Goal: Task Accomplishment & Management: Use online tool/utility

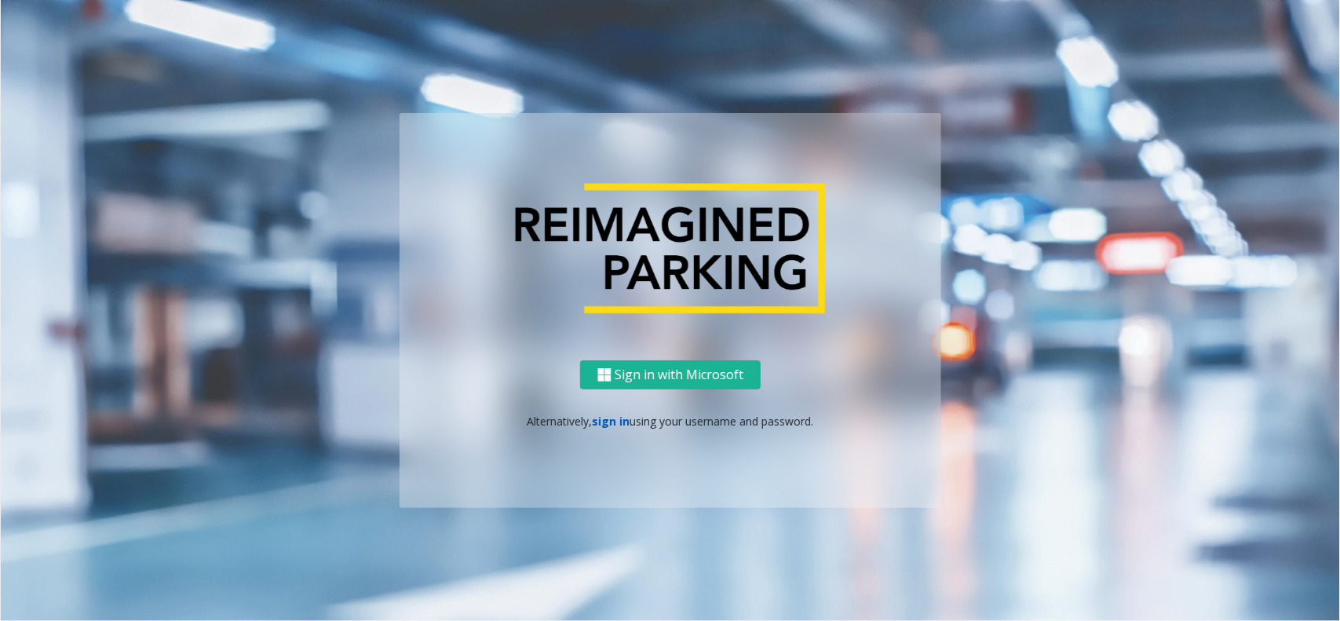
click at [594, 417] on link "sign in" at bounding box center [612, 421] width 38 height 15
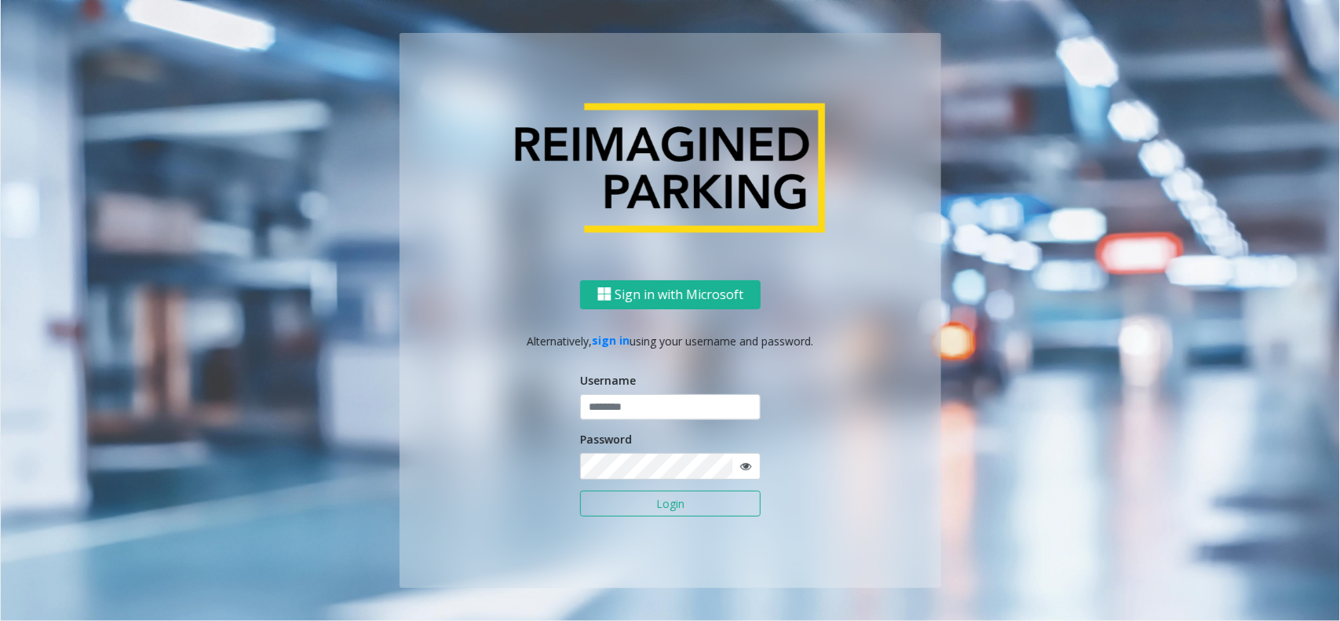
click at [609, 415] on input "text" at bounding box center [670, 407] width 181 height 27
type input "**********"
click at [623, 504] on button "Login" at bounding box center [670, 504] width 181 height 27
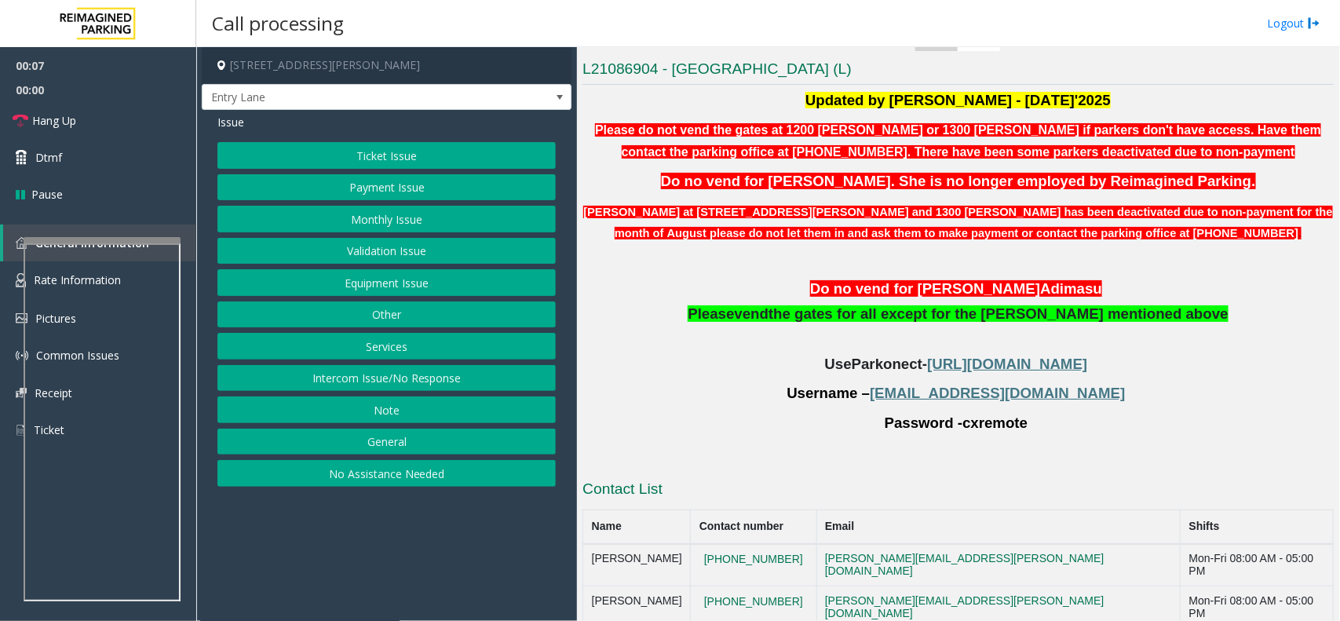
scroll to position [393, 0]
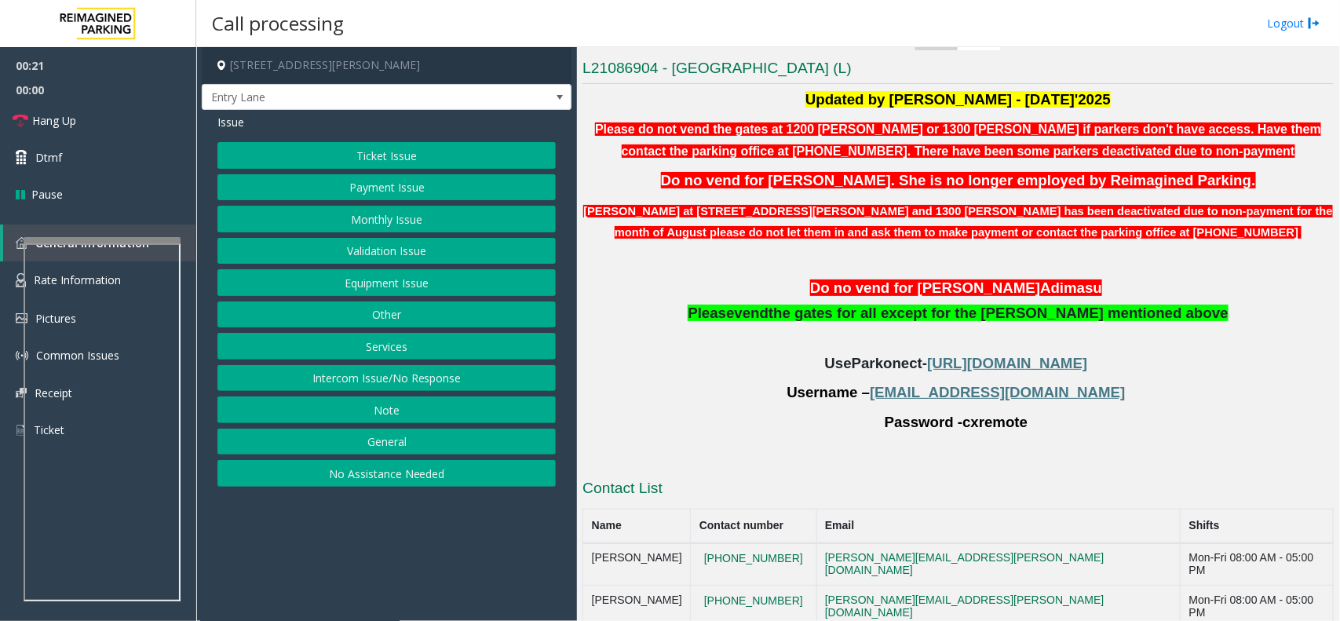
click at [416, 221] on button "Monthly Issue" at bounding box center [387, 219] width 338 height 27
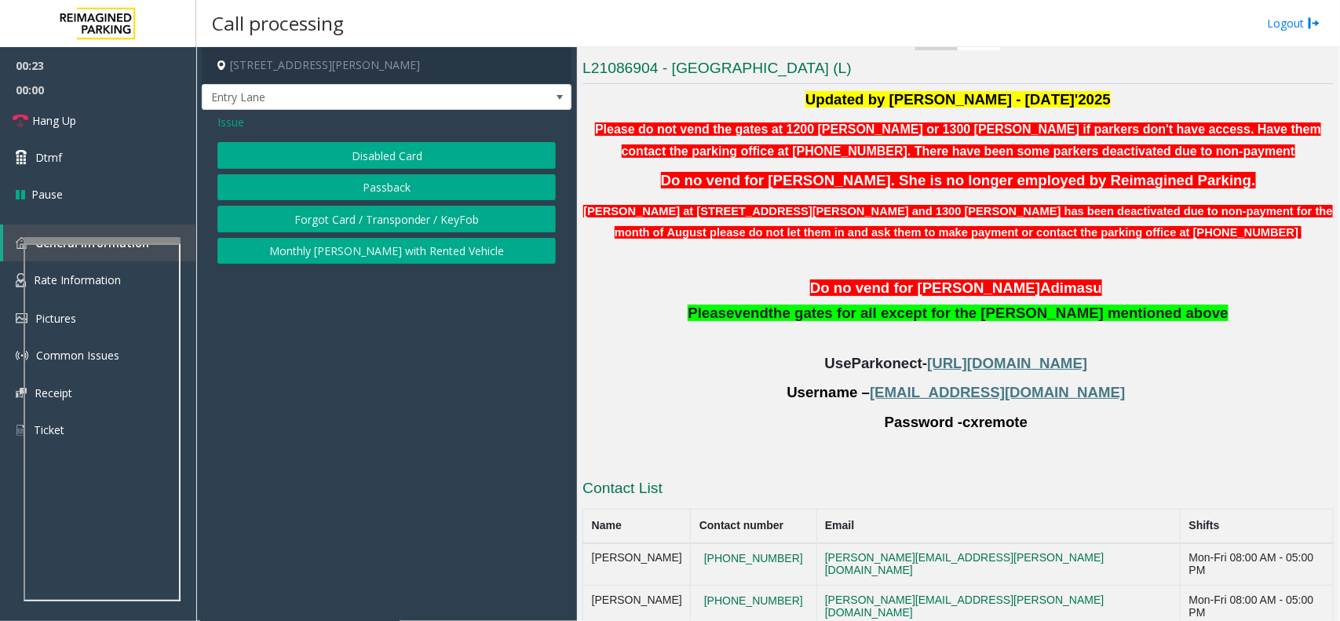
click at [433, 144] on button "Disabled Card" at bounding box center [387, 155] width 338 height 27
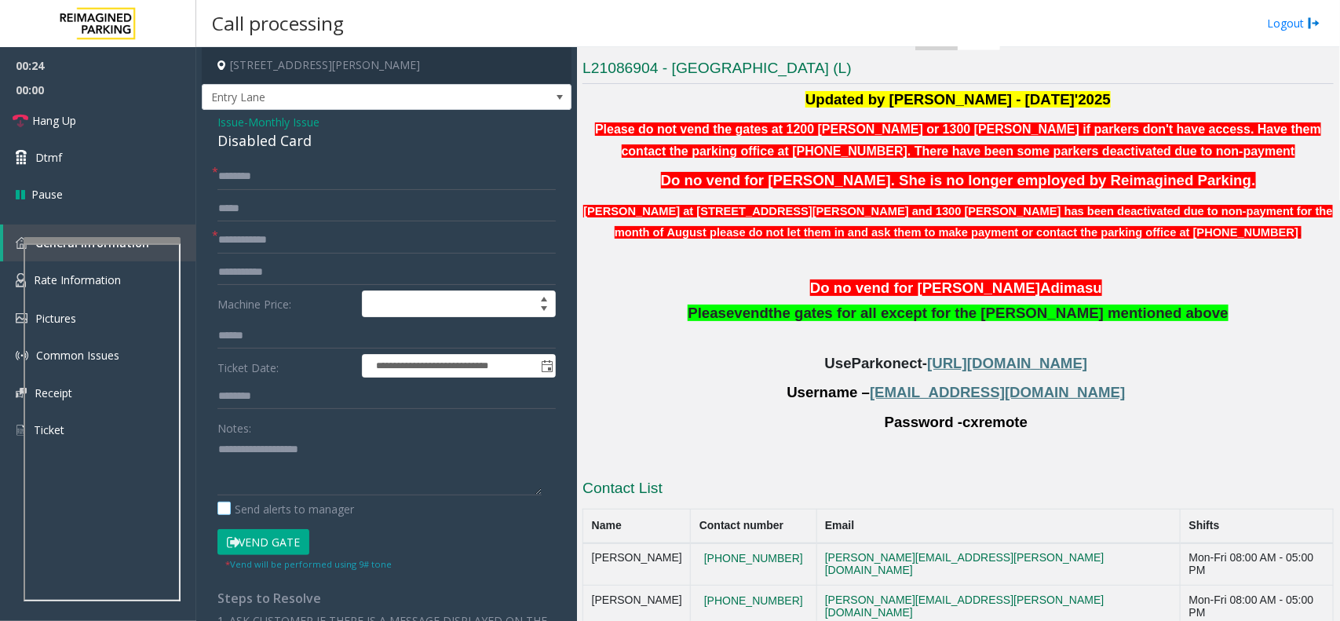
click at [273, 505] on label "Send alerts to manager" at bounding box center [286, 509] width 137 height 16
click at [307, 477] on textarea at bounding box center [380, 466] width 324 height 59
click at [323, 140] on div "Disabled Card" at bounding box center [387, 140] width 338 height 21
click at [291, 144] on div "Disabled Card" at bounding box center [387, 140] width 338 height 21
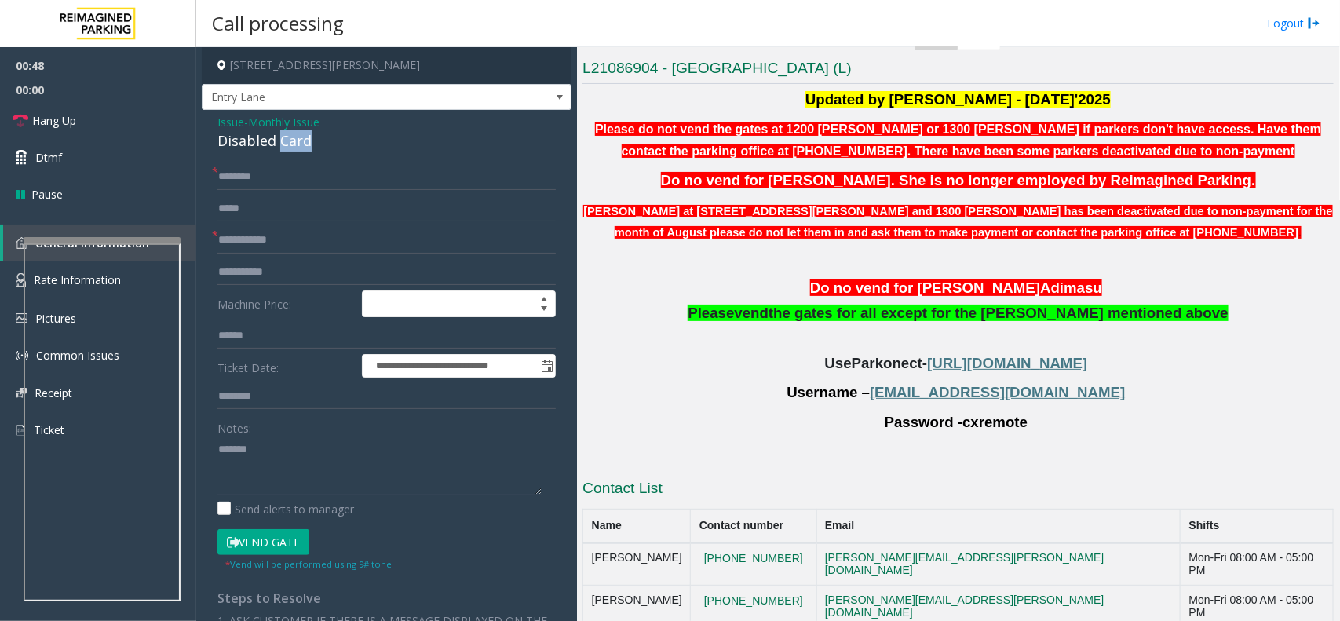
click at [291, 144] on div "Disabled Card" at bounding box center [387, 140] width 338 height 21
copy div "Disabled Card"
click at [327, 452] on textarea at bounding box center [380, 466] width 324 height 59
paste textarea "**********"
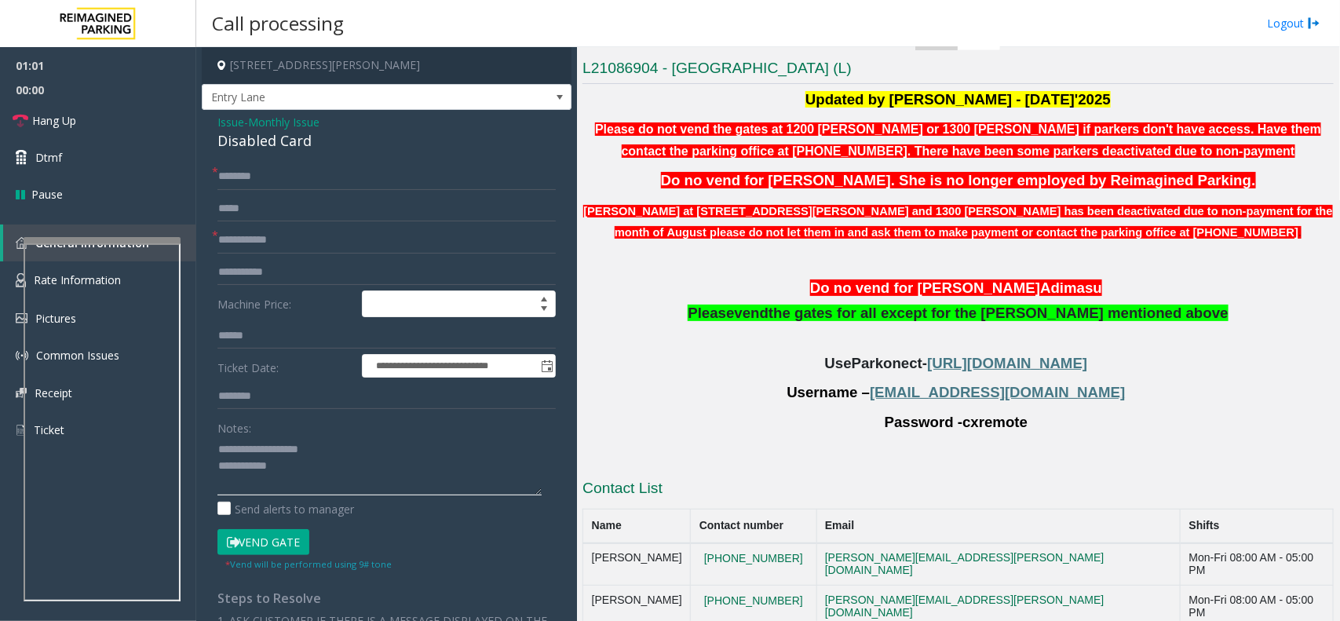
type textarea "**********"
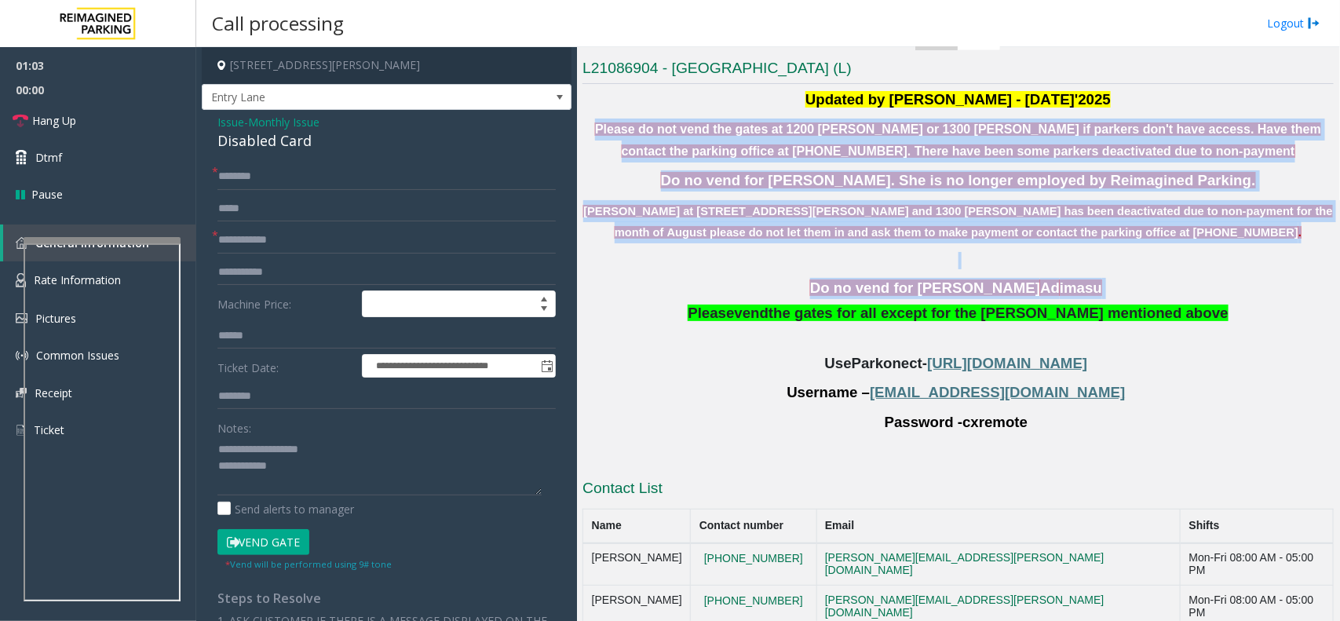
drag, startPoint x: 582, startPoint y: 123, endPoint x: 1086, endPoint y: 276, distance: 526.9
click at [1086, 276] on div "Main Revenue Control Manufacturer: TIBA ← Move left → Move right ↑ Move up ↓ Mo…" at bounding box center [958, 334] width 762 height 574
click at [1086, 288] on p "Do no vend for [PERSON_NAME] Ad imasu" at bounding box center [958, 288] width 751 height 21
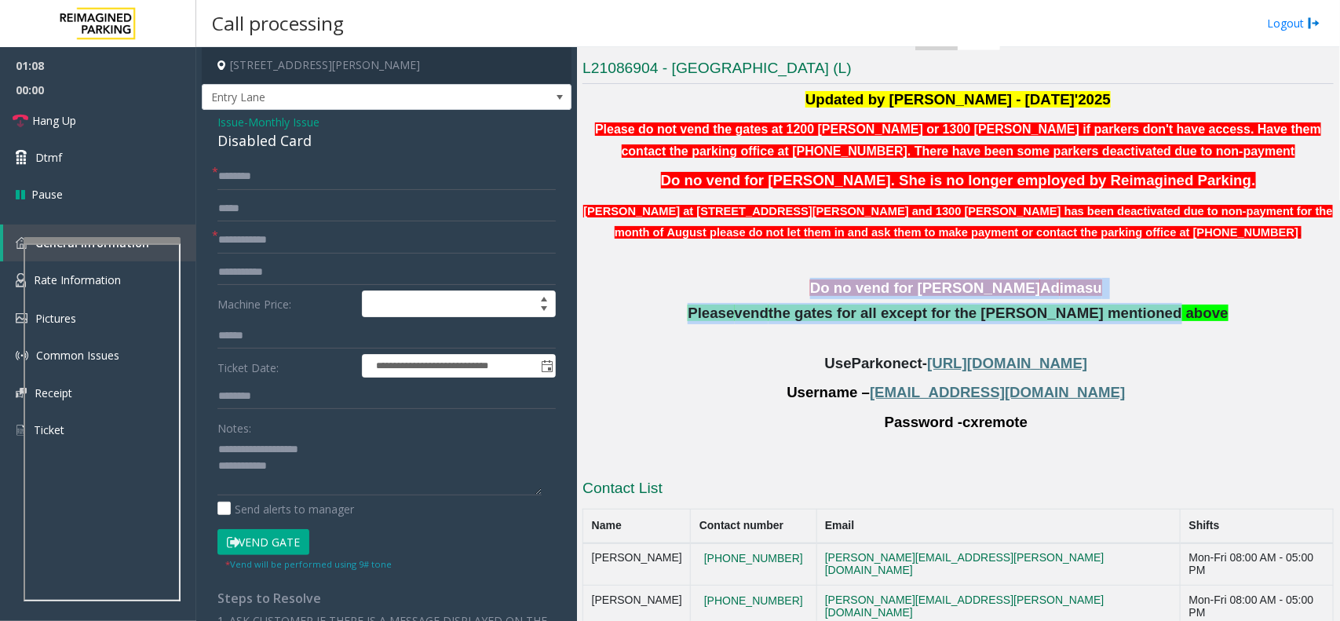
drag, startPoint x: 1166, startPoint y: 314, endPoint x: 832, endPoint y: 271, distance: 336.5
click at [832, 271] on div "Do no vend for [PERSON_NAME] Ad imasu Please vend the gates for all except for …" at bounding box center [958, 298] width 751 height 93
click at [831, 271] on div "Do no vend for [PERSON_NAME] Ad imasu Please vend the gates for all except for …" at bounding box center [958, 298] width 751 height 93
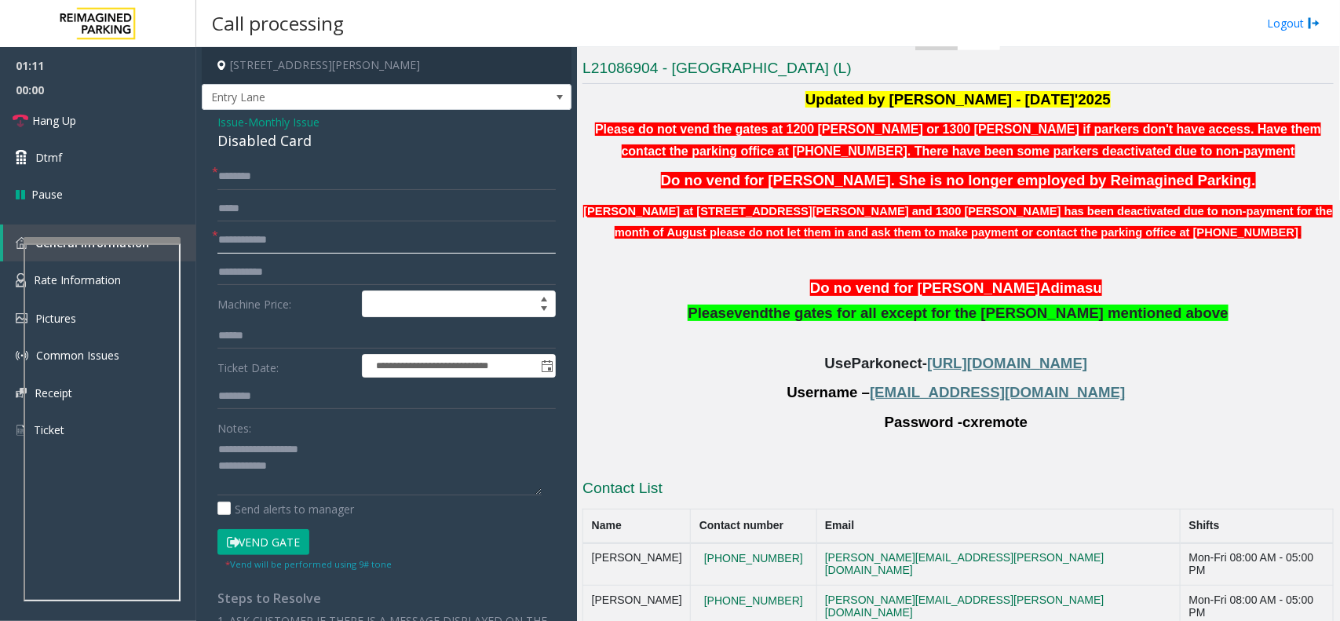
click at [353, 252] on input "text" at bounding box center [387, 240] width 338 height 27
type input "**"
click at [338, 169] on input "text" at bounding box center [387, 176] width 338 height 27
type input "**"
click at [335, 470] on textarea at bounding box center [380, 466] width 324 height 59
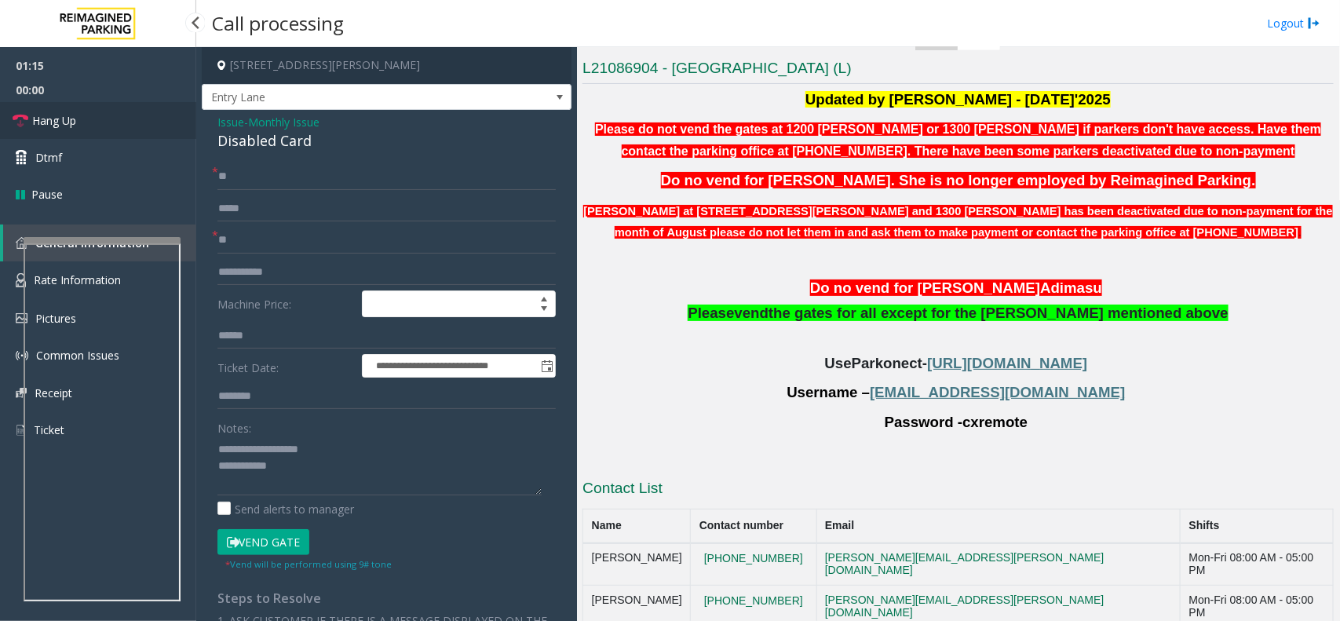
click at [122, 130] on link "Hang Up" at bounding box center [98, 120] width 196 height 37
click at [324, 487] on textarea at bounding box center [380, 466] width 324 height 59
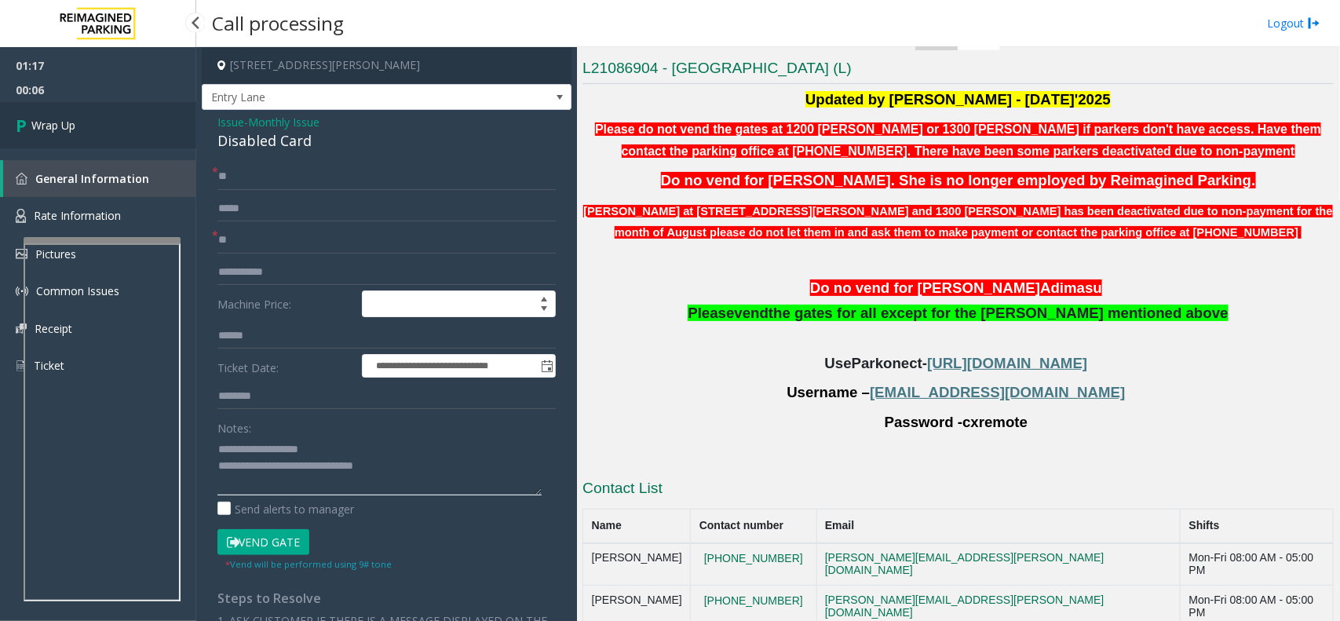
type textarea "**********"
click at [159, 144] on link "Wrap Up" at bounding box center [98, 125] width 196 height 46
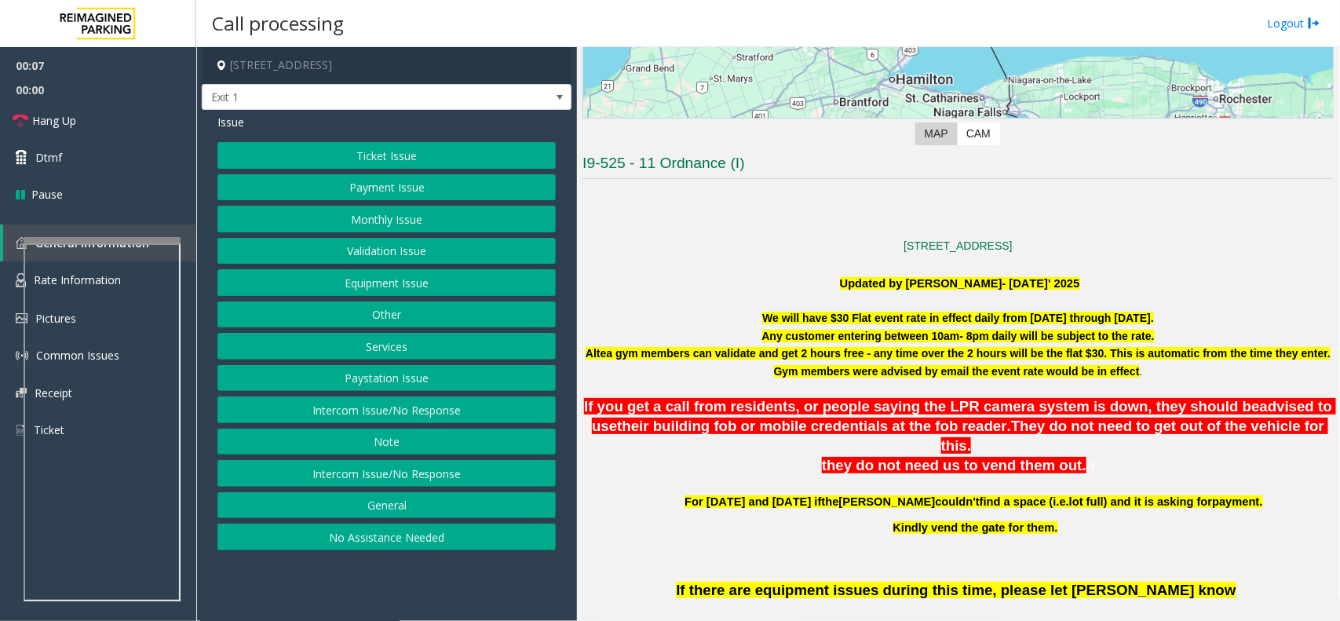
scroll to position [294, 0]
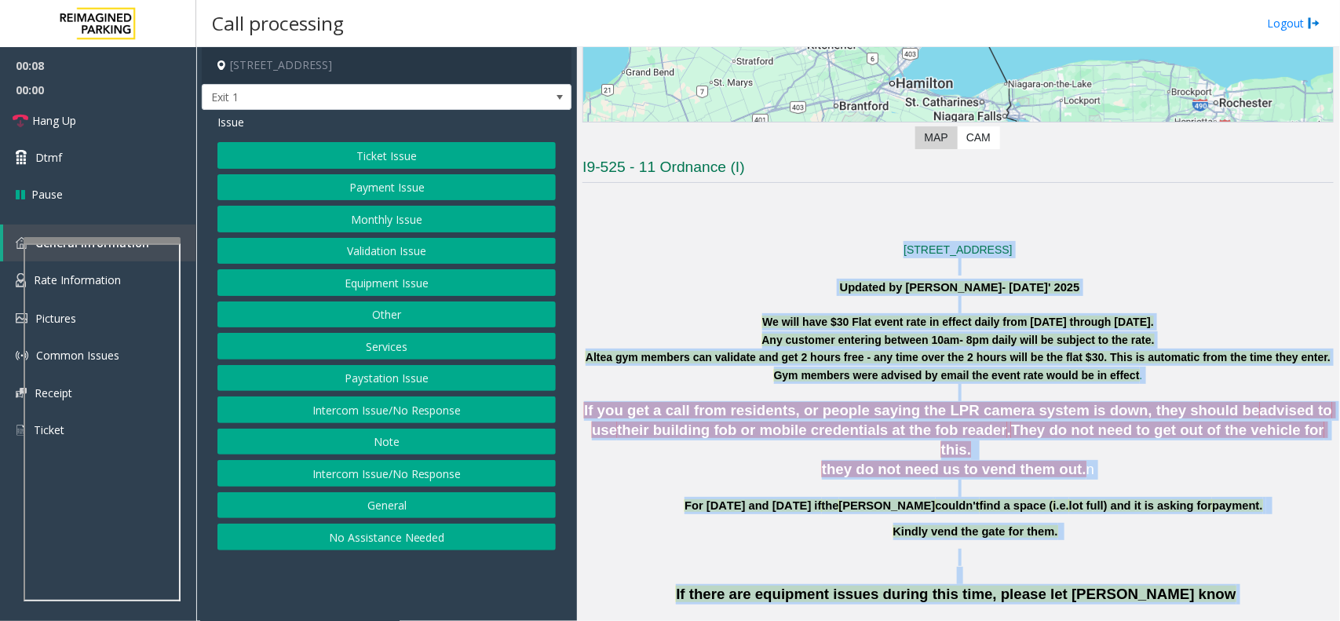
drag, startPoint x: 696, startPoint y: 257, endPoint x: 1245, endPoint y: 583, distance: 638.7
click at [1251, 584] on p "If there are equipment issues during this time, please let [PERSON_NAME] know A…" at bounding box center [958, 625] width 751 height 82
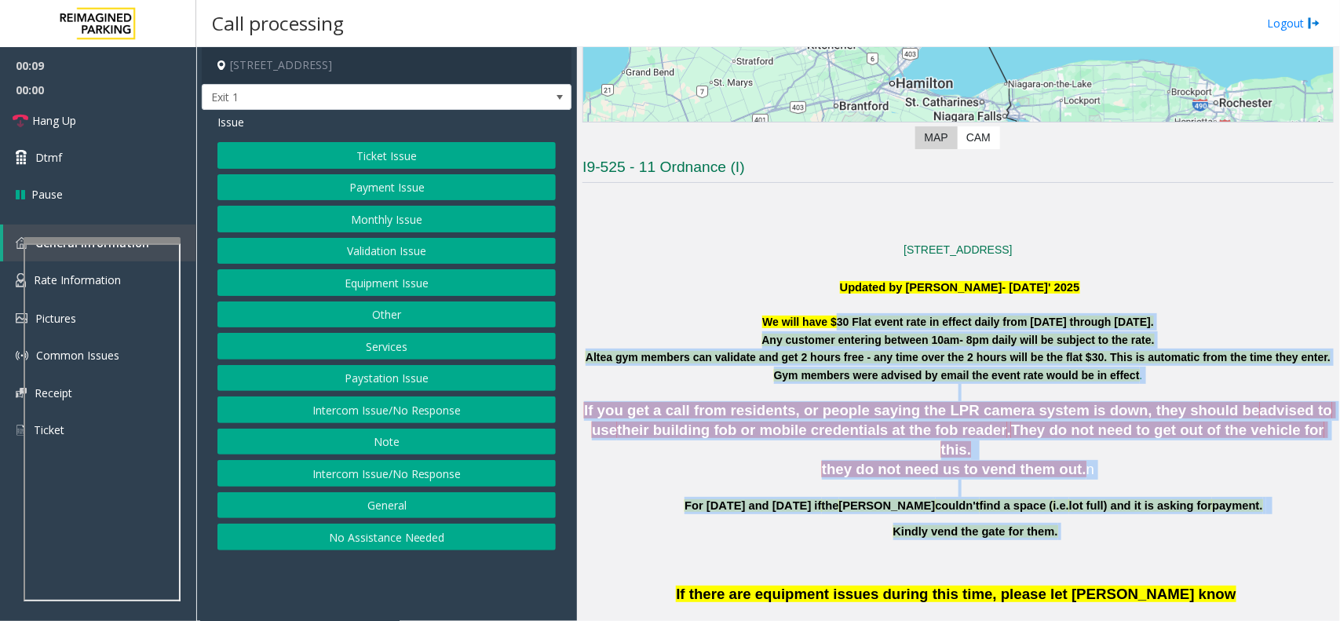
drag, startPoint x: 1257, startPoint y: 539, endPoint x: 826, endPoint y: 320, distance: 483.6
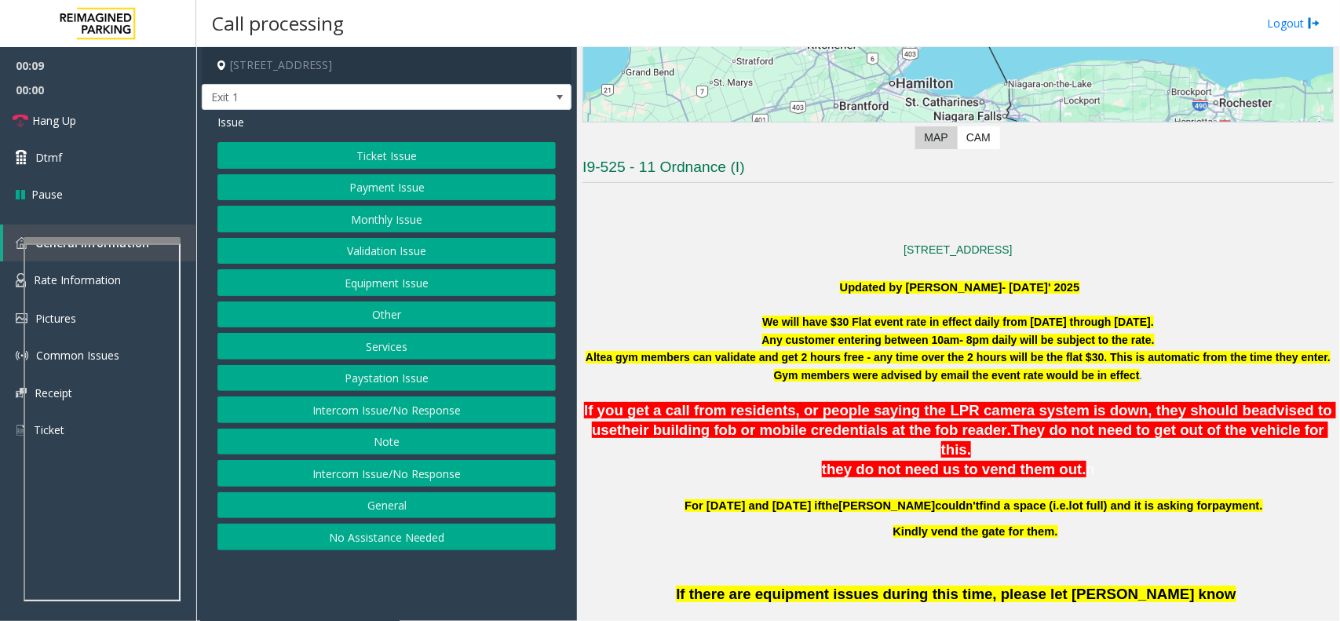
click at [685, 256] on p "[STREET_ADDRESS]" at bounding box center [958, 249] width 751 height 17
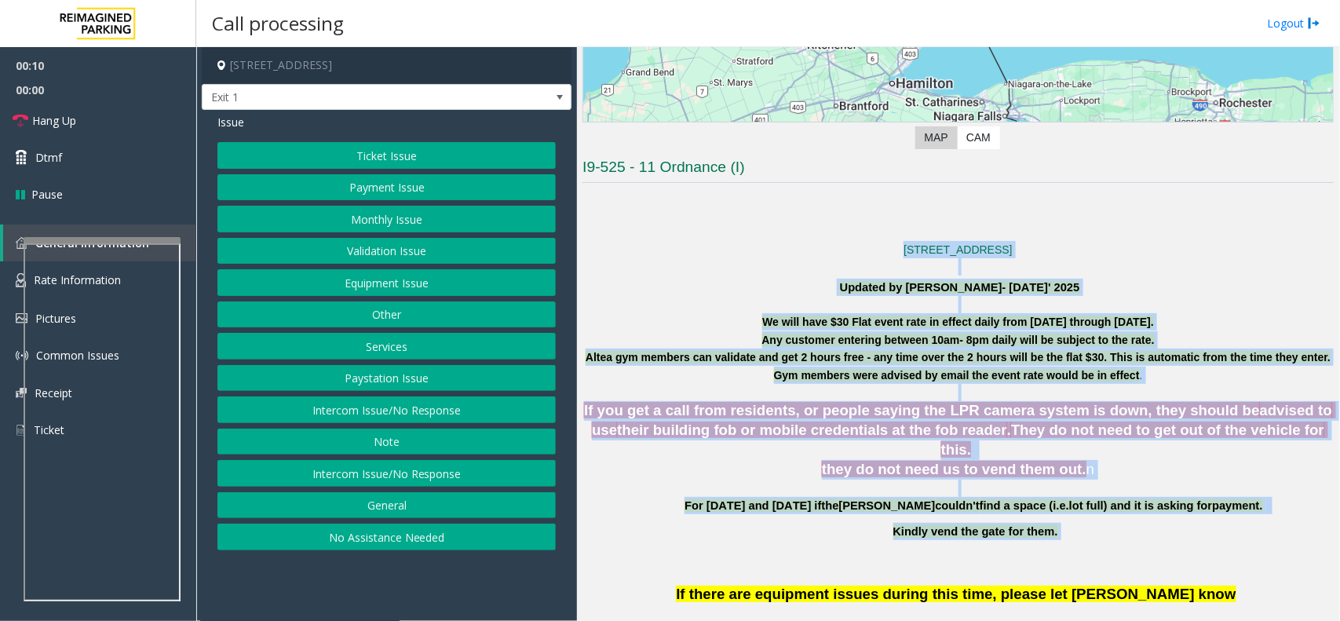
drag, startPoint x: 685, startPoint y: 253, endPoint x: 1245, endPoint y: 543, distance: 631.1
click at [1245, 549] on p at bounding box center [958, 557] width 751 height 17
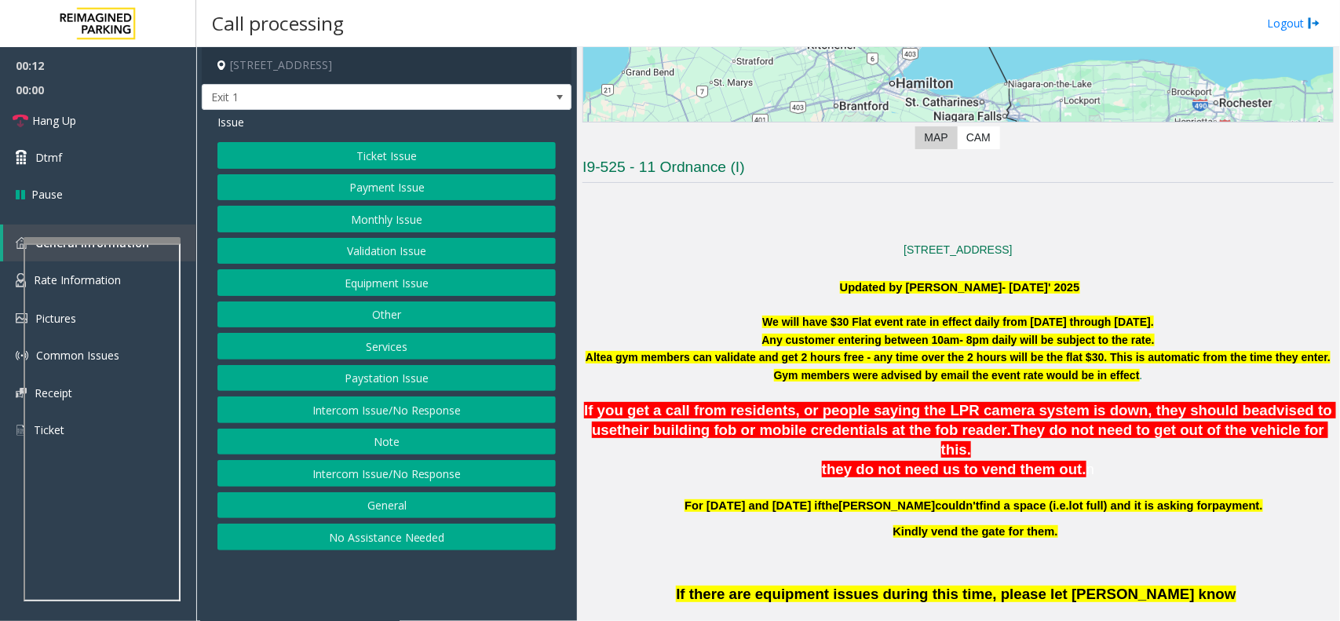
click at [457, 378] on button "Paystation Issue" at bounding box center [387, 378] width 338 height 27
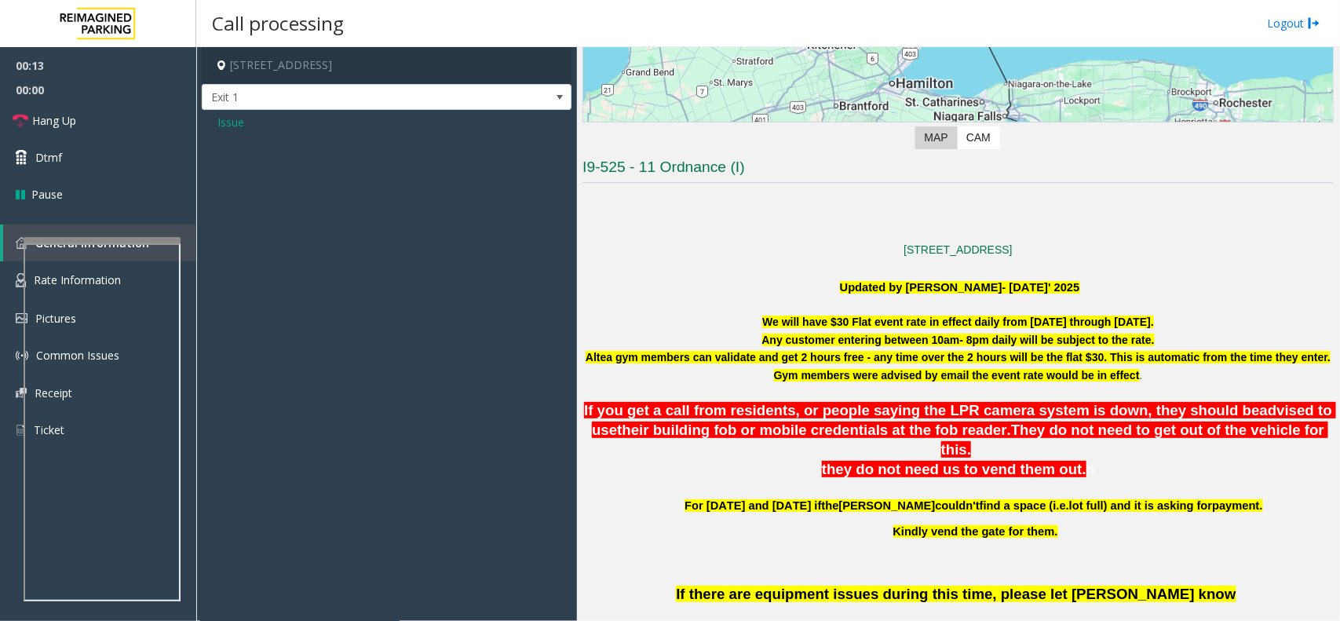
click at [242, 126] on span "Issue" at bounding box center [231, 122] width 27 height 16
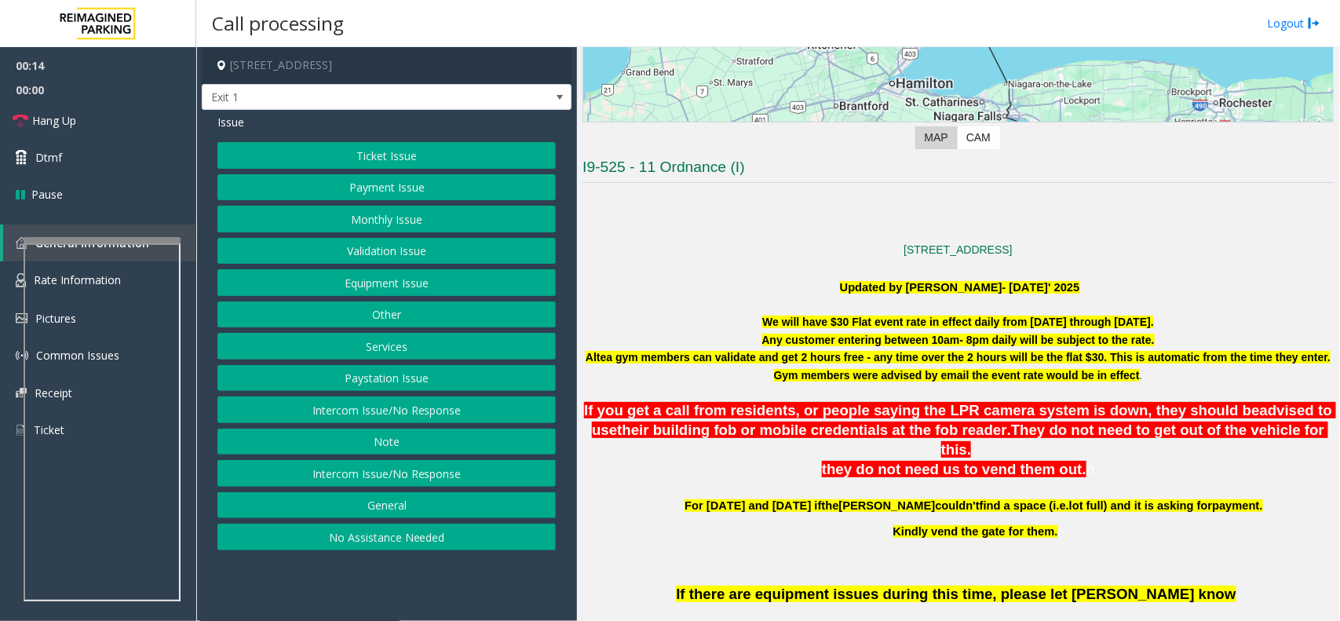
click at [382, 411] on button "Intercom Issue/No Response" at bounding box center [387, 410] width 338 height 27
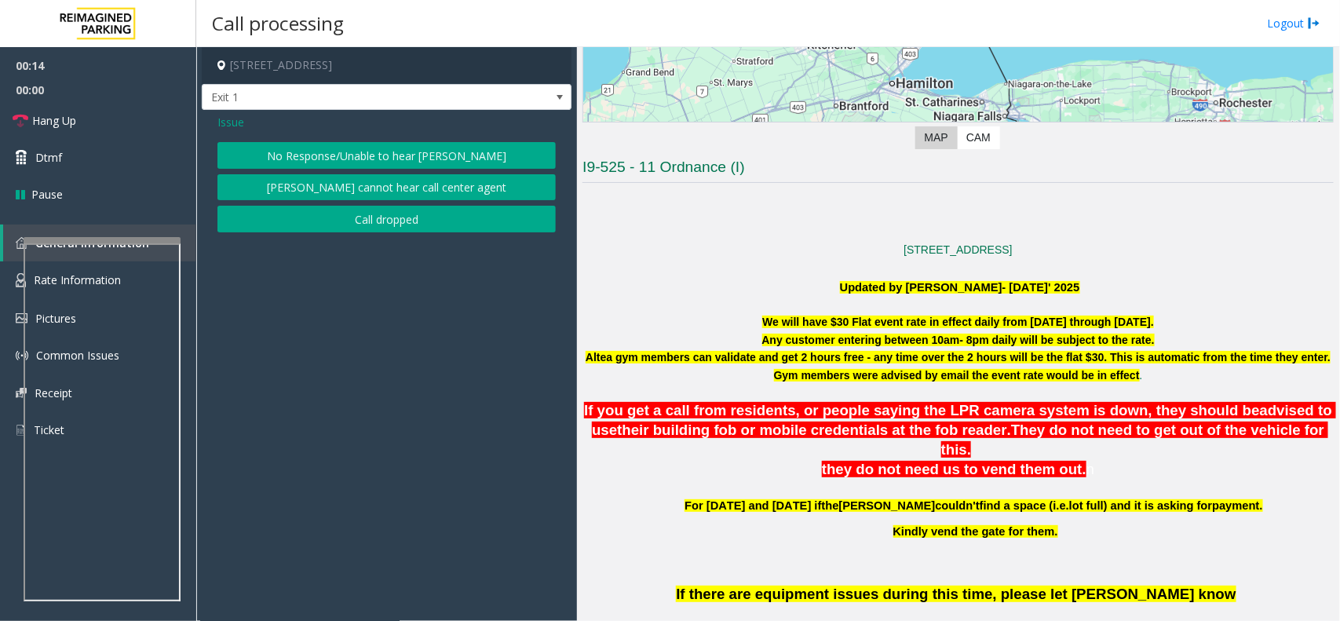
click at [371, 130] on div "Issue" at bounding box center [387, 122] width 338 height 16
click at [362, 150] on button "No Response/Unable to hear [PERSON_NAME]" at bounding box center [387, 155] width 338 height 27
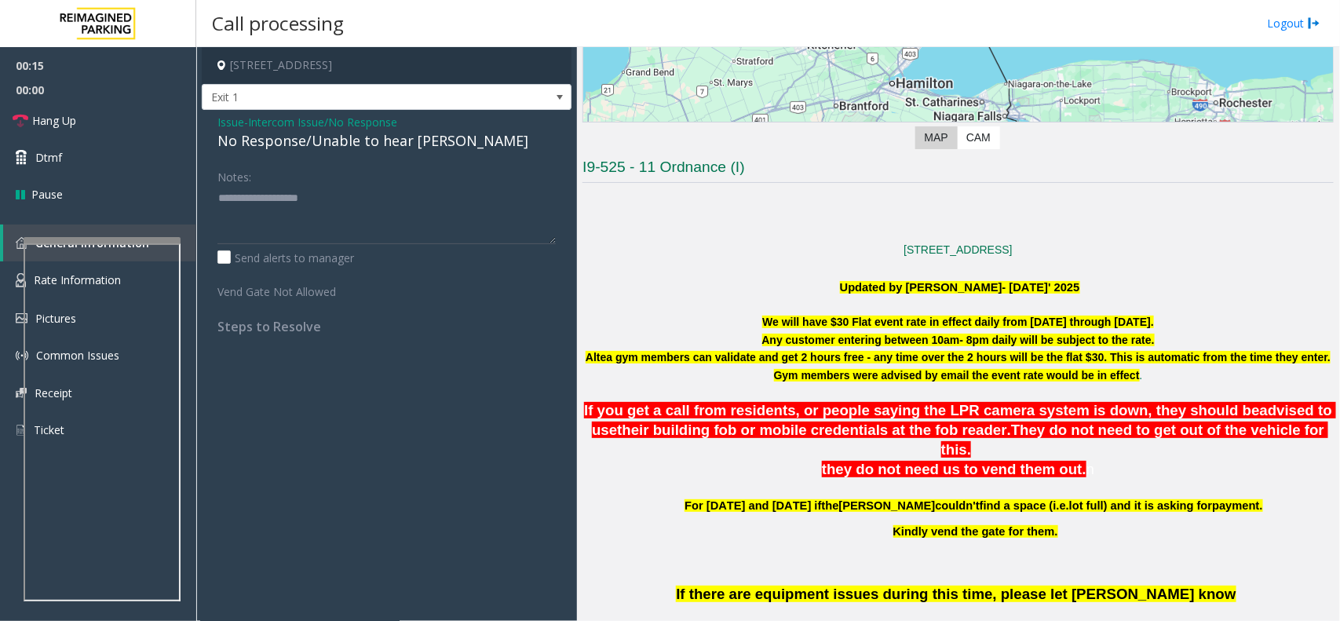
click at [367, 147] on div "No Response/Unable to hear [PERSON_NAME]" at bounding box center [387, 140] width 338 height 21
type textarea "**********"
click at [44, 108] on link "Hang Up" at bounding box center [98, 120] width 196 height 37
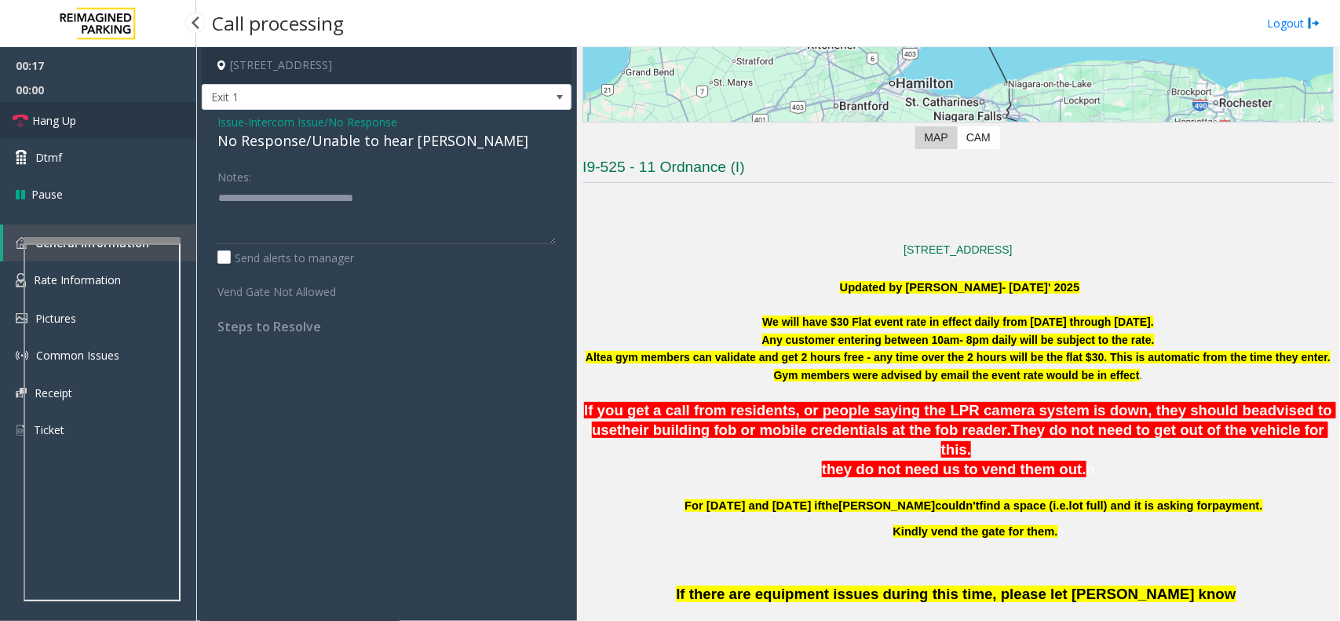
click at [44, 108] on link "Hang Up" at bounding box center [98, 120] width 196 height 37
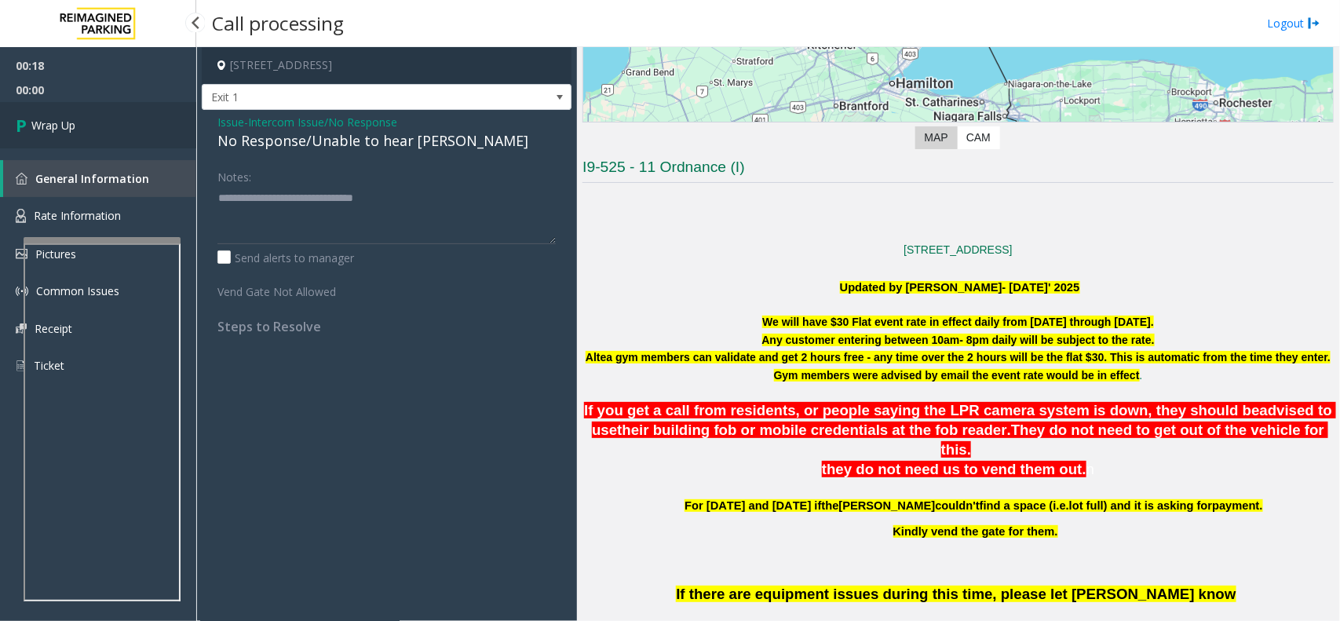
click at [67, 110] on link "Wrap Up" at bounding box center [98, 125] width 196 height 46
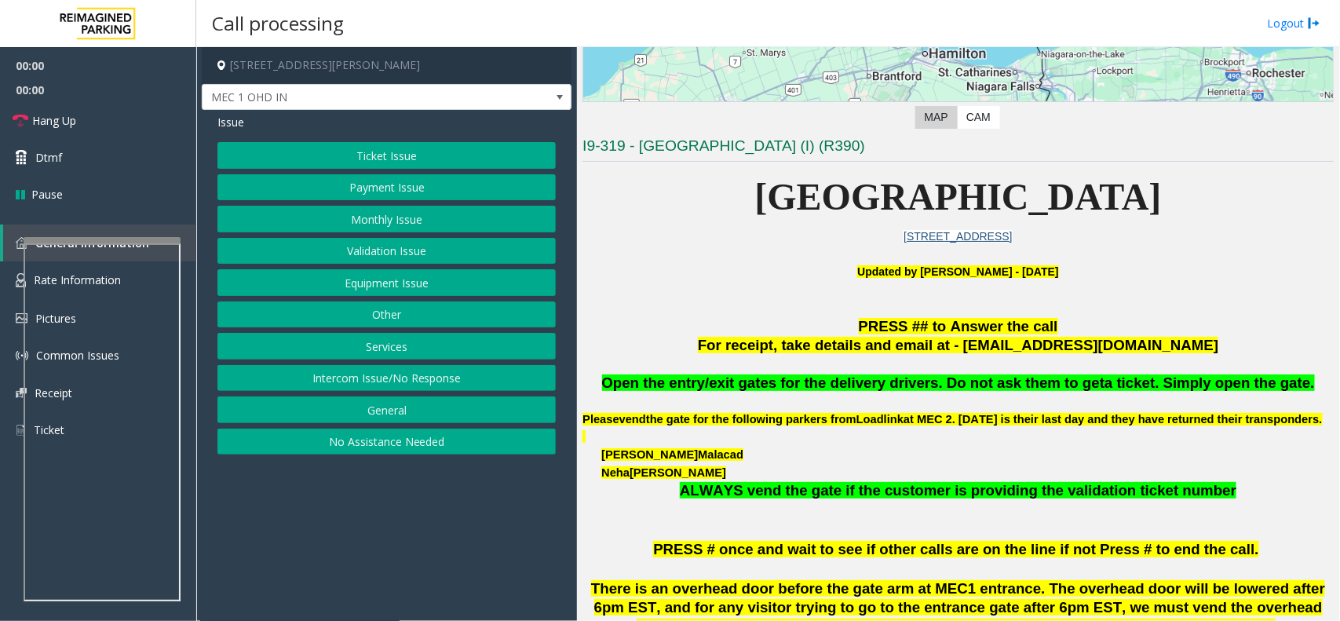
scroll to position [491, 0]
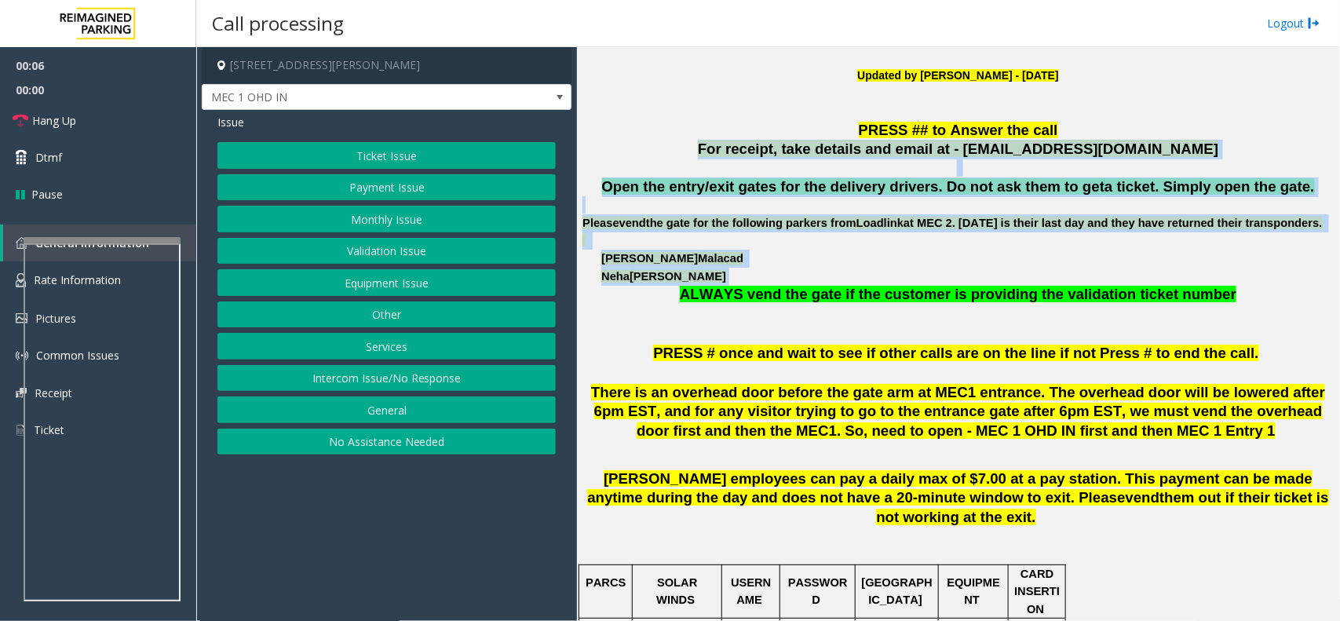
drag, startPoint x: 711, startPoint y: 146, endPoint x: 1078, endPoint y: 291, distance: 394.9
click at [1093, 285] on p "[PERSON_NAME]" at bounding box center [967, 277] width 733 height 18
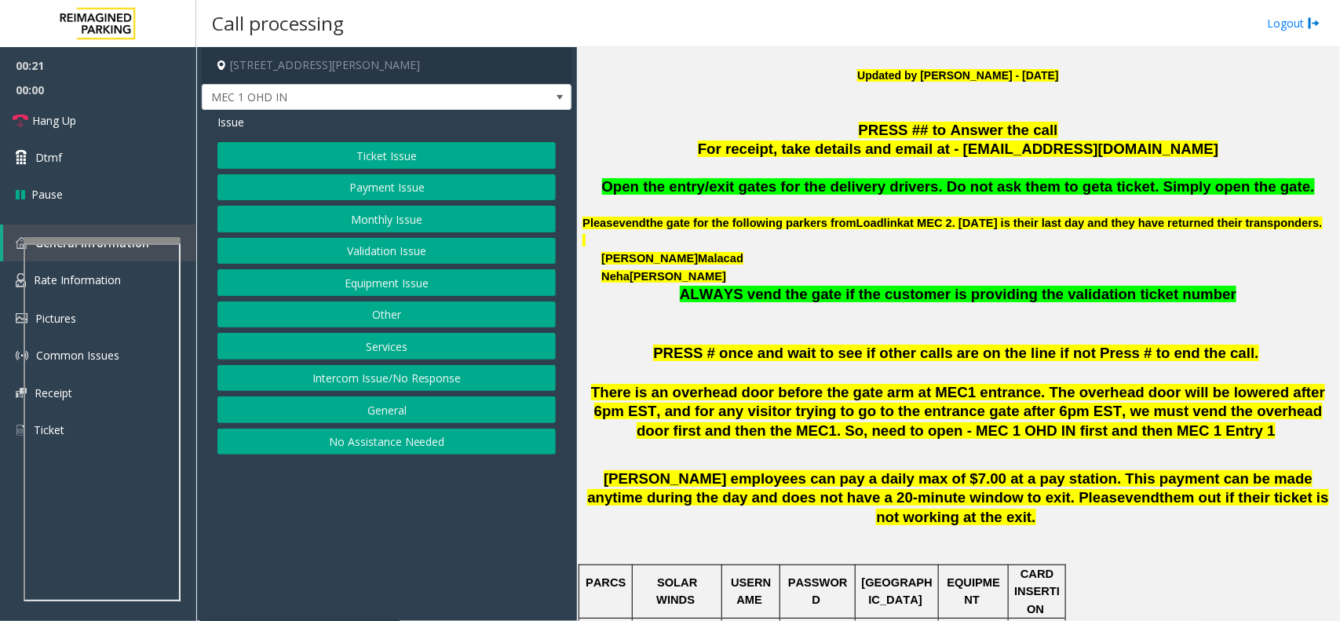
click at [403, 285] on button "Equipment Issue" at bounding box center [387, 282] width 338 height 27
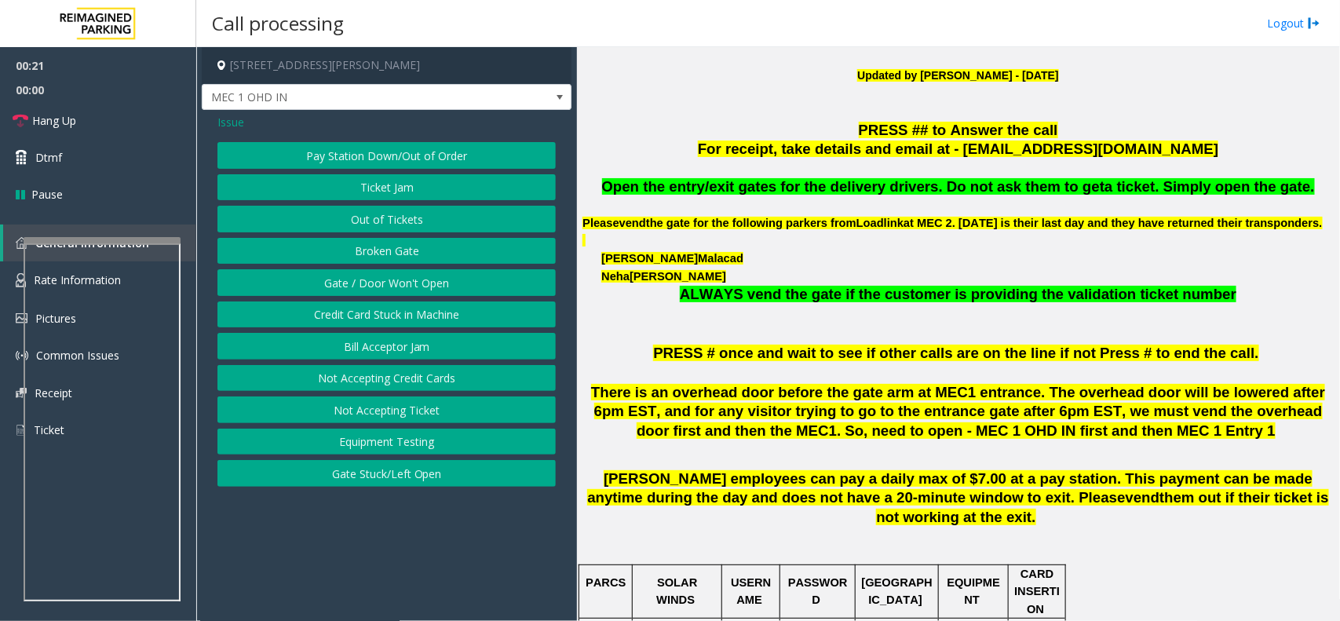
click at [403, 285] on button "Gate / Door Won't Open" at bounding box center [387, 282] width 338 height 27
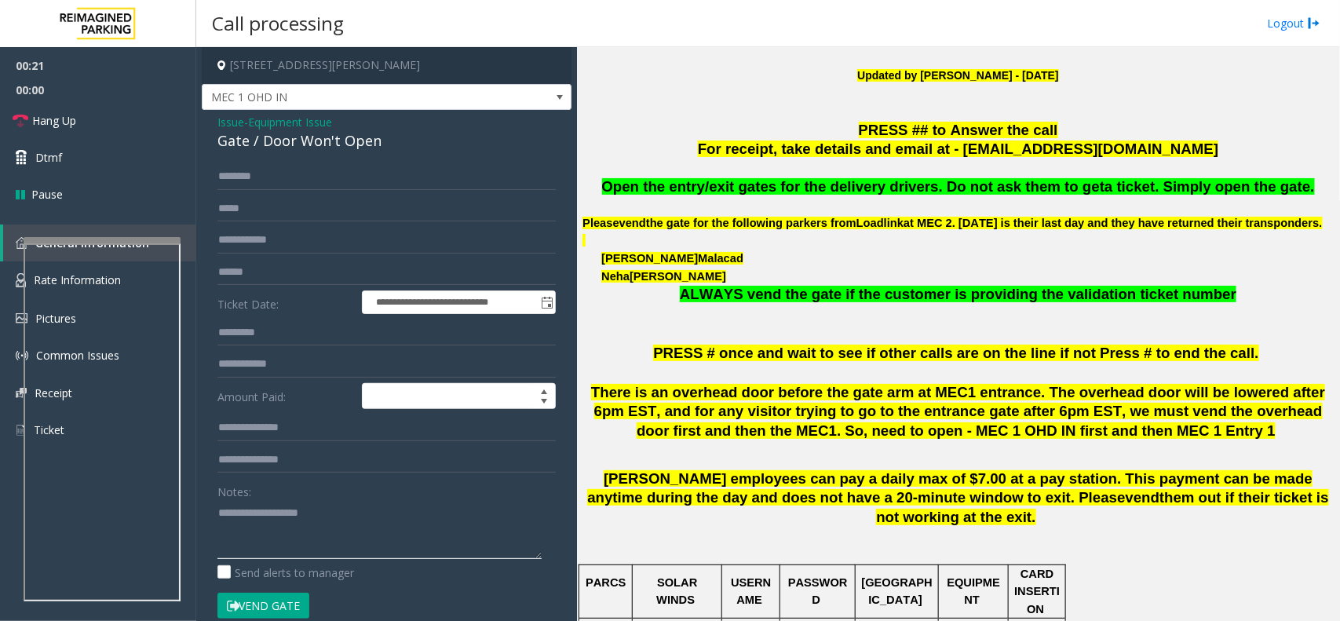
click at [285, 534] on textarea at bounding box center [380, 529] width 324 height 59
click at [247, 190] on form "**********" at bounding box center [387, 399] width 338 height 472
click at [259, 173] on input "text" at bounding box center [387, 176] width 338 height 27
type input "***"
click at [261, 598] on button "Vend Gate" at bounding box center [264, 606] width 92 height 27
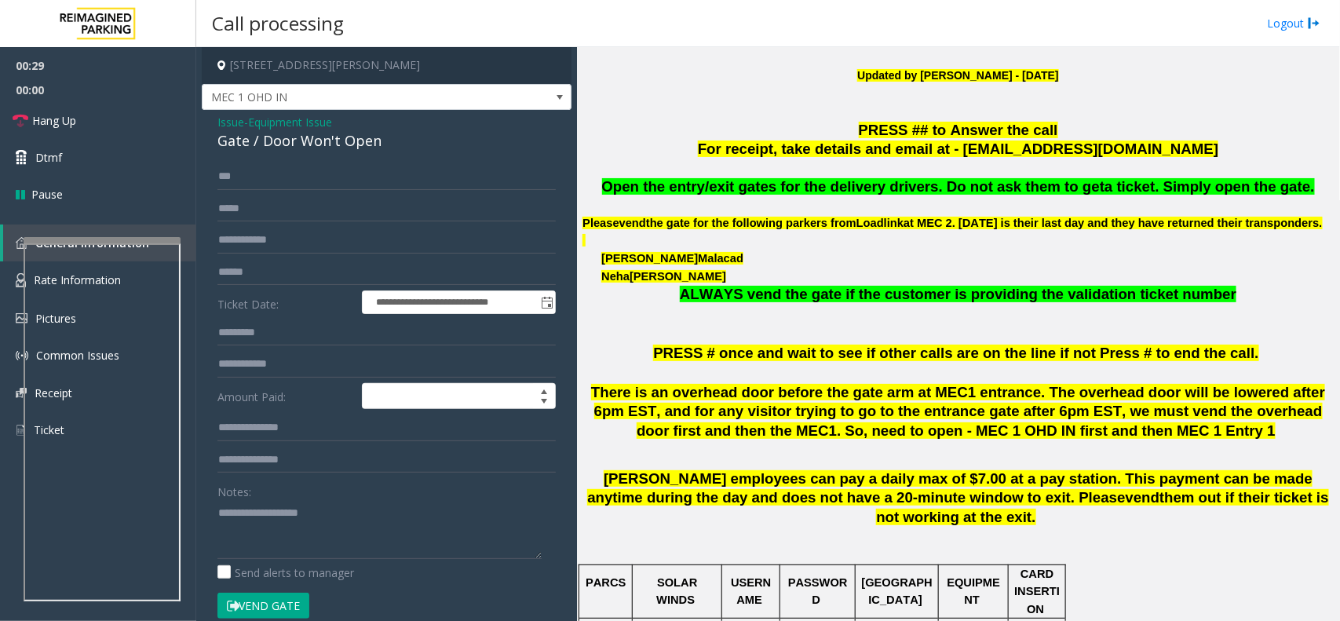
click at [280, 560] on div "Notes: Send alerts to manager" at bounding box center [387, 529] width 338 height 103
click at [287, 528] on textarea at bounding box center [380, 529] width 324 height 59
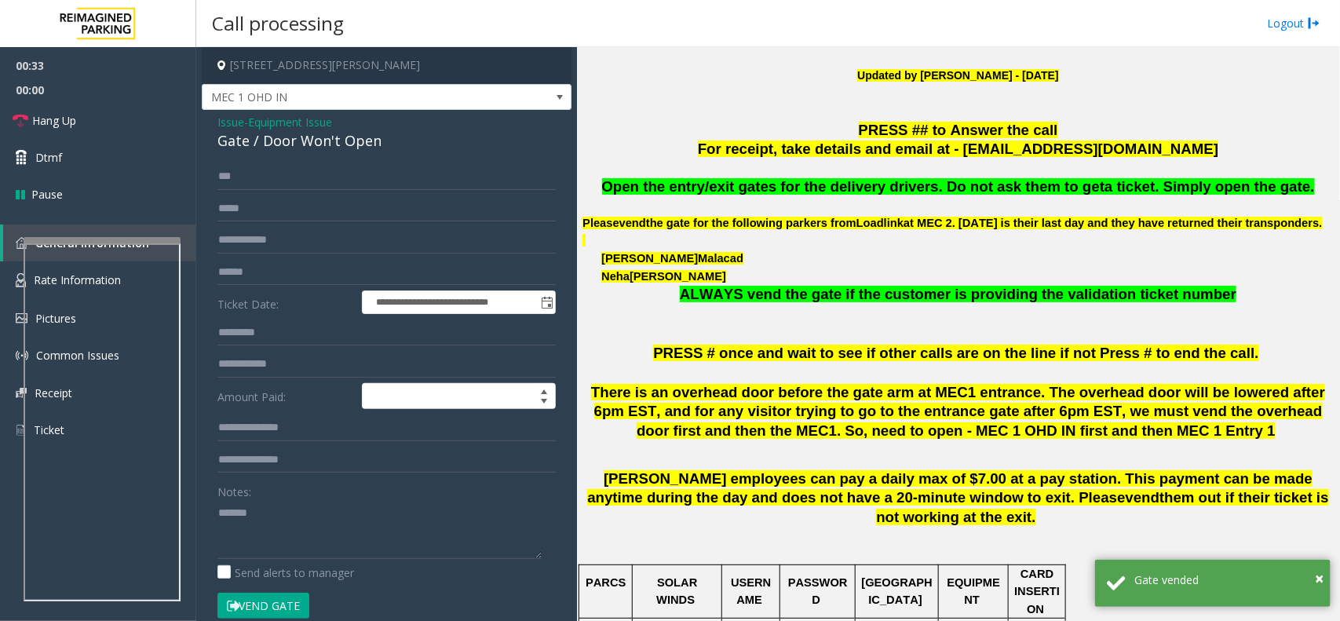
click at [343, 139] on div "Gate / Door Won't Open" at bounding box center [387, 140] width 338 height 21
copy div "Gate / Door Won't Open"
click at [312, 527] on textarea at bounding box center [380, 529] width 324 height 59
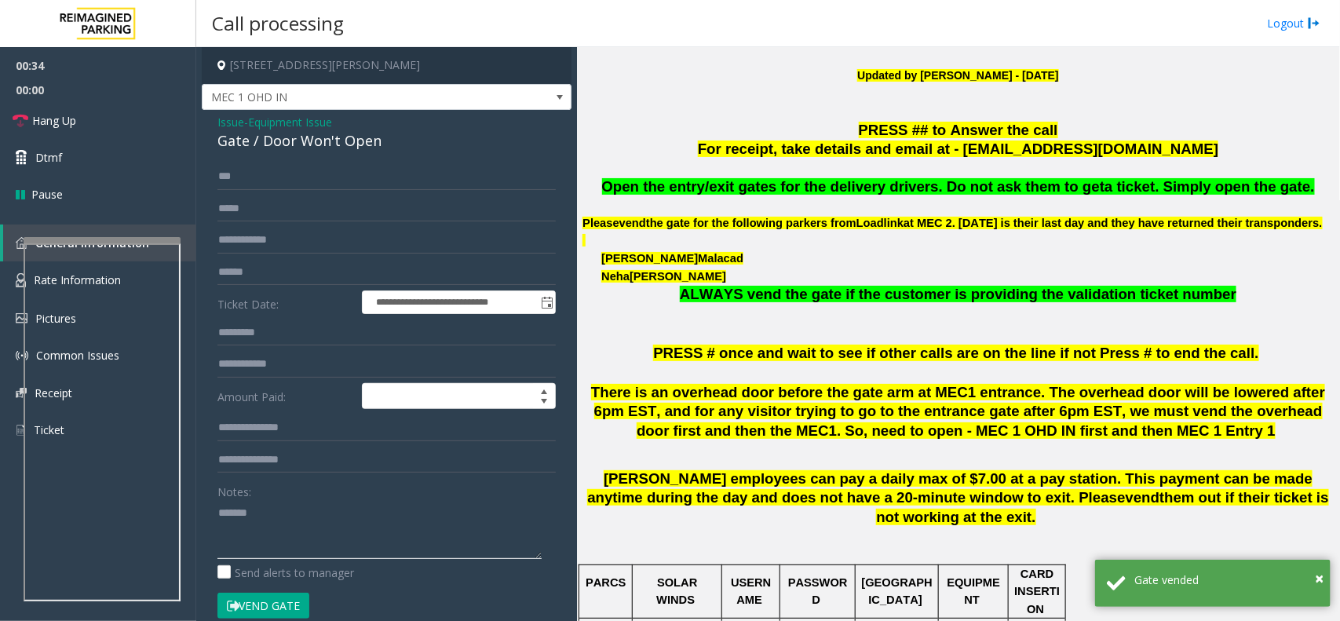
paste textarea "**********"
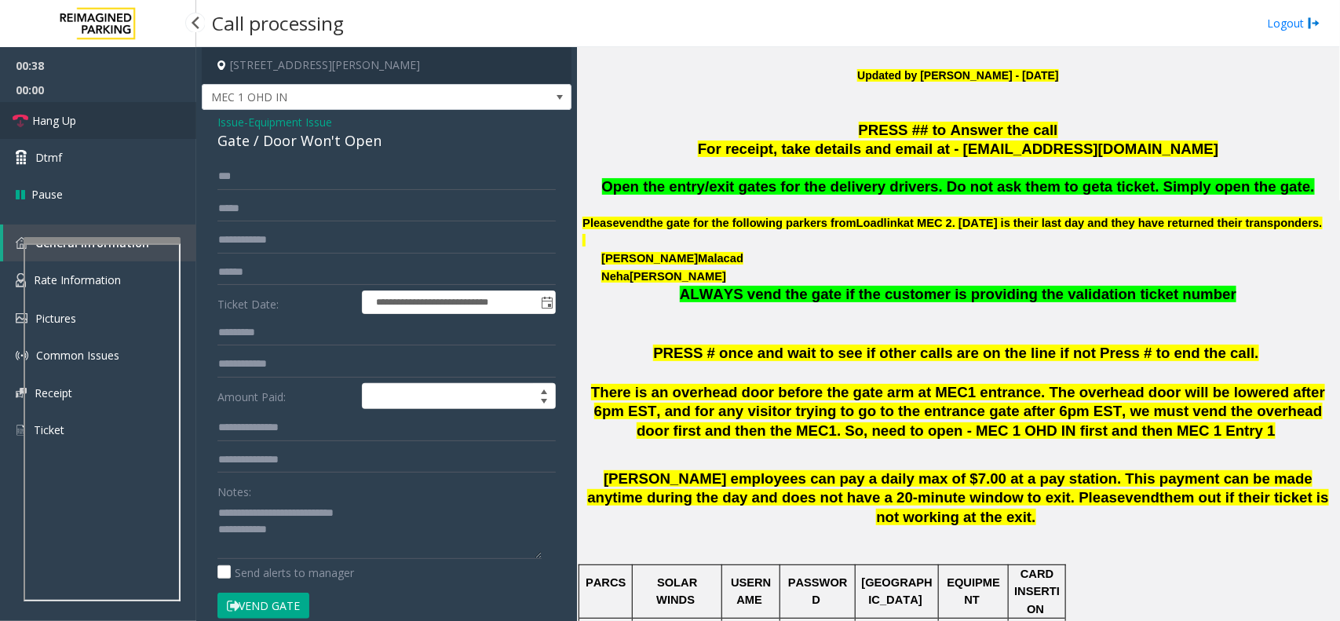
click at [153, 114] on link "Hang Up" at bounding box center [98, 120] width 196 height 37
click at [323, 559] on textarea at bounding box center [380, 529] width 324 height 59
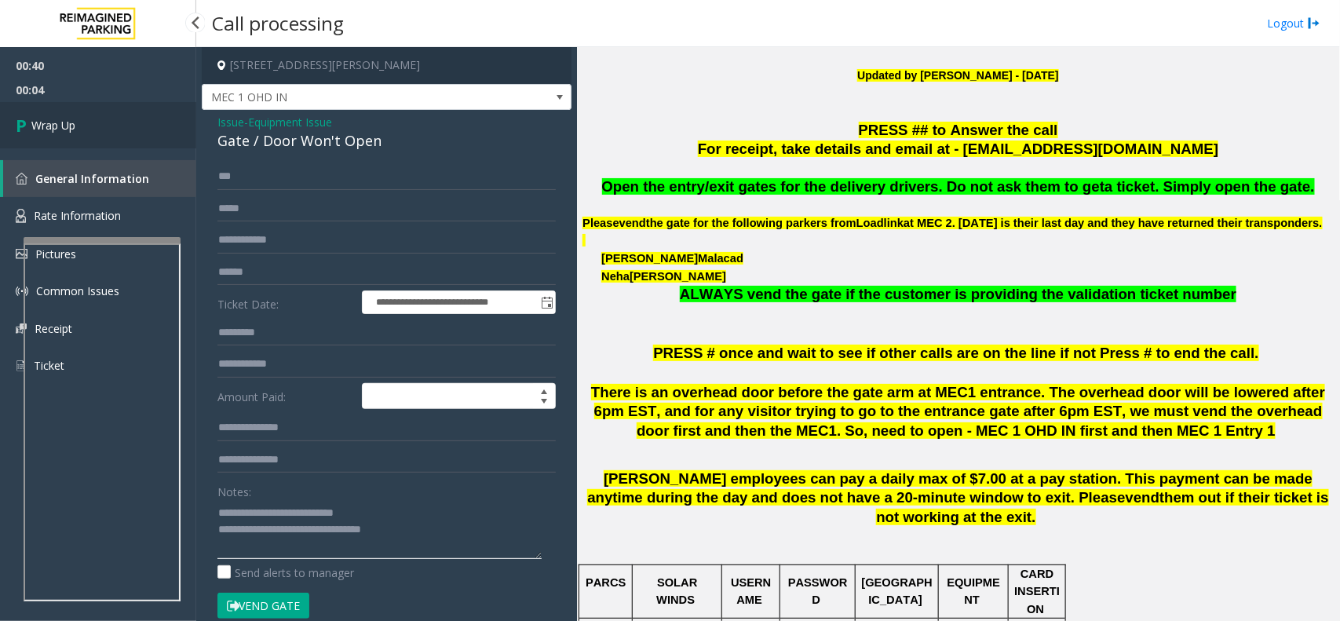
type textarea "**********"
click at [116, 122] on link "Wrap Up" at bounding box center [98, 125] width 196 height 46
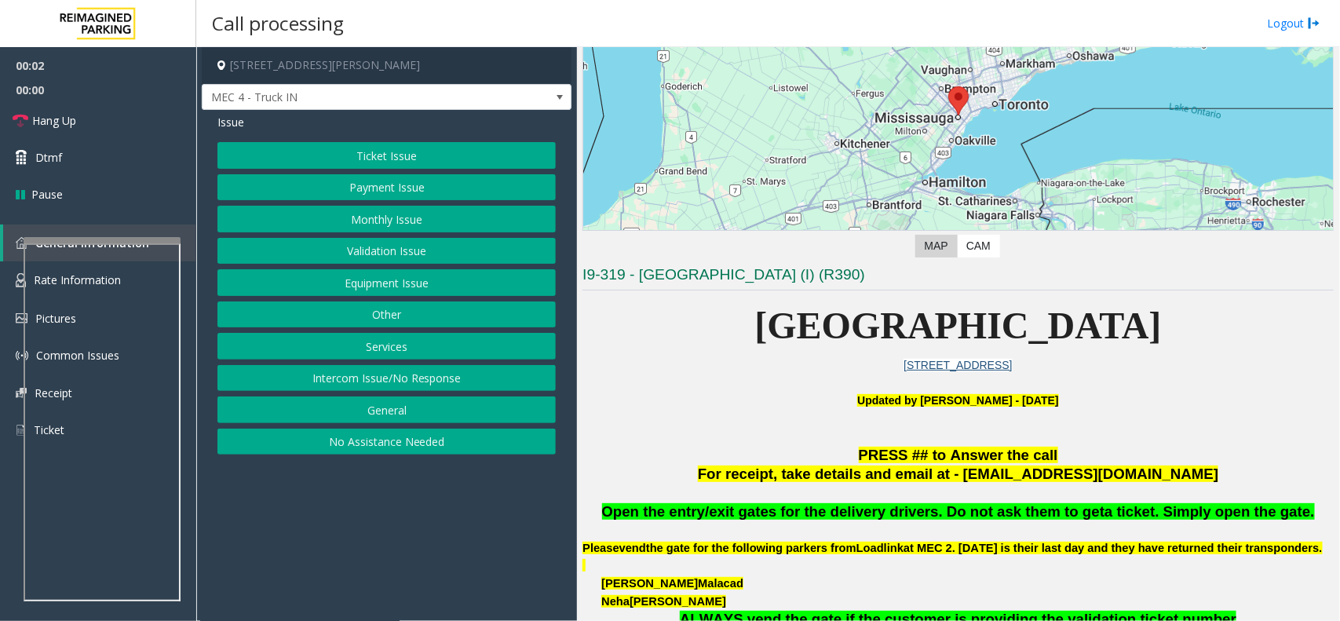
scroll to position [196, 0]
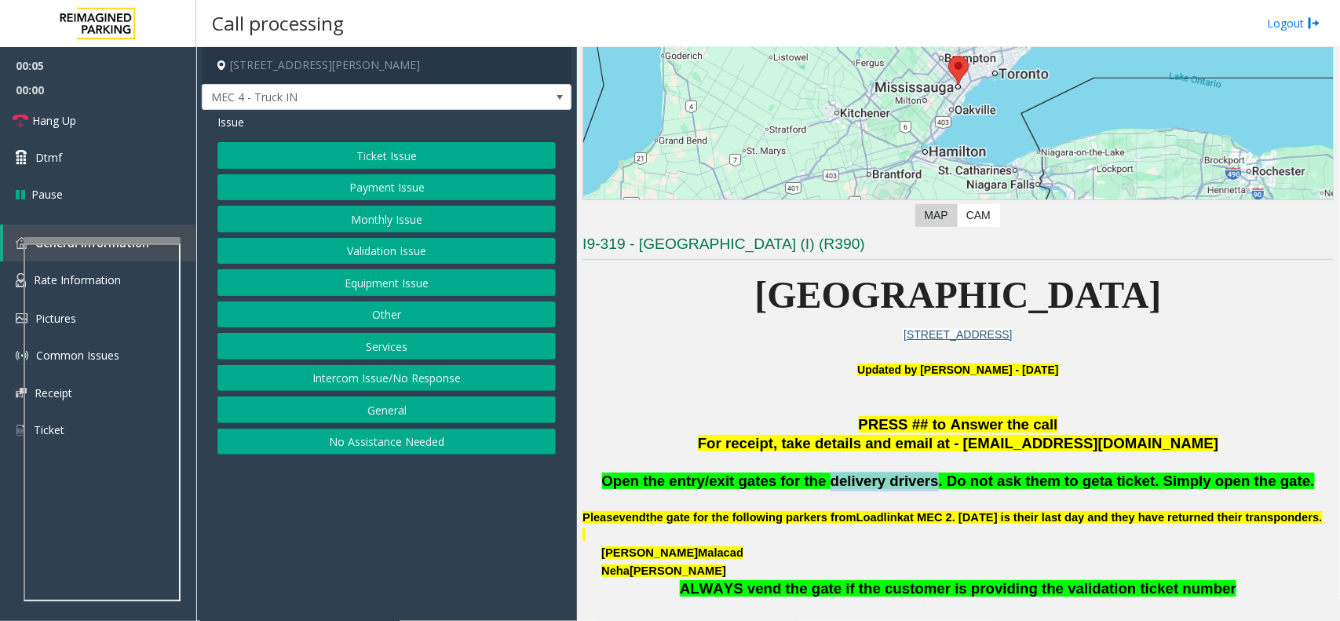
copy span "delivery drivers"
drag, startPoint x: 935, startPoint y: 488, endPoint x: 843, endPoint y: 484, distance: 92.7
click at [843, 484] on span "Open the entry/exit gates for the delivery drivers. Do not ask them to get" at bounding box center [853, 481] width 503 height 16
click at [367, 346] on button "Services" at bounding box center [387, 346] width 338 height 27
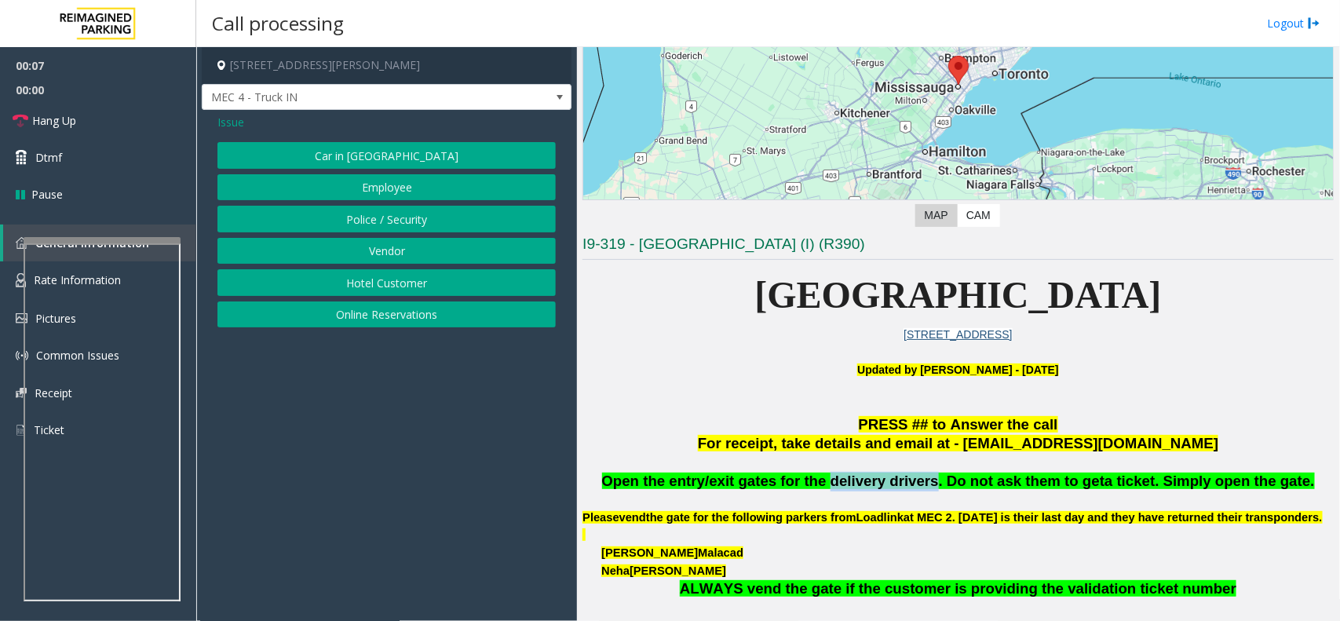
click at [385, 252] on button "Vendor" at bounding box center [387, 251] width 338 height 27
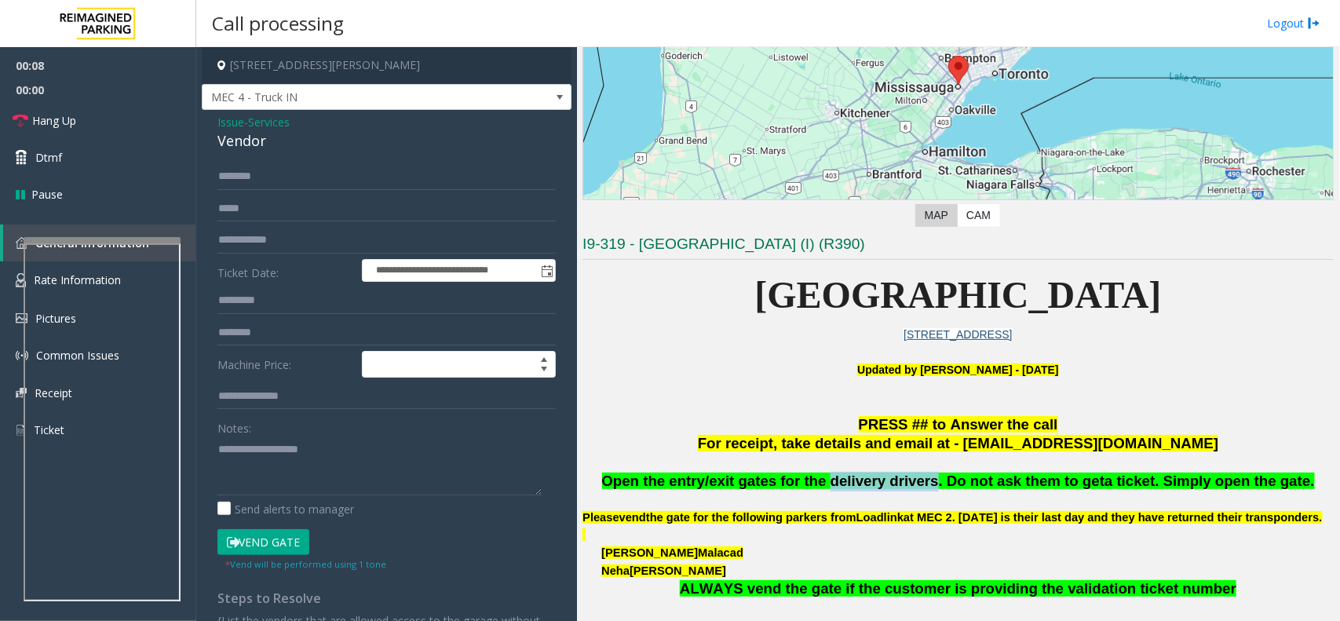
click at [276, 542] on button "Vend Gate" at bounding box center [264, 542] width 92 height 27
click at [245, 469] on textarea at bounding box center [380, 466] width 324 height 59
paste textarea "**********"
type textarea "**********"
click at [123, 130] on link "Hang Up" at bounding box center [98, 120] width 196 height 37
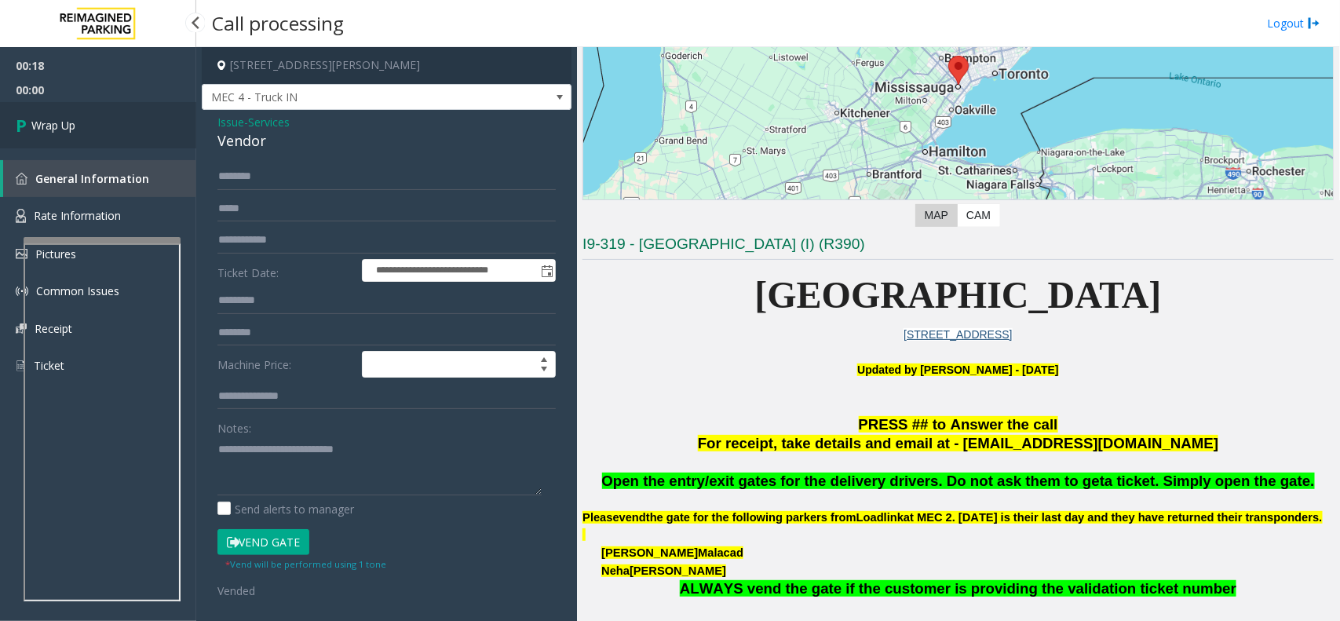
click at [123, 130] on link "Wrap Up" at bounding box center [98, 125] width 196 height 46
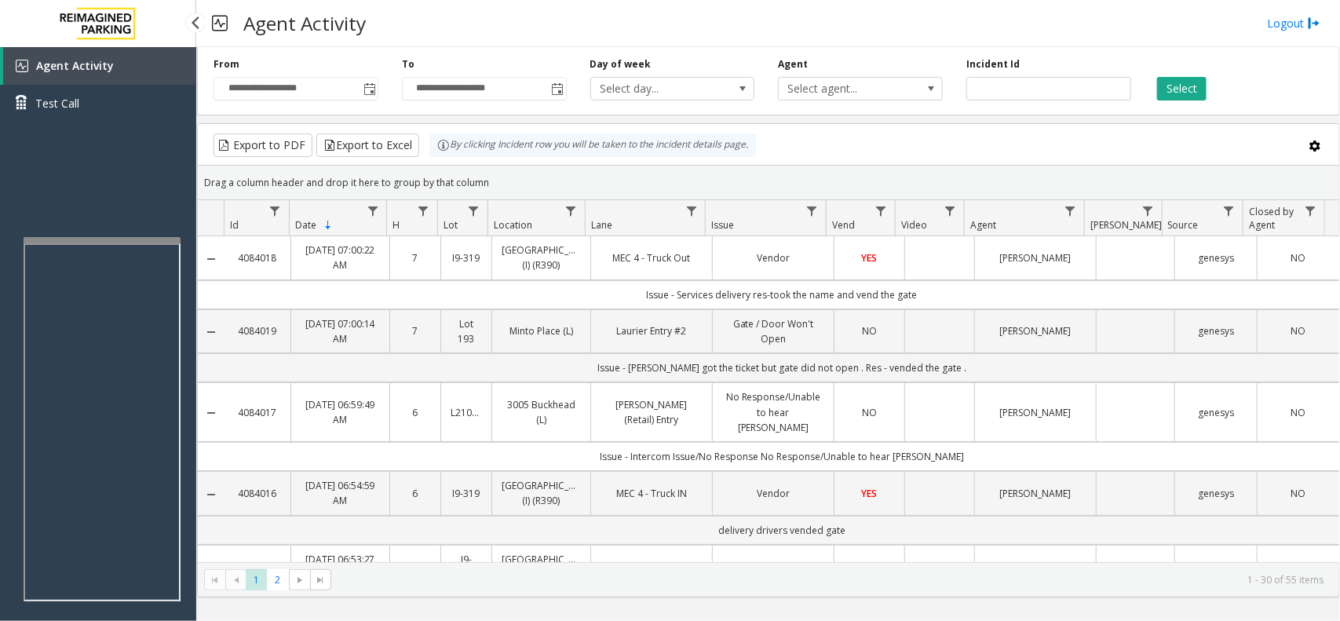
click at [123, 130] on div "Agent Activity Test Call" at bounding box center [98, 90] width 196 height 86
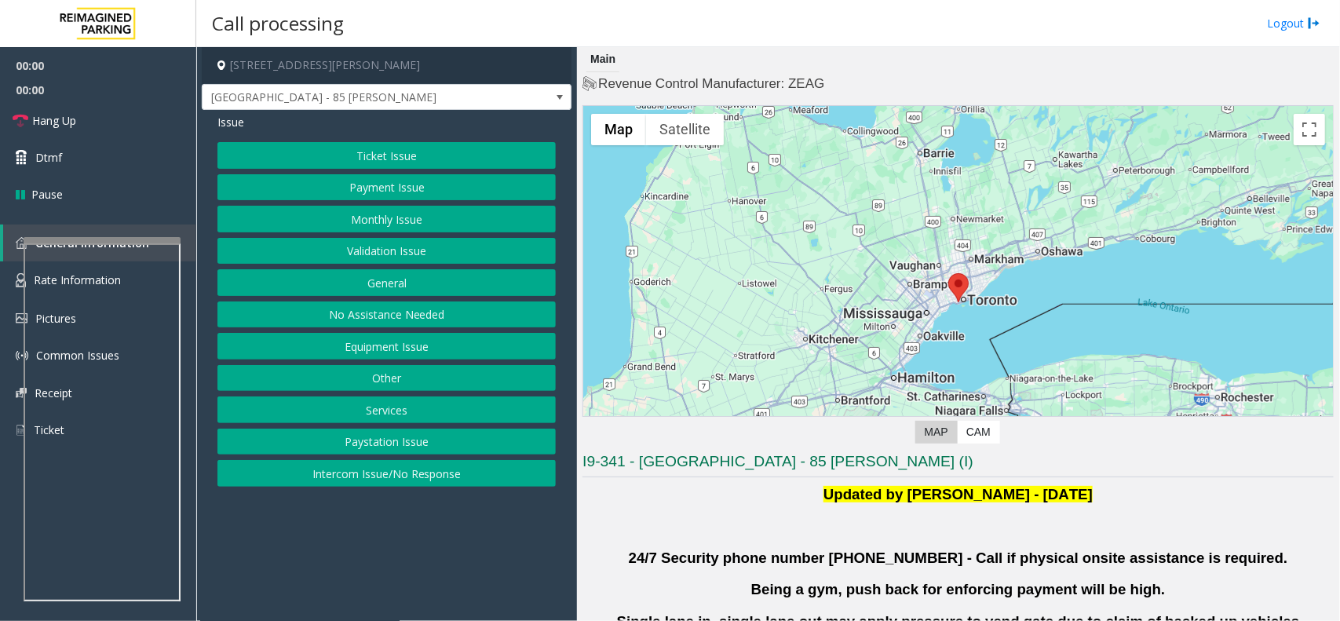
scroll to position [491, 0]
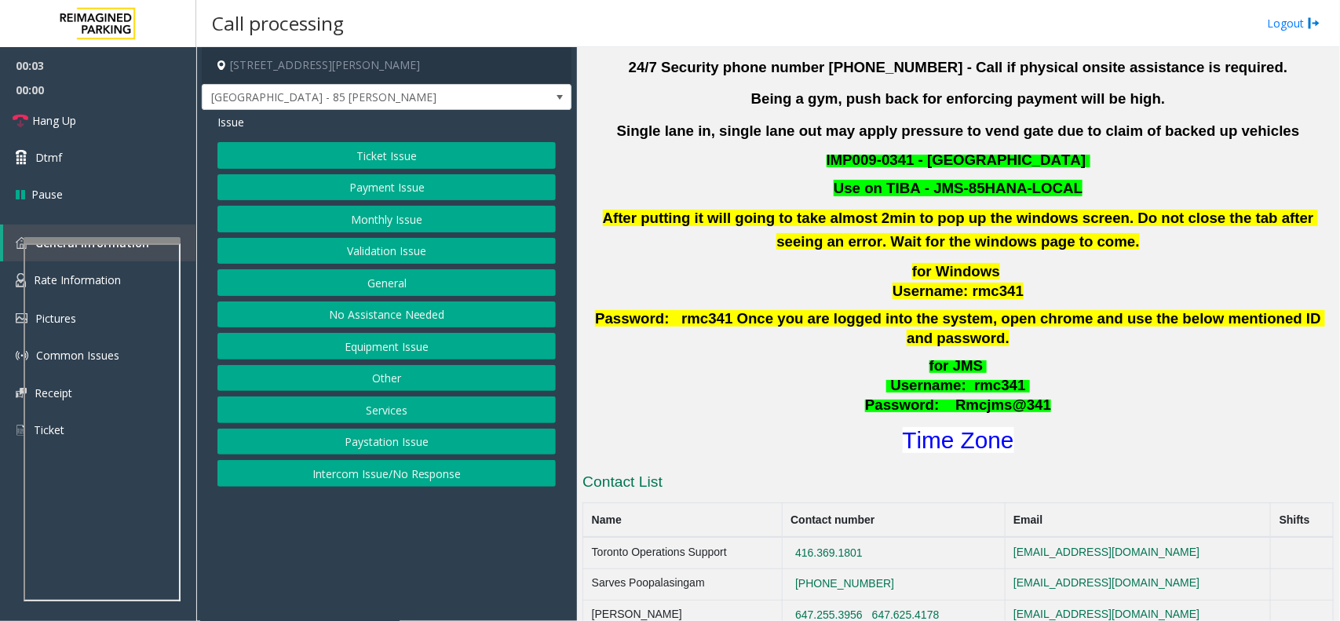
click at [414, 247] on button "Validation Issue" at bounding box center [387, 251] width 338 height 27
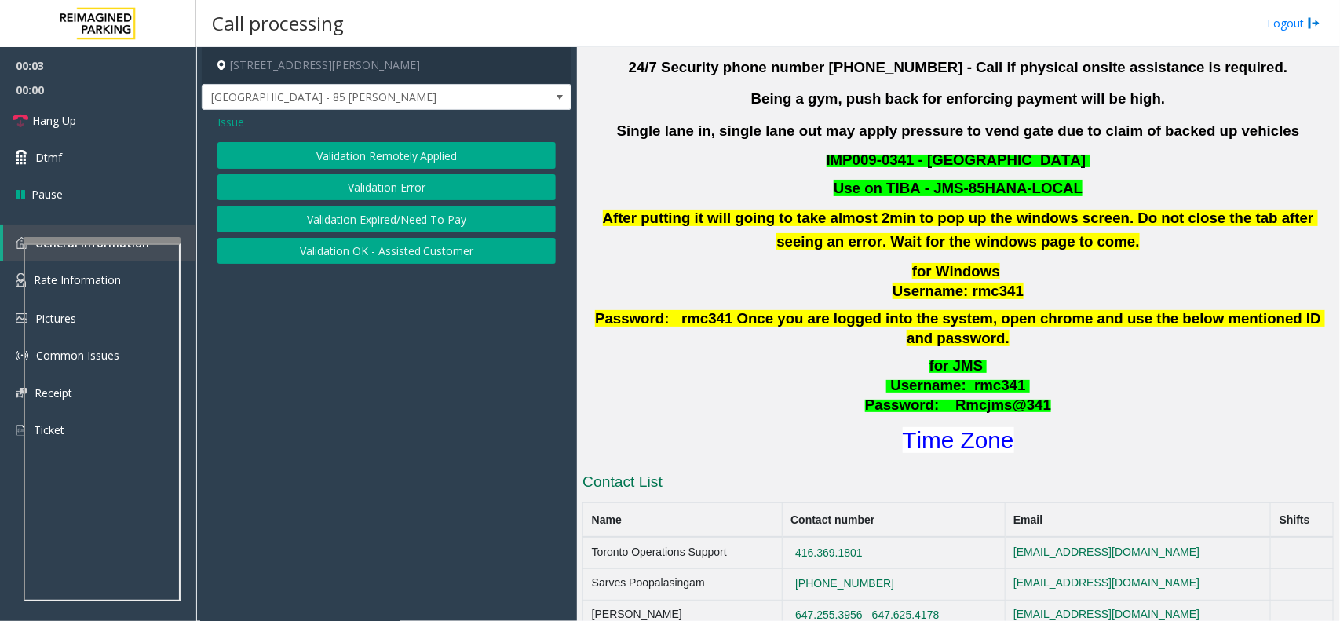
click at [374, 163] on button "Validation Remotely Applied" at bounding box center [387, 155] width 338 height 27
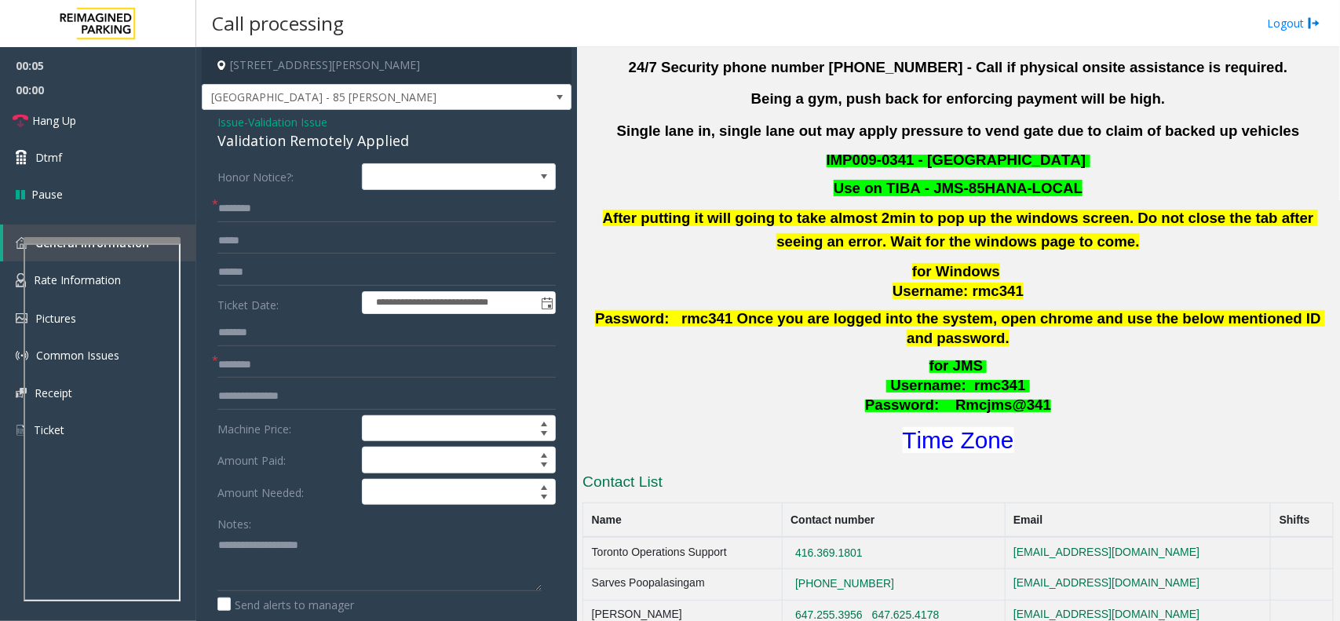
click at [239, 126] on span "Issue" at bounding box center [231, 122] width 27 height 16
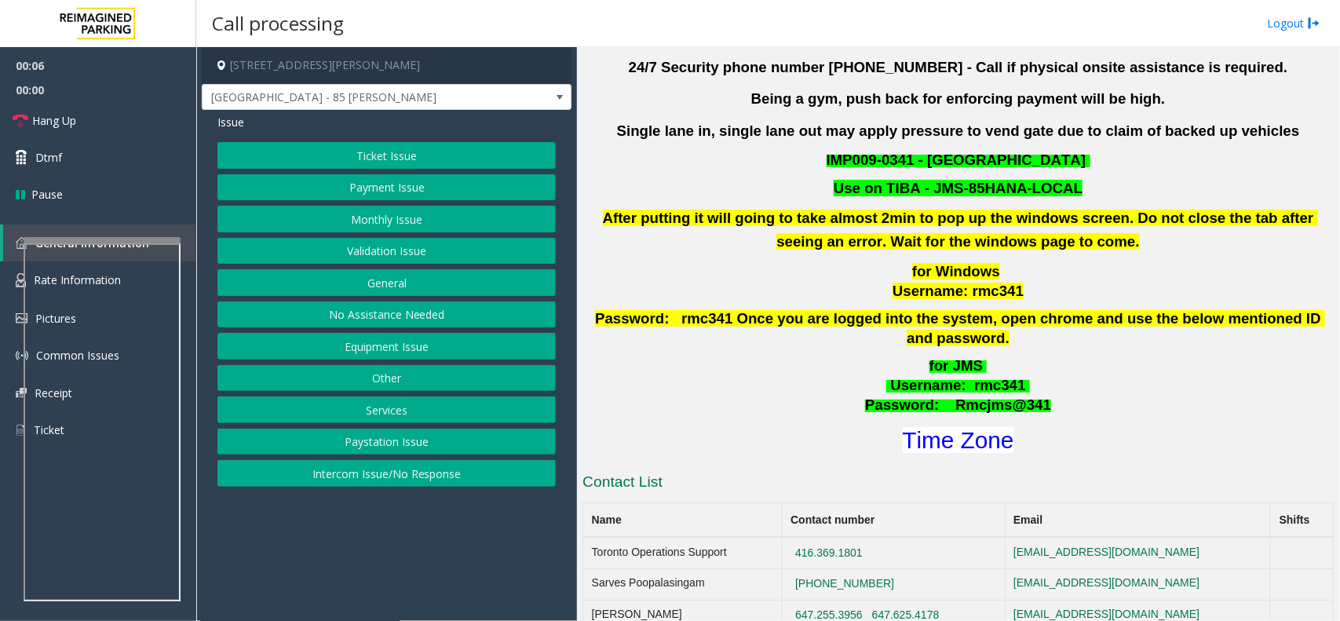
click at [386, 245] on button "Validation Issue" at bounding box center [387, 251] width 338 height 27
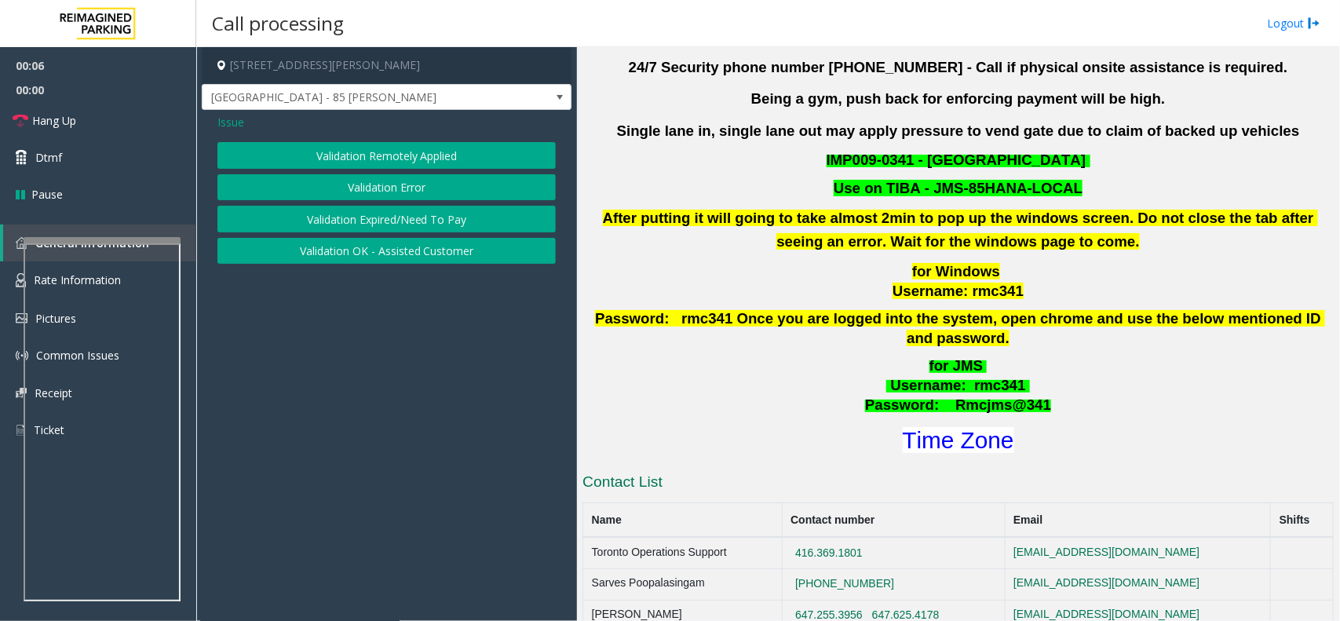
click at [389, 187] on button "Validation Error" at bounding box center [387, 187] width 338 height 27
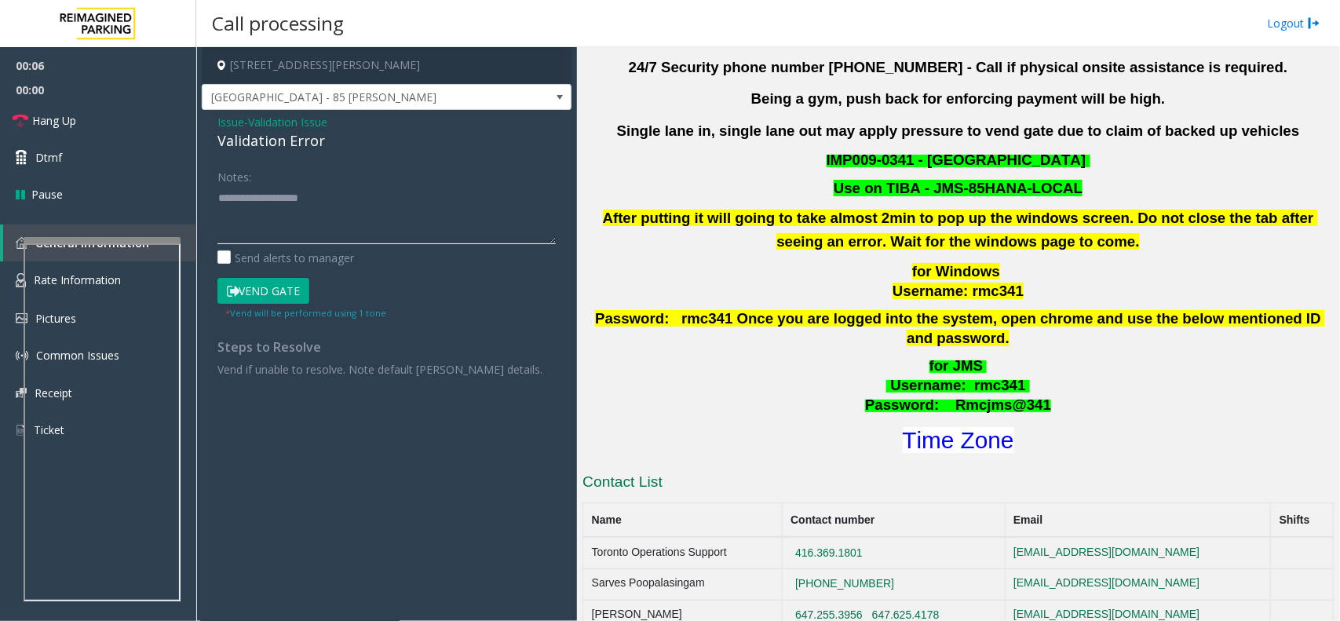
click at [323, 240] on textarea at bounding box center [387, 214] width 338 height 59
click at [289, 143] on div "Validation Error" at bounding box center [387, 140] width 338 height 21
copy div "Validation Error"
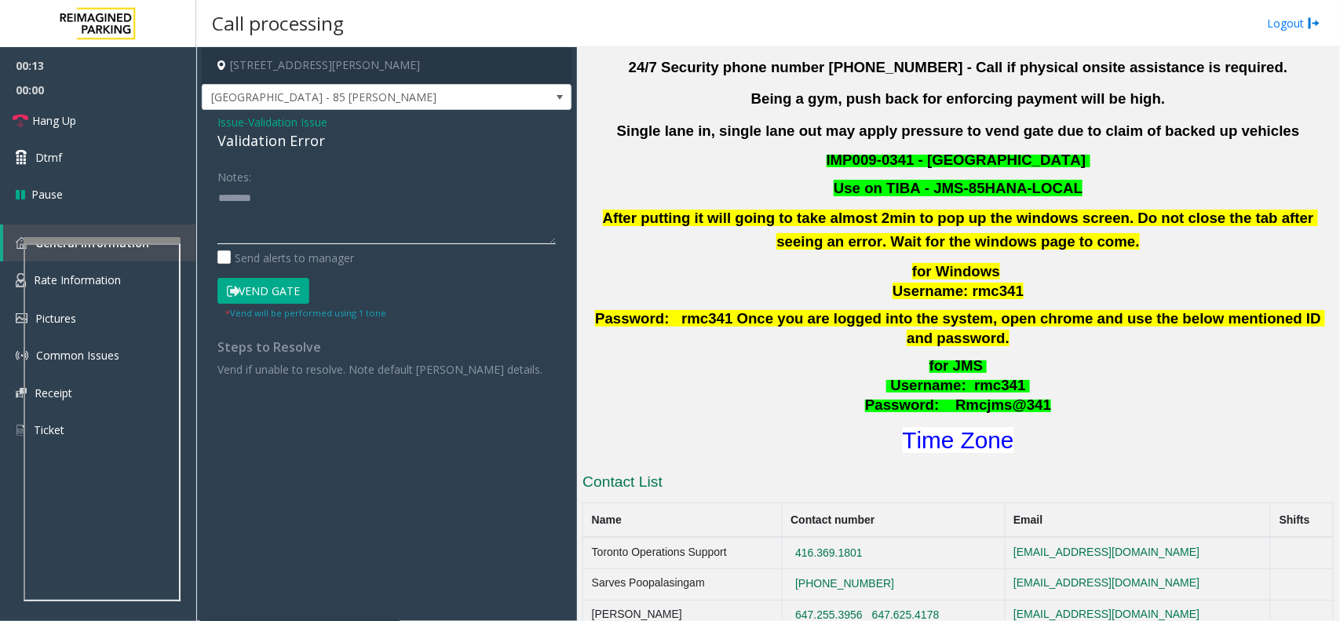
click at [316, 200] on textarea at bounding box center [387, 214] width 338 height 59
paste textarea "**********"
click at [996, 436] on h1 "Time Zone" at bounding box center [958, 440] width 755 height 33
click at [990, 434] on h1 "Time Zone" at bounding box center [958, 440] width 755 height 33
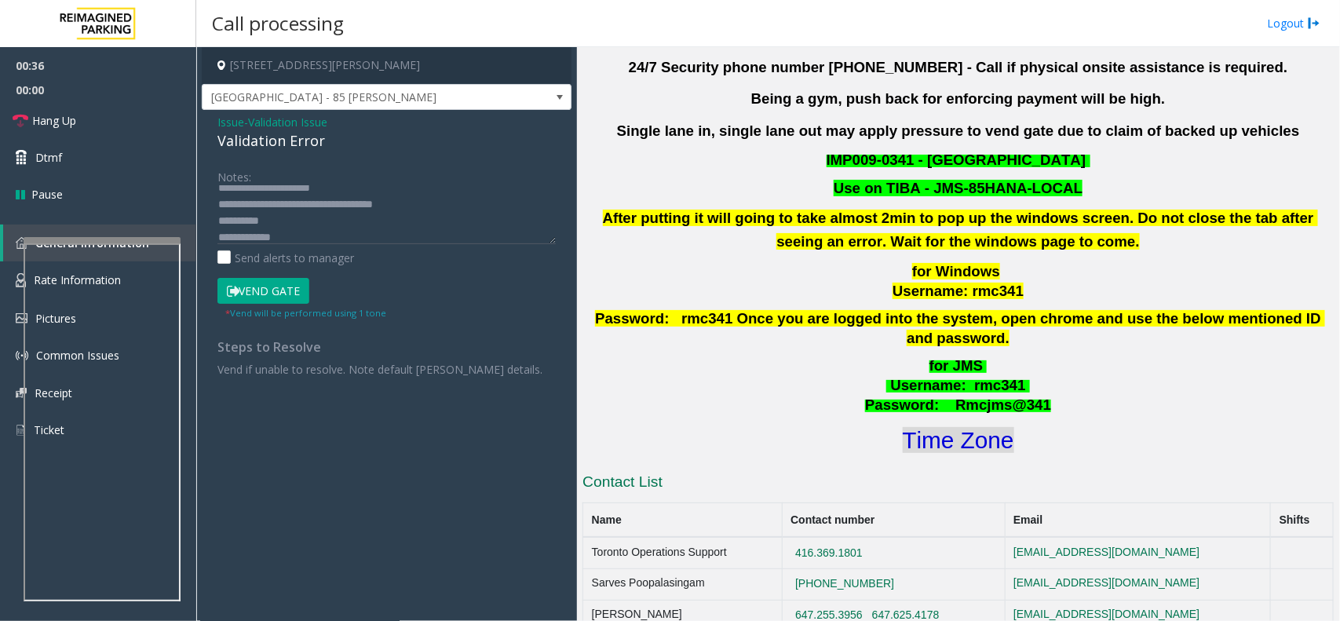
click at [989, 430] on font "Time Zone" at bounding box center [959, 440] width 112 height 26
click at [342, 238] on textarea at bounding box center [387, 214] width 338 height 59
type textarea "**********"
click at [272, 299] on button "Vend Gate" at bounding box center [264, 291] width 92 height 27
click at [291, 293] on button "Vend Gate" at bounding box center [264, 291] width 92 height 27
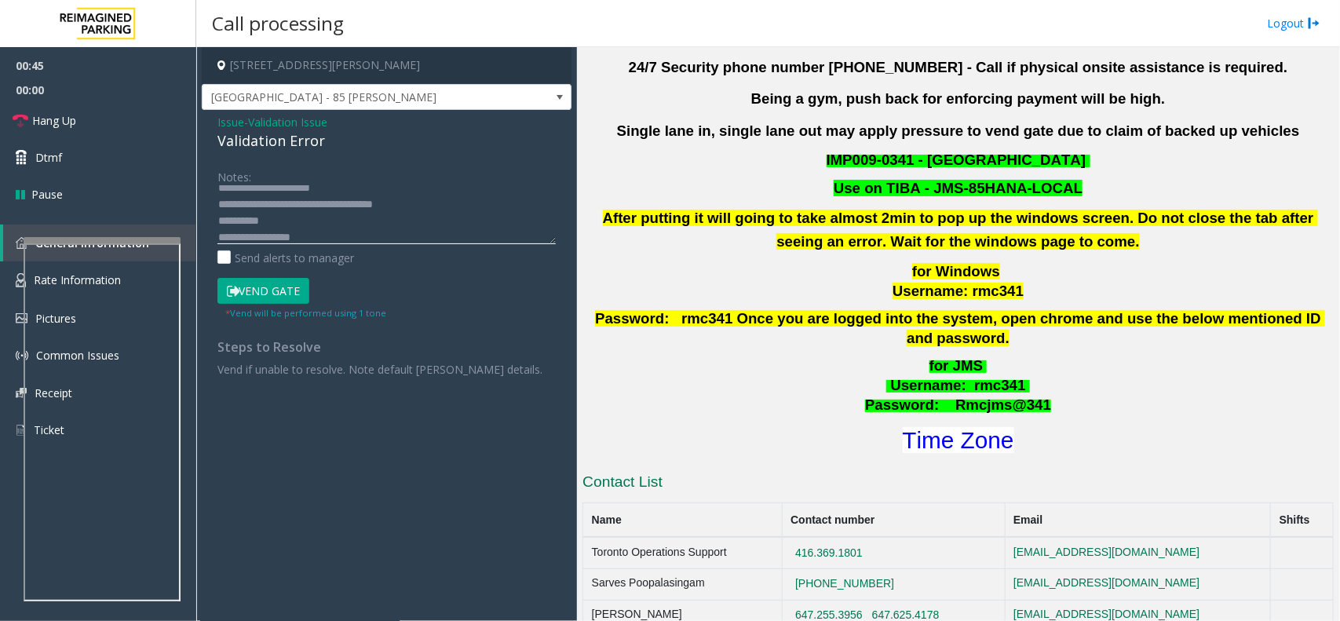
click at [386, 224] on textarea at bounding box center [387, 214] width 338 height 59
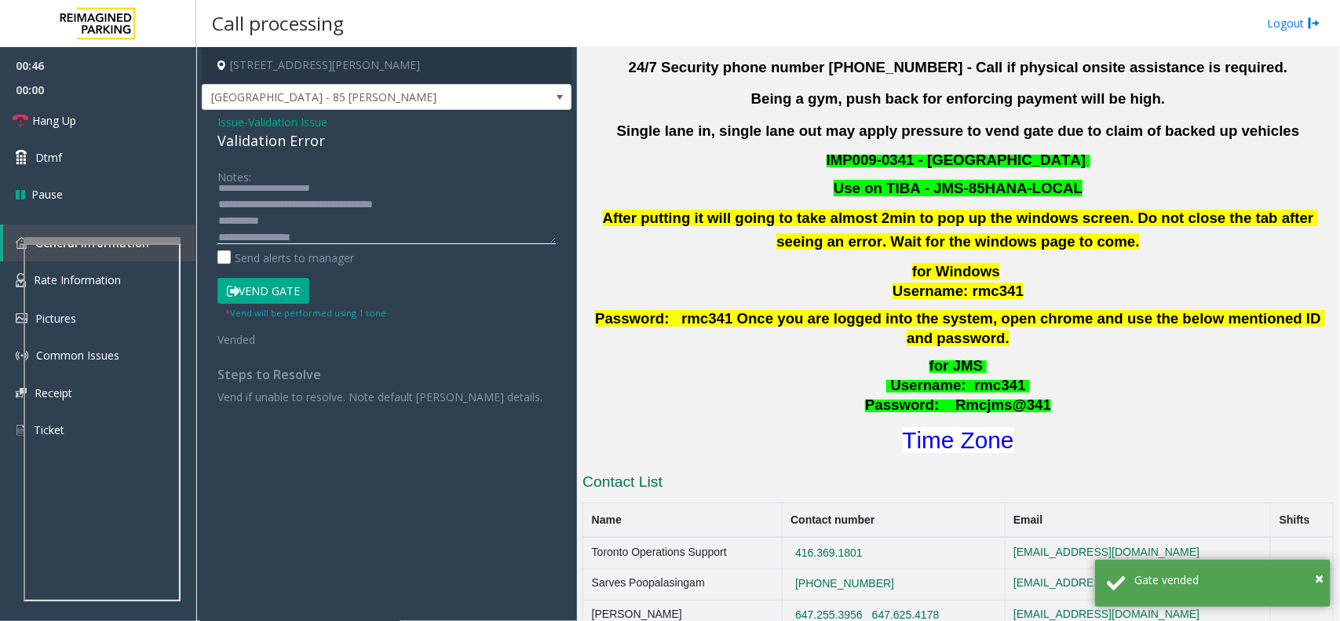
click at [402, 241] on textarea at bounding box center [387, 214] width 338 height 59
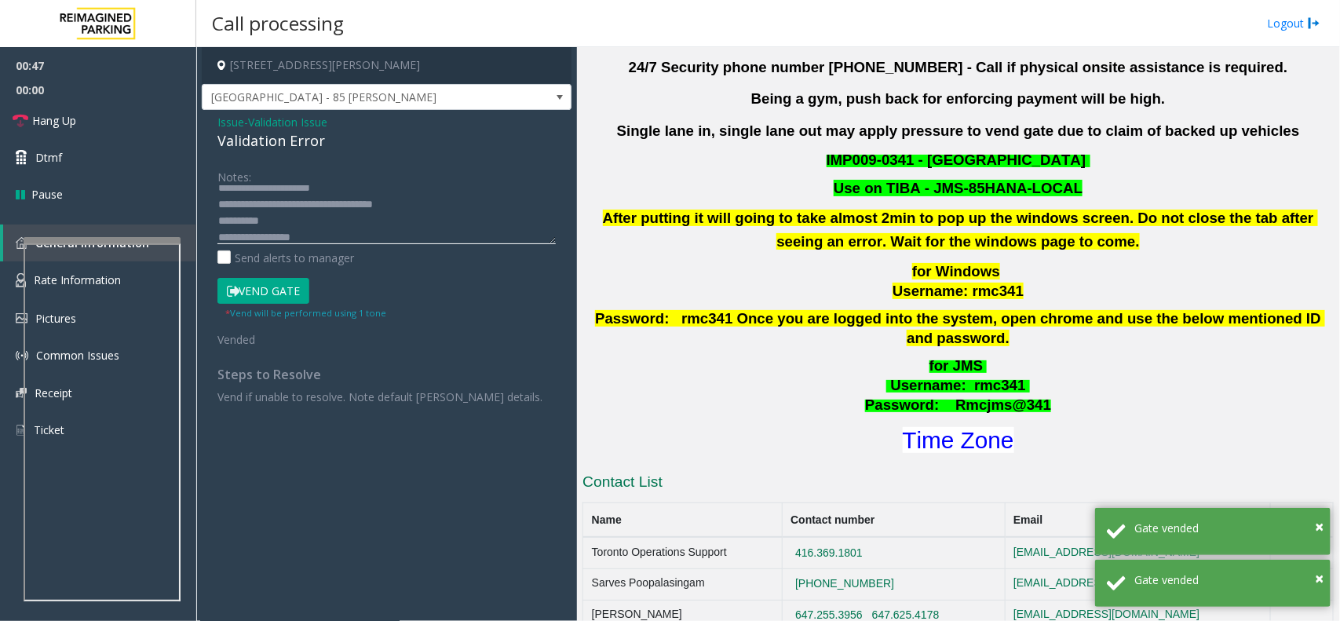
scroll to position [0, 0]
click at [112, 118] on link "Hang Up" at bounding box center [98, 120] width 196 height 37
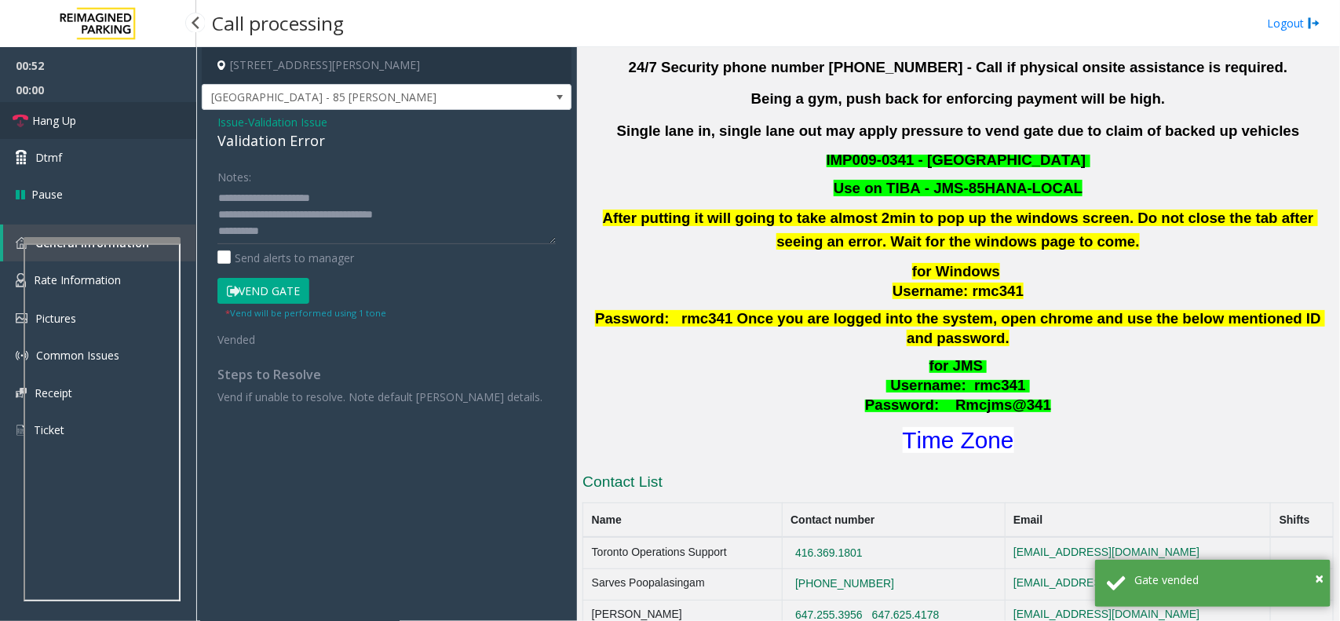
click at [115, 118] on link "Hang Up" at bounding box center [98, 120] width 196 height 37
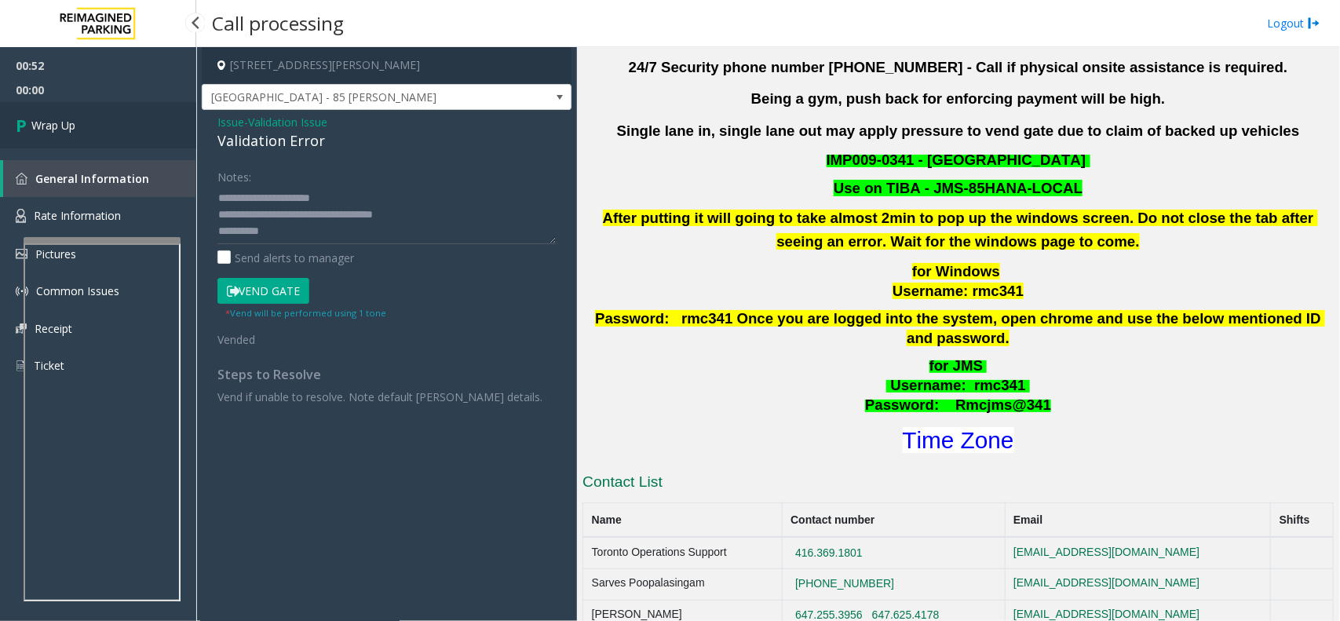
click at [115, 118] on link "Wrap Up" at bounding box center [98, 125] width 196 height 46
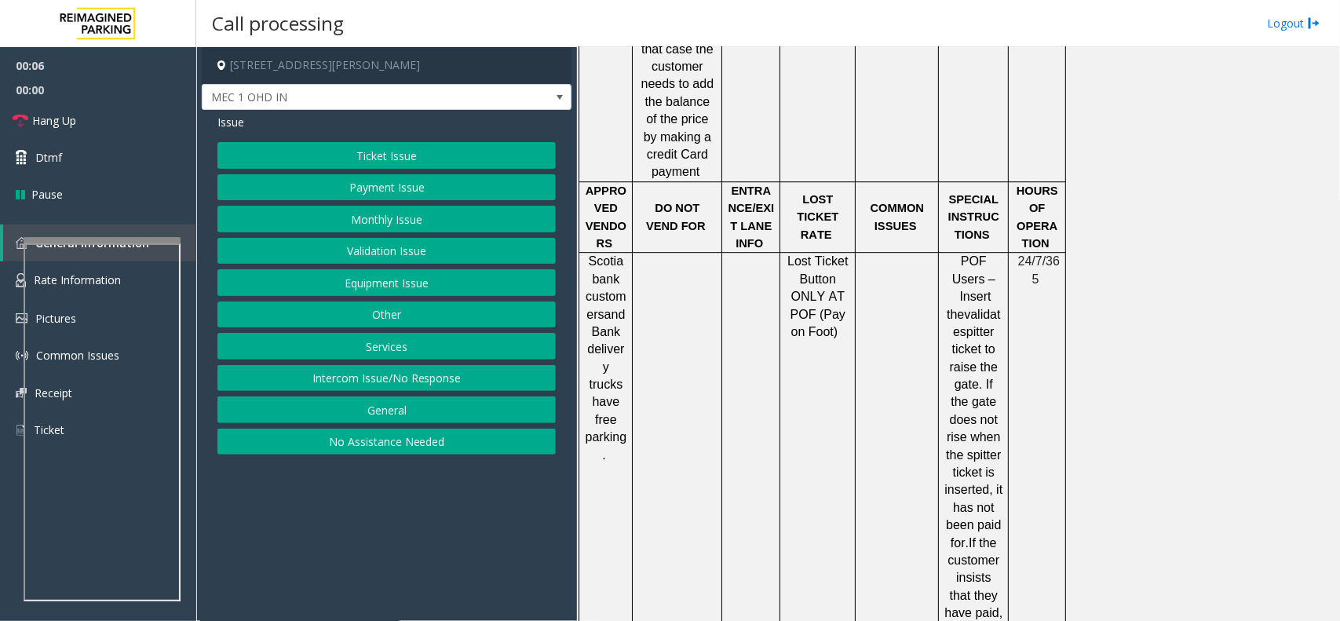
scroll to position [1767, 0]
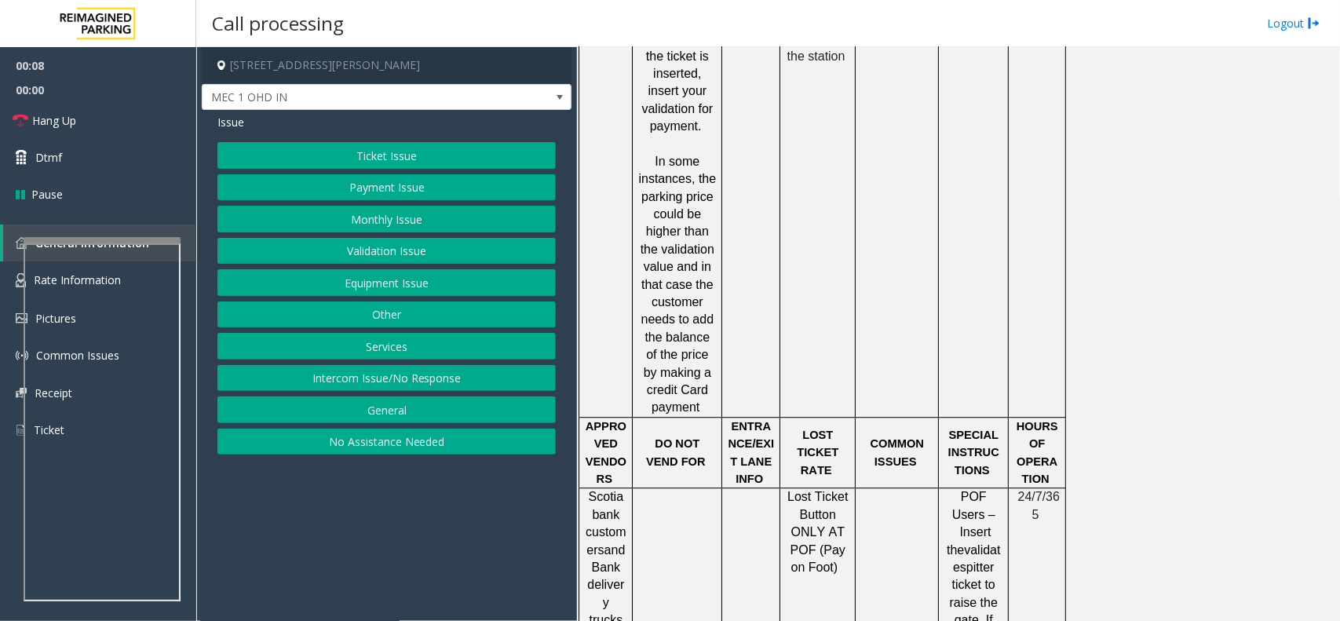
click at [463, 389] on button "Intercom Issue/No Response" at bounding box center [387, 378] width 338 height 27
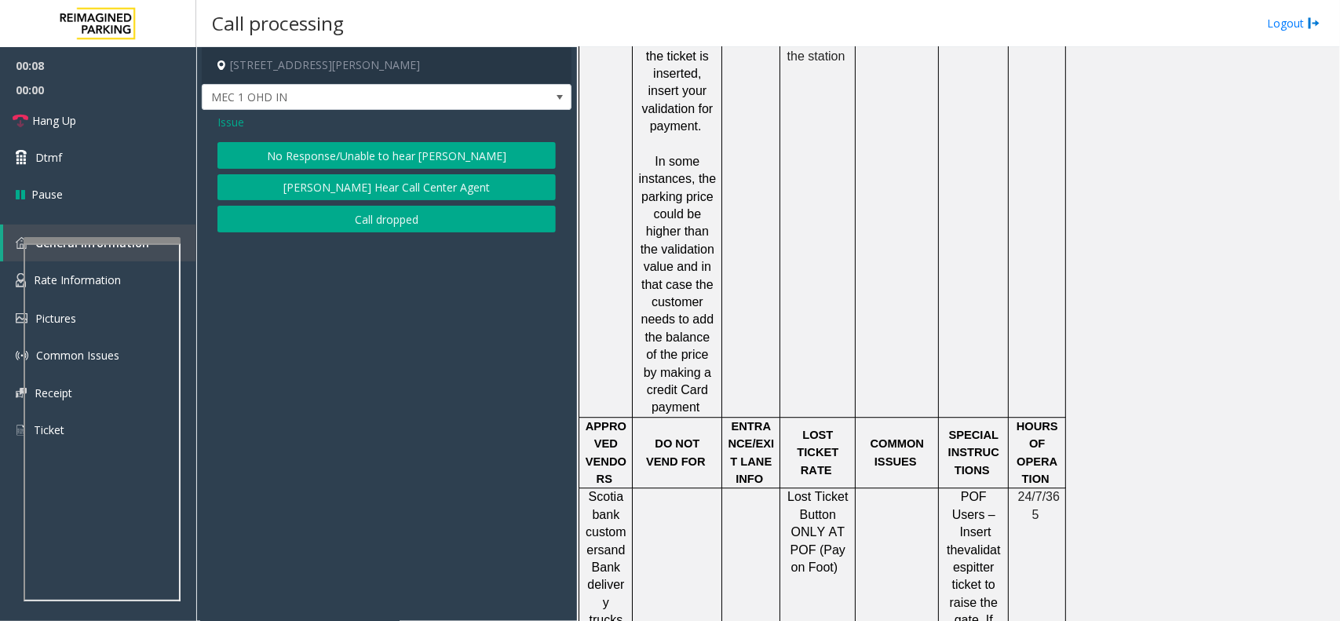
click at [421, 163] on button "No Response/Unable to hear [PERSON_NAME]" at bounding box center [387, 155] width 338 height 27
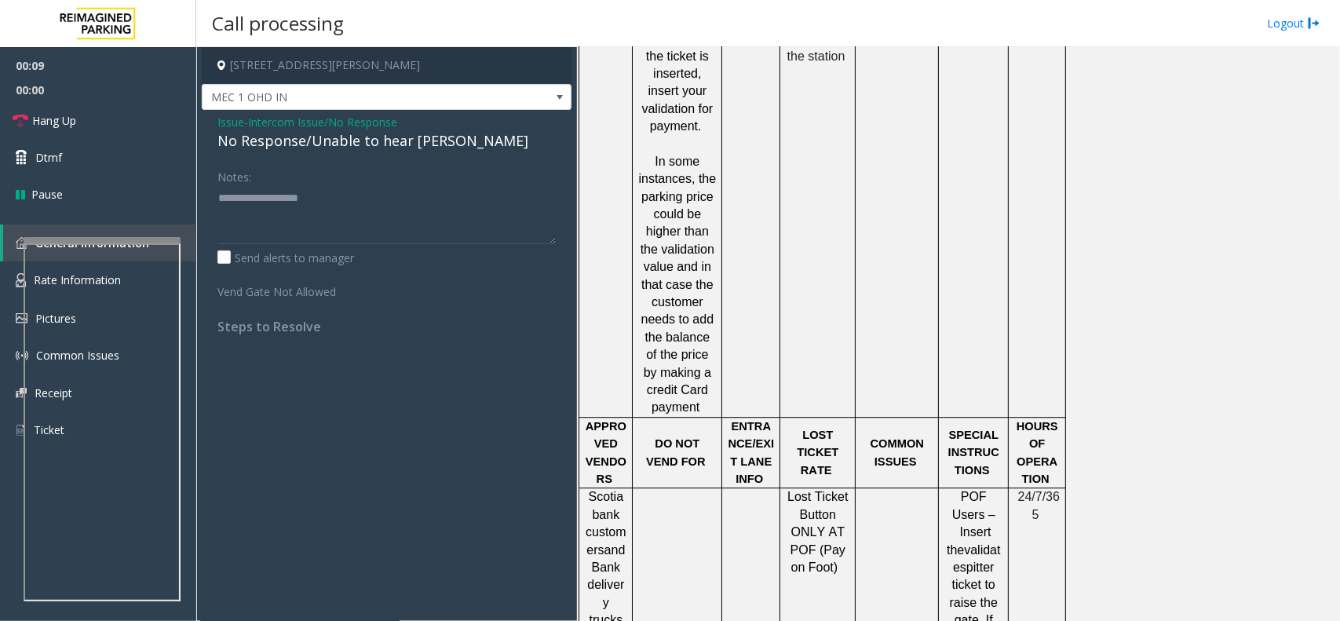
click at [425, 145] on div "No Response/Unable to hear [PERSON_NAME]" at bounding box center [387, 140] width 338 height 21
click at [468, 189] on textarea at bounding box center [387, 214] width 338 height 59
type textarea "**********"
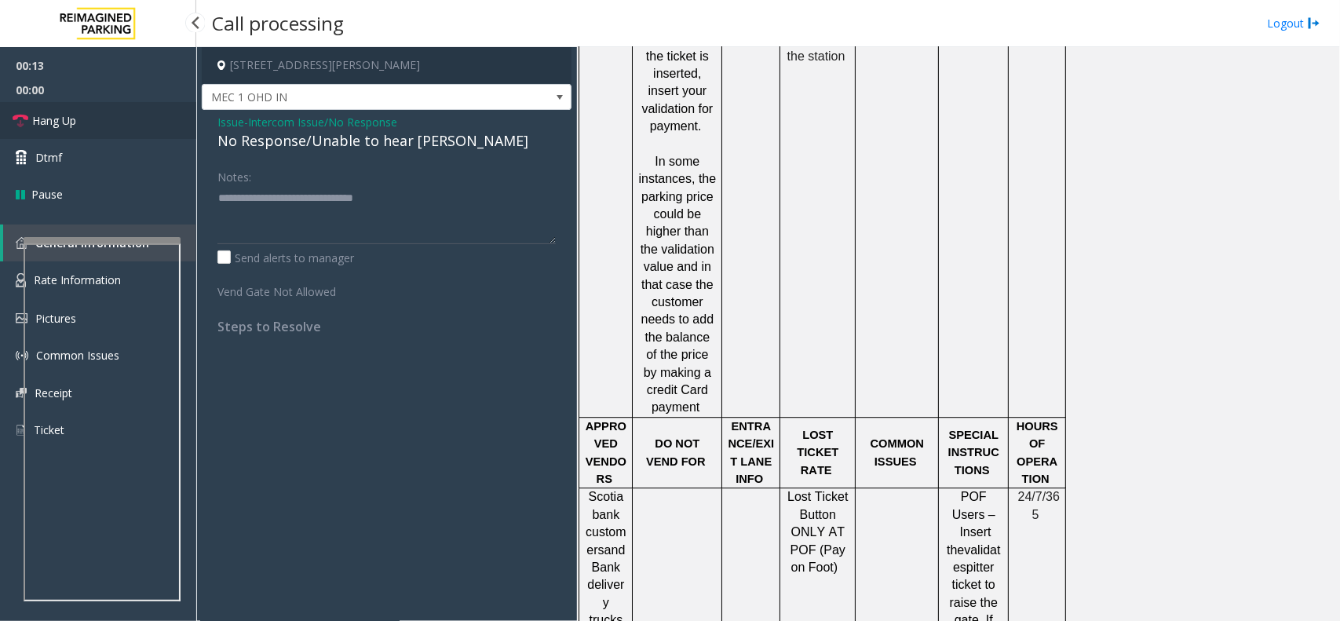
click at [95, 122] on link "Hang Up" at bounding box center [98, 120] width 196 height 37
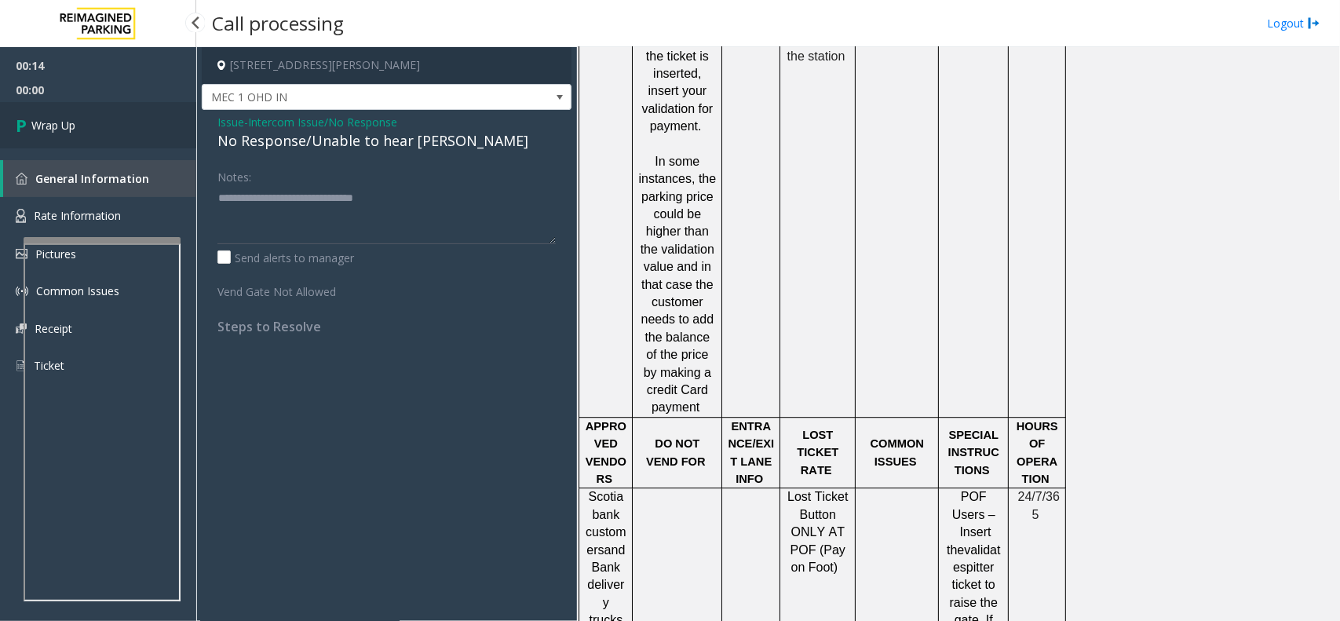
click at [95, 122] on link "Wrap Up" at bounding box center [98, 125] width 196 height 46
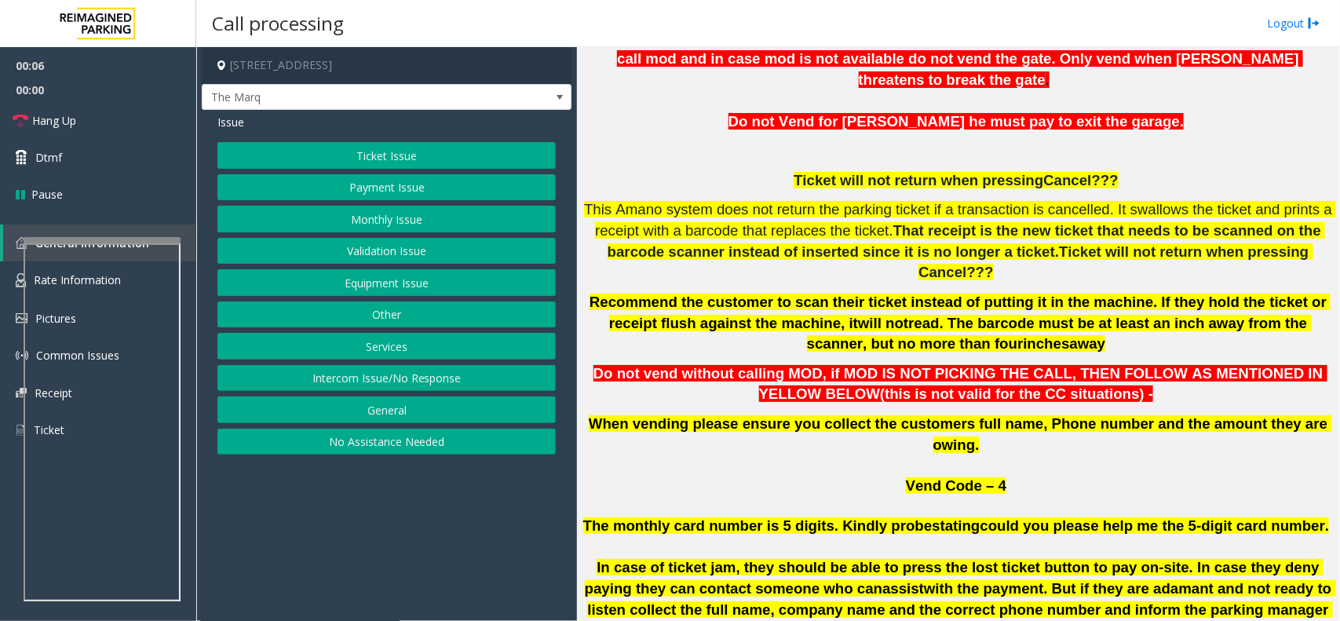
scroll to position [687, 0]
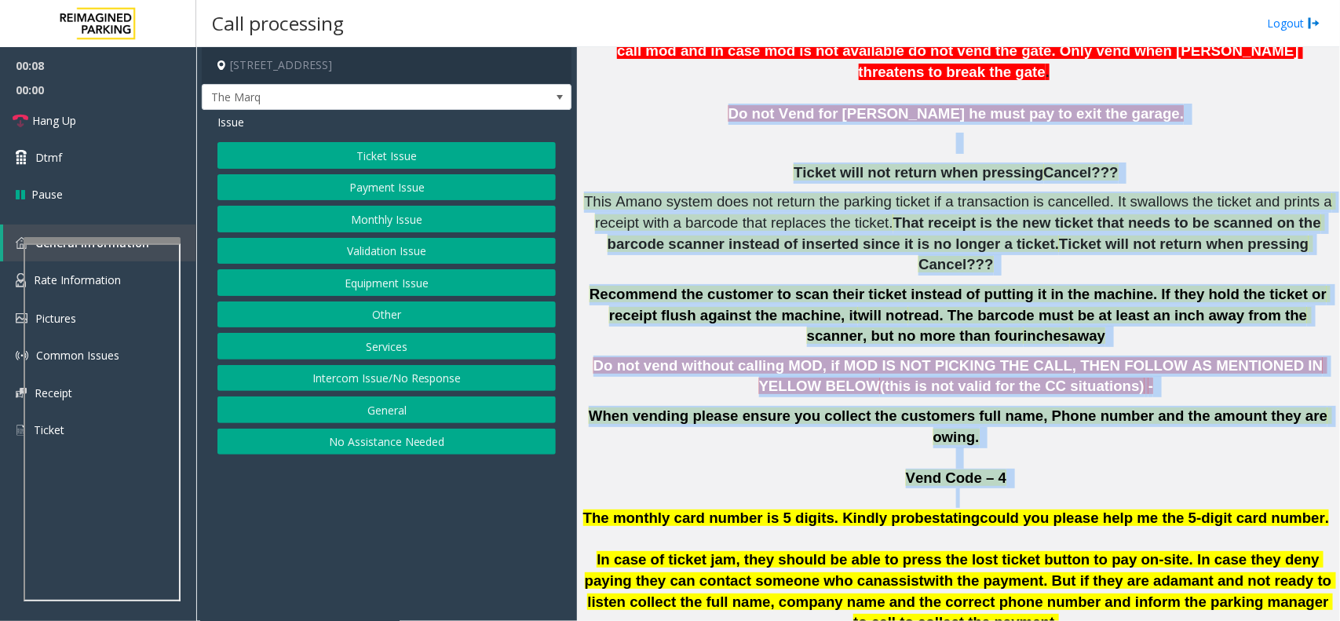
drag, startPoint x: 730, startPoint y: 85, endPoint x: 1219, endPoint y: 437, distance: 602.5
click at [1219, 437] on h6 "Credit Card not reading DNV for any of the [PERSON_NAME] who says his credit ca…" at bounding box center [958, 338] width 751 height 762
click at [1175, 488] on p at bounding box center [958, 498] width 751 height 20
drag, startPoint x: 1113, startPoint y: 393, endPoint x: 810, endPoint y: 68, distance: 443.9
click at [810, 68] on h6 "Credit Card not reading DNV for any of the [PERSON_NAME] who says his credit ca…" at bounding box center [958, 338] width 751 height 762
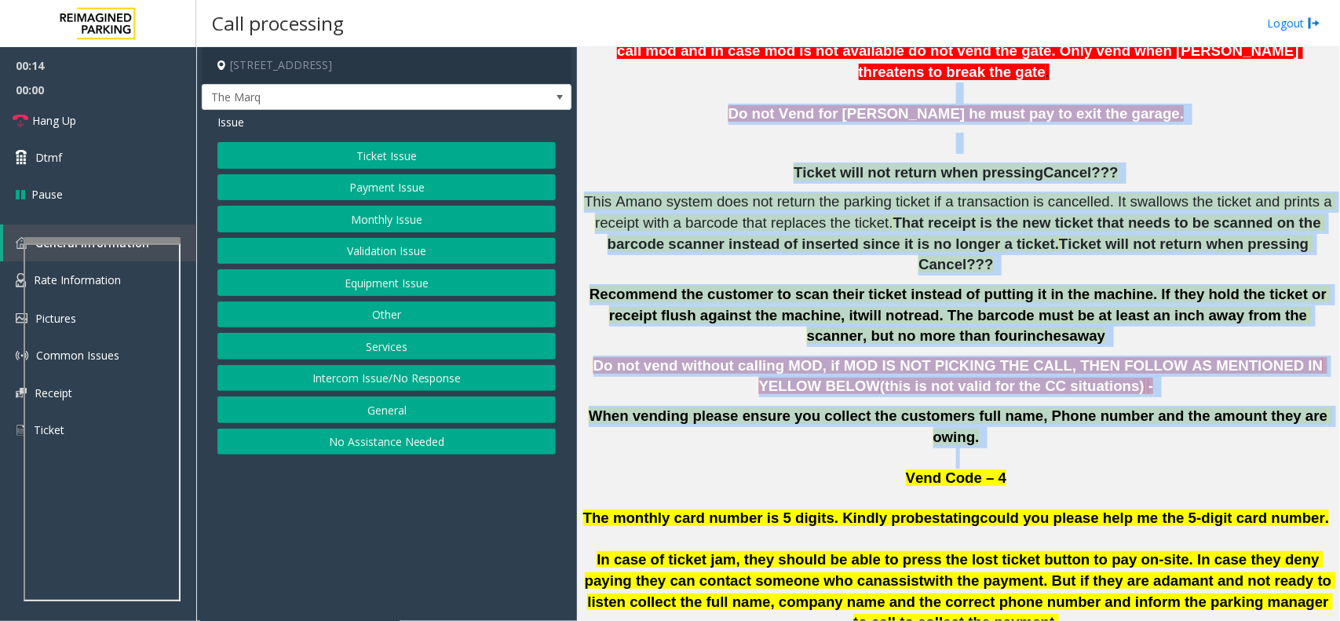
click at [787, 105] on span "Do not Vend for [PERSON_NAME] he must pay to exit the garage." at bounding box center [957, 113] width 456 height 16
drag, startPoint x: 727, startPoint y: 80, endPoint x: 1106, endPoint y: 391, distance: 489.8
click at [1106, 391] on h6 "Credit Card not reading DNV for any of the [PERSON_NAME] who says his credit ca…" at bounding box center [958, 338] width 751 height 762
click at [1106, 448] on p at bounding box center [958, 458] width 751 height 21
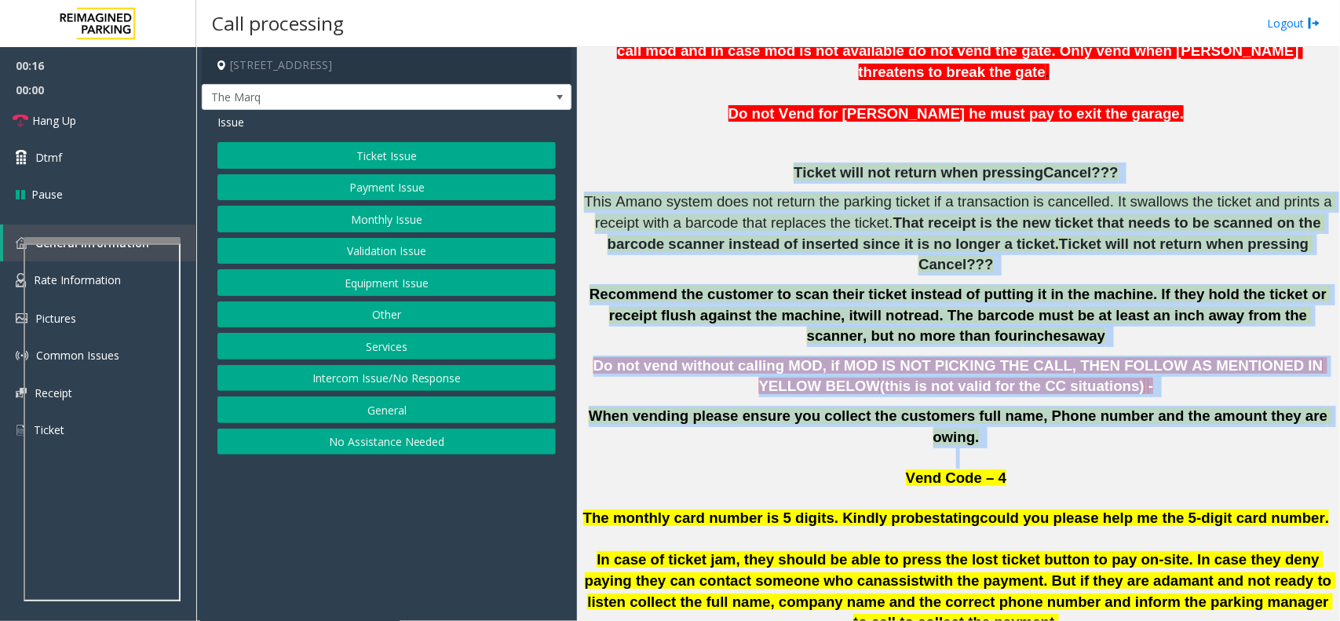
drag, startPoint x: 1106, startPoint y: 391, endPoint x: 833, endPoint y: 152, distance: 362.8
click at [833, 152] on h6 "Credit Card not reading DNV for any of the [PERSON_NAME] who says his credit ca…" at bounding box center [958, 338] width 751 height 762
click at [795, 134] on h6 "Credit Card not reading DNV for any of the [PERSON_NAME] who says his credit ca…" at bounding box center [958, 338] width 751 height 762
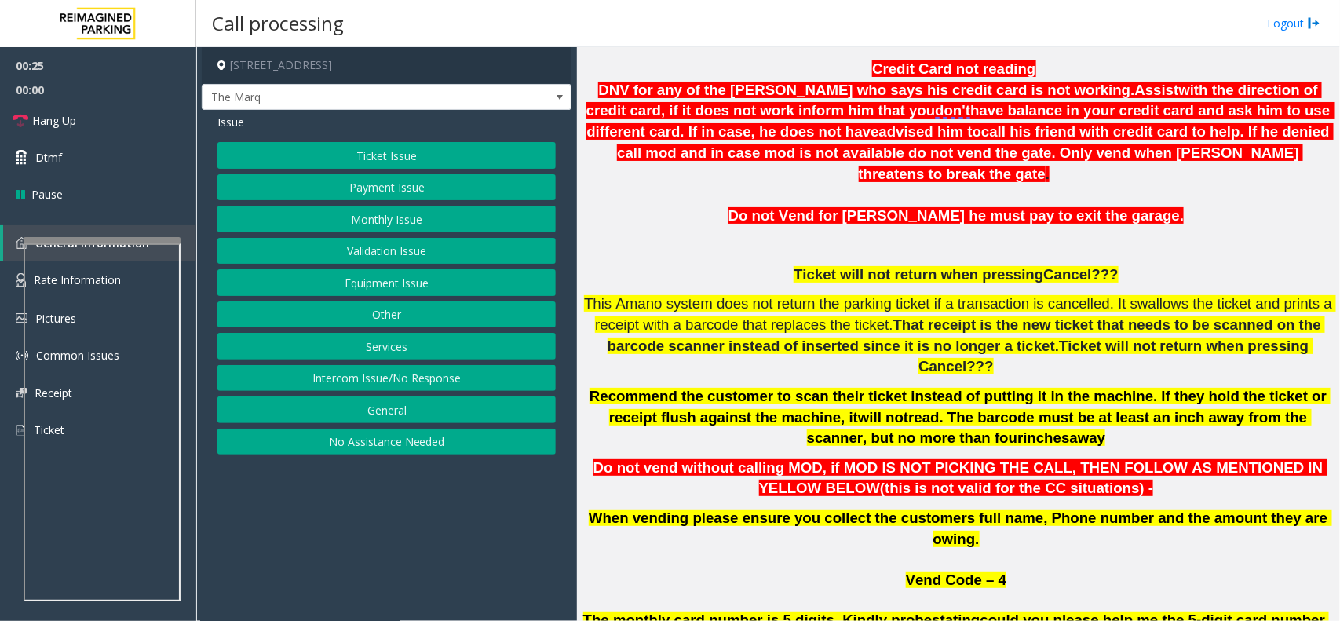
scroll to position [491, 0]
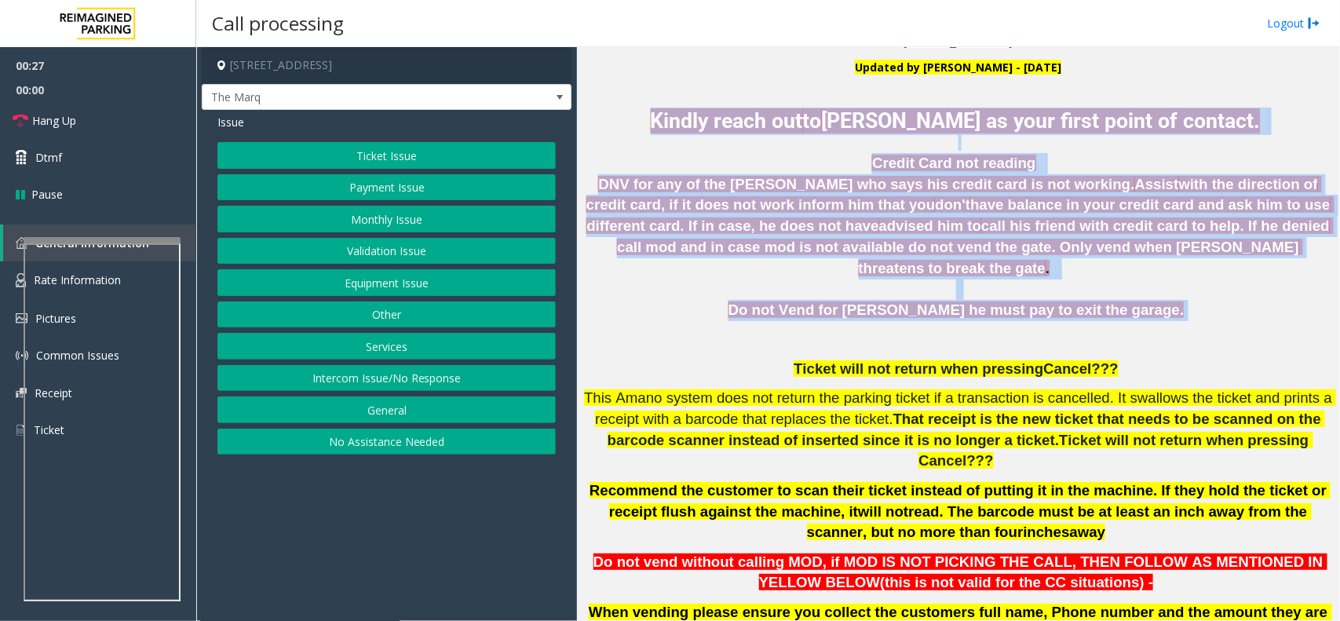
drag, startPoint x: 633, startPoint y: 114, endPoint x: 1184, endPoint y: 292, distance: 579.3
click at [1184, 292] on div "Updated by [PERSON_NAME] - [DATE] Kindly reach out to [PERSON_NAME] as your fir…" at bounding box center [958, 502] width 751 height 885
click at [1184, 300] on p "Do not Vend for [PERSON_NAME] he must pay to exit the garage." at bounding box center [958, 310] width 751 height 21
drag, startPoint x: 1184, startPoint y: 292, endPoint x: 715, endPoint y: 73, distance: 518.2
click at [715, 73] on div "Updated by [PERSON_NAME] - [DATE] Kindly reach out to [PERSON_NAME] as your fir…" at bounding box center [958, 502] width 751 height 885
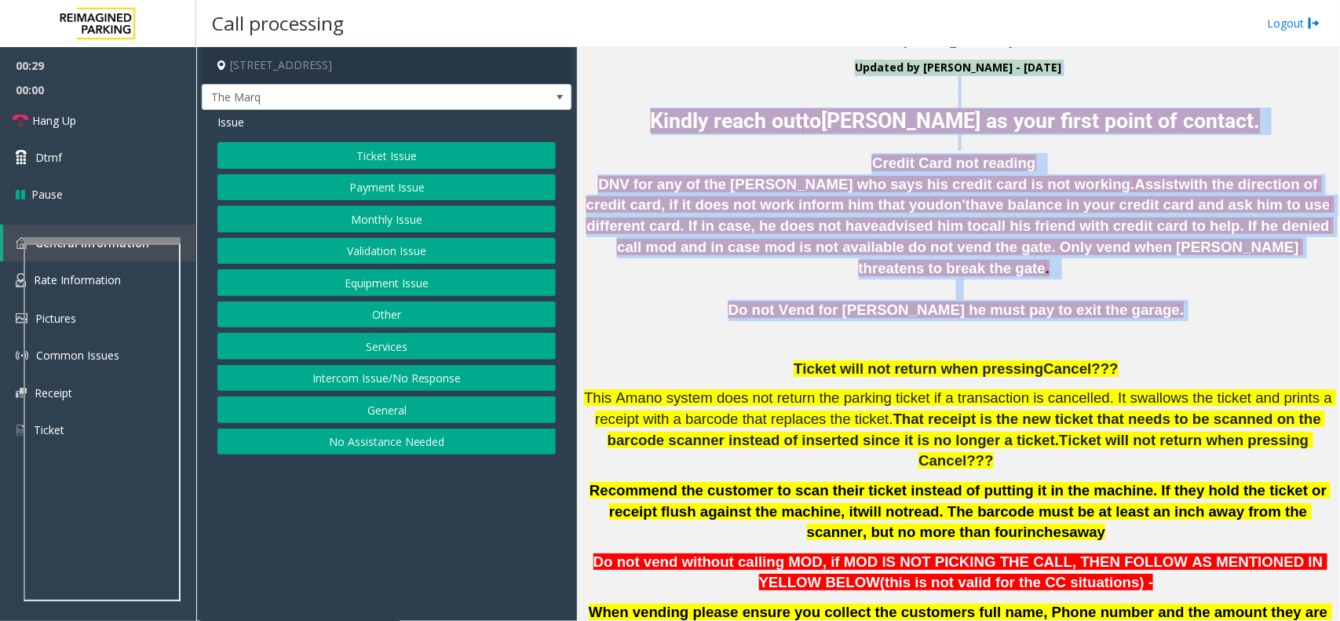
click at [651, 123] on span "Kindly reach out" at bounding box center [727, 120] width 152 height 25
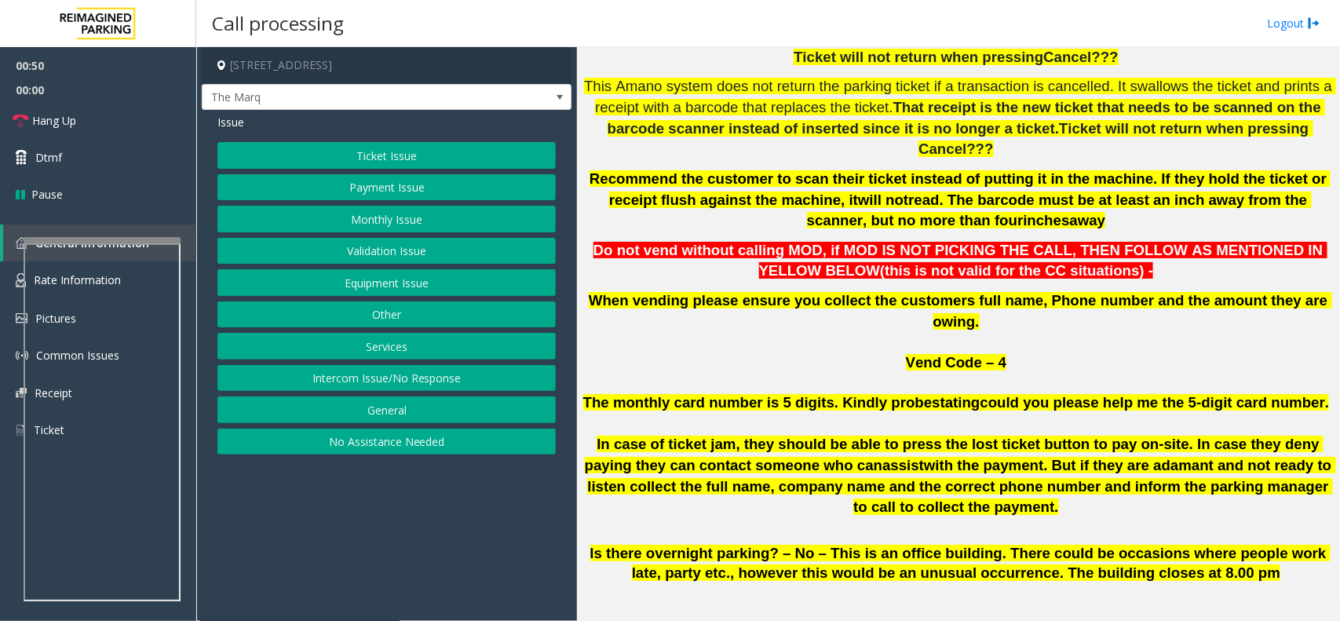
scroll to position [785, 0]
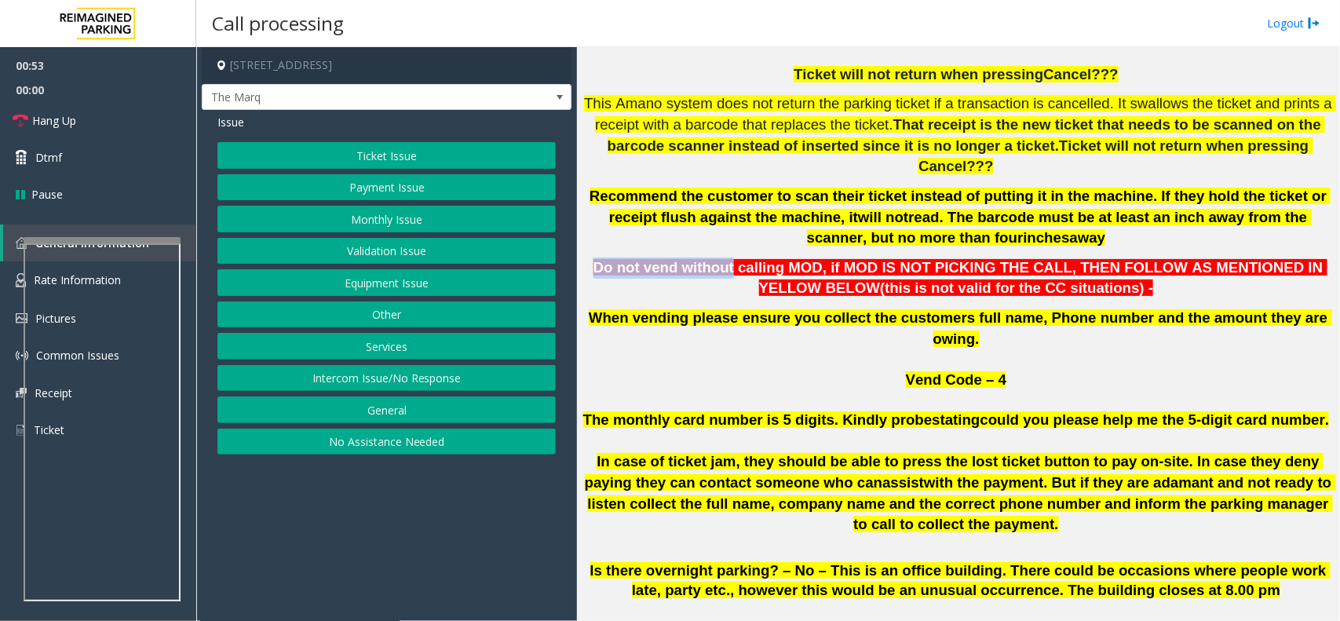
drag, startPoint x: 716, startPoint y: 217, endPoint x: 1154, endPoint y: 212, distance: 438.2
click at [1153, 205] on h6 "Credit Card not reading DNV for any of the [PERSON_NAME] who says his credit ca…" at bounding box center [958, 240] width 751 height 762
click at [1143, 258] on p "Do not vend without calling MOD, if MOD IS NOT PICKING THE CALL, THEN FOLLOW AS…" at bounding box center [958, 279] width 751 height 42
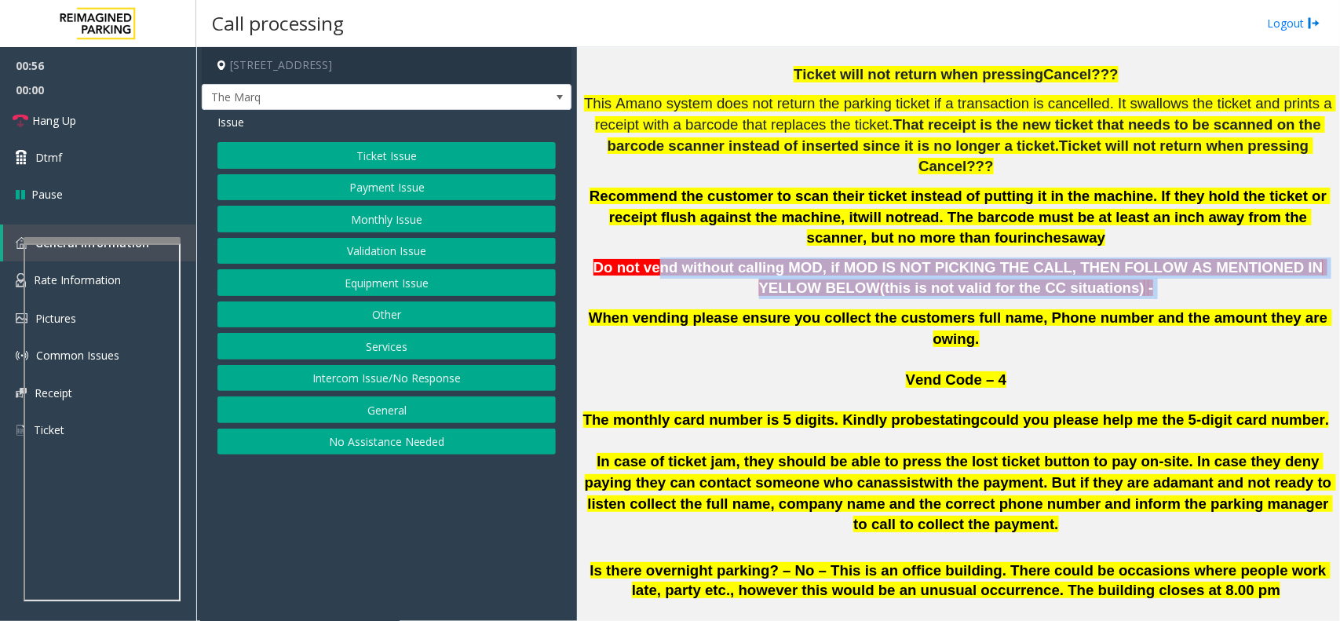
drag, startPoint x: 1121, startPoint y: 233, endPoint x: 650, endPoint y: 216, distance: 471.5
click at [650, 258] on p "Do not vend without calling MOD, if MOD IS NOT PICKING THE CALL, THEN FOLLOW AS…" at bounding box center [958, 279] width 751 height 42
click at [708, 259] on span "Do not vend without calling MOD, if MOD IS NOT PICKING THE CALL, THEN FOLLOW AS…" at bounding box center [961, 278] width 734 height 38
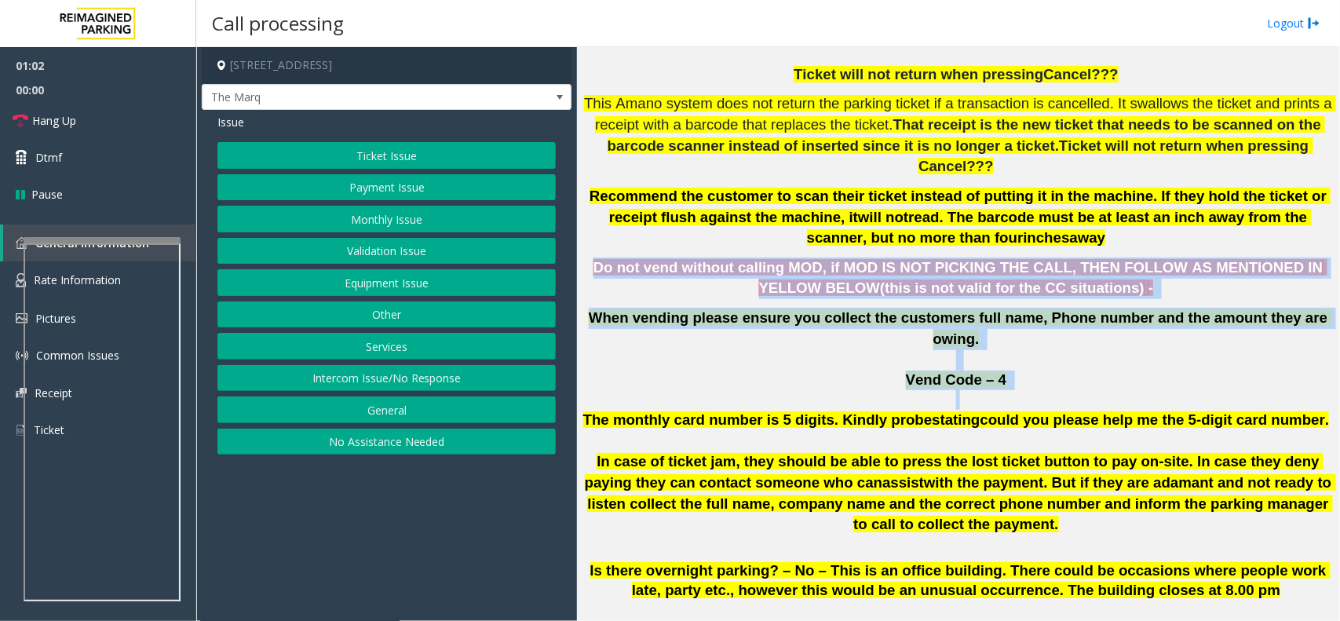
drag, startPoint x: 589, startPoint y: 220, endPoint x: 1109, endPoint y: 338, distance: 533.2
click at [1109, 338] on h6 "Credit Card not reading DNV for any of the [PERSON_NAME] who says his credit ca…" at bounding box center [958, 240] width 751 height 762
click at [1109, 390] on p at bounding box center [958, 400] width 751 height 20
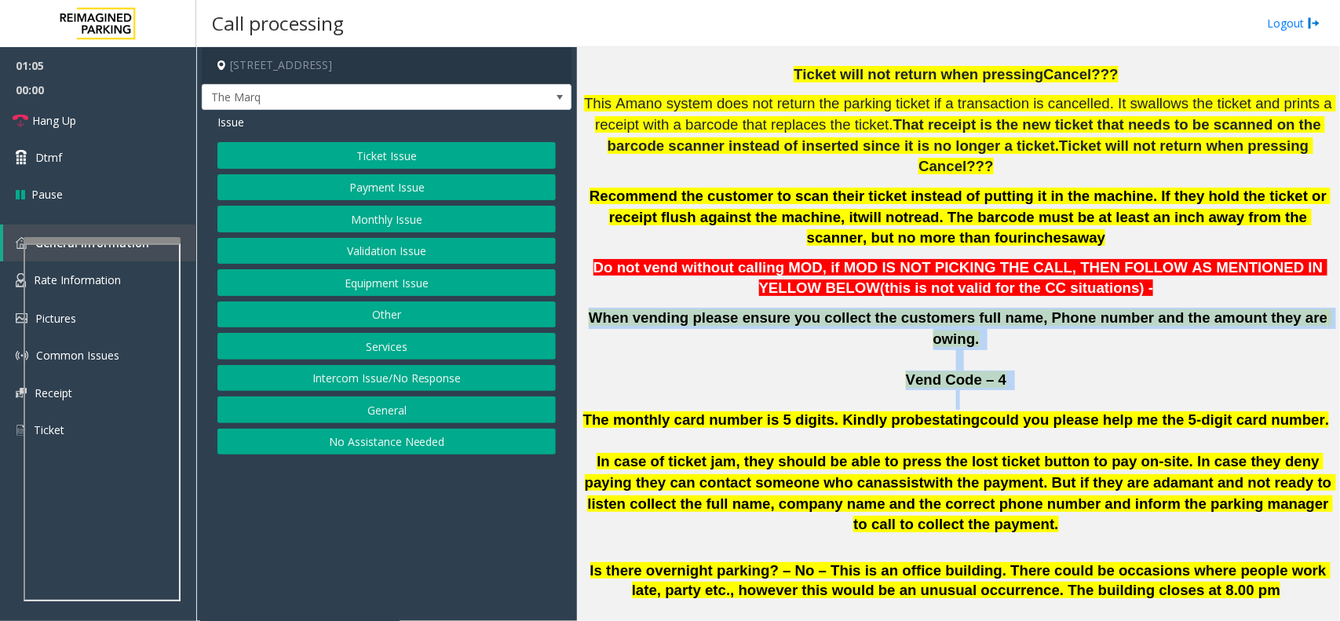
drag, startPoint x: 1062, startPoint y: 322, endPoint x: 605, endPoint y: 258, distance: 461.5
click at [605, 258] on h6 "Credit Card not reading DNV for any of the [PERSON_NAME] who says his credit ca…" at bounding box center [958, 240] width 751 height 762
click at [627, 349] on p at bounding box center [958, 359] width 751 height 21
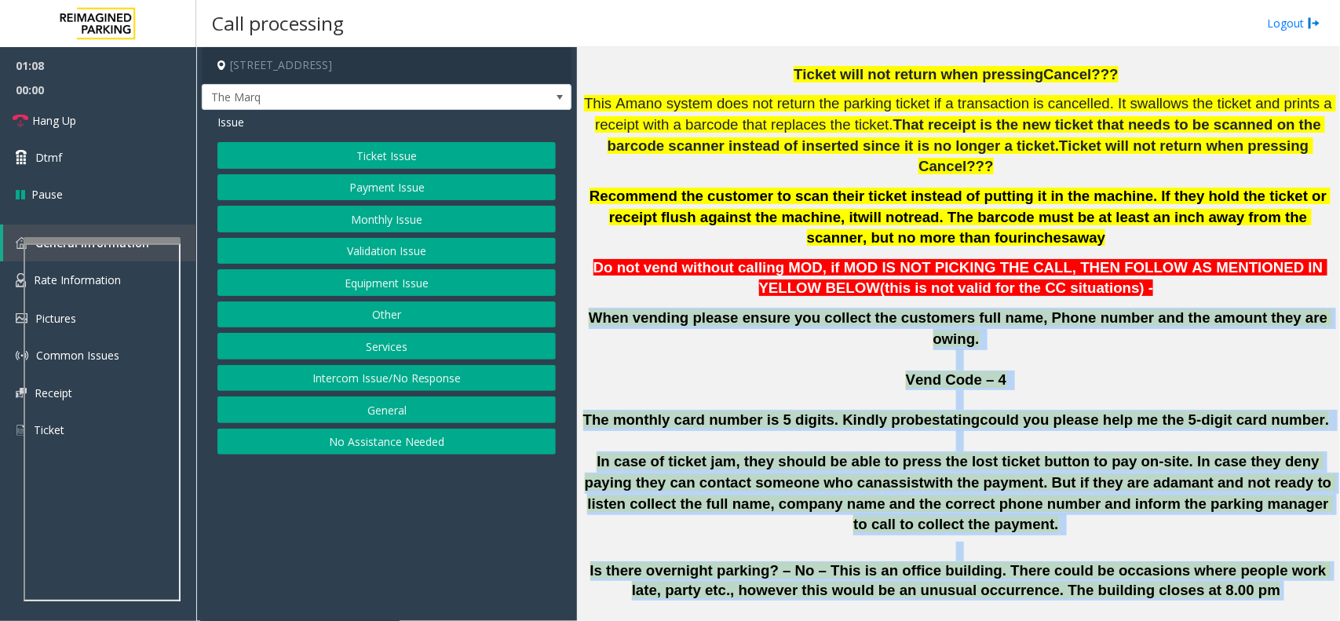
drag, startPoint x: 595, startPoint y: 269, endPoint x: 1204, endPoint y: 508, distance: 654.0
click at [1204, 508] on h6 "Credit Card not reading DNV for any of the [PERSON_NAME] who says his credit ca…" at bounding box center [958, 240] width 751 height 762
click at [1204, 561] on p "Is there overnight parking? – No – This is an office building. There could be o…" at bounding box center [958, 580] width 751 height 39
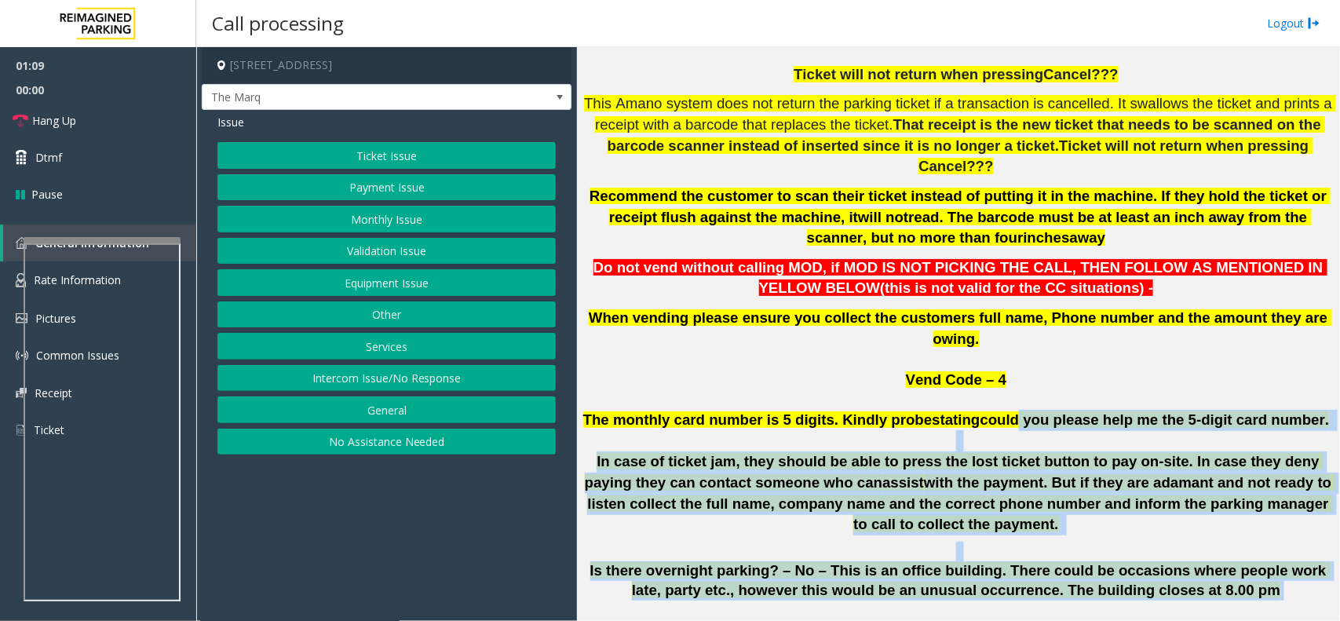
drag, startPoint x: 1204, startPoint y: 508, endPoint x: 997, endPoint y: 352, distance: 259.0
click at [997, 352] on h6 "Credit Card not reading DNV for any of the [PERSON_NAME] who says his credit ca…" at bounding box center [958, 240] width 751 height 762
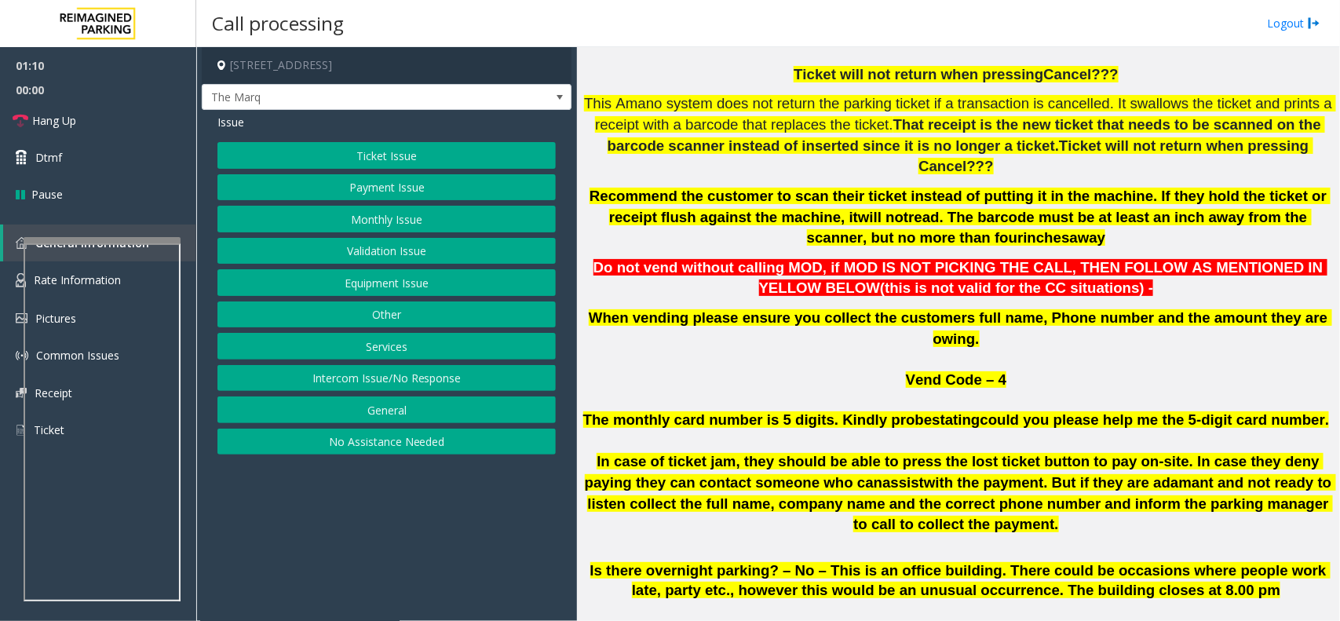
click at [865, 390] on p at bounding box center [958, 400] width 751 height 20
click at [389, 378] on button "Intercom Issue/No Response" at bounding box center [387, 378] width 338 height 27
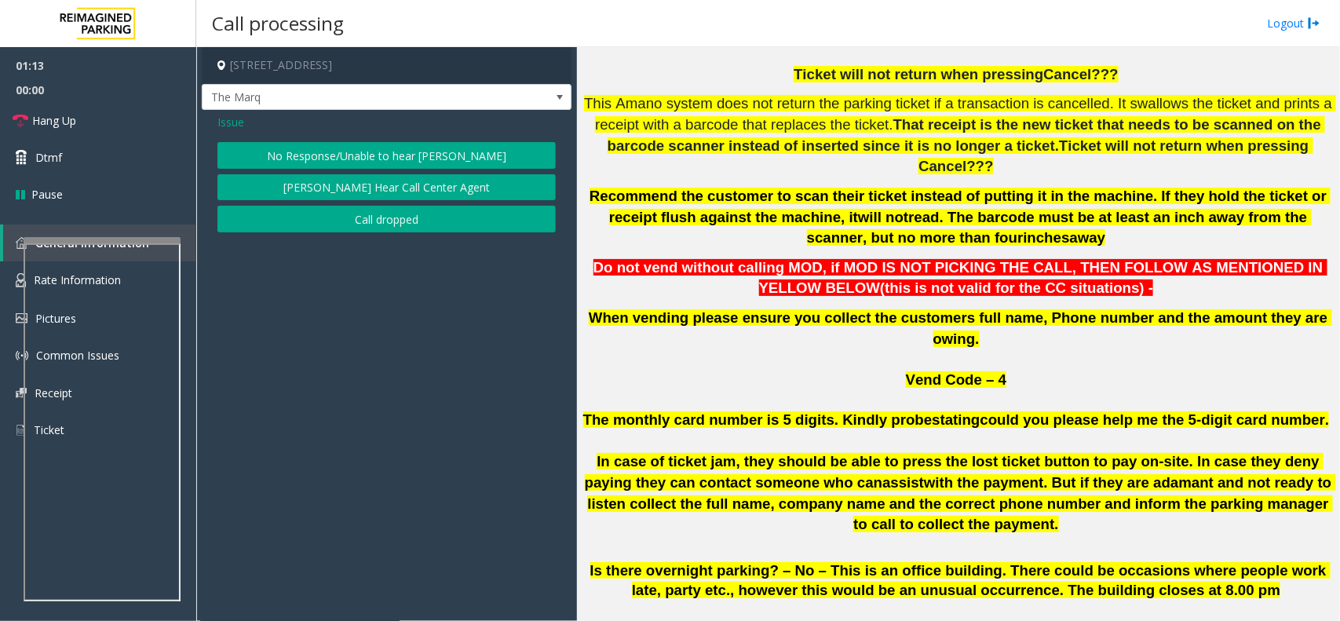
click at [226, 122] on span "Issue" at bounding box center [231, 122] width 27 height 16
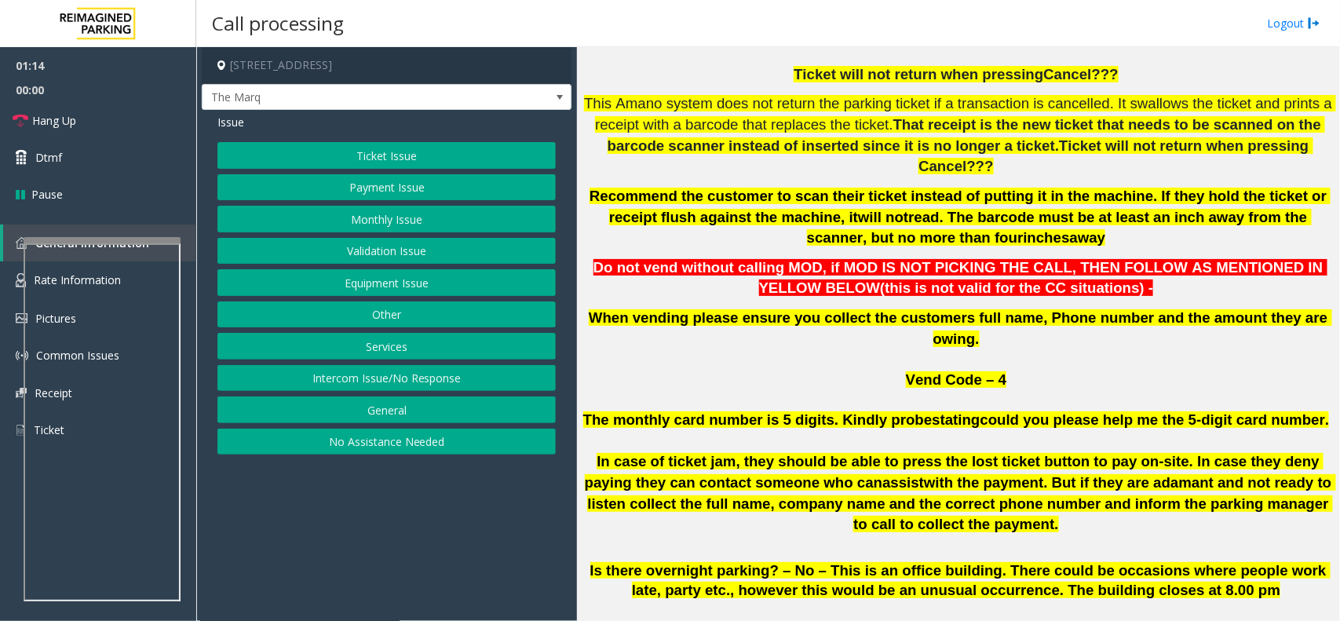
click at [397, 289] on button "Equipment Issue" at bounding box center [387, 282] width 338 height 27
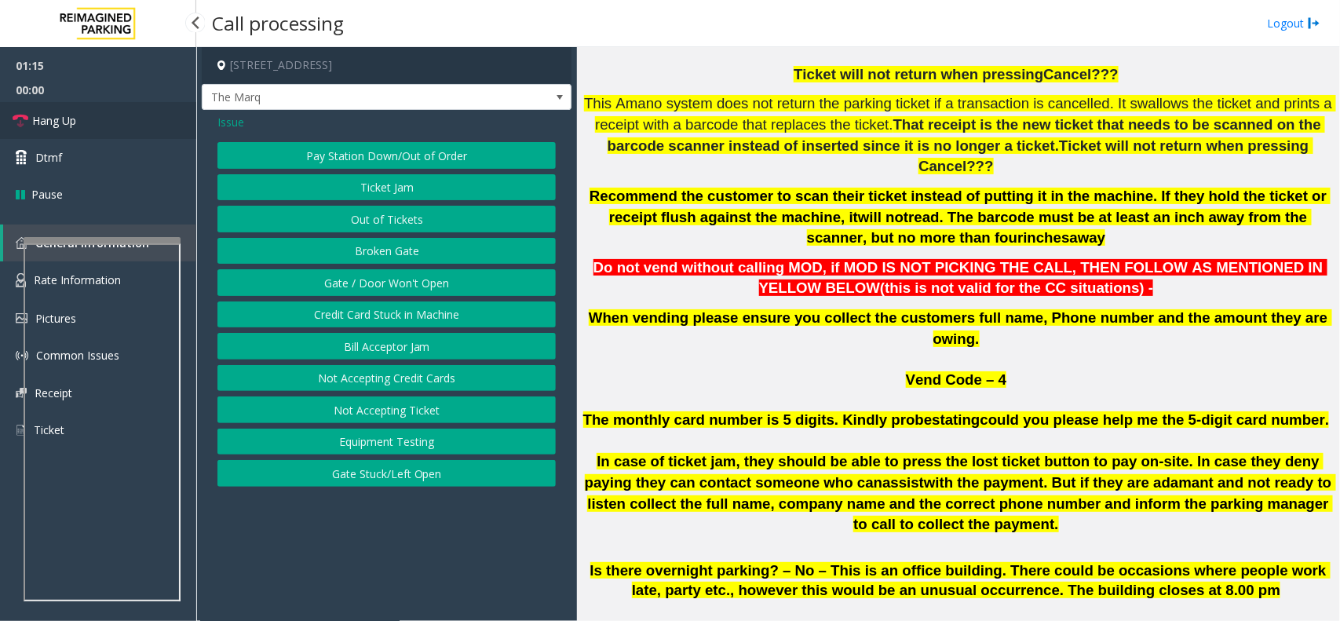
click at [112, 112] on link "Hang Up" at bounding box center [98, 120] width 196 height 37
click at [397, 283] on button "Gate / Door Won't Open" at bounding box center [387, 282] width 338 height 27
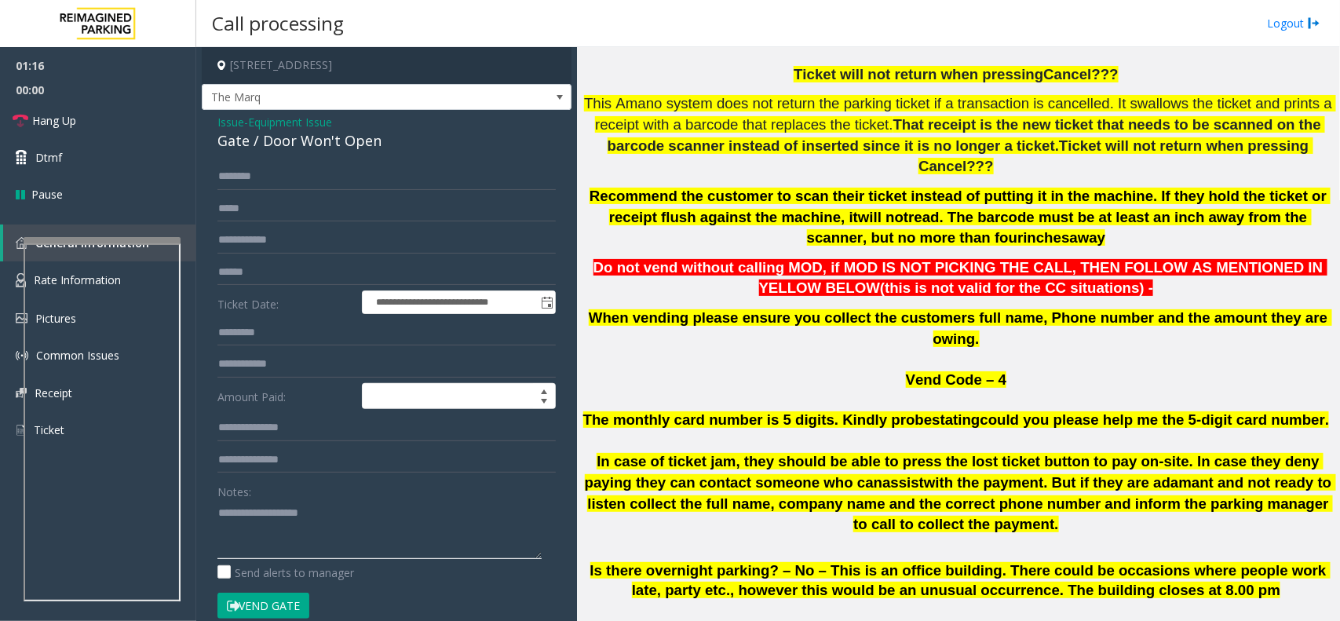
click at [346, 536] on textarea at bounding box center [380, 529] width 324 height 59
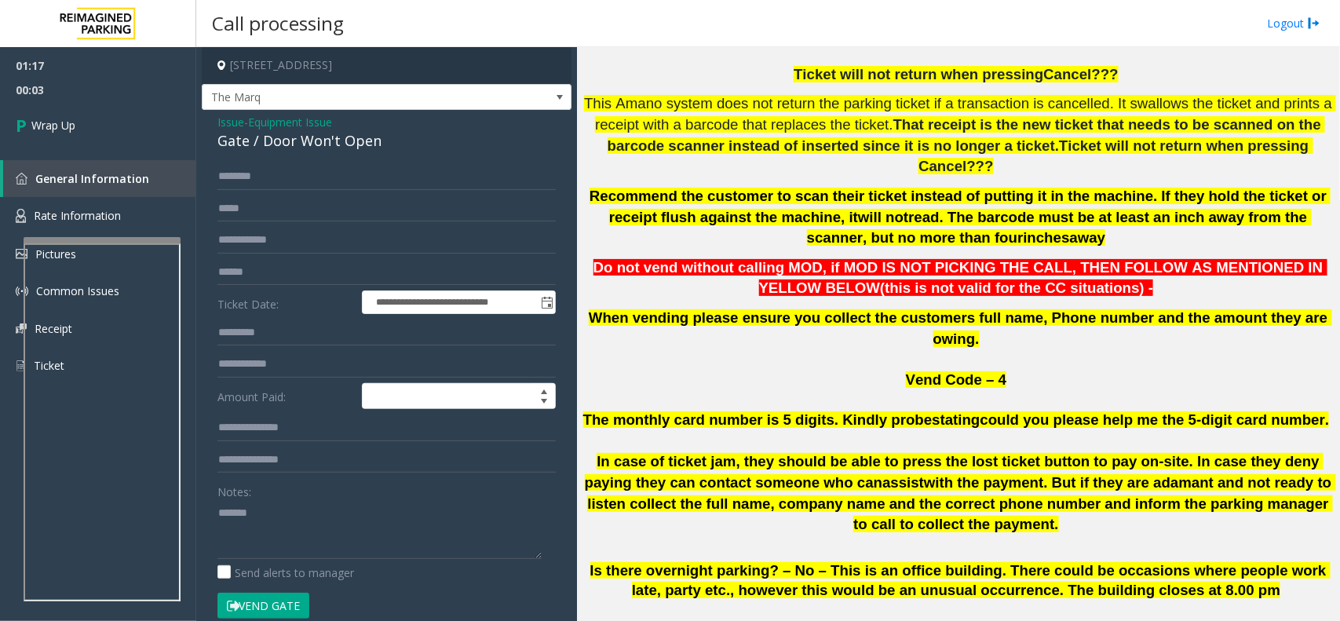
click at [335, 146] on div "Gate / Door Won't Open" at bounding box center [387, 140] width 338 height 21
copy div "Gate / Door Won't Open"
click at [323, 542] on textarea at bounding box center [380, 529] width 324 height 59
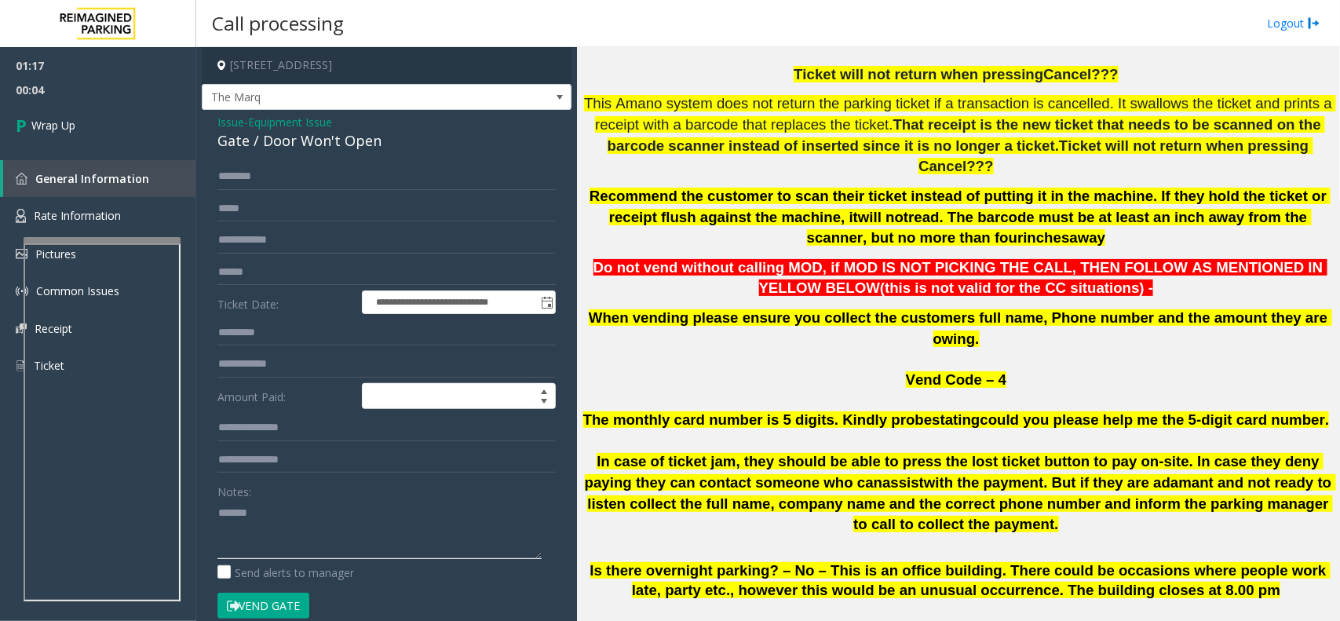
paste textarea "**********"
type textarea "**********"
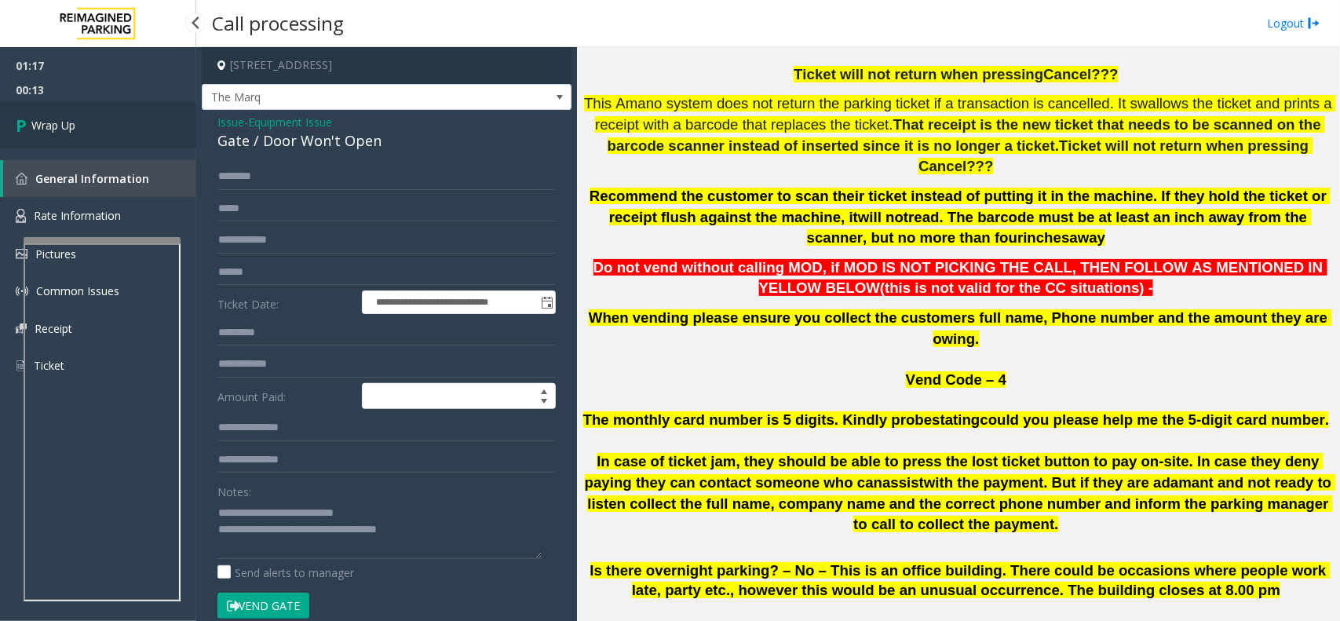
click at [89, 134] on link "Wrap Up" at bounding box center [98, 125] width 196 height 46
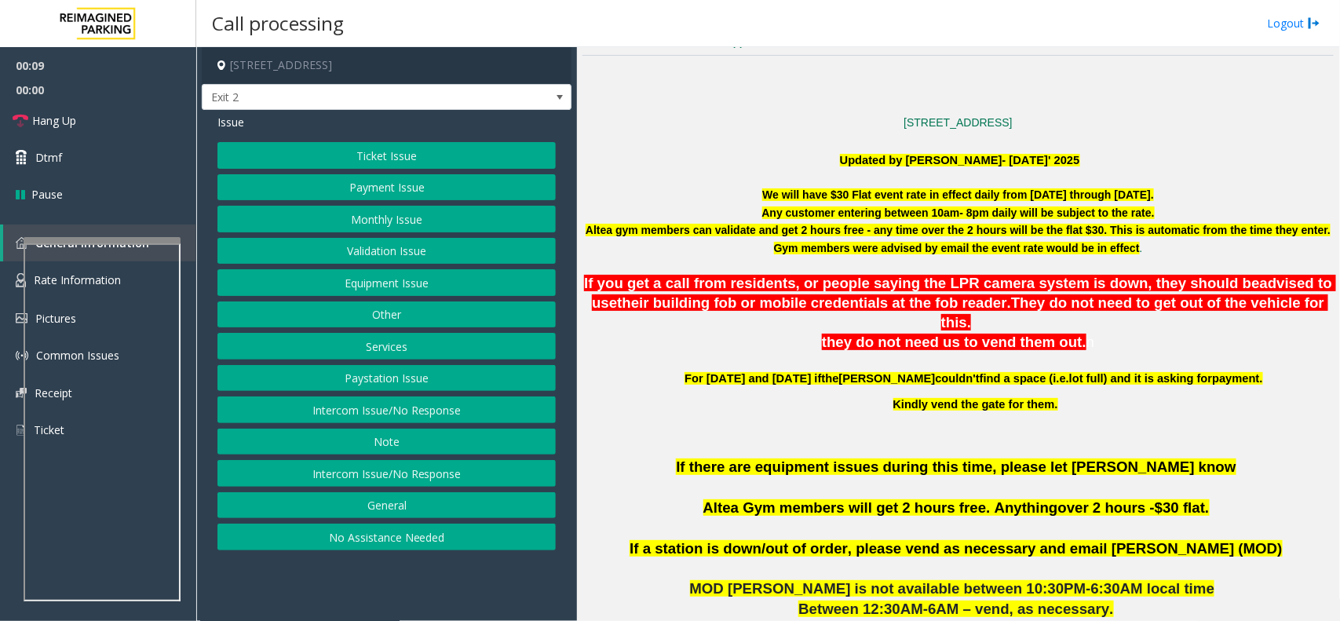
scroll to position [687, 0]
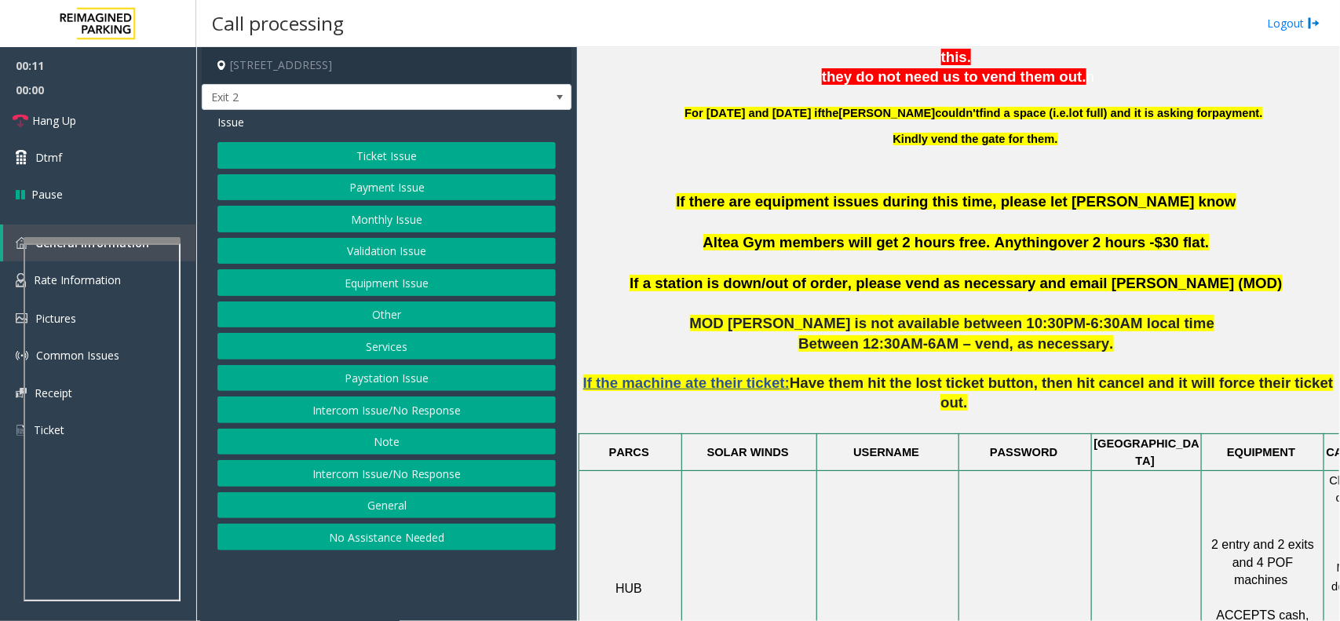
click at [520, 159] on button "Ticket Issue" at bounding box center [387, 155] width 338 height 27
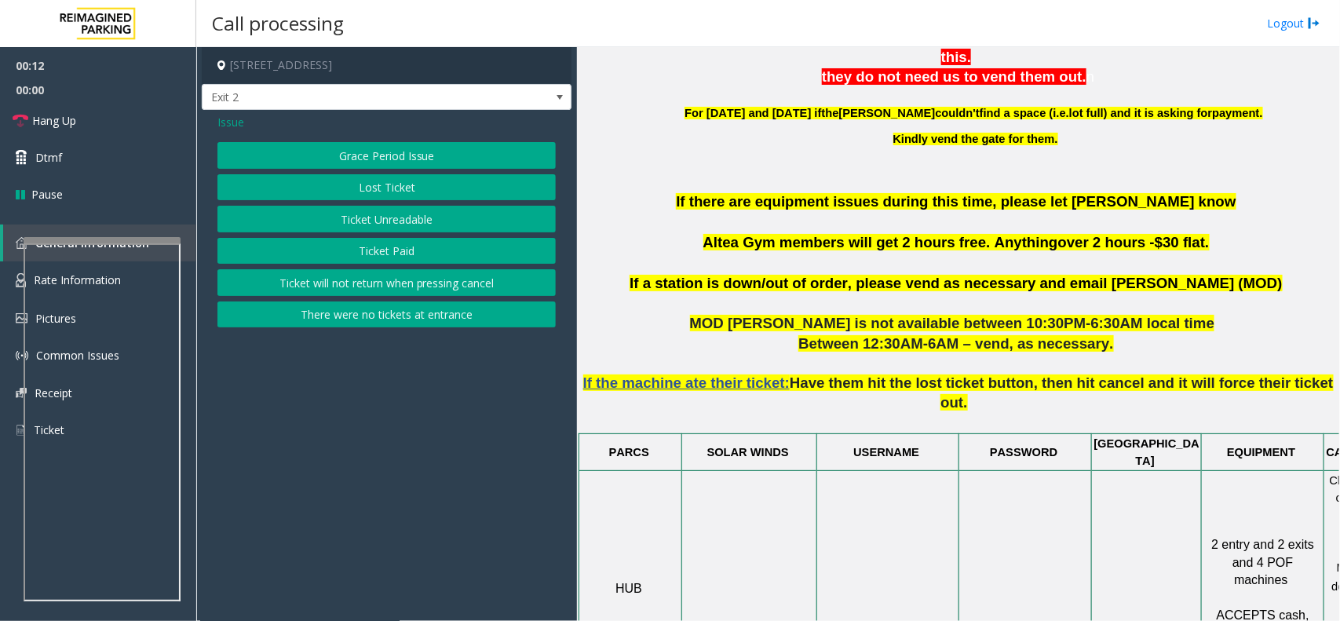
click at [492, 312] on button "There were no tickets at entrance" at bounding box center [387, 315] width 338 height 27
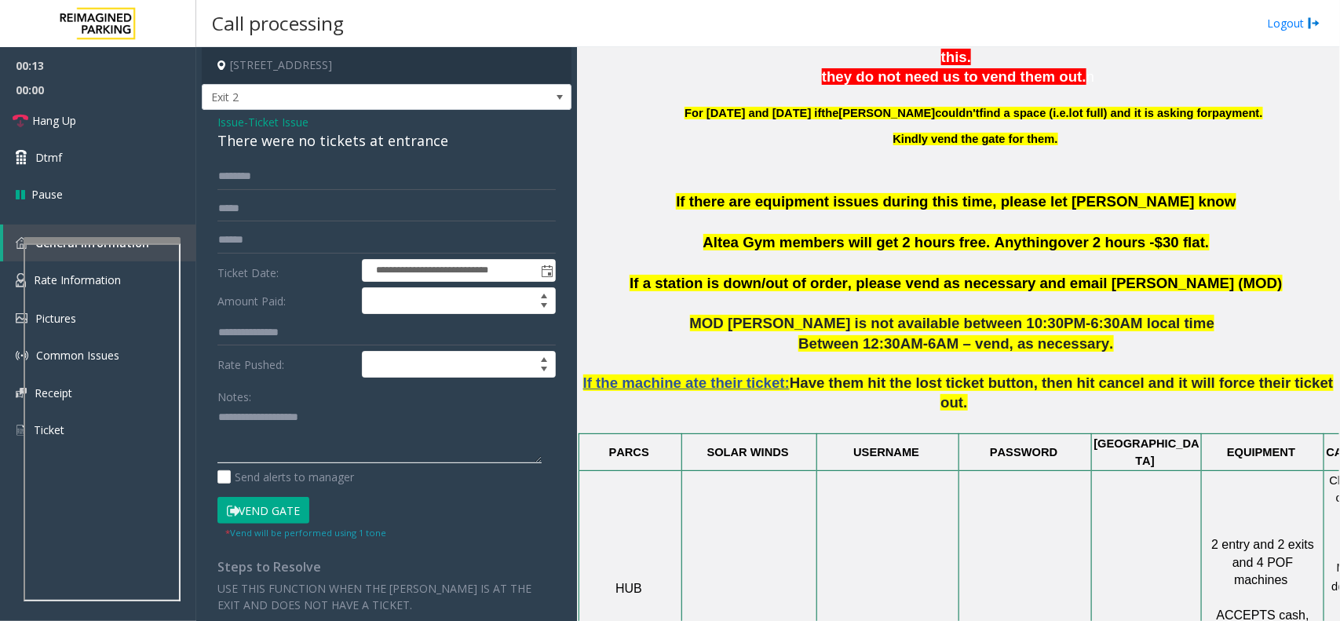
click at [409, 426] on textarea at bounding box center [380, 434] width 324 height 59
click at [402, 142] on div "There were no tickets at entrance" at bounding box center [387, 140] width 338 height 21
copy div "There were no tickets at entrance"
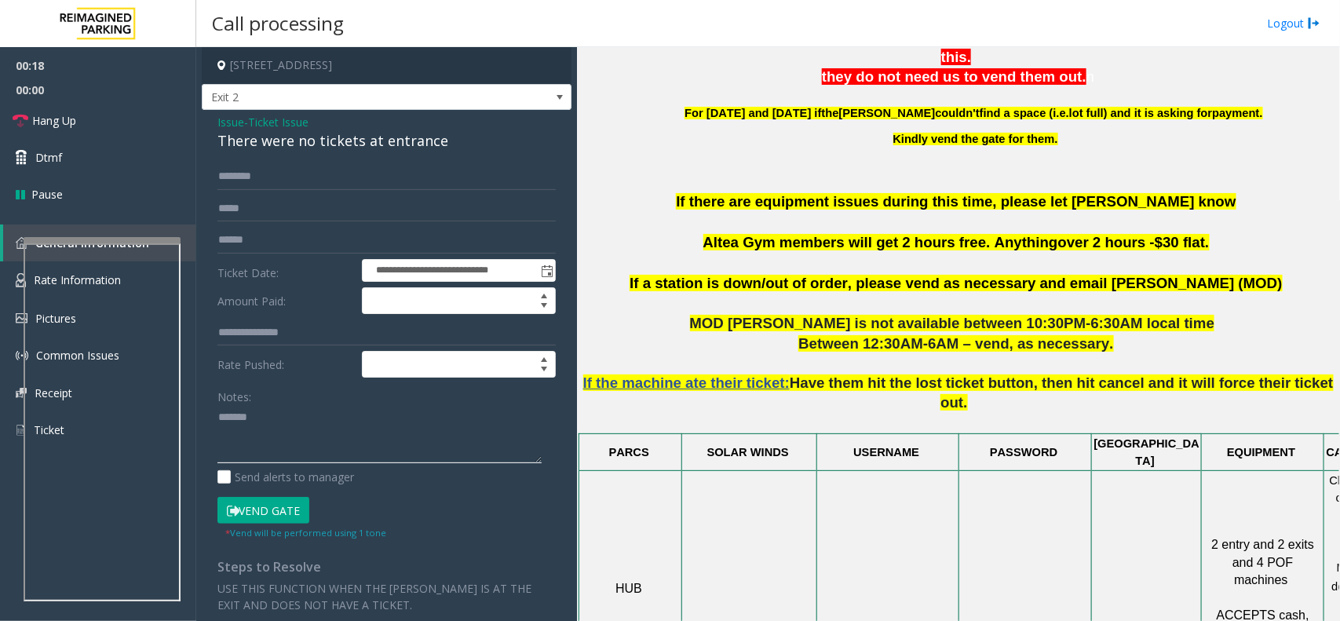
click at [323, 436] on textarea at bounding box center [380, 434] width 324 height 59
paste textarea "**********"
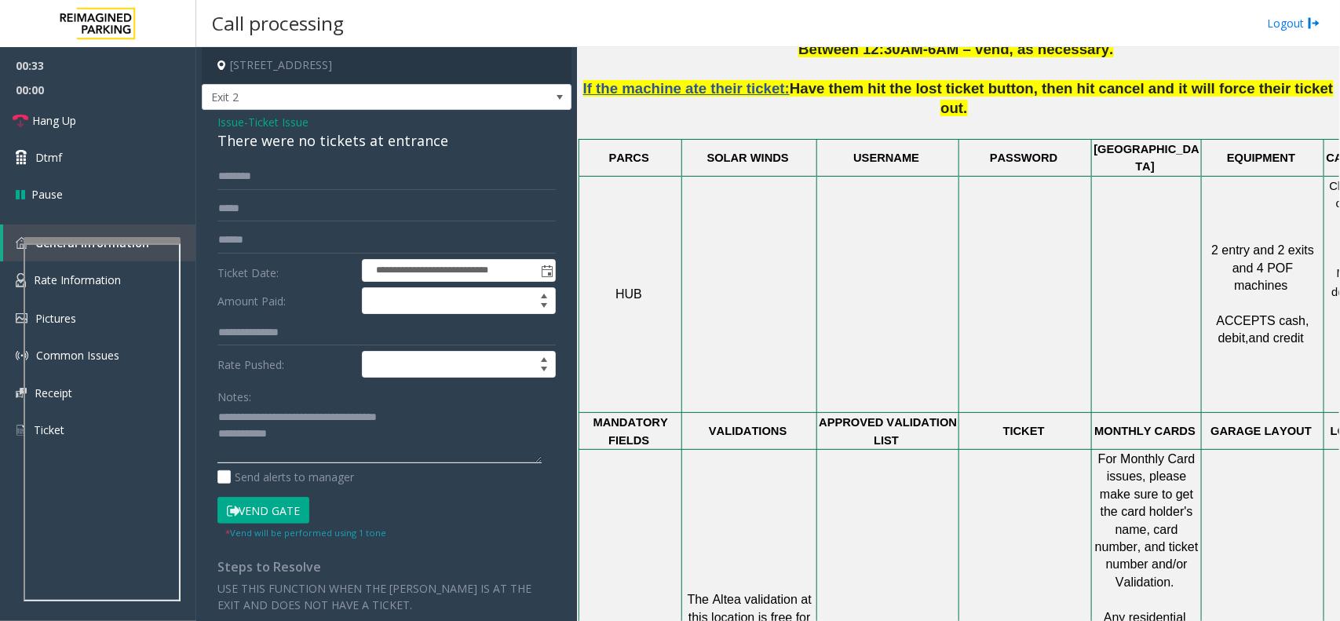
scroll to position [982, 114]
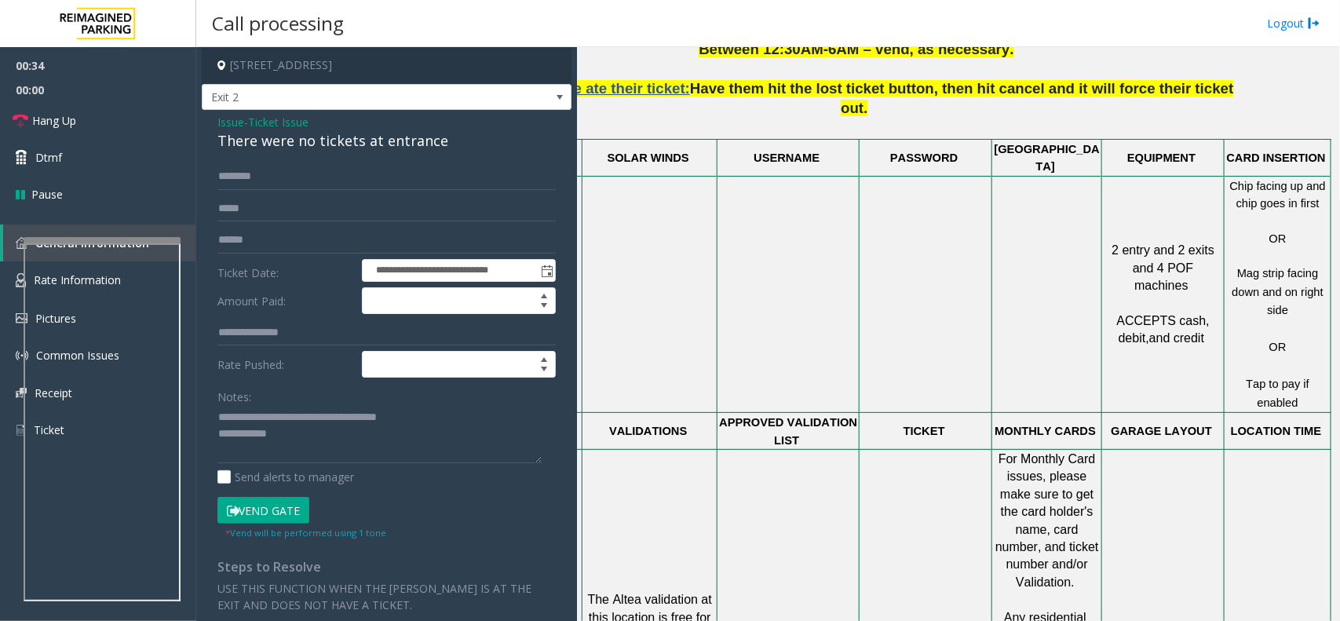
click at [362, 419] on textarea at bounding box center [380, 434] width 324 height 59
click at [362, 444] on textarea at bounding box center [380, 434] width 324 height 59
type textarea "**********"
click at [298, 189] on input "text" at bounding box center [387, 176] width 338 height 27
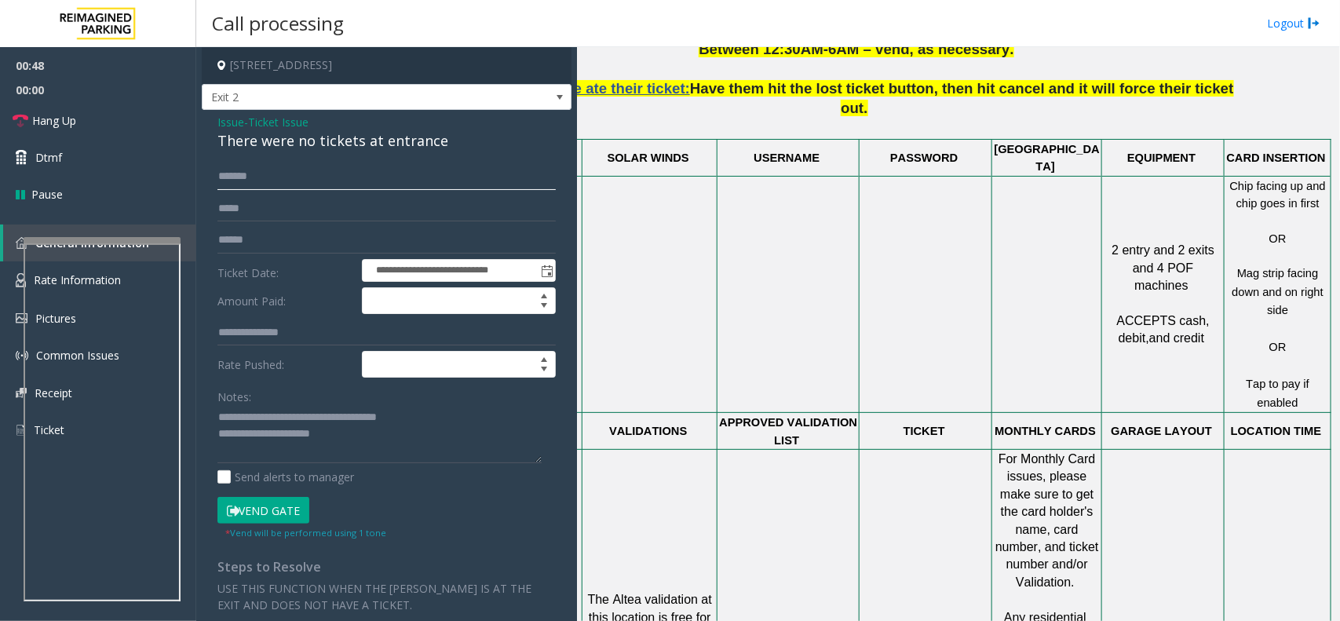
type input "*******"
click at [370, 436] on textarea at bounding box center [380, 434] width 324 height 59
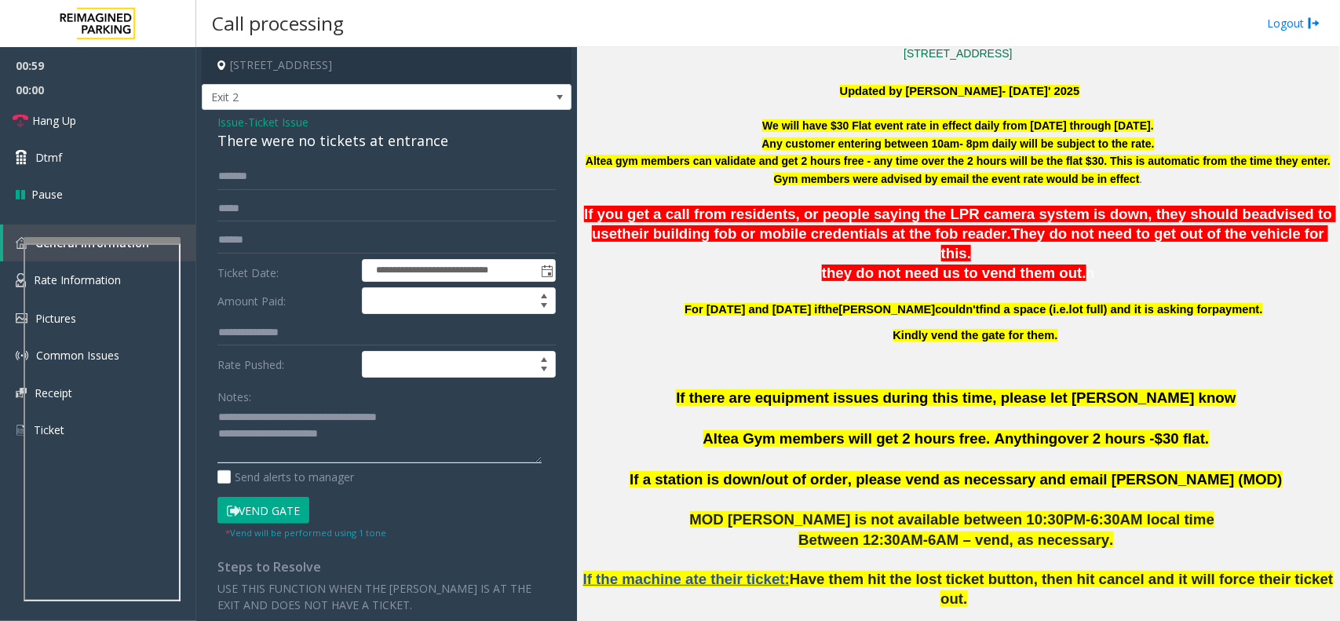
scroll to position [589, 0]
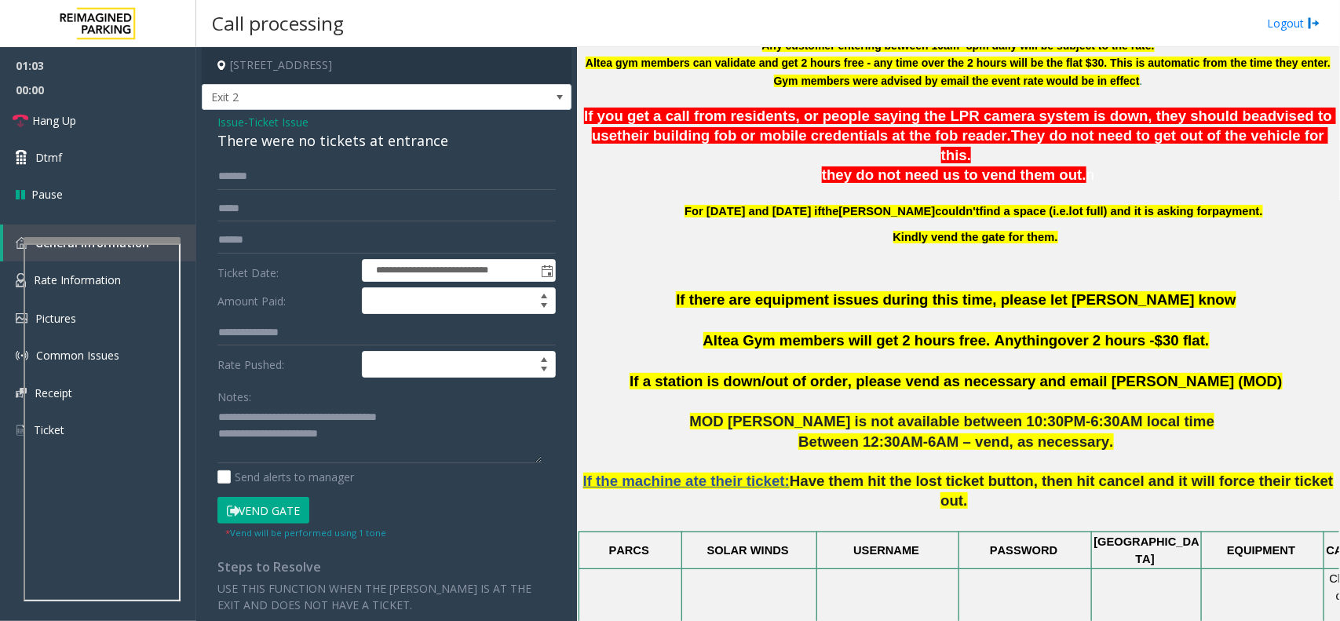
click at [281, 510] on button "Vend Gate" at bounding box center [264, 510] width 92 height 27
click at [353, 444] on textarea at bounding box center [380, 434] width 324 height 59
drag, startPoint x: 393, startPoint y: 433, endPoint x: 398, endPoint y: 441, distance: 9.8
click at [398, 441] on textarea at bounding box center [380, 434] width 324 height 59
click at [397, 441] on textarea at bounding box center [380, 434] width 324 height 59
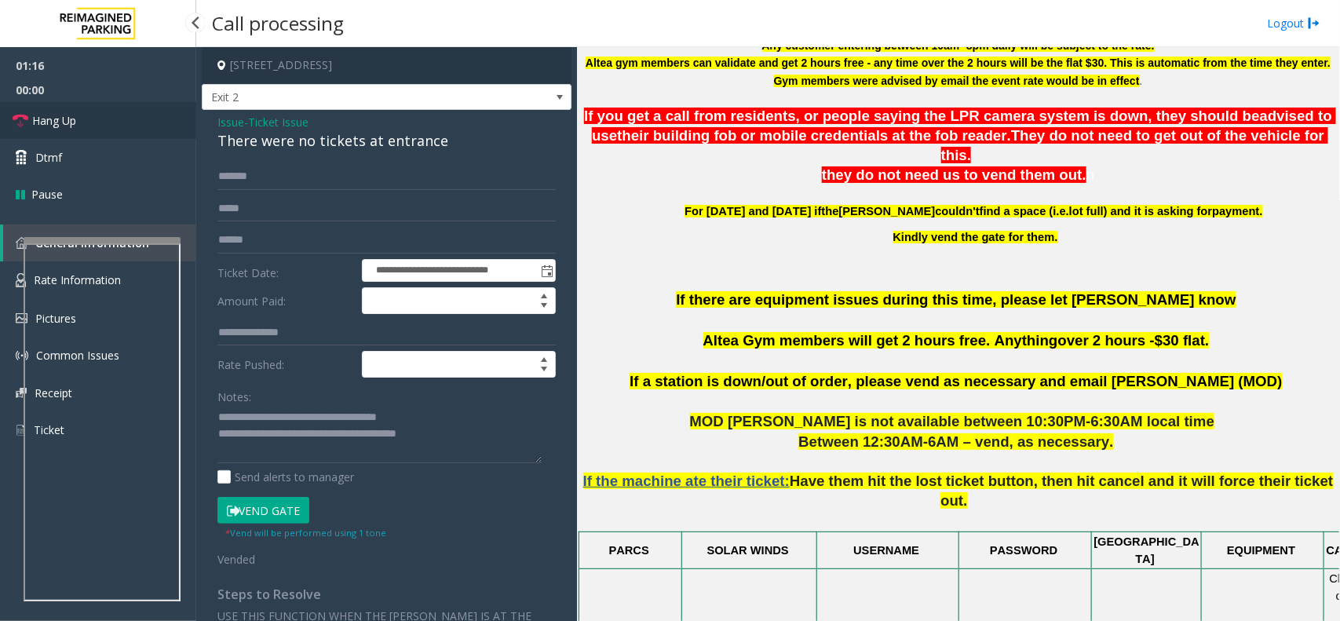
click at [106, 115] on link "Hang Up" at bounding box center [98, 120] width 196 height 37
click at [467, 440] on textarea at bounding box center [380, 434] width 324 height 59
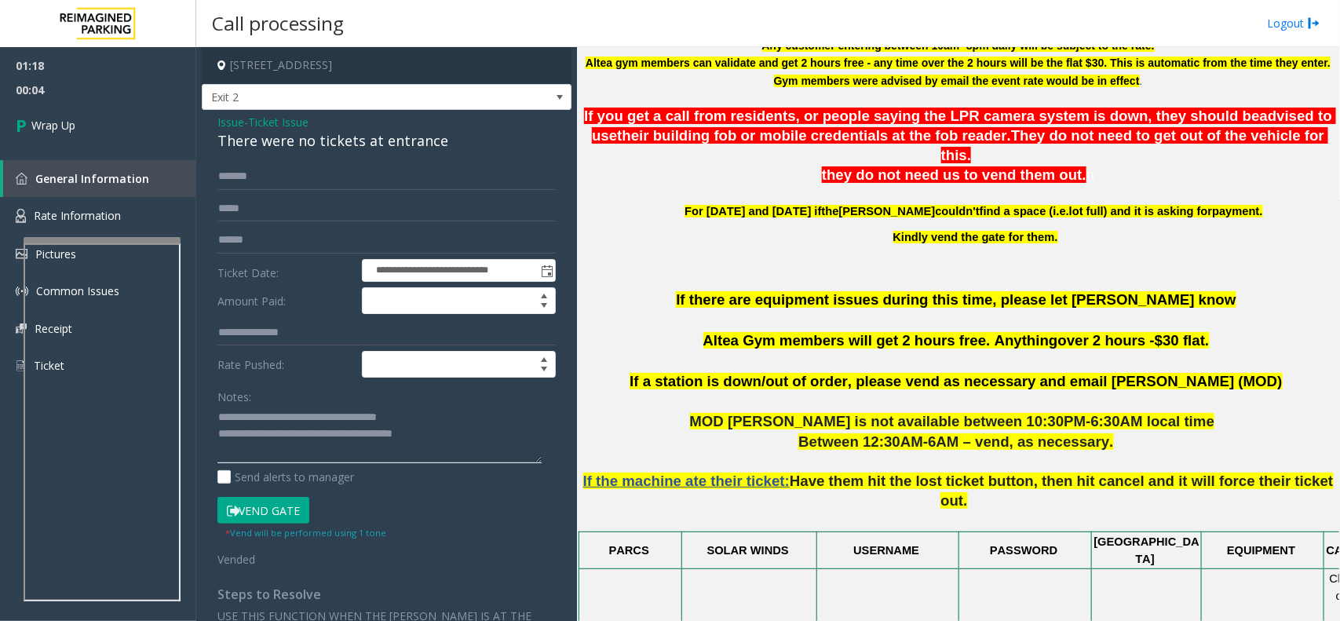
drag, startPoint x: 386, startPoint y: 440, endPoint x: 377, endPoint y: 459, distance: 21.4
click at [370, 459] on textarea at bounding box center [380, 434] width 324 height 59
click at [466, 438] on textarea at bounding box center [380, 434] width 324 height 59
type textarea "**********"
click at [49, 92] on span "00:10" at bounding box center [98, 90] width 196 height 24
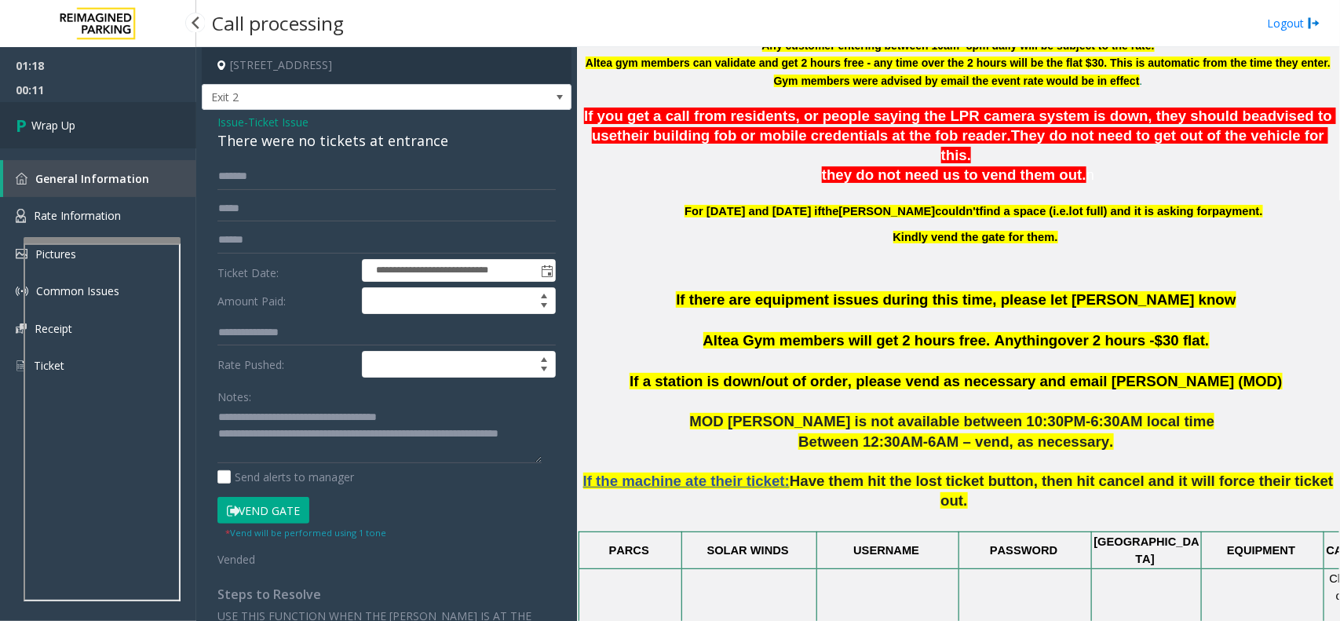
click at [55, 107] on link "Wrap Up" at bounding box center [98, 125] width 196 height 46
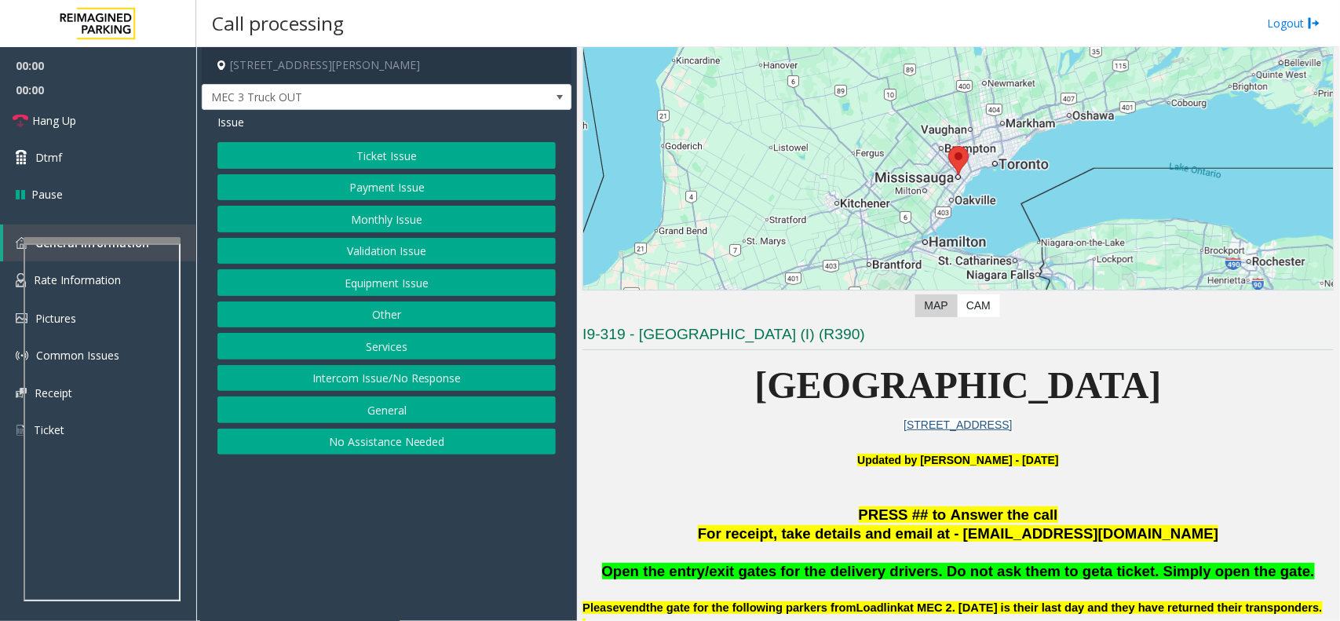
scroll to position [294, 0]
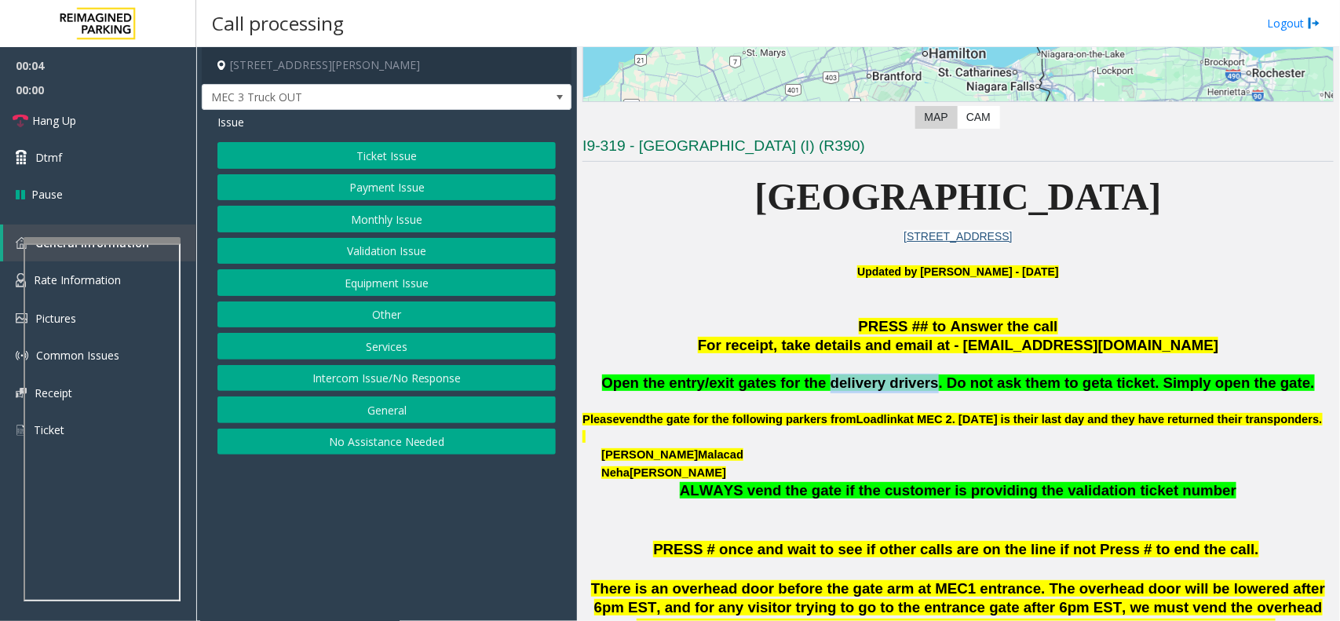
drag, startPoint x: 932, startPoint y: 389, endPoint x: 841, endPoint y: 379, distance: 91.6
click at [841, 379] on span "Open the entry/exit gates for the delivery drivers. Do not ask them to get" at bounding box center [853, 383] width 503 height 16
copy span "delivery drivers"
click at [371, 351] on button "Services" at bounding box center [387, 346] width 338 height 27
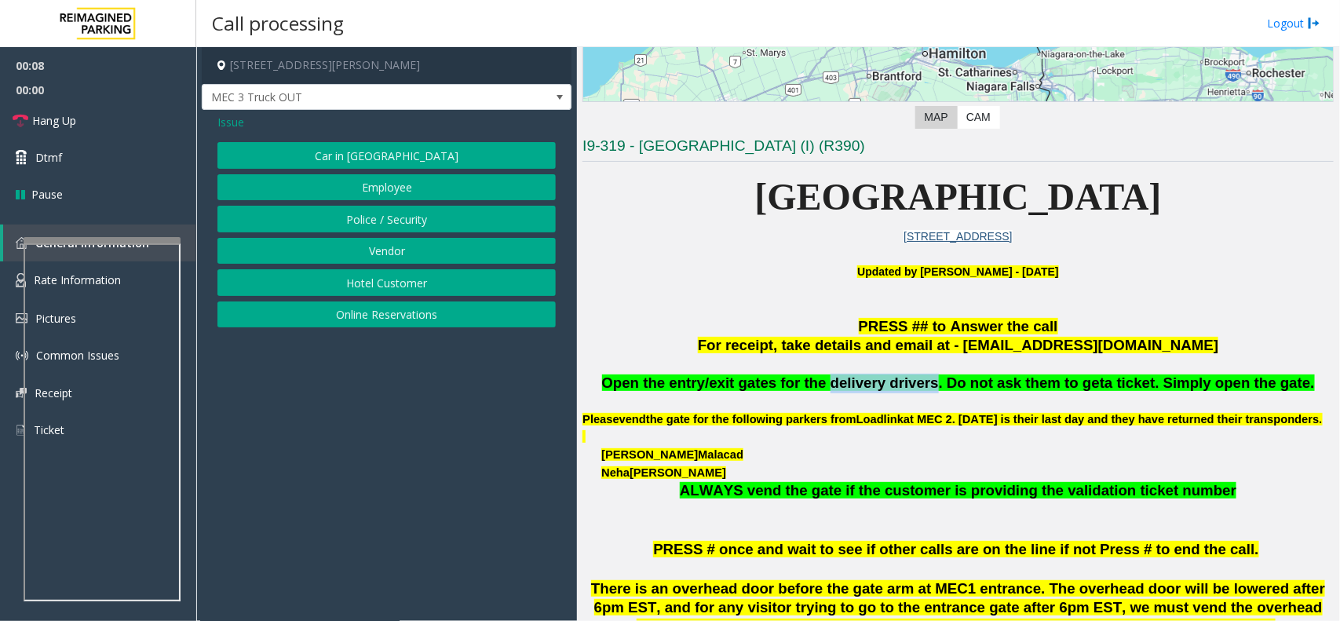
click at [401, 251] on button "Vendor" at bounding box center [387, 251] width 338 height 27
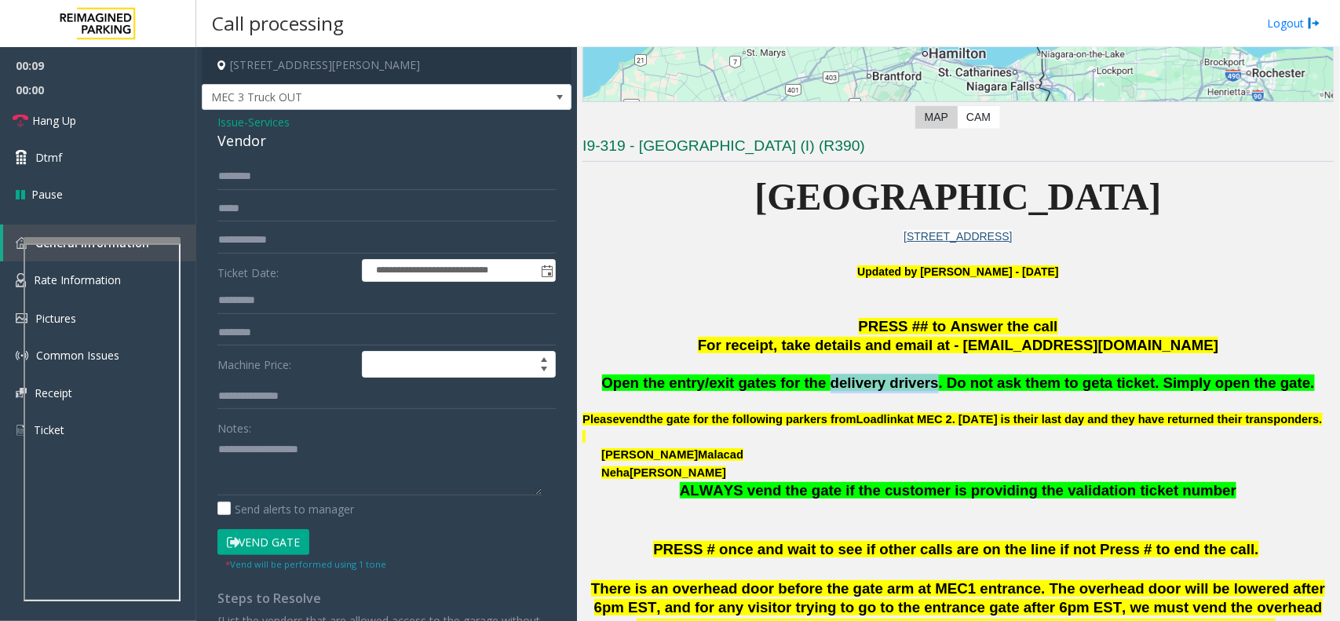
click at [264, 543] on button "Vend Gate" at bounding box center [264, 542] width 92 height 27
click at [302, 483] on textarea at bounding box center [380, 466] width 324 height 59
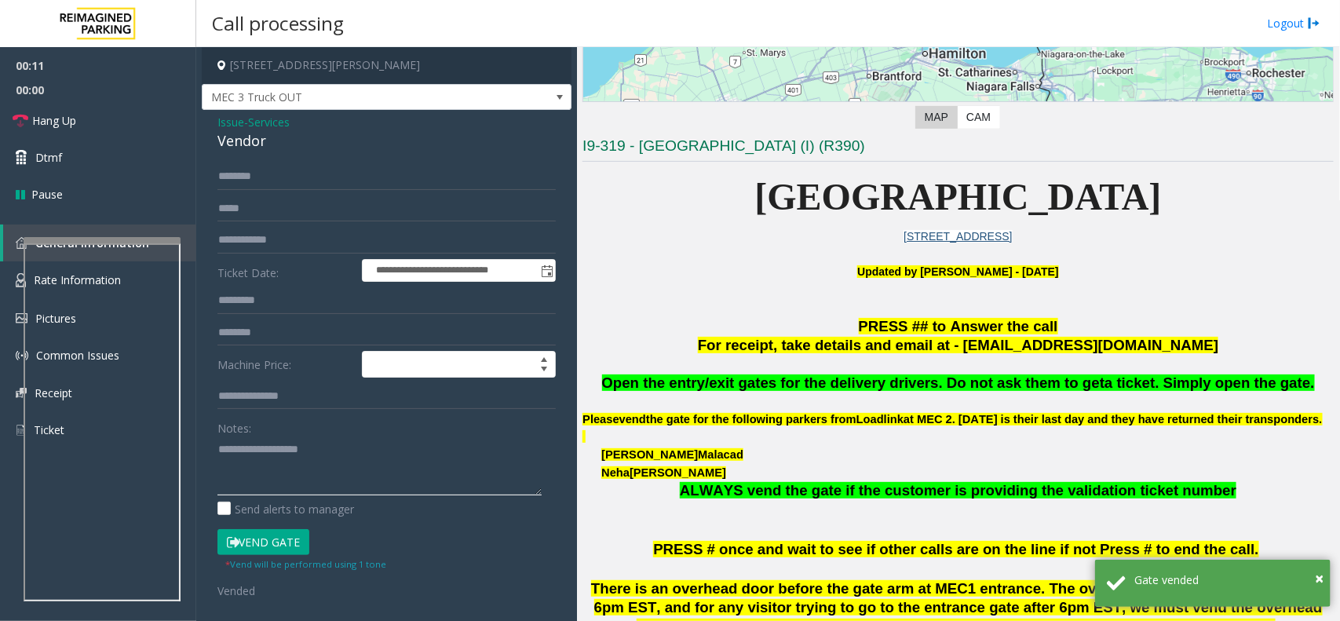
paste textarea "**********"
type textarea "**********"
click at [143, 104] on link "Hang Up" at bounding box center [98, 120] width 196 height 37
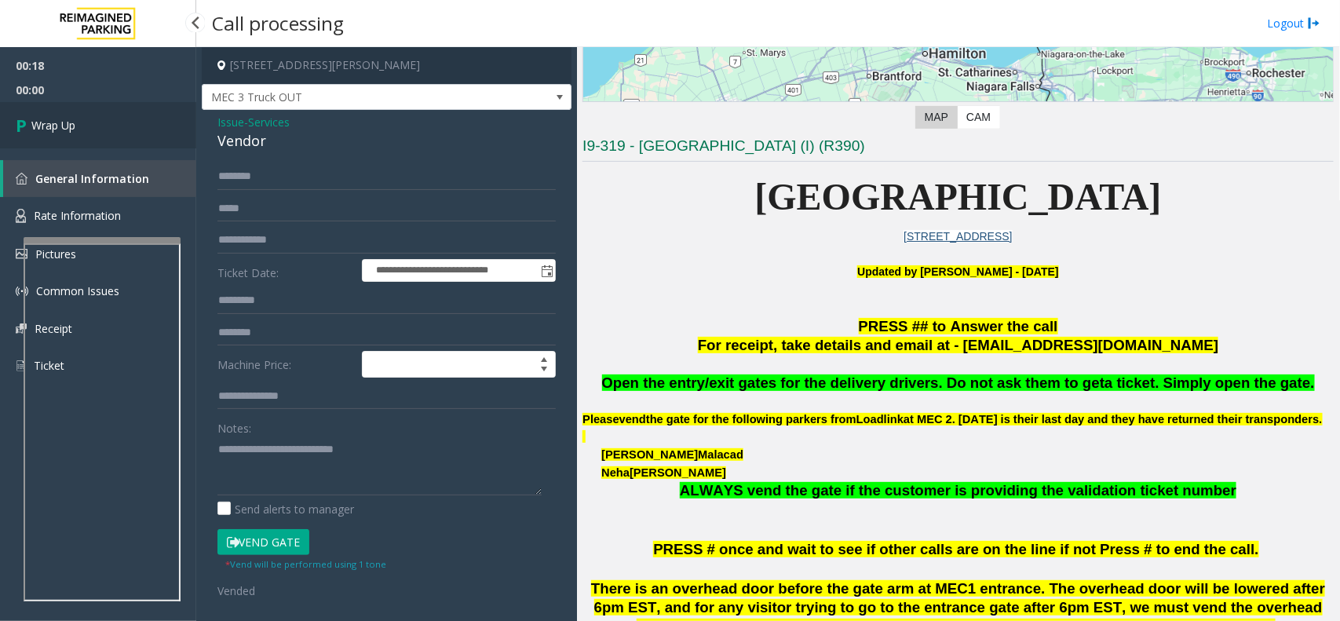
click at [142, 134] on link "Wrap Up" at bounding box center [98, 125] width 196 height 46
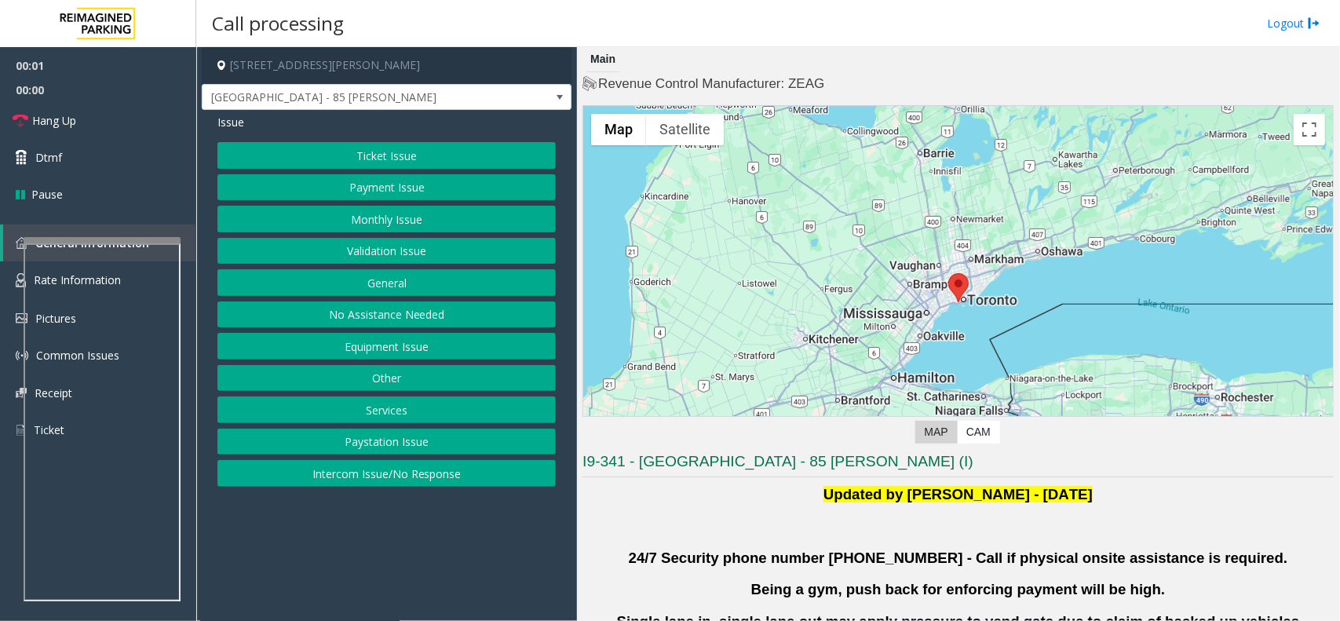
scroll to position [393, 0]
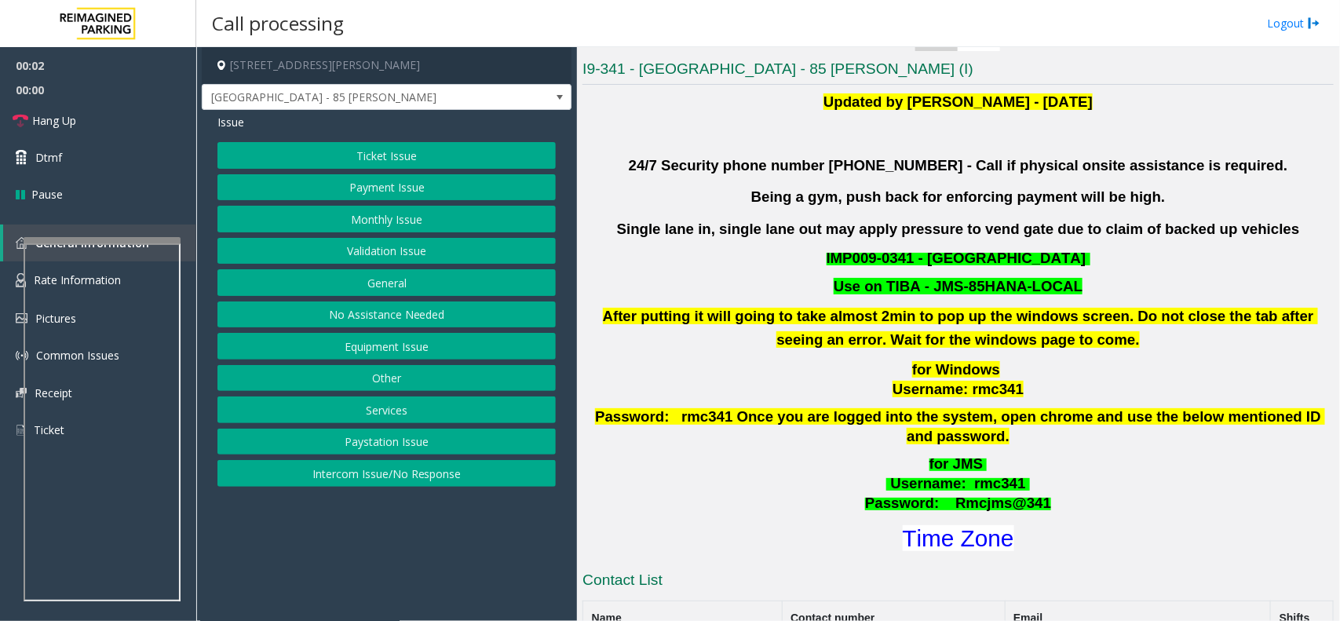
click at [371, 256] on button "Validation Issue" at bounding box center [387, 251] width 338 height 27
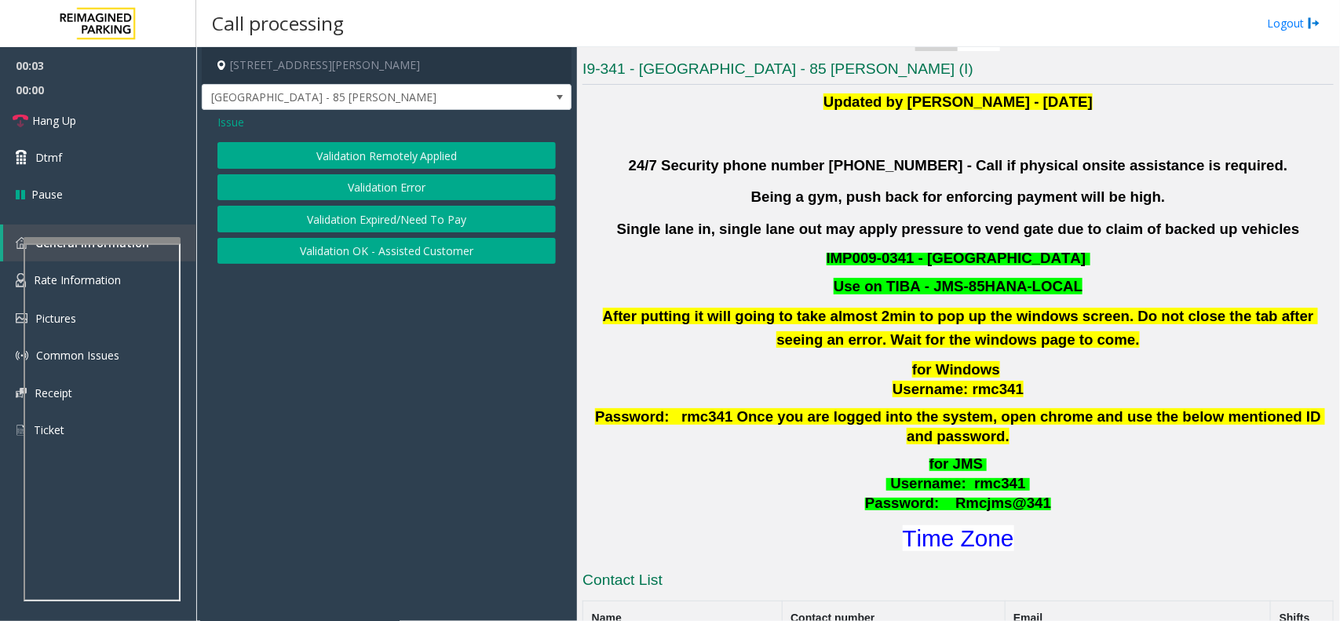
click at [421, 192] on button "Validation Error" at bounding box center [387, 187] width 338 height 27
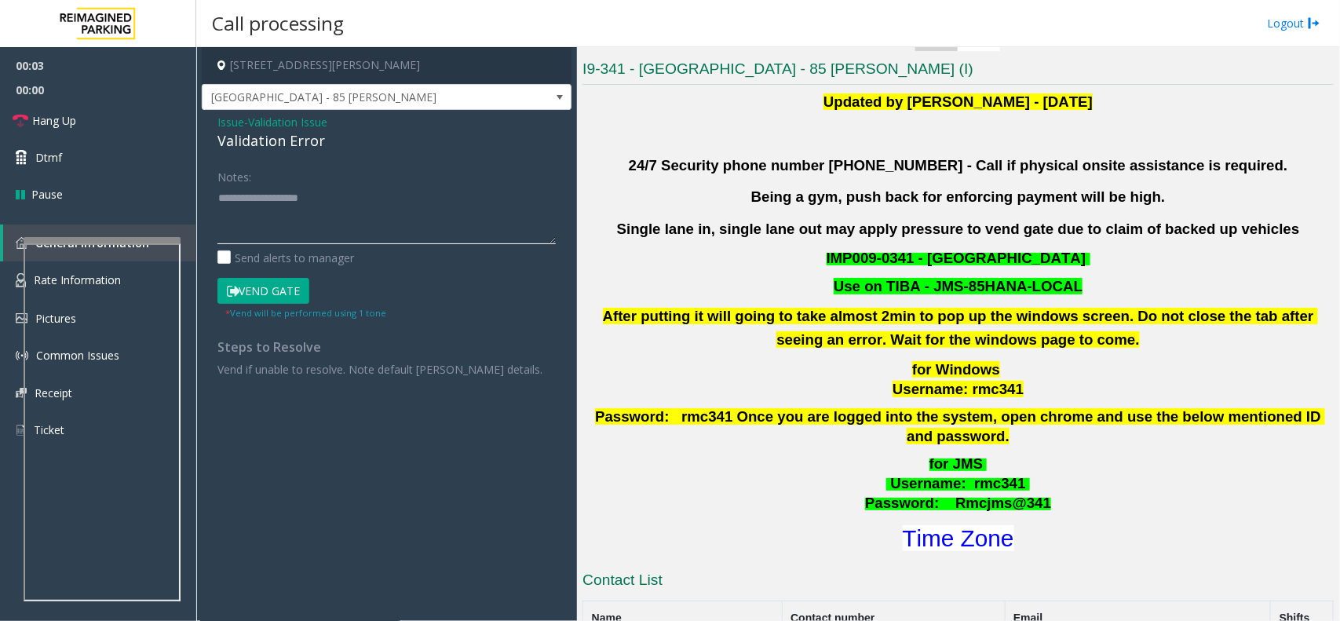
click at [391, 210] on textarea at bounding box center [387, 214] width 338 height 59
click at [940, 528] on font "Time Zone" at bounding box center [959, 538] width 112 height 26
click at [261, 203] on textarea at bounding box center [387, 214] width 338 height 59
click at [302, 142] on div "Validation Error" at bounding box center [387, 140] width 338 height 21
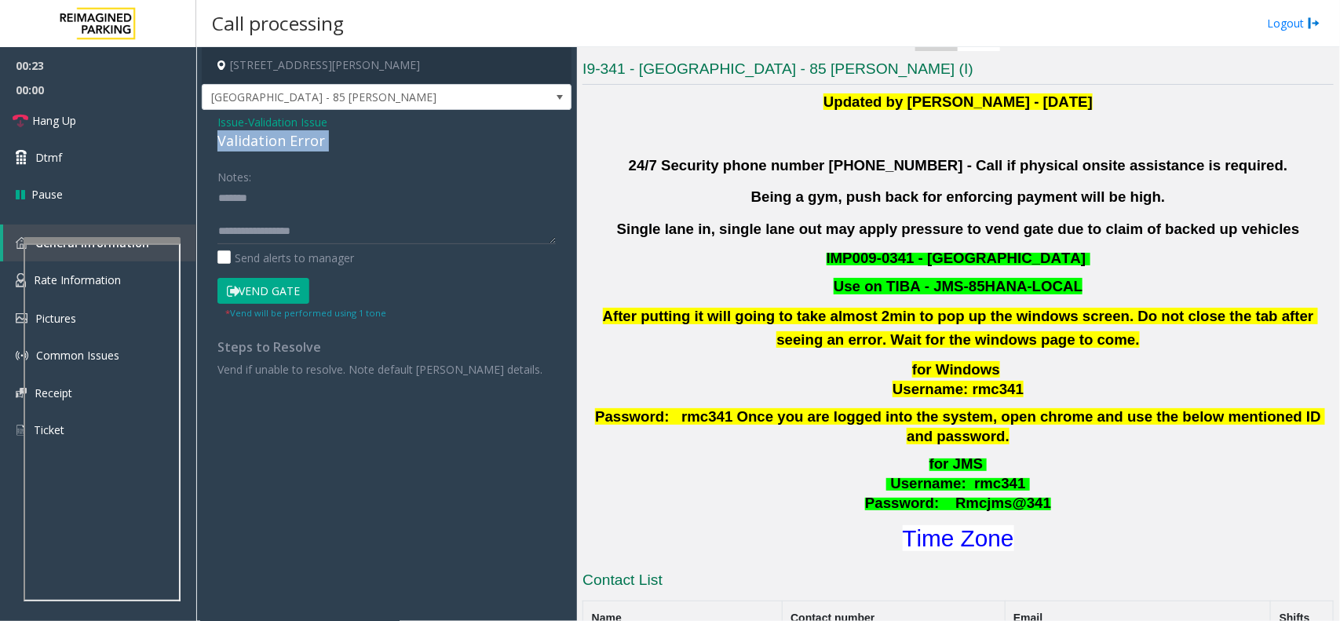
click at [302, 142] on div "Validation Error" at bounding box center [387, 140] width 338 height 21
copy div "Validation Error"
click at [305, 214] on textarea at bounding box center [387, 214] width 338 height 59
paste textarea "******* *********"
click at [307, 198] on textarea at bounding box center [387, 214] width 338 height 59
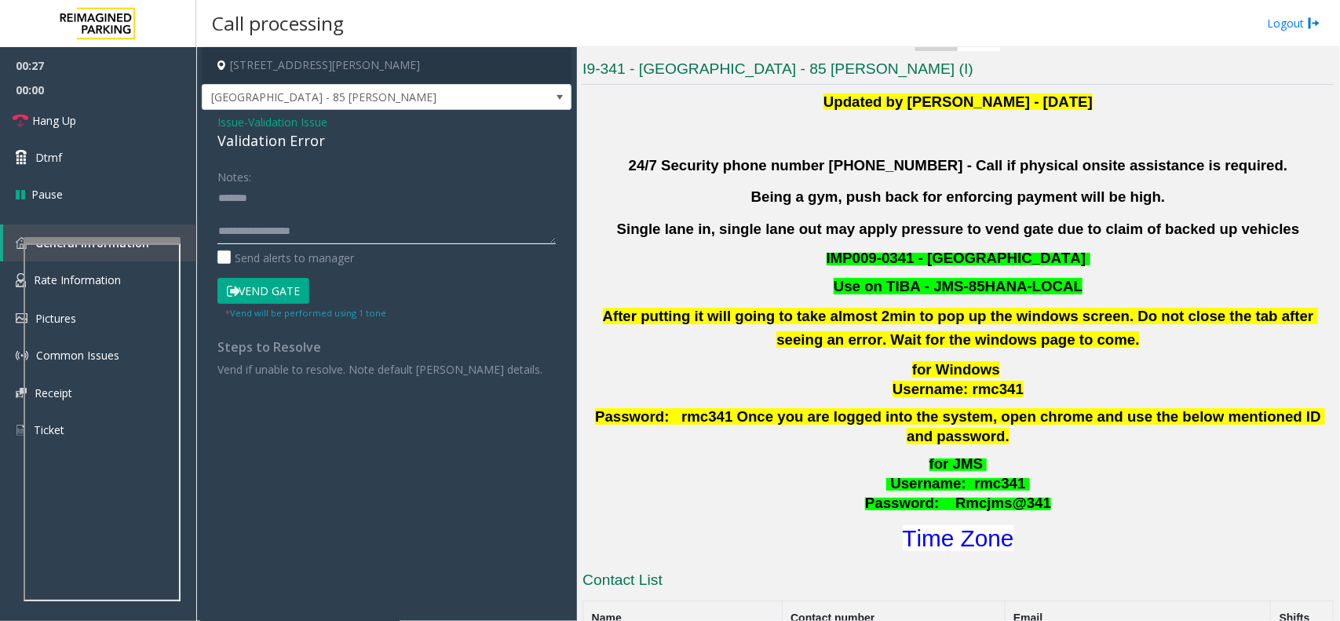
click at [241, 237] on textarea at bounding box center [387, 214] width 338 height 59
click at [316, 210] on textarea at bounding box center [387, 214] width 338 height 59
click at [316, 208] on textarea at bounding box center [387, 214] width 338 height 59
click at [320, 197] on textarea at bounding box center [387, 214] width 338 height 59
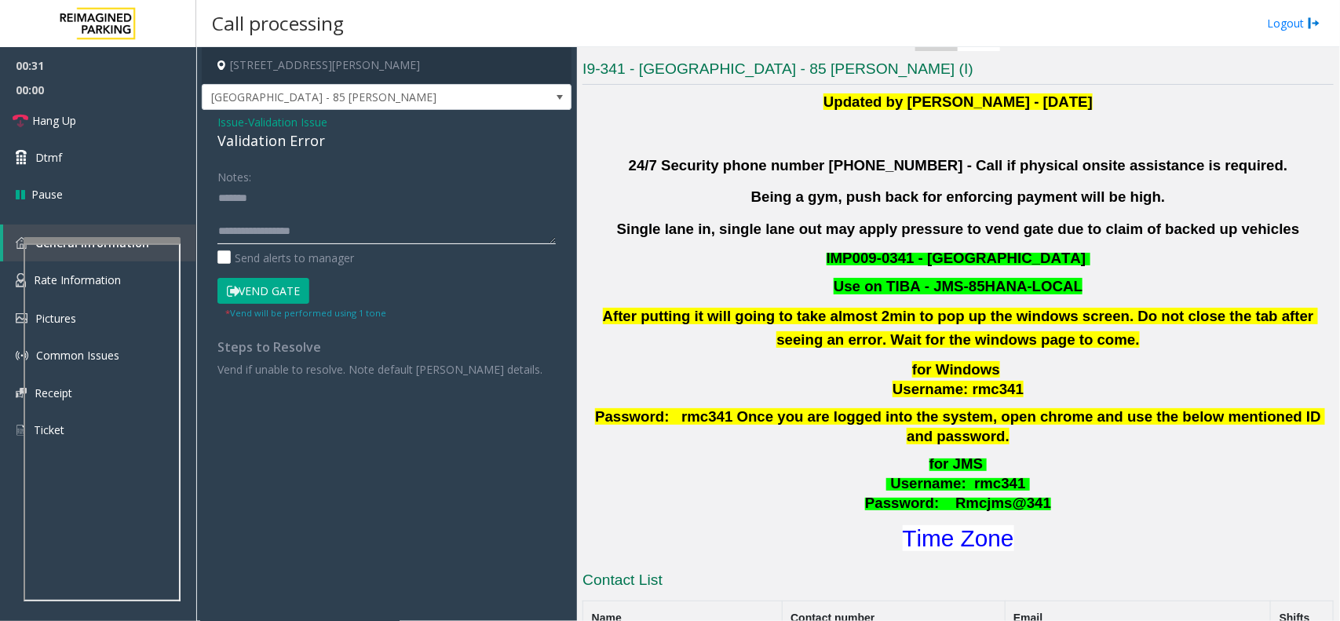
paste textarea "**********"
click at [259, 297] on button "Vend Gate" at bounding box center [264, 291] width 92 height 27
click at [265, 229] on textarea at bounding box center [387, 214] width 338 height 59
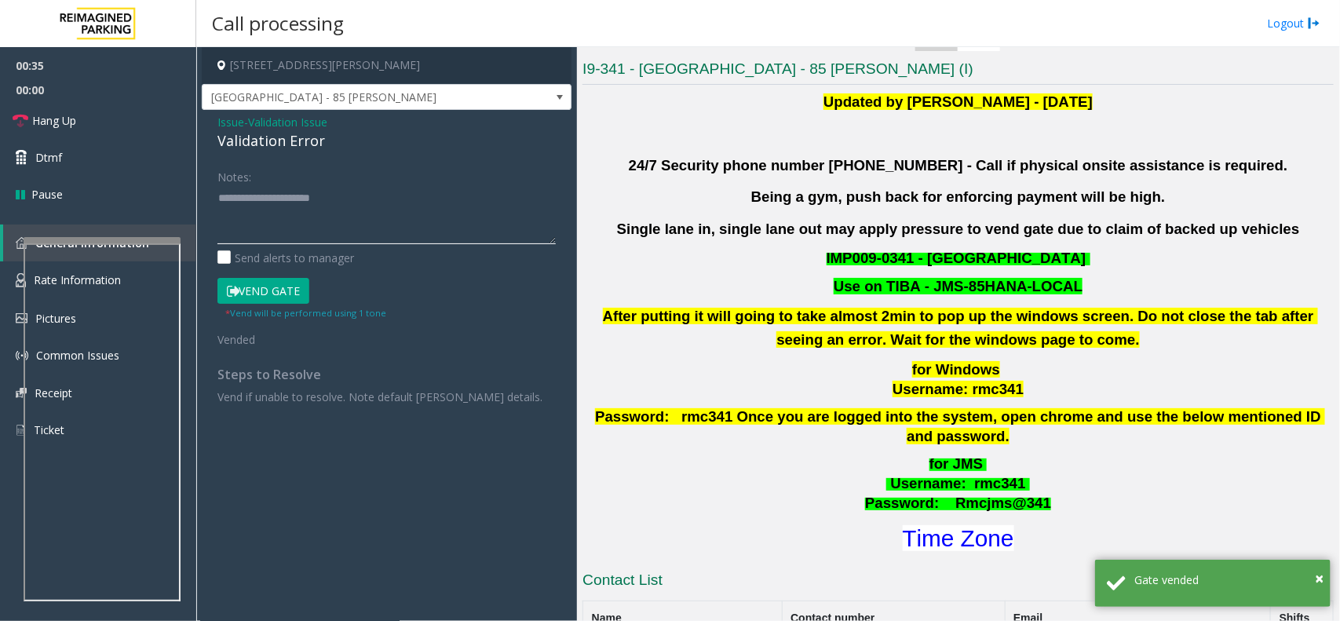
click at [265, 214] on textarea at bounding box center [387, 214] width 338 height 59
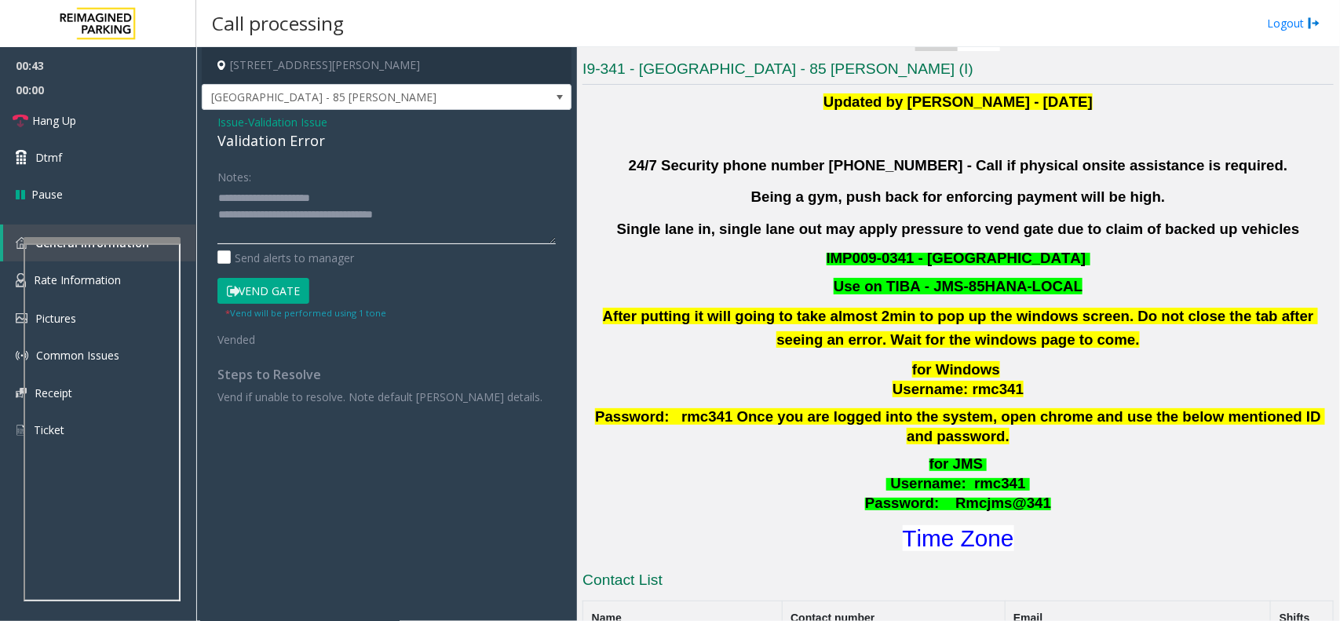
click at [332, 189] on textarea at bounding box center [387, 214] width 338 height 59
type textarea "**********"
click at [100, 115] on link "Hang Up" at bounding box center [98, 120] width 196 height 37
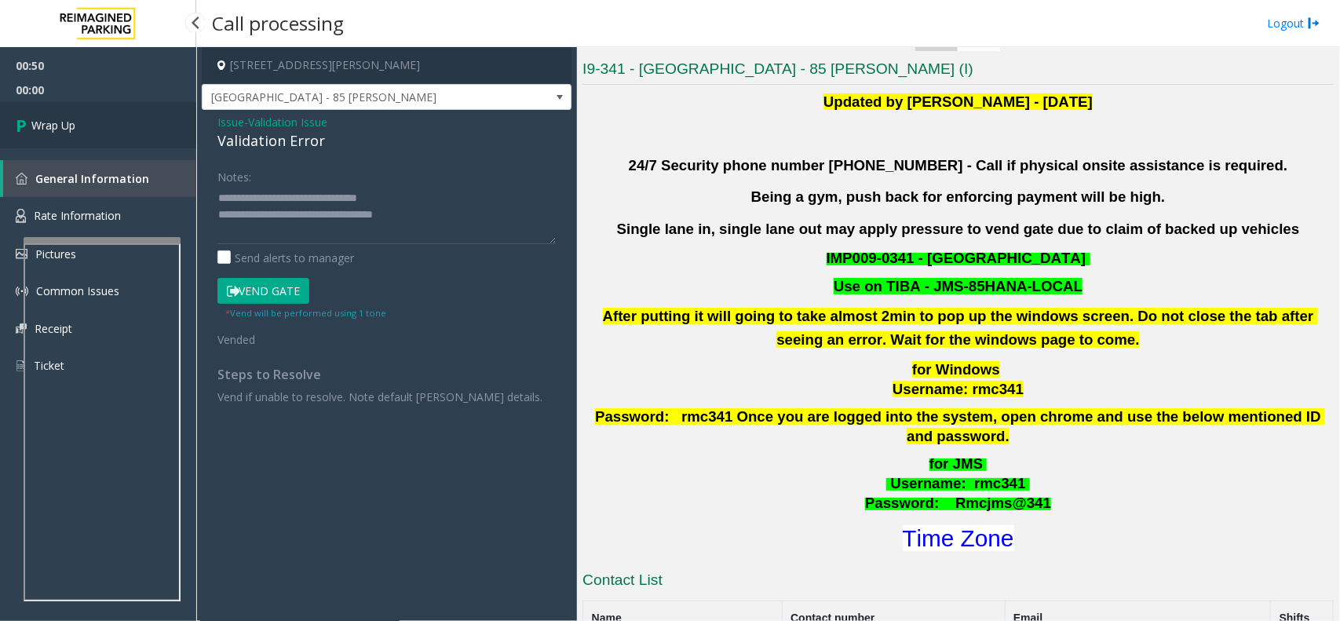
click at [112, 116] on link "Wrap Up" at bounding box center [98, 125] width 196 height 46
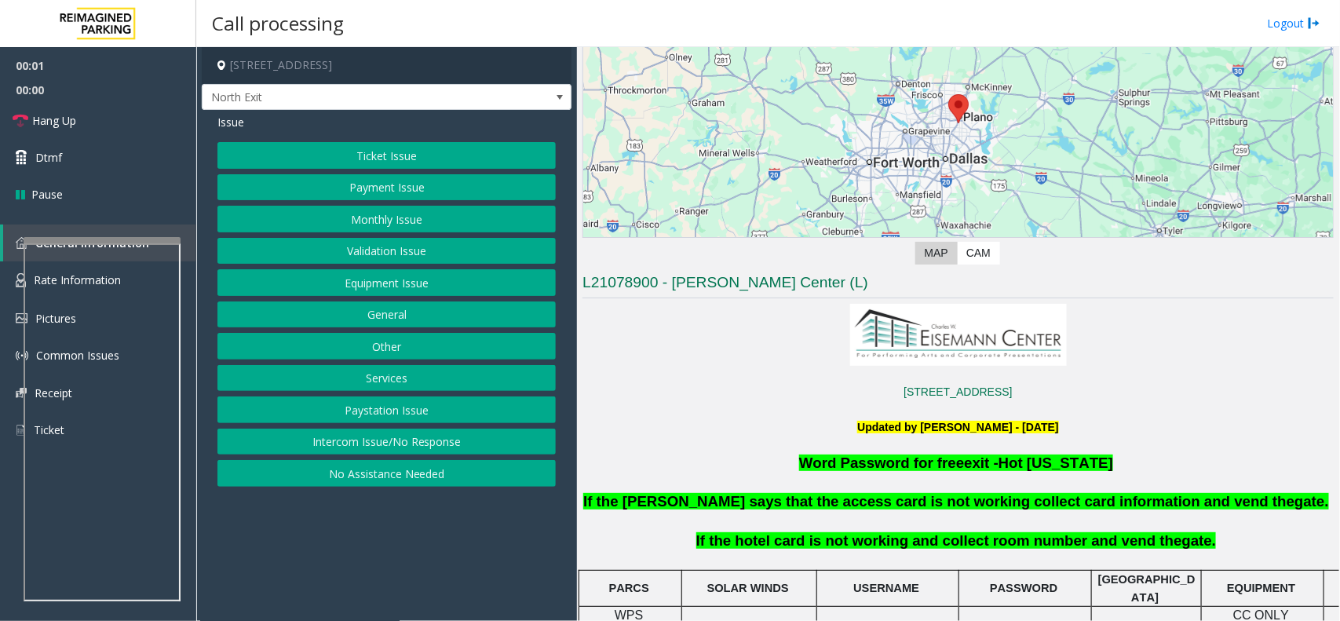
scroll to position [491, 0]
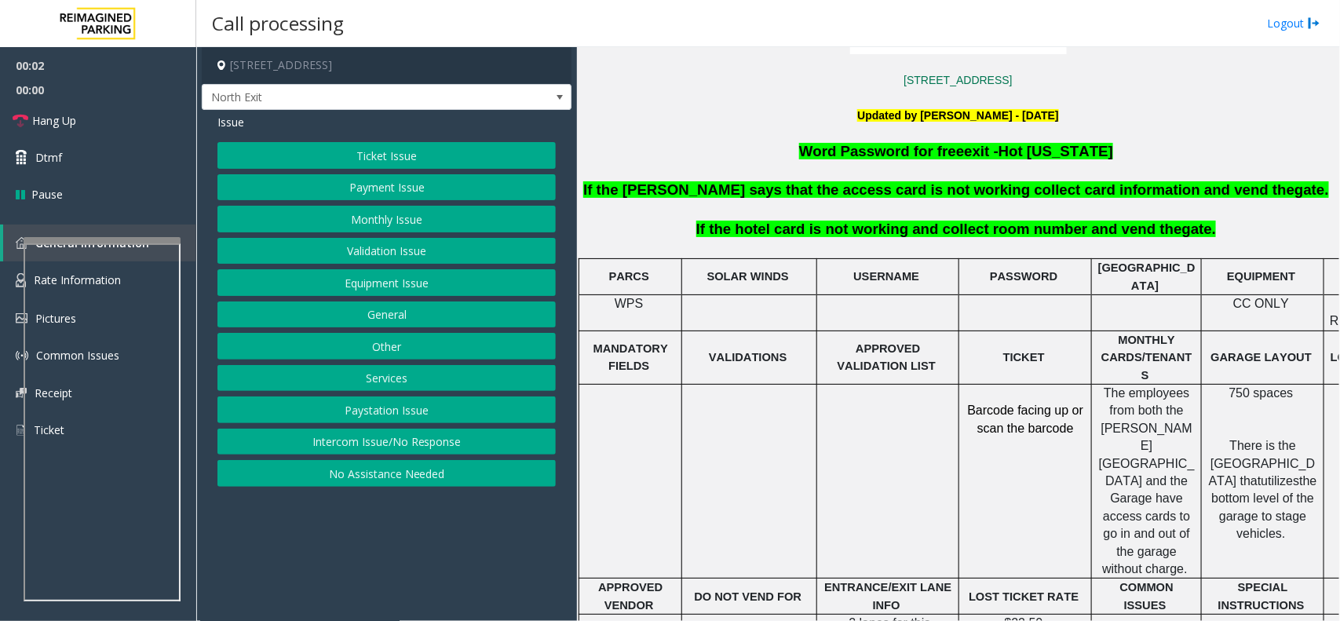
click at [411, 386] on button "Services" at bounding box center [387, 378] width 338 height 27
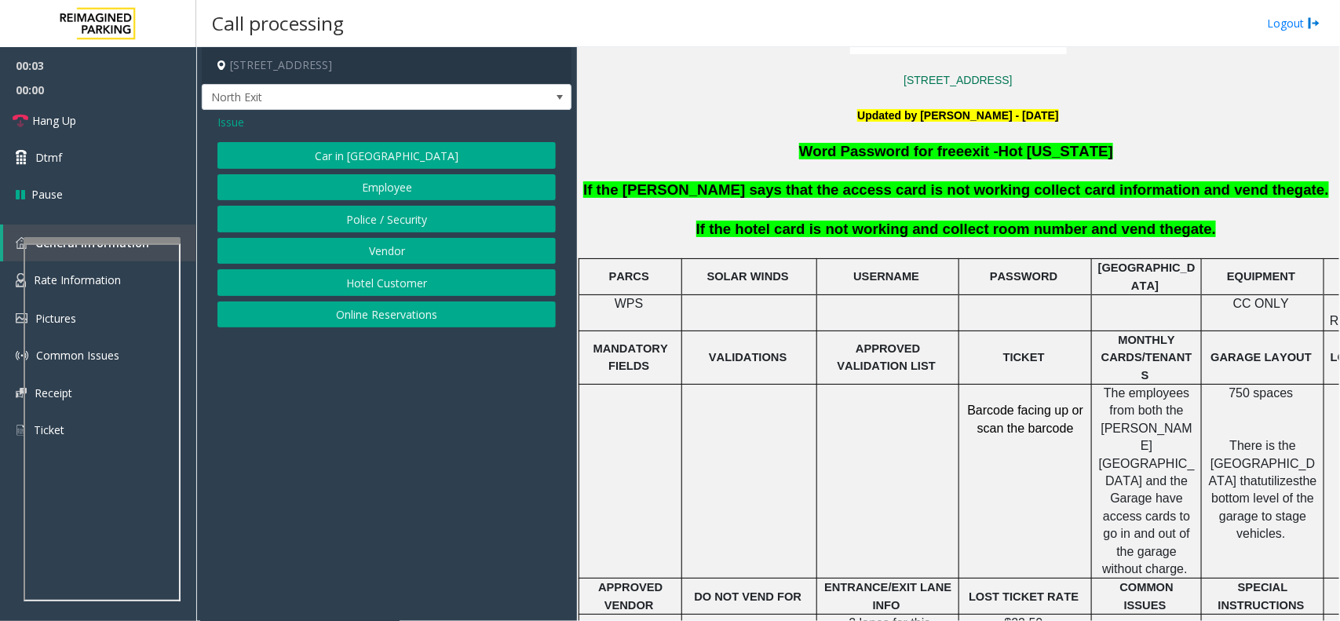
click at [397, 284] on button "Hotel Customer" at bounding box center [387, 282] width 338 height 27
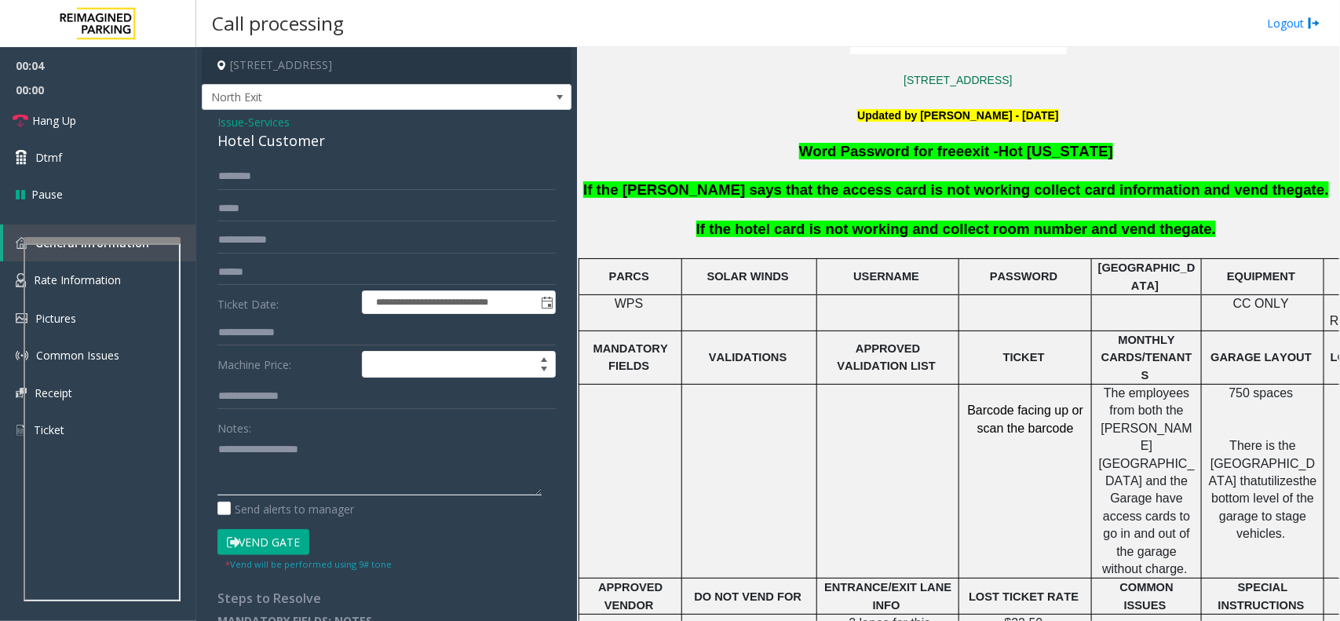
click at [336, 454] on textarea at bounding box center [380, 466] width 324 height 59
click at [291, 147] on div "Hotel Customer" at bounding box center [387, 140] width 338 height 21
copy div "Hotel Customer"
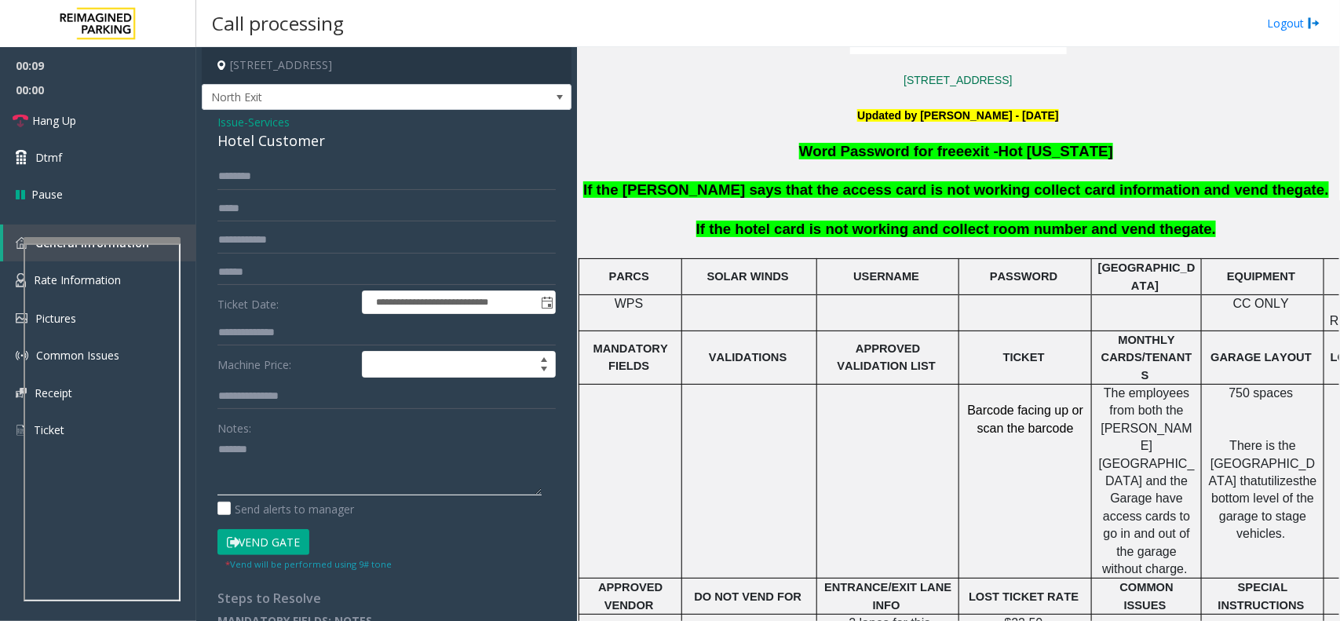
click at [297, 442] on textarea at bounding box center [380, 466] width 324 height 59
paste textarea "**********"
type textarea "**********"
click at [297, 331] on input "text" at bounding box center [387, 333] width 338 height 27
click at [331, 475] on textarea at bounding box center [380, 466] width 324 height 59
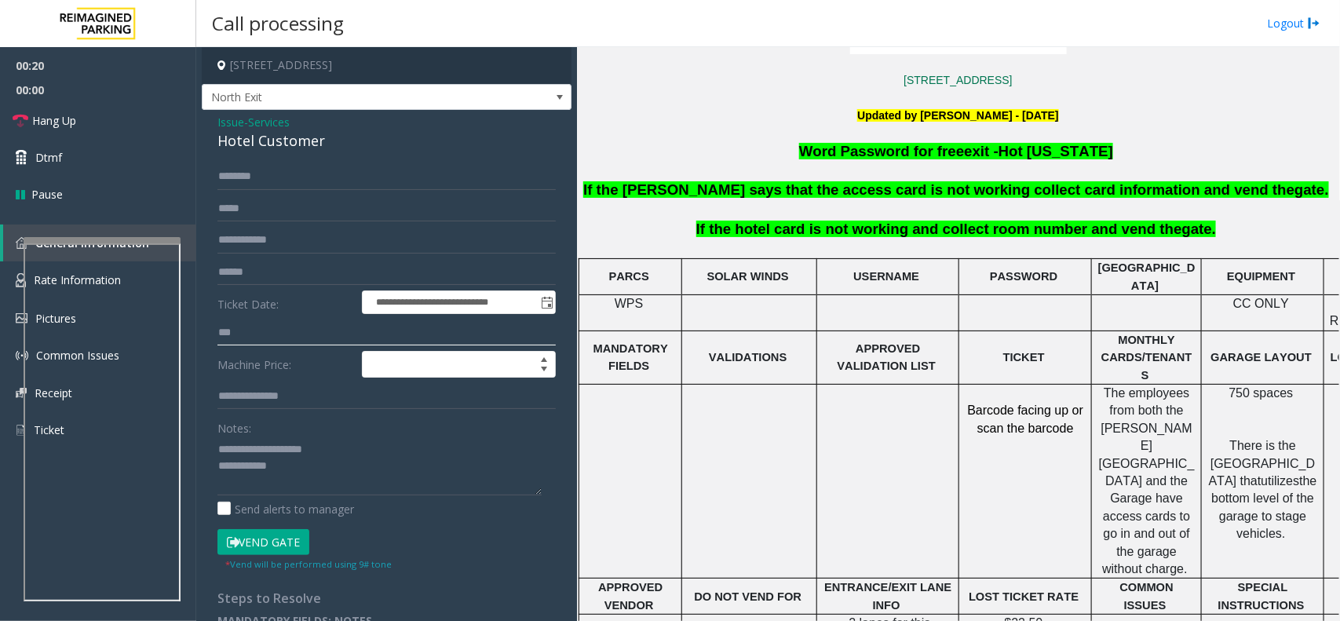
click at [222, 343] on input "***" at bounding box center [387, 333] width 338 height 27
type input "***"
click at [305, 149] on div "Hotel Customer" at bounding box center [387, 140] width 338 height 21
click at [298, 161] on div "**********" at bounding box center [387, 377] width 370 height 534
click at [293, 175] on input "text" at bounding box center [387, 176] width 338 height 27
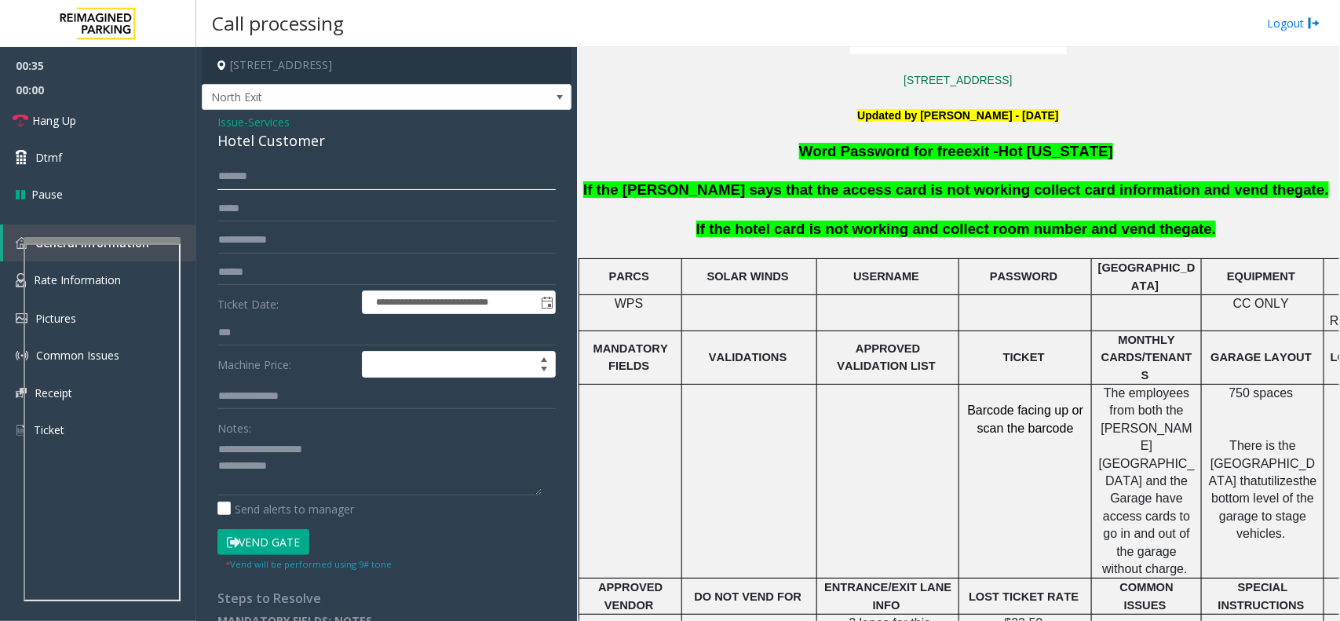
click at [236, 182] on input "*******" at bounding box center [387, 176] width 338 height 27
click at [301, 178] on input "********" at bounding box center [387, 176] width 338 height 27
type input "********"
click at [280, 536] on button "Vend Gate" at bounding box center [264, 542] width 92 height 27
click at [311, 477] on textarea at bounding box center [380, 466] width 324 height 59
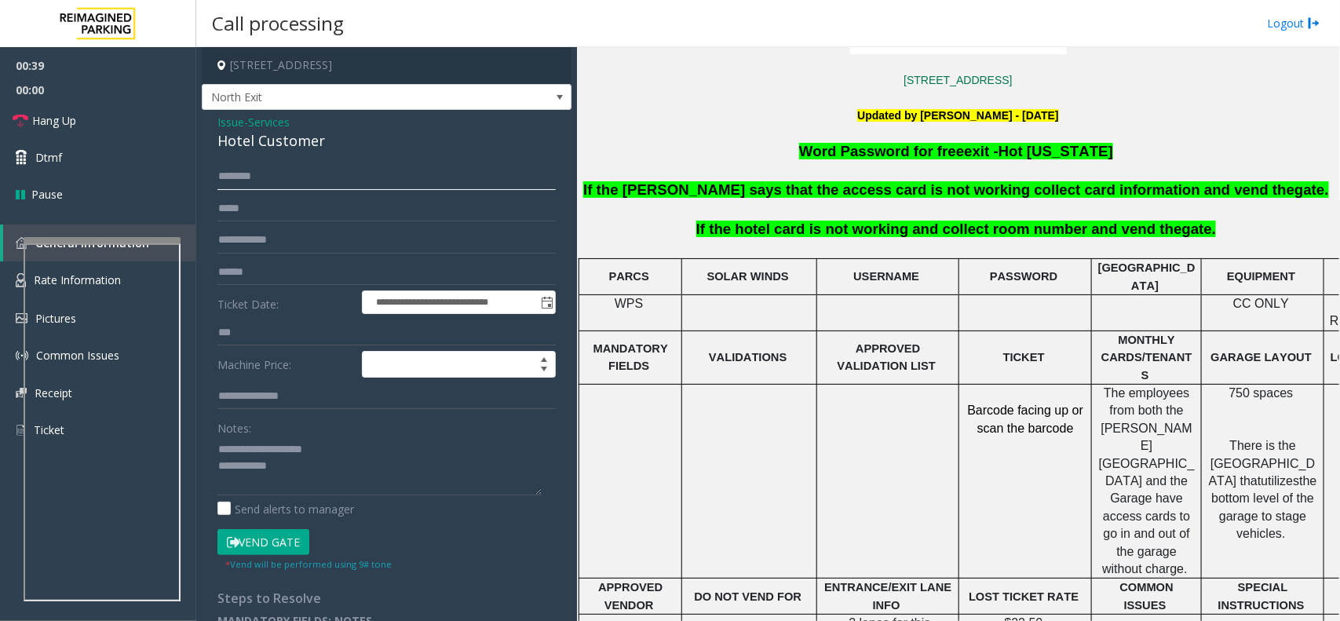
click at [261, 179] on input "********" at bounding box center [387, 176] width 338 height 27
click at [253, 182] on input "********" at bounding box center [387, 176] width 338 height 27
click at [269, 173] on input "********" at bounding box center [387, 176] width 338 height 27
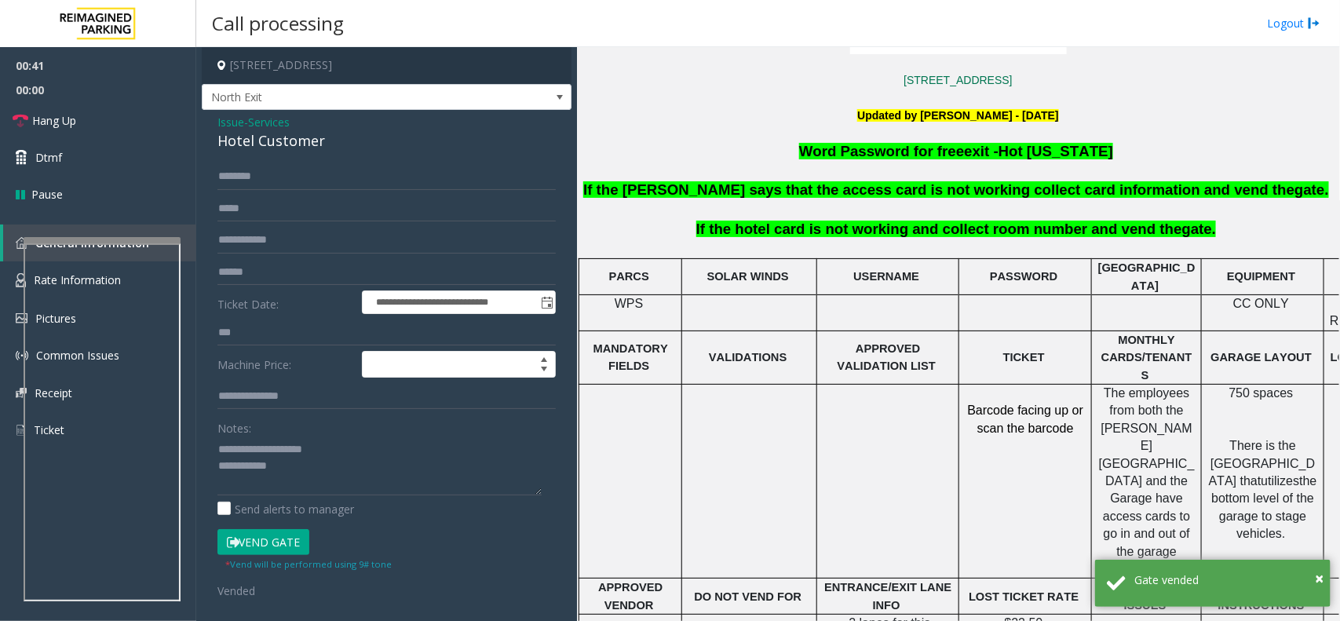
click at [322, 500] on div "Notes: Send alerts to manager" at bounding box center [387, 466] width 338 height 103
click at [331, 481] on textarea at bounding box center [380, 466] width 324 height 59
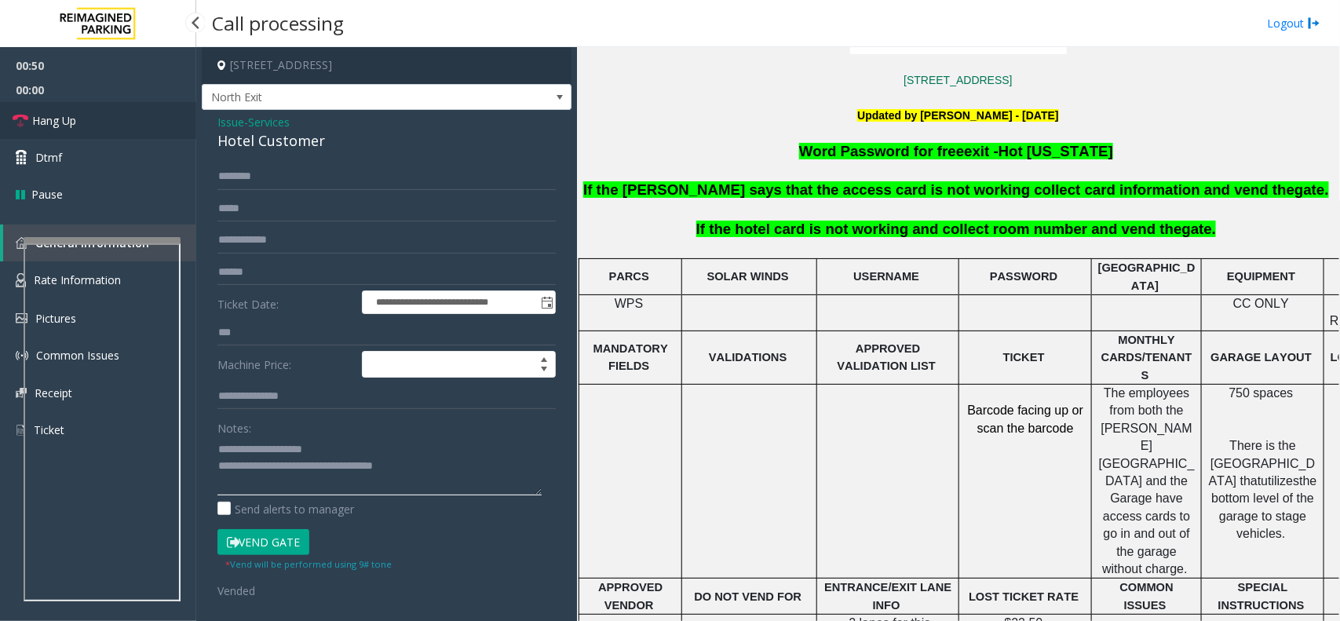
type textarea "**********"
click at [154, 126] on link "Hang Up" at bounding box center [98, 120] width 196 height 37
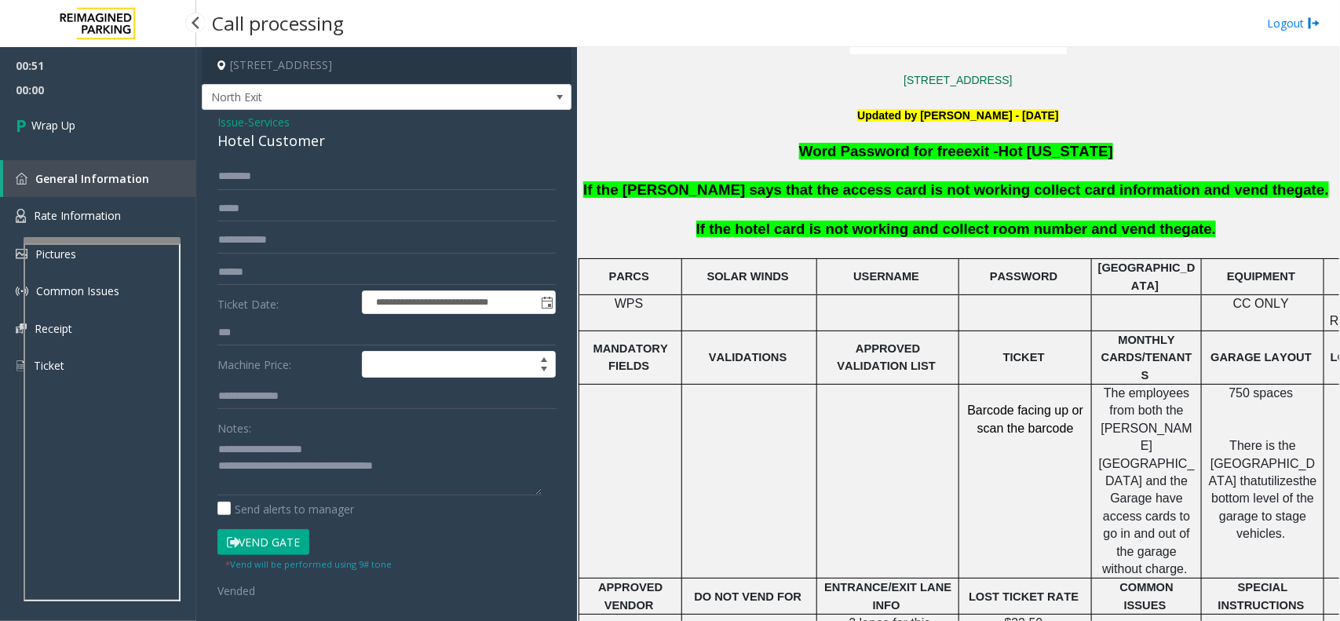
click at [154, 126] on link "Wrap Up" at bounding box center [98, 125] width 196 height 46
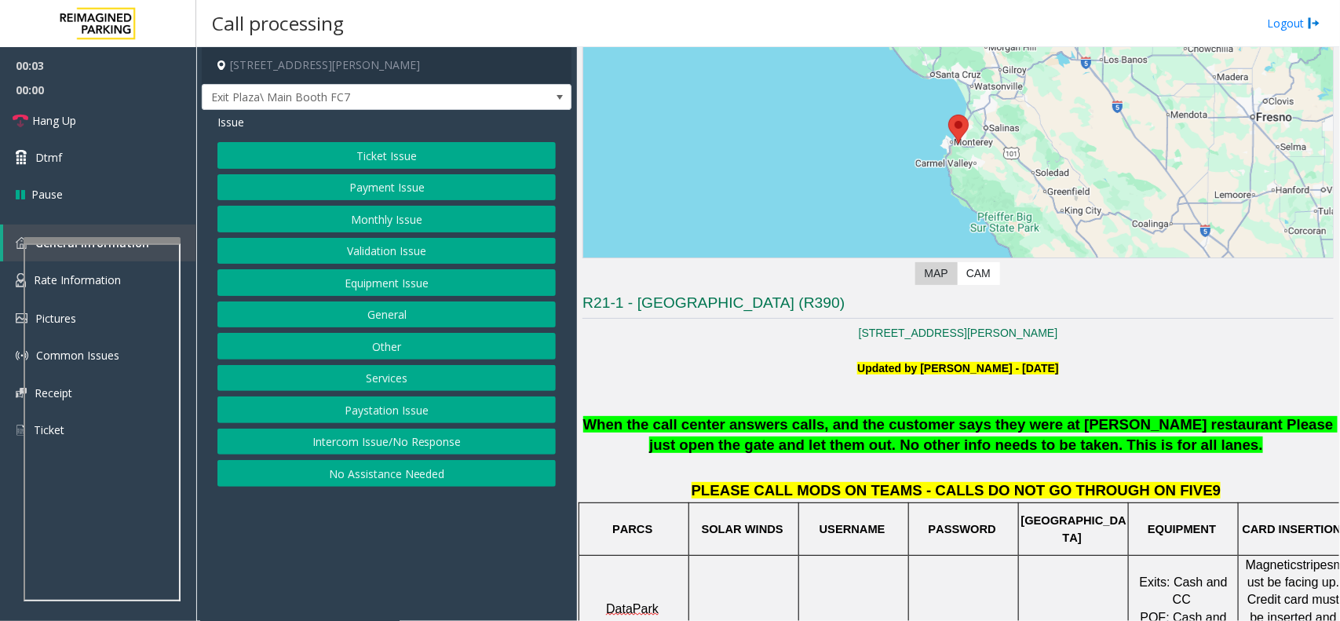
scroll to position [196, 0]
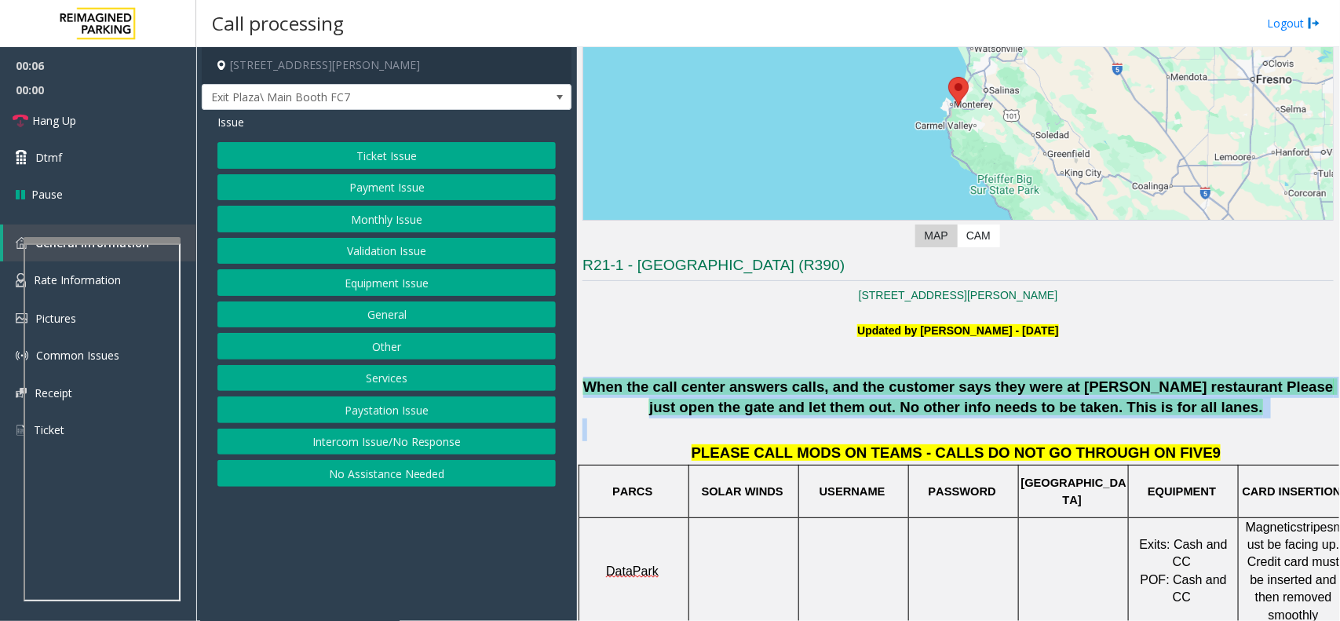
drag, startPoint x: 589, startPoint y: 386, endPoint x: 1047, endPoint y: 437, distance: 460.6
click at [1047, 437] on p at bounding box center [958, 430] width 751 height 23
drag, startPoint x: 1179, startPoint y: 417, endPoint x: 756, endPoint y: 349, distance: 428.6
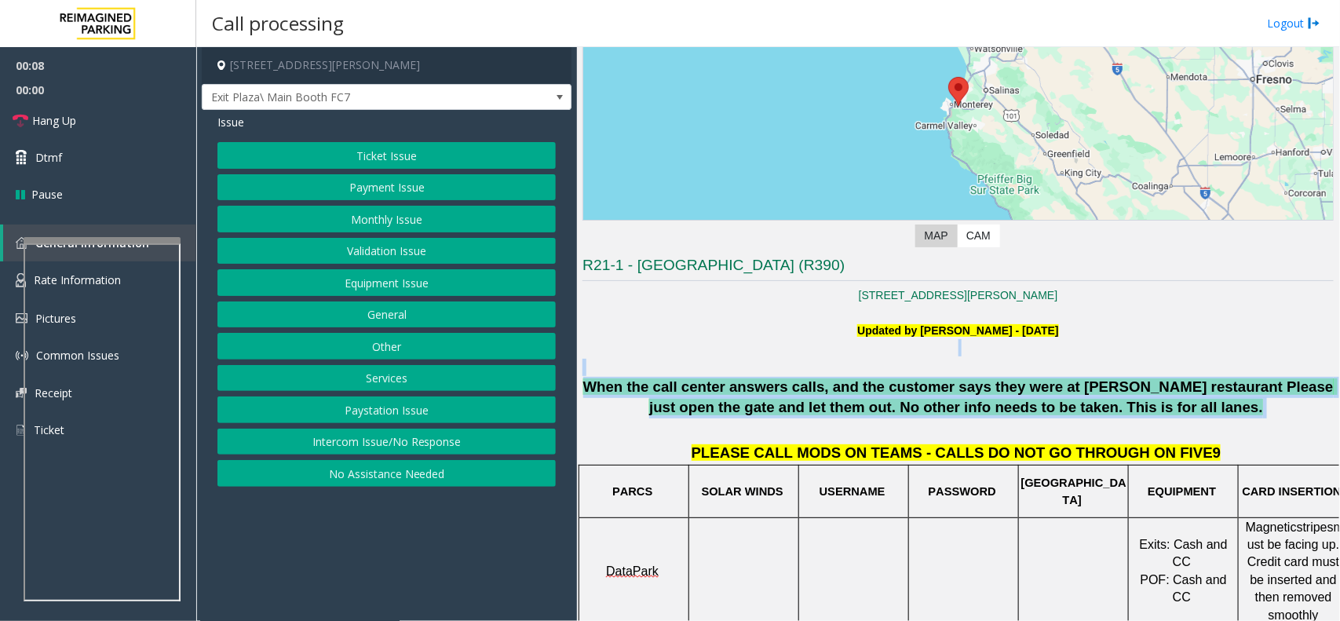
click at [756, 349] on p at bounding box center [958, 347] width 751 height 17
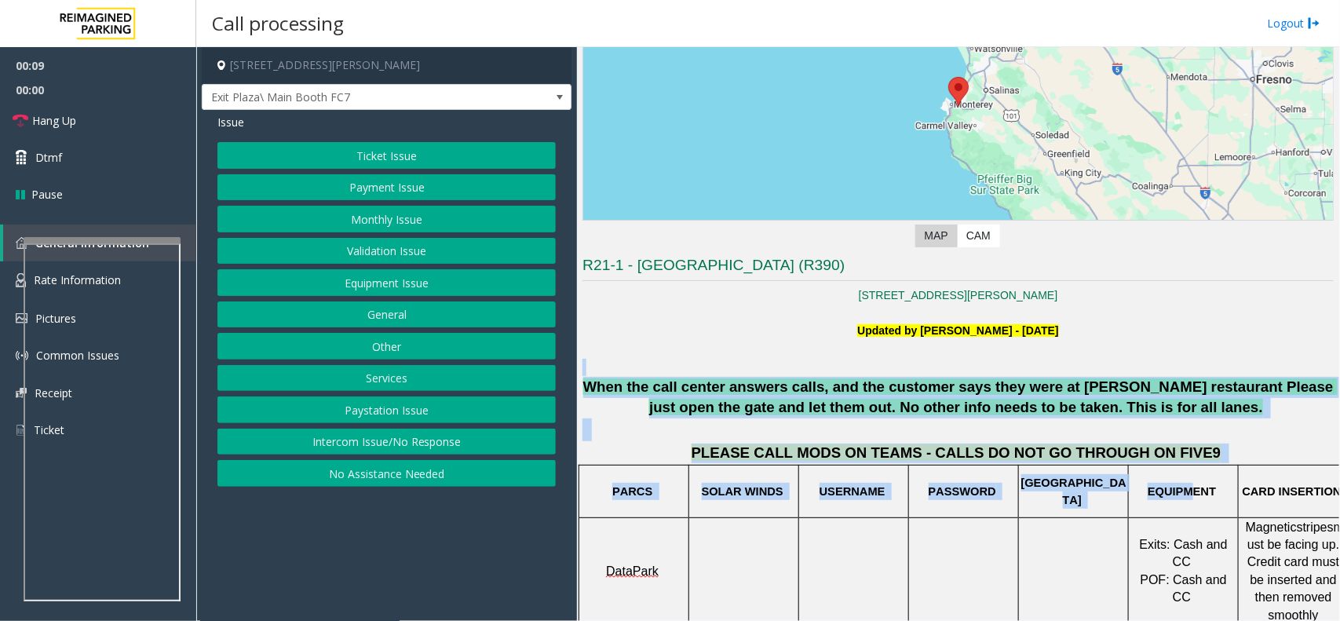
drag, startPoint x: 587, startPoint y: 375, endPoint x: 1194, endPoint y: 473, distance: 614.0
click at [1194, 473] on td "EQUIPMENT" at bounding box center [1184, 491] width 110 height 53
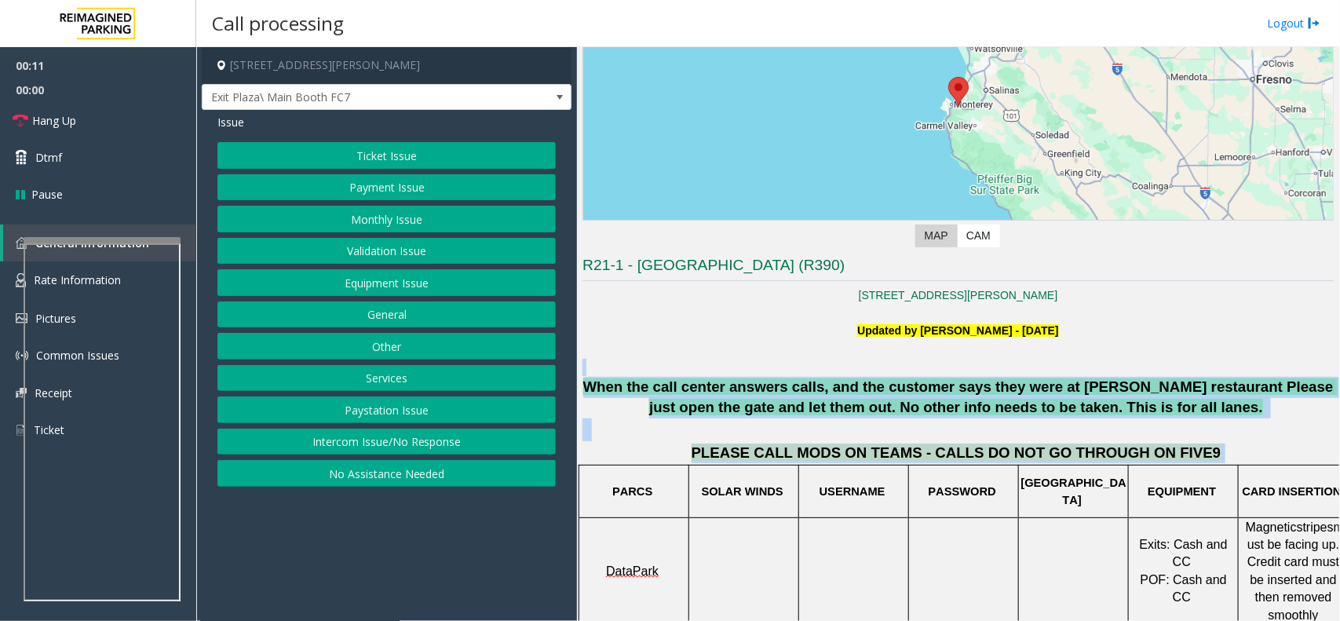
drag, startPoint x: 1194, startPoint y: 453, endPoint x: 660, endPoint y: 363, distance: 542.3
click at [752, 369] on div at bounding box center [958, 367] width 751 height 17
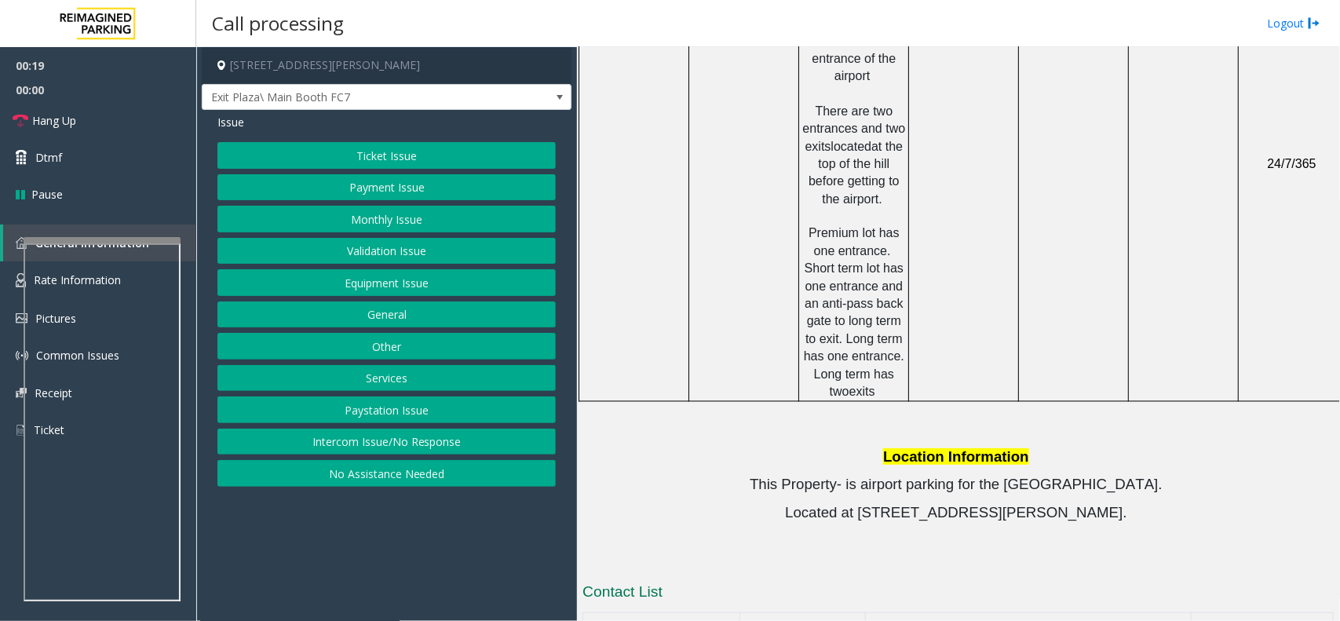
scroll to position [589, 0]
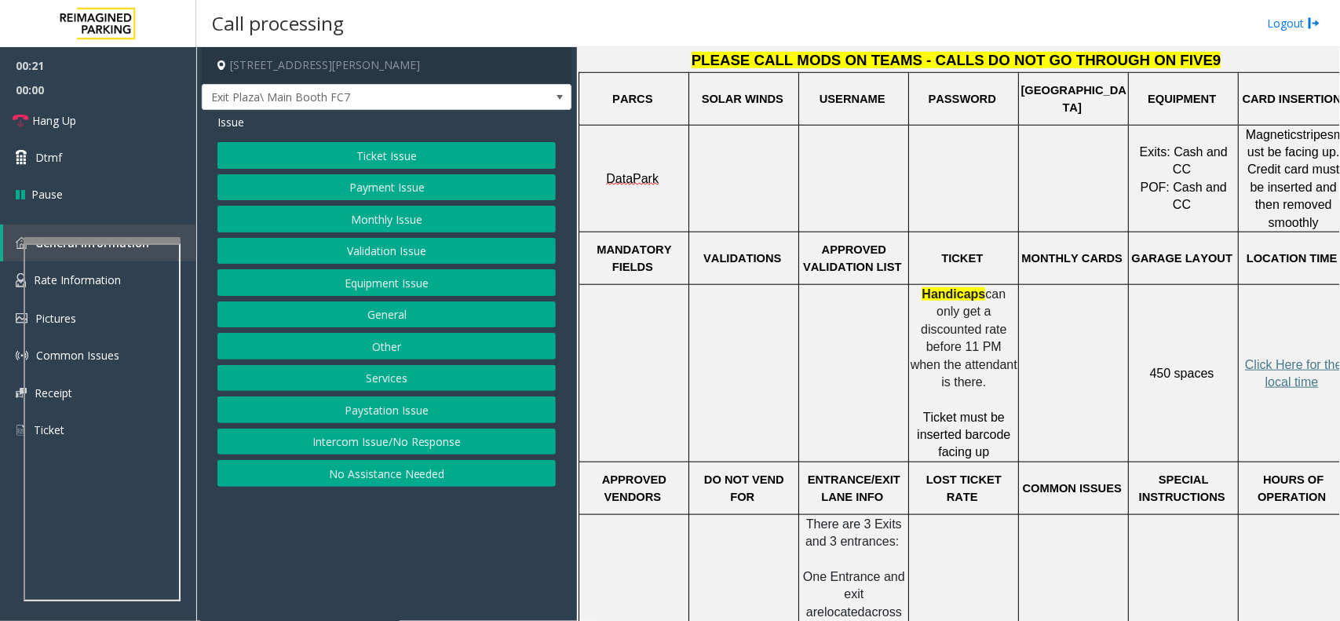
click at [433, 283] on button "Equipment Issue" at bounding box center [387, 282] width 338 height 27
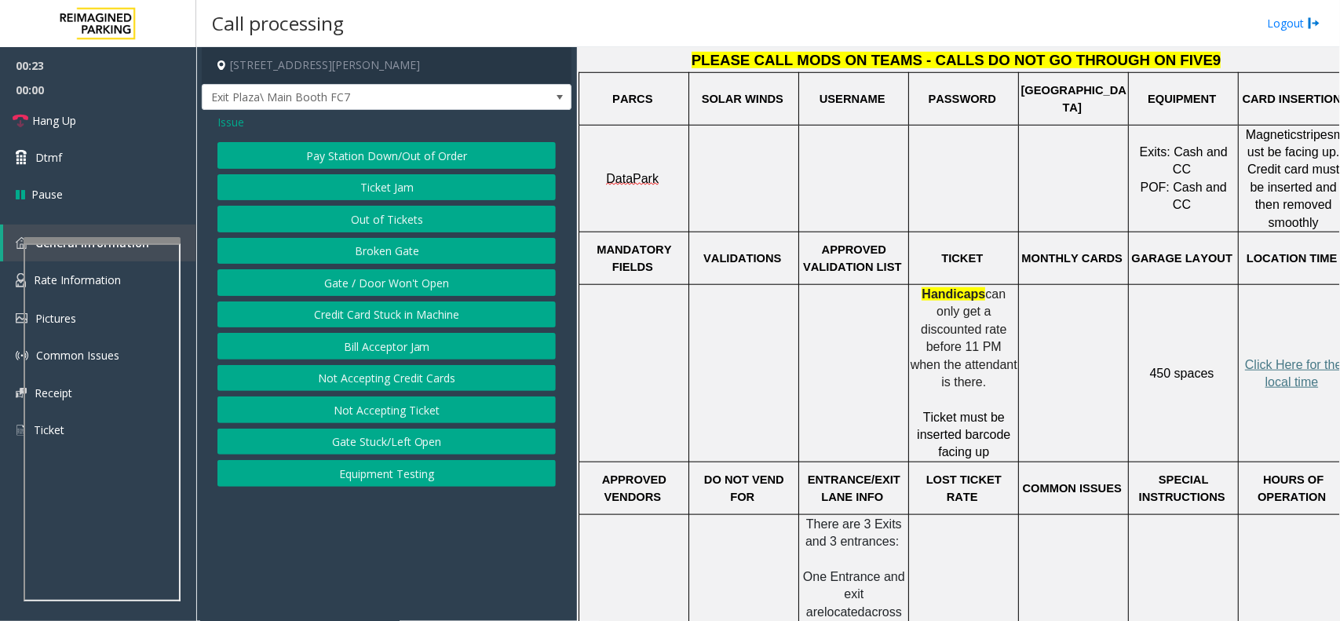
click at [488, 177] on button "Ticket Jam" at bounding box center [387, 187] width 338 height 27
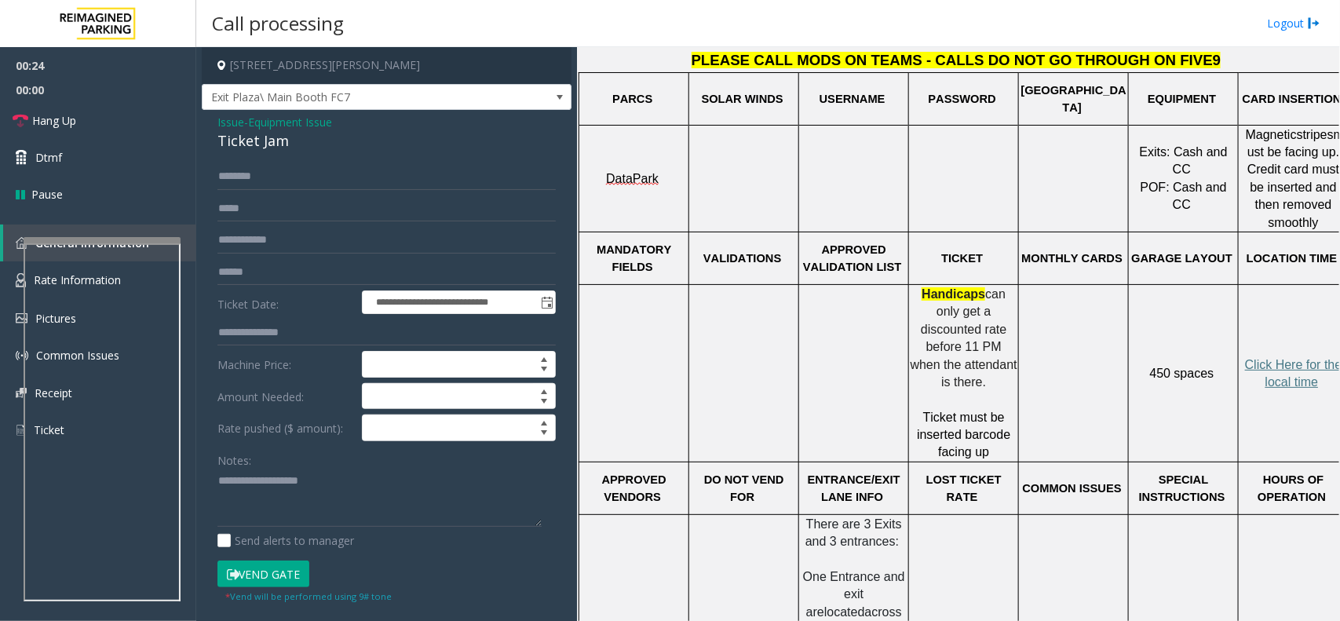
click at [238, 116] on span "Issue" at bounding box center [231, 122] width 27 height 16
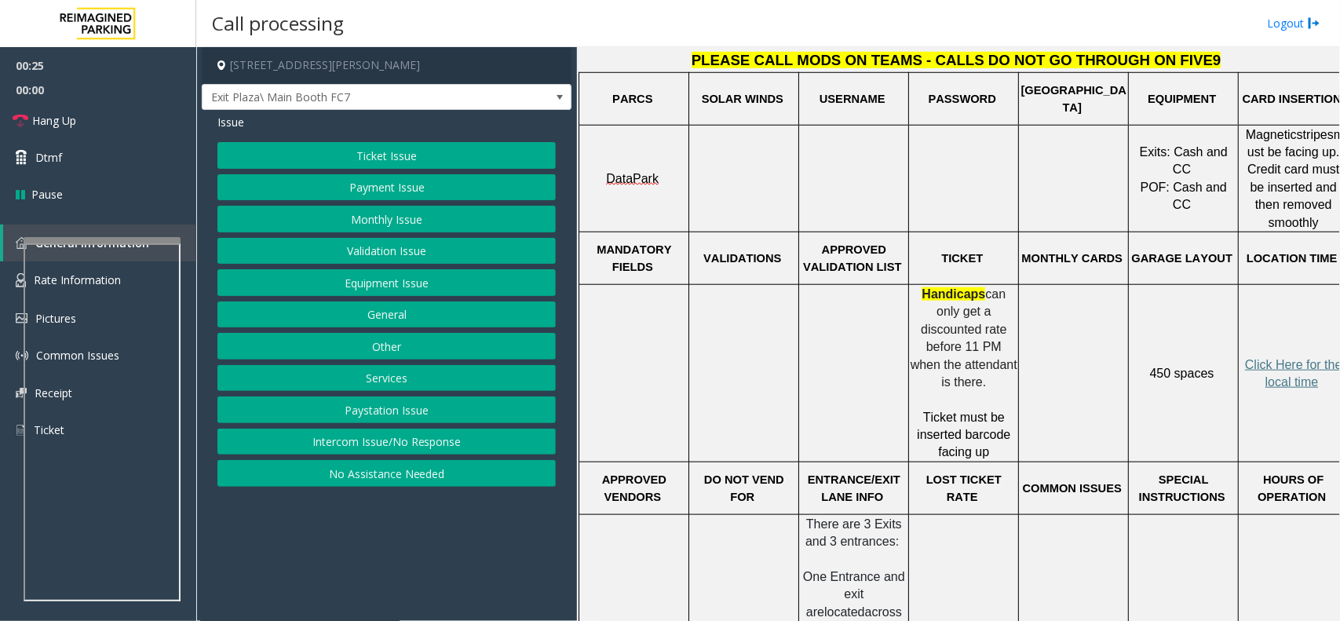
click at [415, 275] on button "Equipment Issue" at bounding box center [387, 282] width 338 height 27
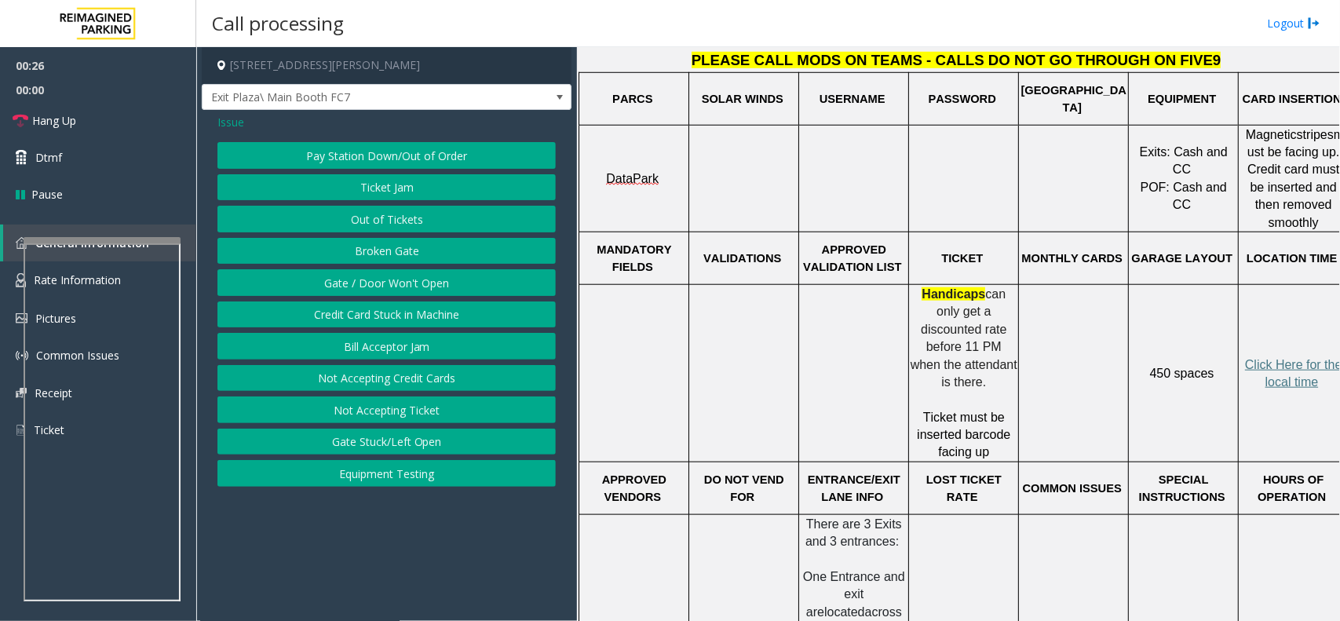
click at [425, 147] on button "Pay Station Down/Out of Order" at bounding box center [387, 155] width 338 height 27
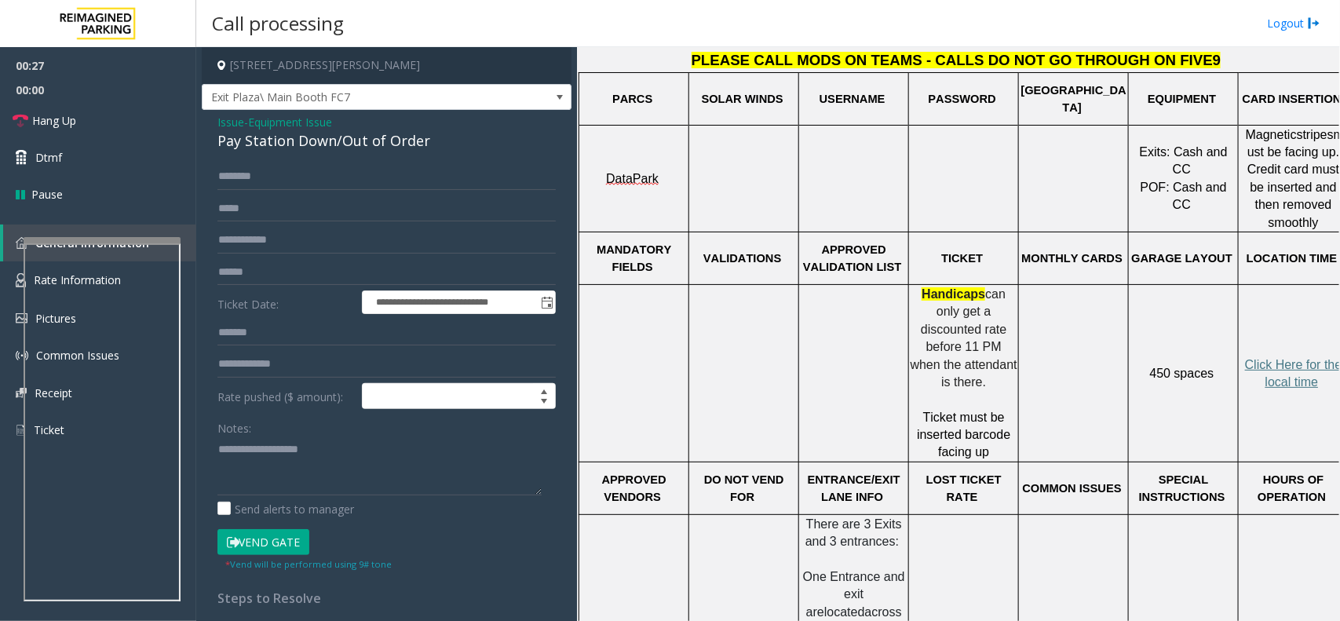
click at [342, 143] on div "Pay Station Down/Out of Order" at bounding box center [387, 140] width 338 height 21
copy div "Pay Station Down/Out of Order"
click at [326, 440] on textarea at bounding box center [380, 466] width 324 height 59
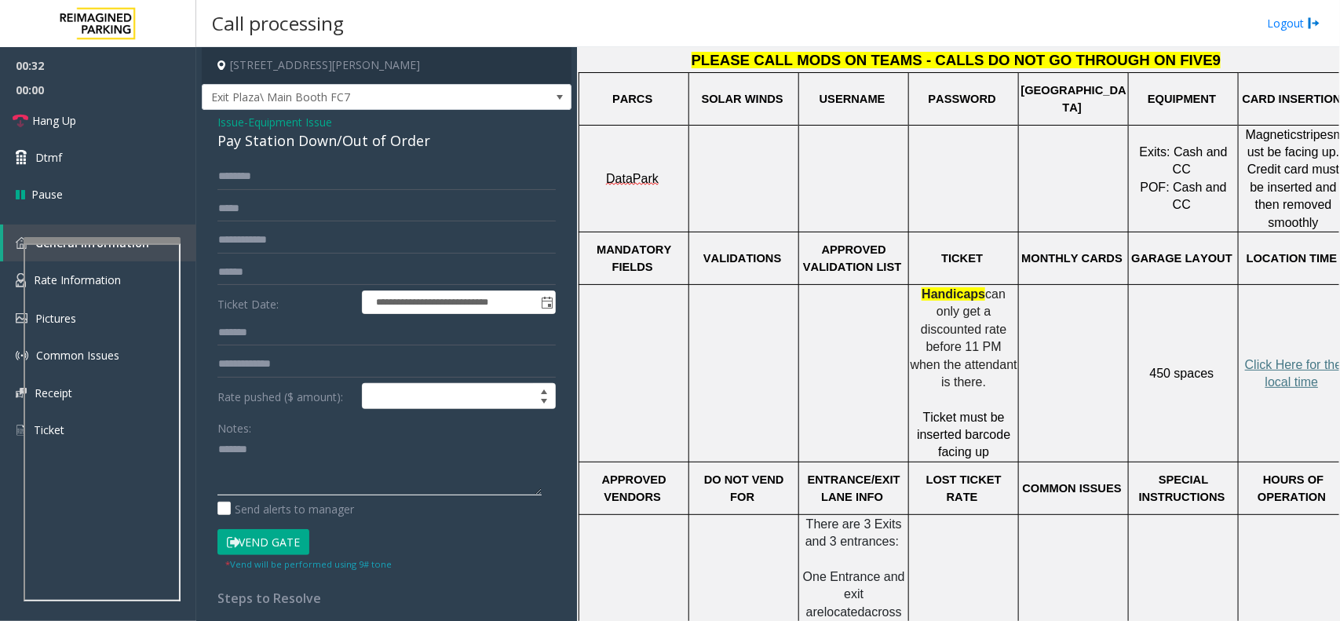
paste textarea "**********"
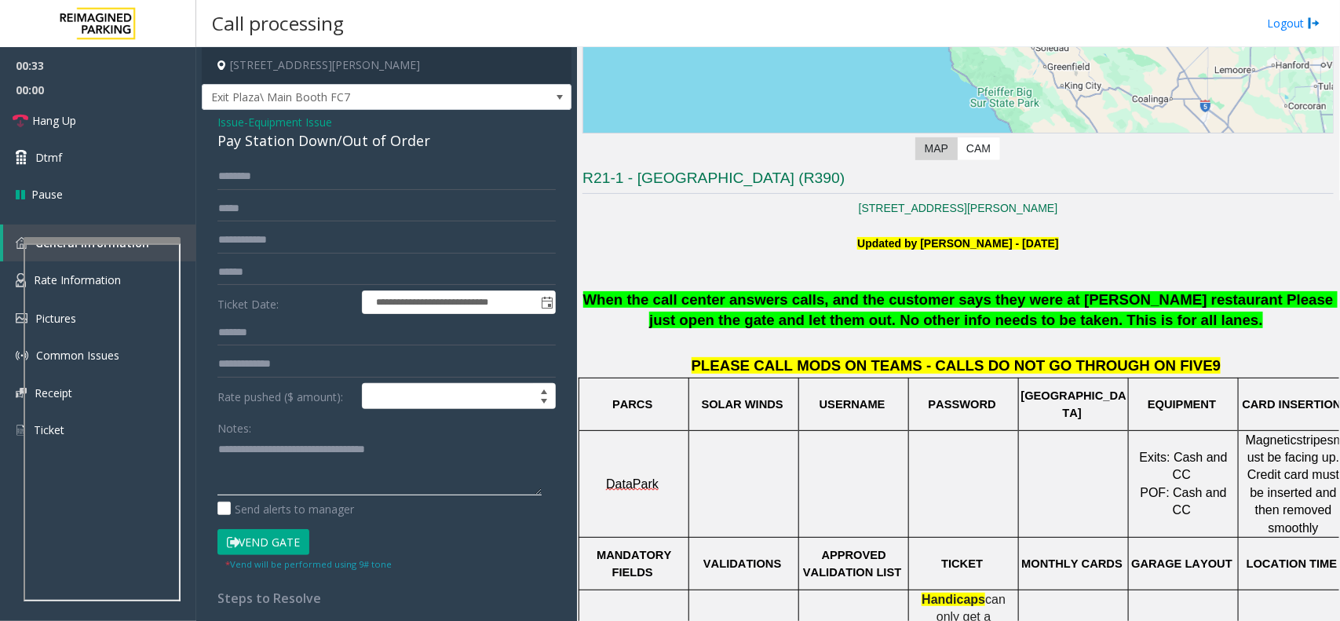
scroll to position [98, 0]
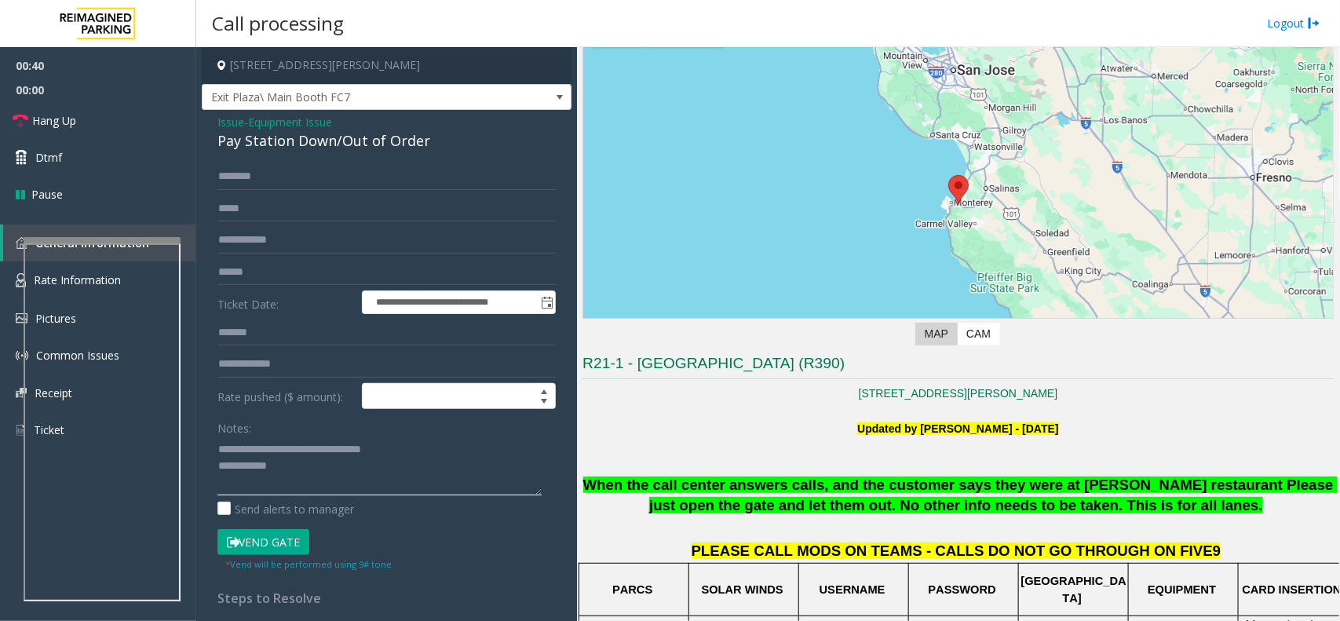
drag, startPoint x: 250, startPoint y: 452, endPoint x: 551, endPoint y: 429, distance: 302.4
click at [551, 429] on div "**********" at bounding box center [387, 478] width 362 height 630
type textarea "**********"
click at [228, 123] on span "Issue" at bounding box center [231, 122] width 27 height 16
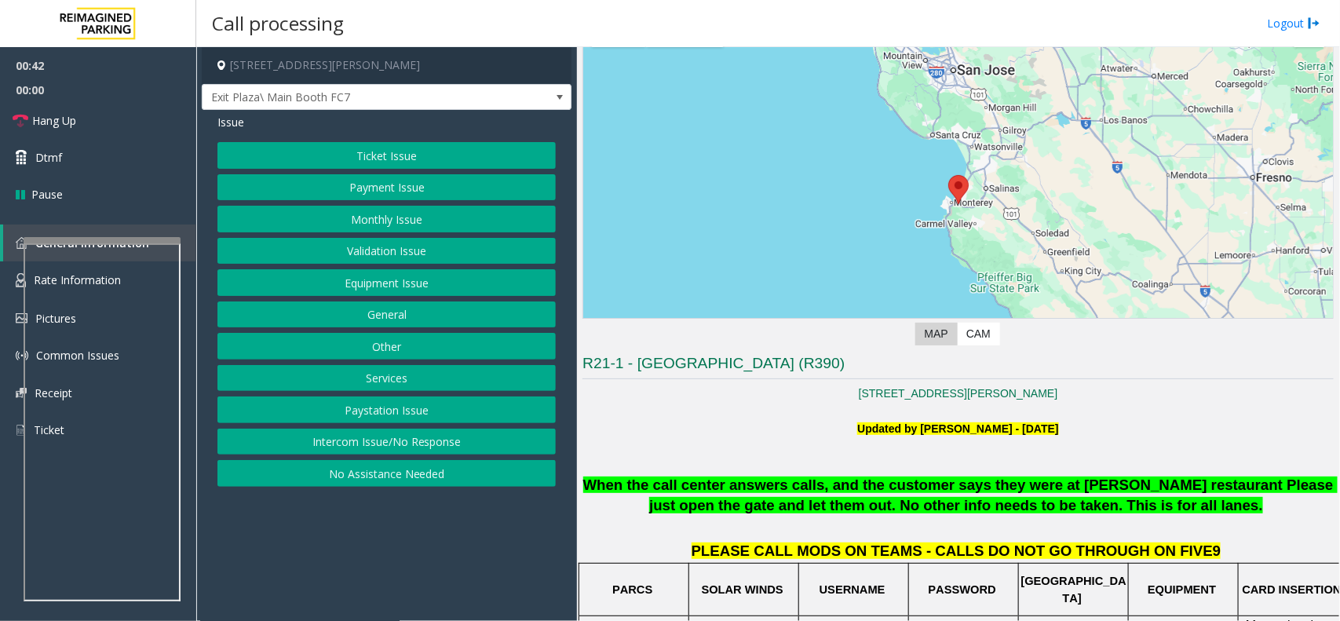
click at [327, 153] on button "Ticket Issue" at bounding box center [387, 155] width 338 height 27
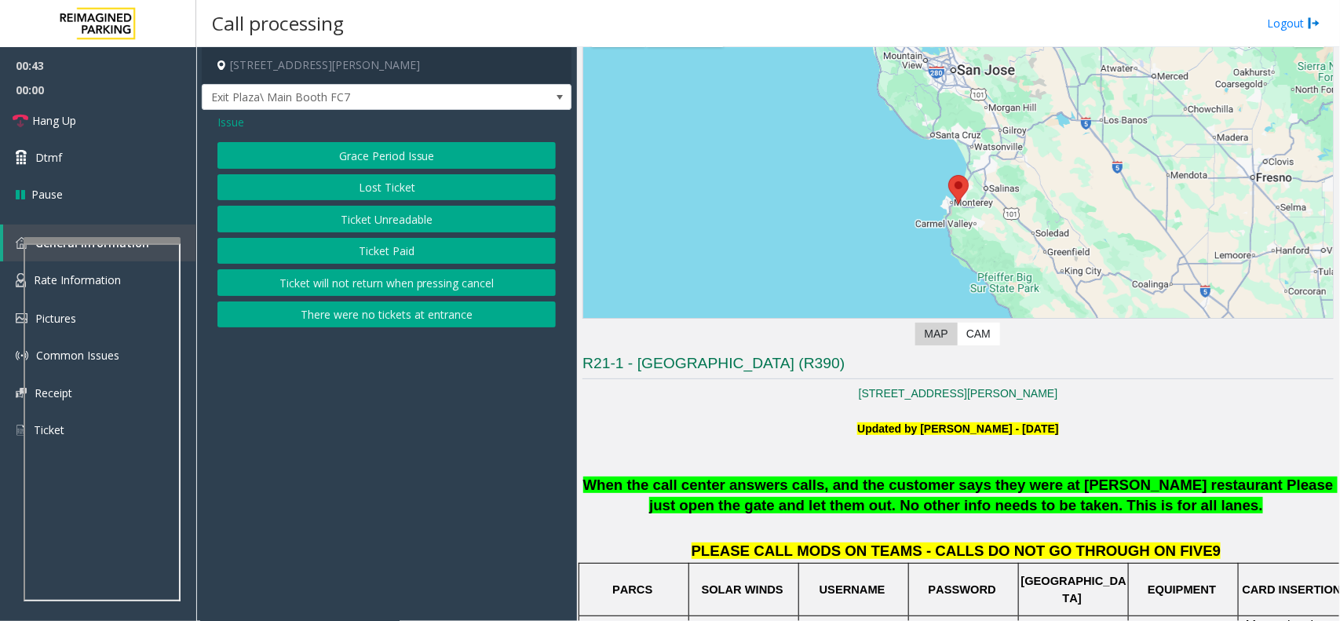
click at [338, 218] on button "Ticket Unreadable" at bounding box center [387, 219] width 338 height 27
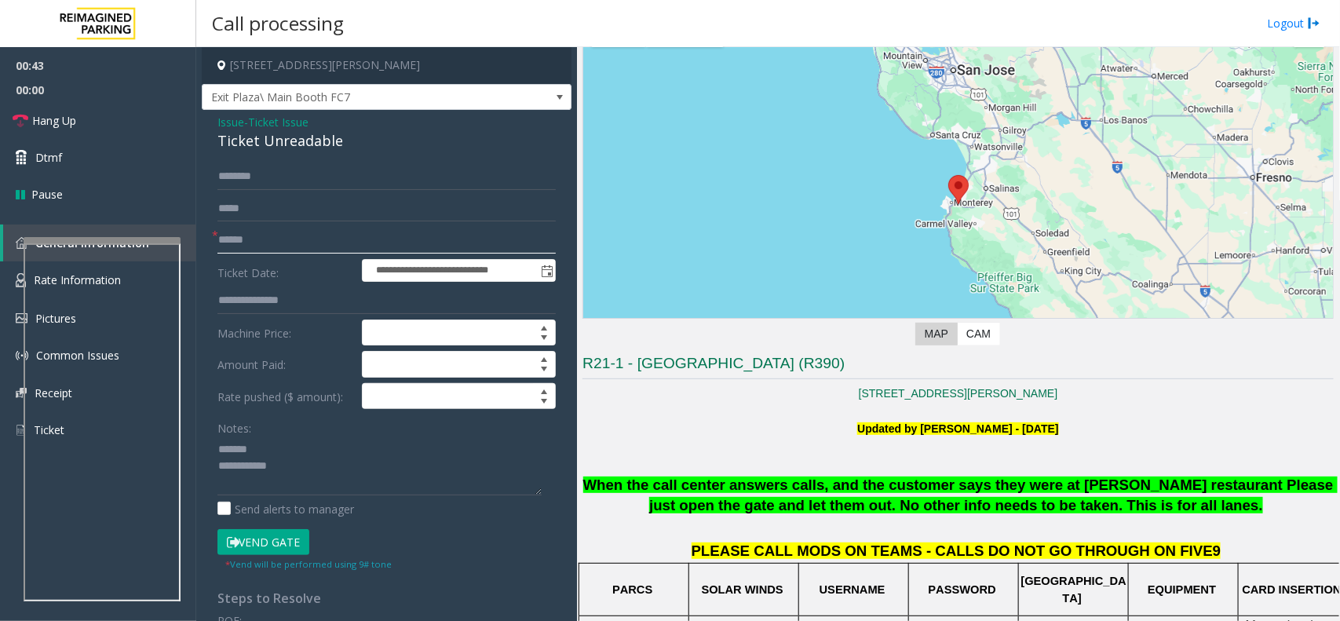
click at [265, 236] on input "text" at bounding box center [387, 240] width 338 height 27
click at [297, 444] on textarea at bounding box center [380, 466] width 324 height 59
click at [319, 142] on div "Ticket Unreadable" at bounding box center [387, 140] width 338 height 21
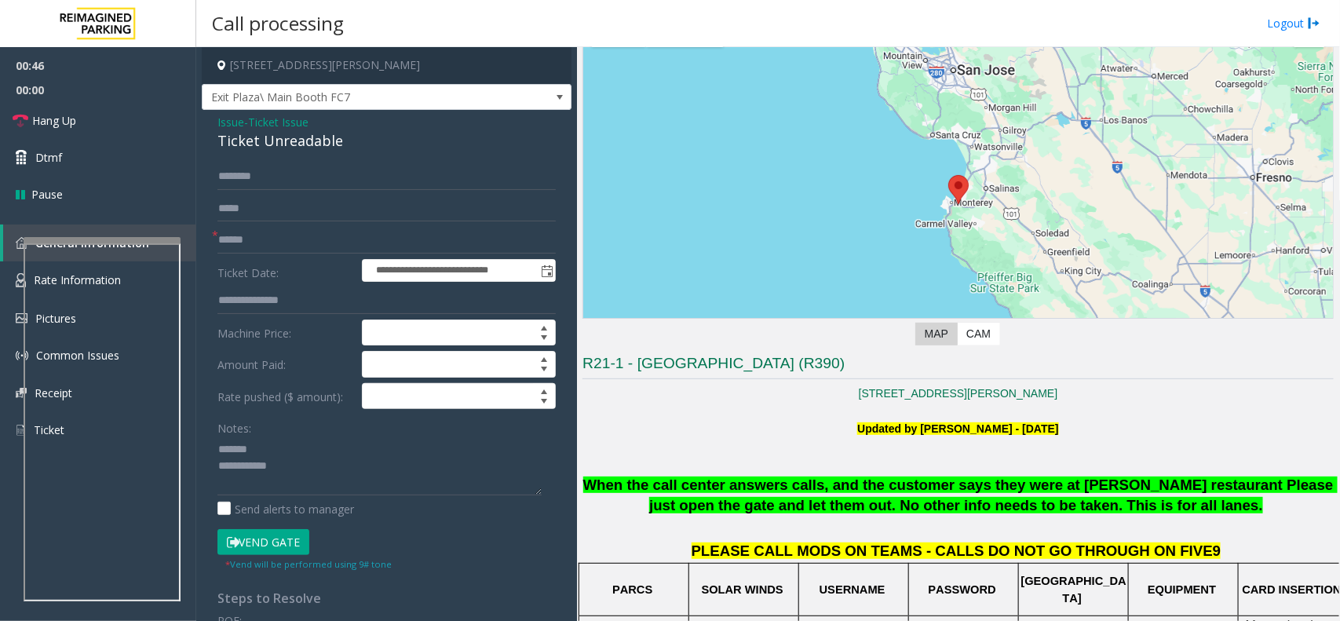
click at [316, 430] on div "Notes:" at bounding box center [387, 455] width 338 height 81
click at [316, 444] on textarea at bounding box center [380, 466] width 324 height 59
paste textarea "**********"
type textarea "**********"
click at [283, 252] on input "text" at bounding box center [387, 240] width 338 height 27
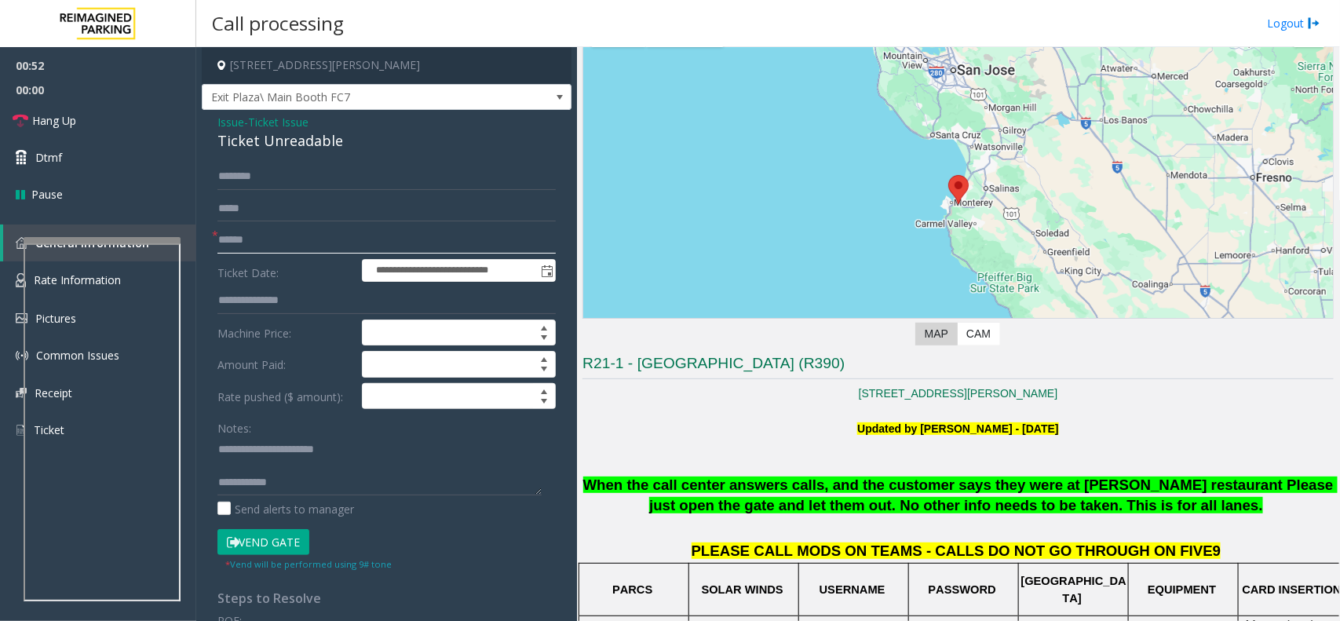
type input "******"
click at [292, 539] on button "Vend Gate" at bounding box center [264, 542] width 92 height 27
click at [326, 483] on textarea at bounding box center [380, 466] width 324 height 59
type textarea "**********"
click at [108, 123] on link "Hang Up" at bounding box center [98, 120] width 196 height 37
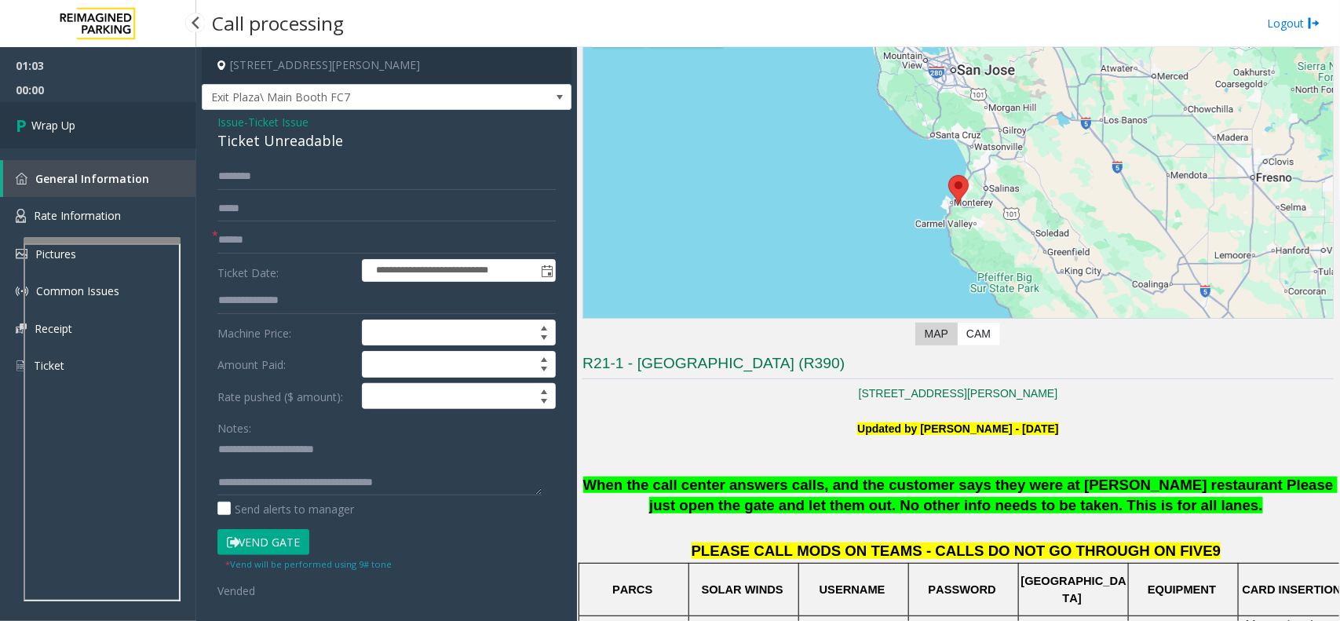
click at [108, 123] on link "Wrap Up" at bounding box center [98, 125] width 196 height 46
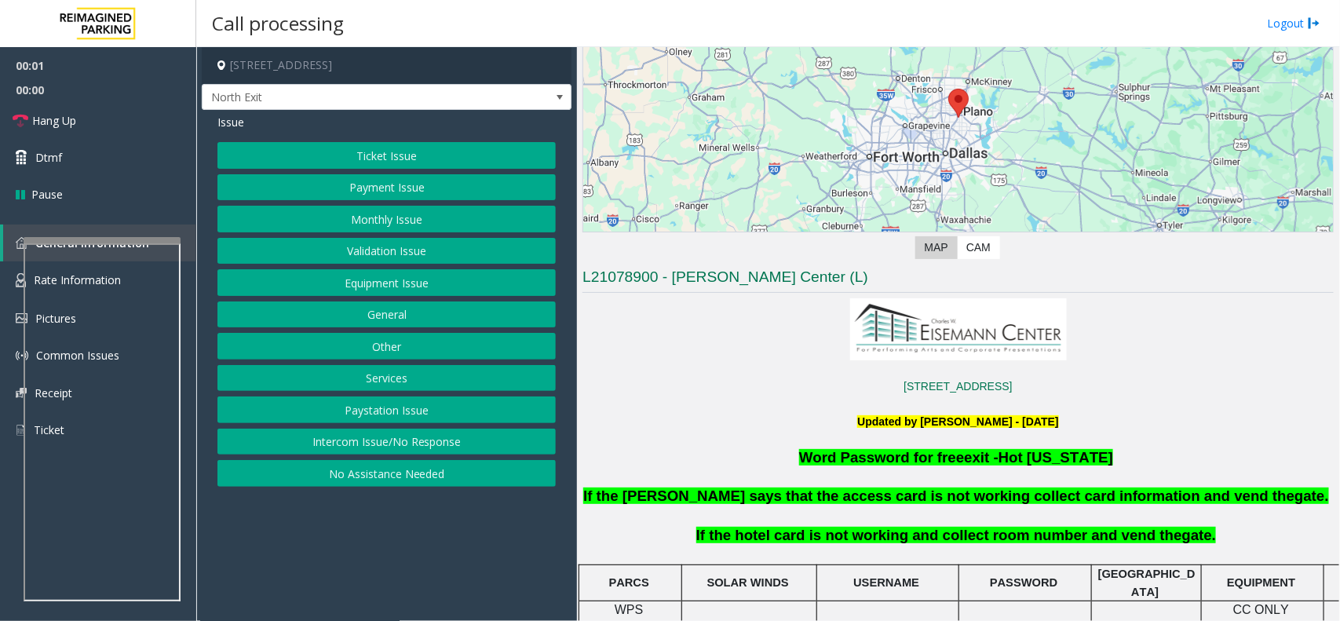
scroll to position [294, 0]
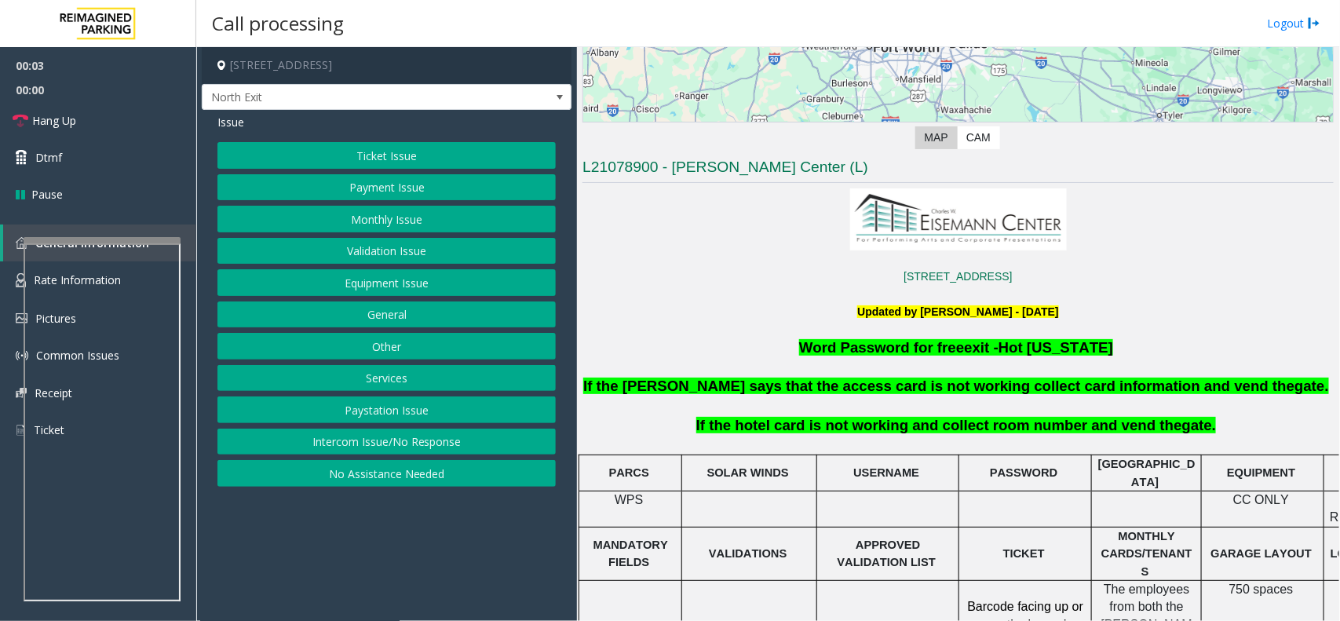
click at [394, 378] on button "Services" at bounding box center [387, 378] width 338 height 27
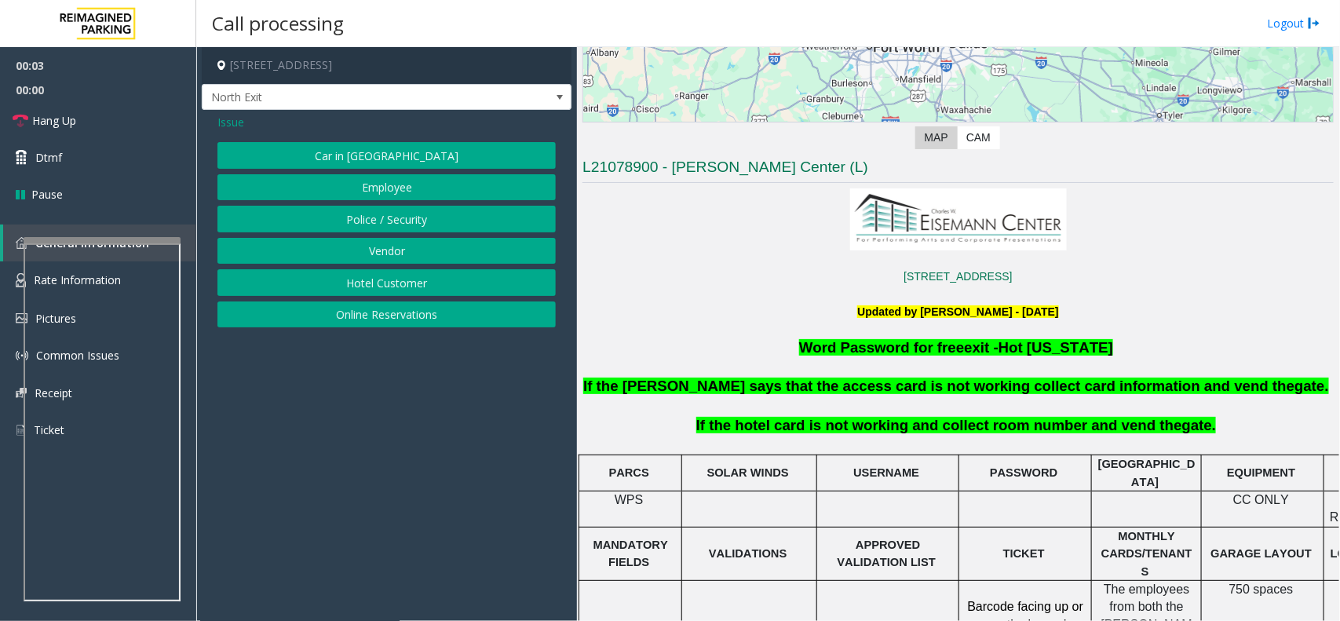
click at [400, 268] on div "Car in Tow Employee Police / Security Vendor Hotel Customer Online Reservations" at bounding box center [387, 234] width 338 height 185
click at [389, 279] on button "Hotel Customer" at bounding box center [387, 282] width 338 height 27
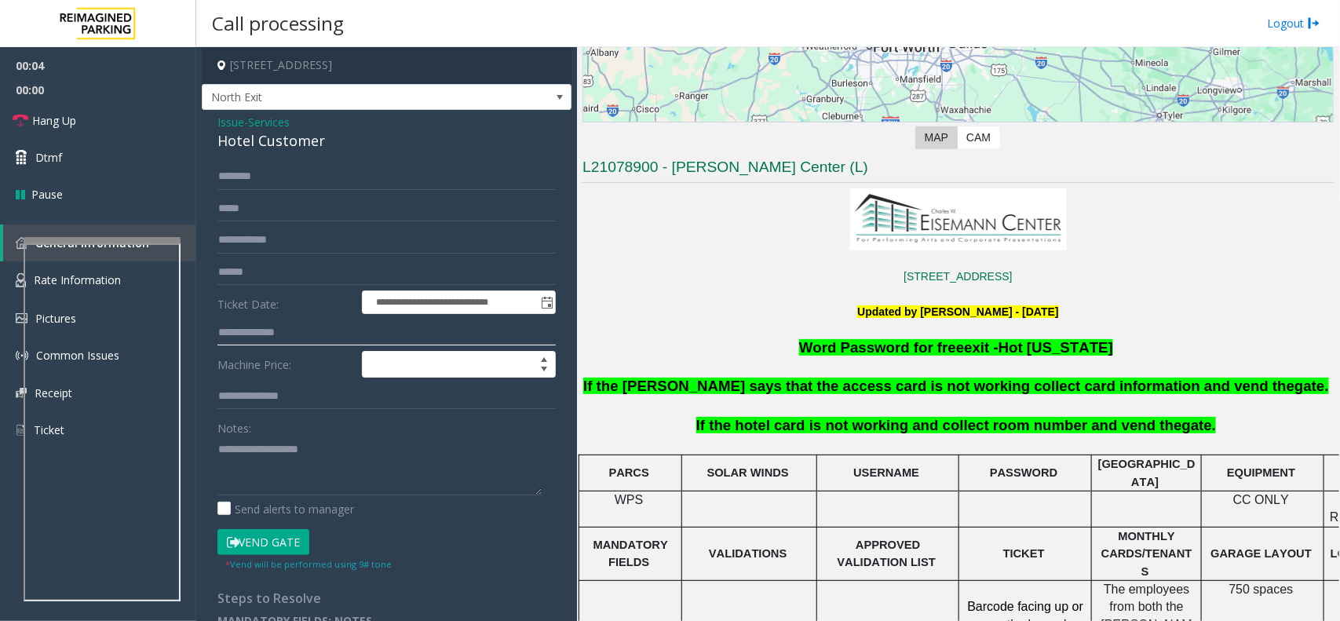
click at [281, 336] on input "text" at bounding box center [387, 333] width 338 height 27
type input "***"
click at [225, 491] on textarea at bounding box center [380, 466] width 324 height 59
drag, startPoint x: 335, startPoint y: 142, endPoint x: 210, endPoint y: 126, distance: 125.8
click at [210, 126] on div "**********" at bounding box center [387, 377] width 370 height 534
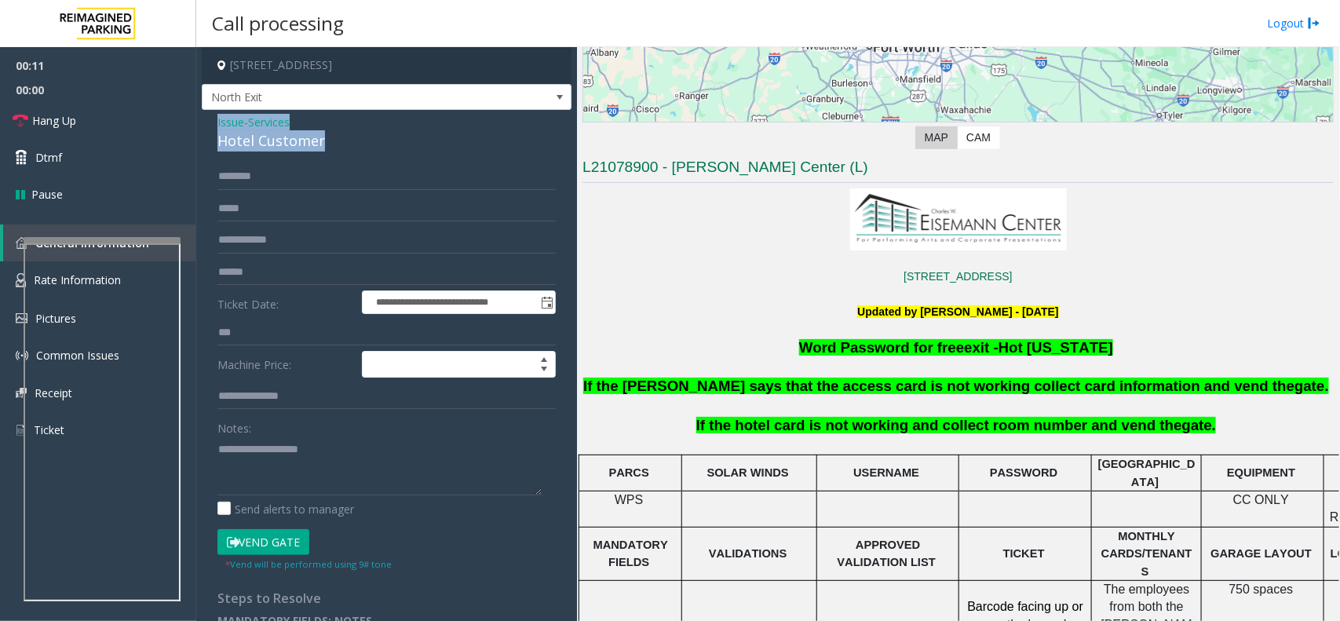
click at [258, 536] on button "Vend Gate" at bounding box center [264, 542] width 92 height 27
click at [285, 473] on textarea at bounding box center [380, 466] width 324 height 59
paste textarea "**********"
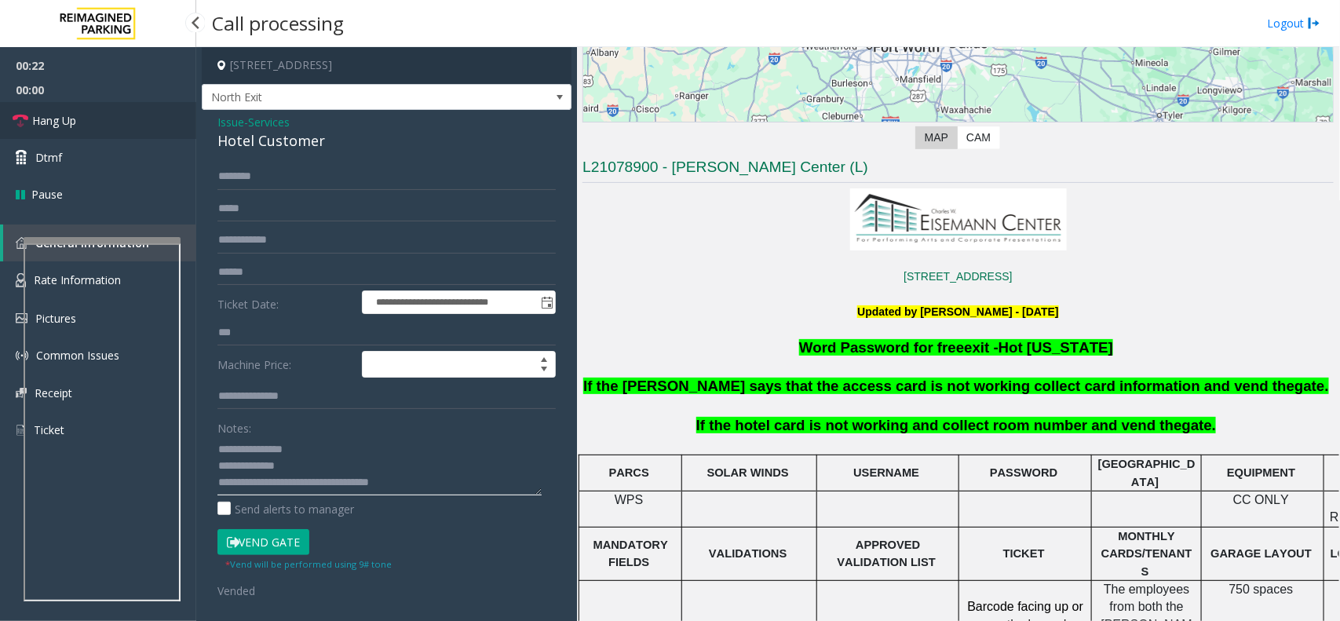
type textarea "**********"
click at [60, 118] on span "Hang Up" at bounding box center [54, 120] width 44 height 16
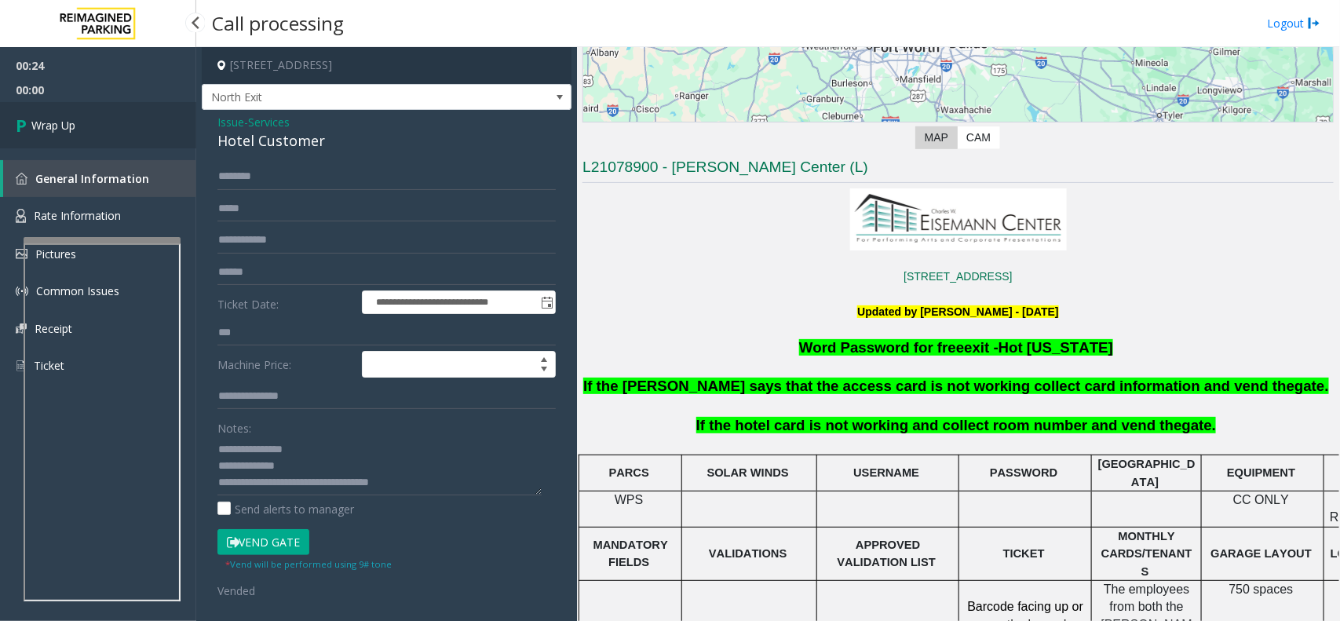
click at [59, 118] on span "Wrap Up" at bounding box center [53, 125] width 44 height 16
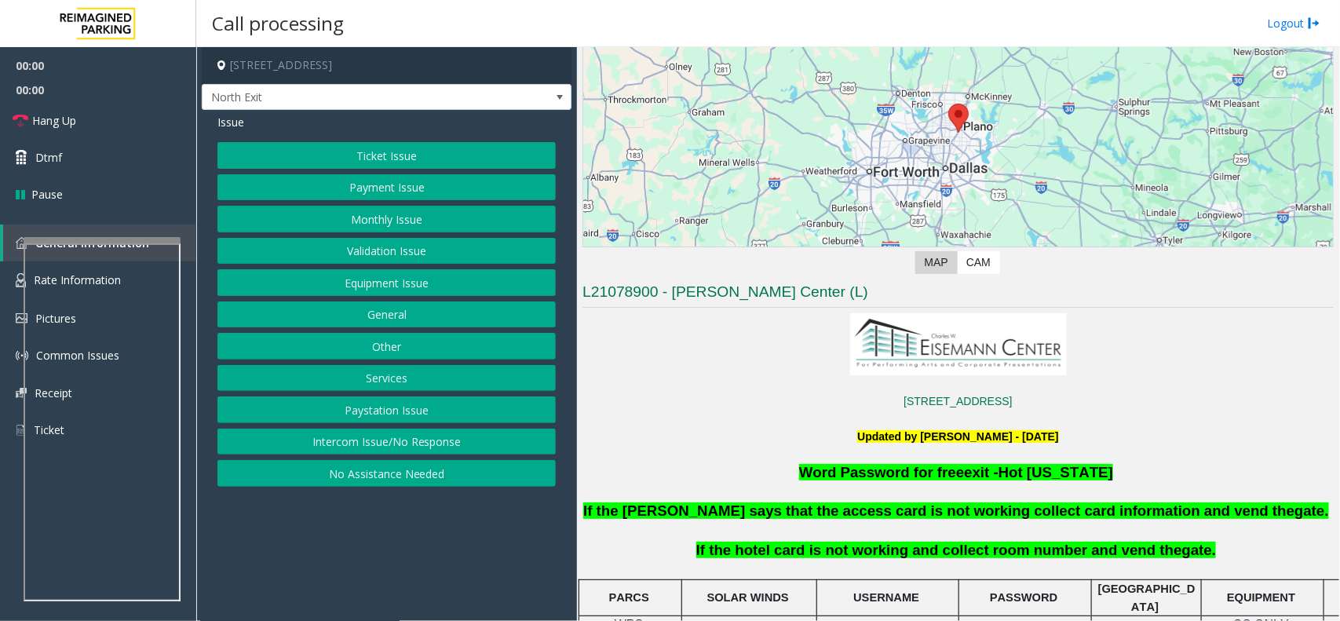
scroll to position [294, 0]
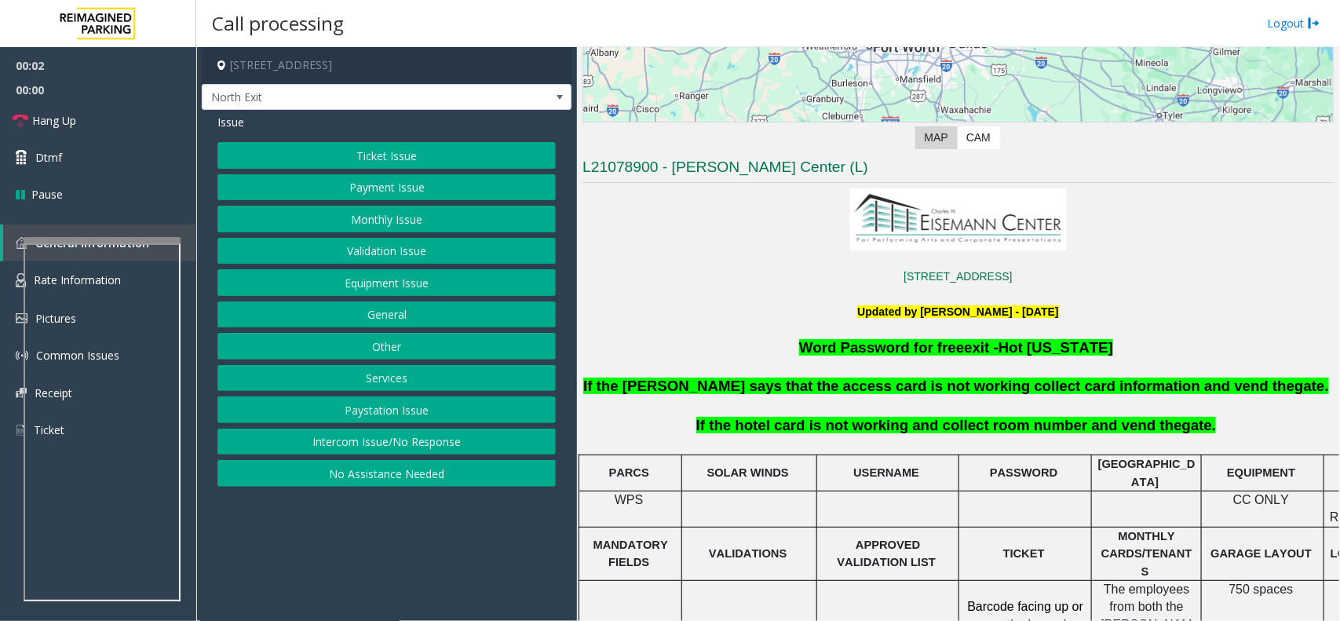
click at [409, 374] on button "Services" at bounding box center [387, 378] width 338 height 27
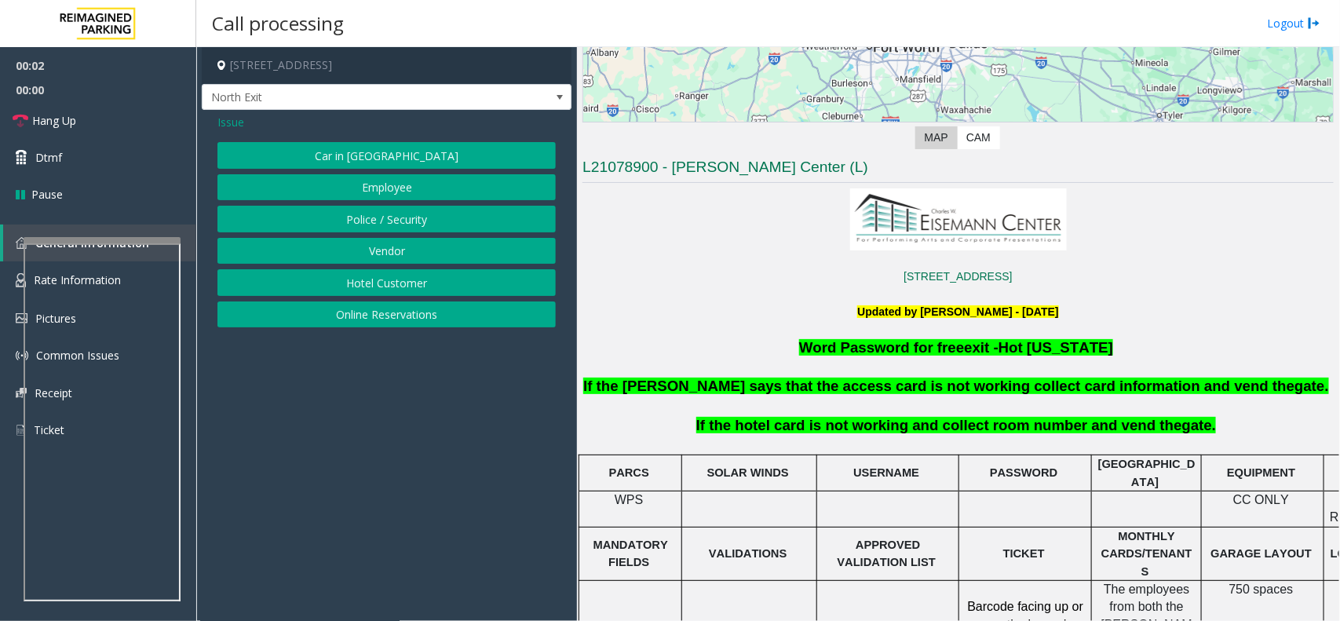
click at [413, 283] on button "Hotel Customer" at bounding box center [387, 282] width 338 height 27
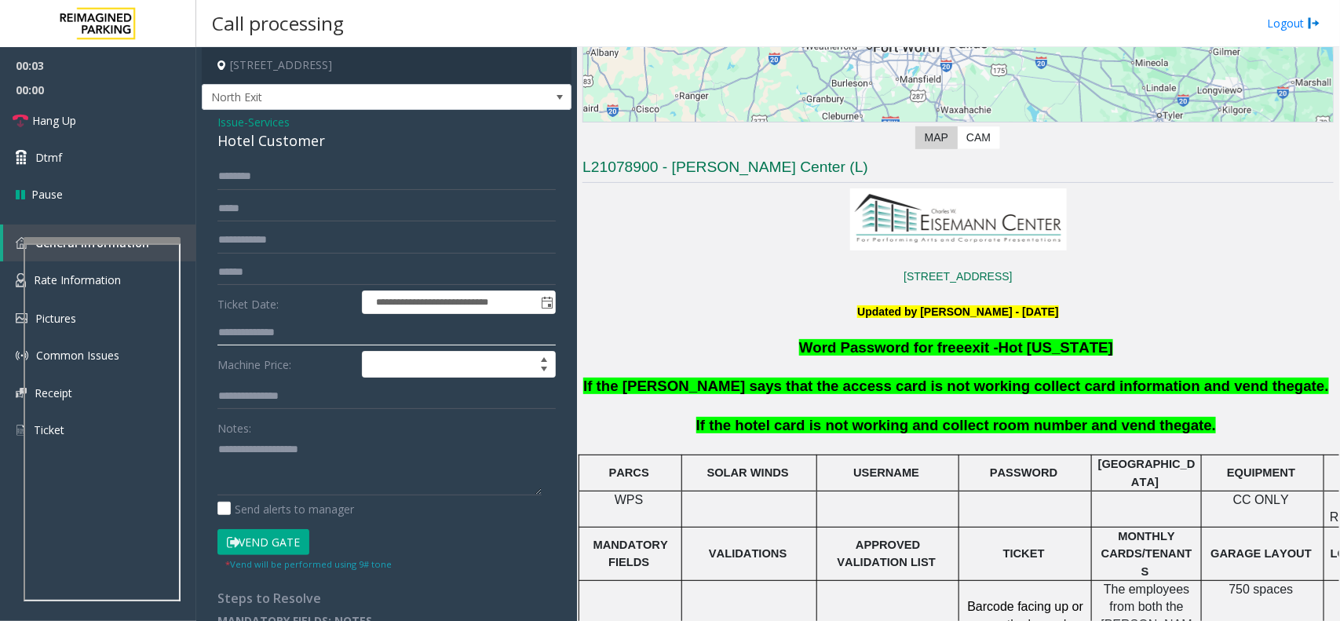
click at [301, 336] on input "text" at bounding box center [387, 333] width 338 height 27
drag, startPoint x: 323, startPoint y: 150, endPoint x: 209, endPoint y: 116, distance: 118.8
click at [209, 116] on div "**********" at bounding box center [387, 377] width 370 height 534
click at [258, 453] on textarea at bounding box center [380, 466] width 324 height 59
paste textarea "**********"
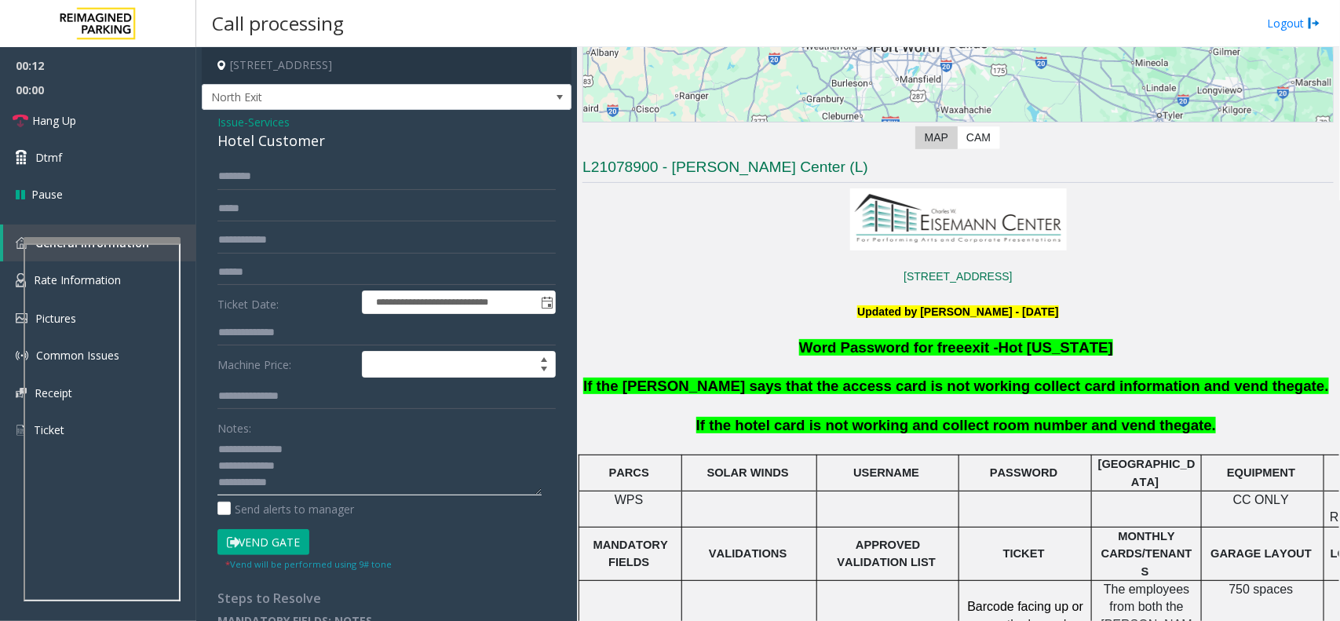
type textarea "**********"
click at [285, 324] on input "text" at bounding box center [387, 333] width 338 height 27
type input "***"
click at [267, 554] on button "Vend Gate" at bounding box center [264, 542] width 92 height 27
click at [269, 550] on button "Vend Gate" at bounding box center [264, 542] width 92 height 27
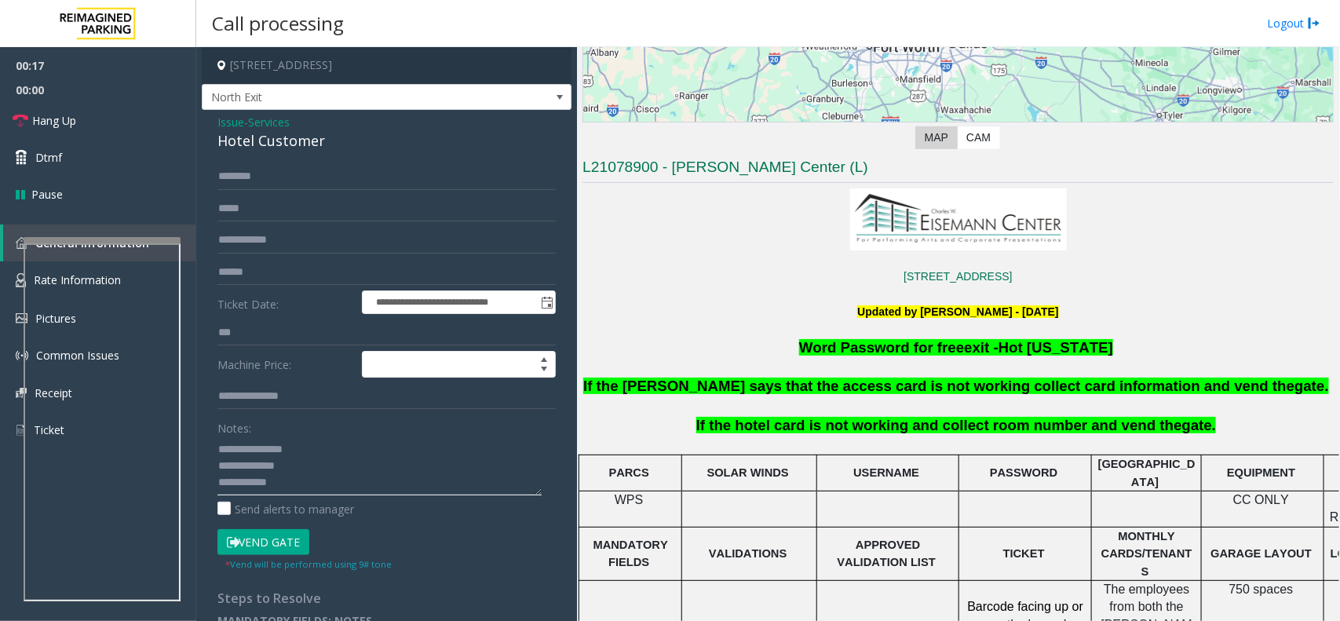
click at [303, 492] on textarea at bounding box center [380, 466] width 324 height 59
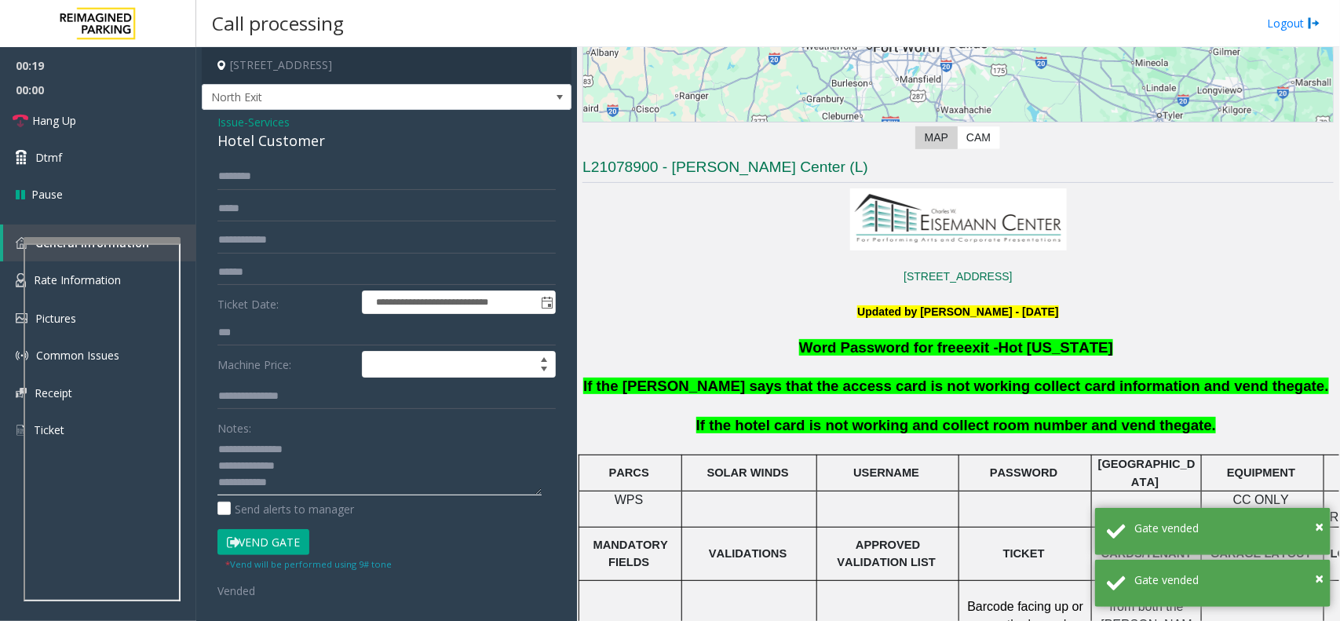
click at [308, 484] on textarea at bounding box center [380, 466] width 324 height 59
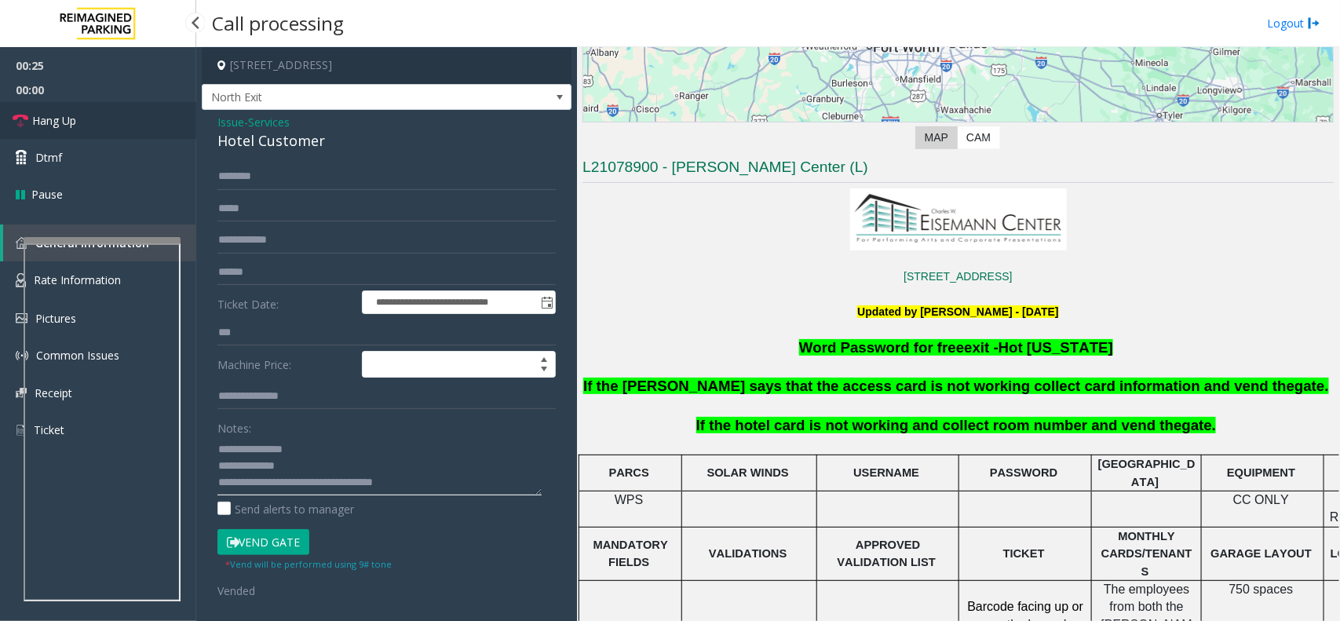
type textarea "**********"
click at [95, 137] on link "Hang Up" at bounding box center [98, 120] width 196 height 37
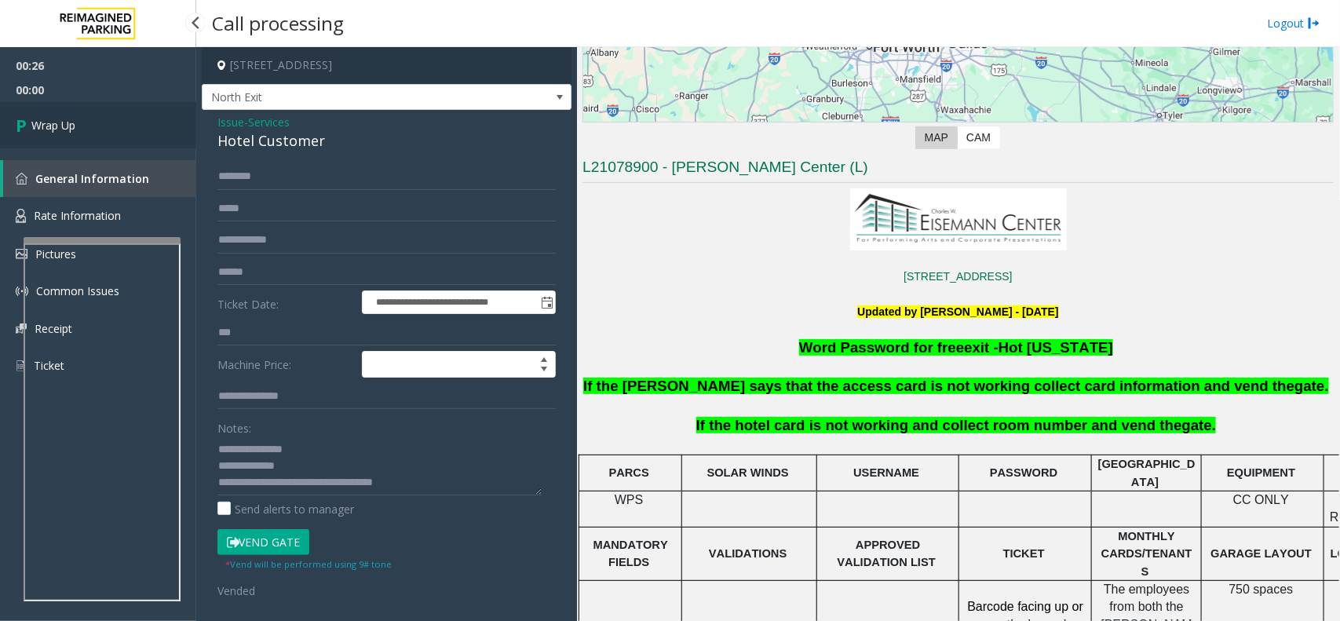
click at [95, 137] on link "Wrap Up" at bounding box center [98, 125] width 196 height 46
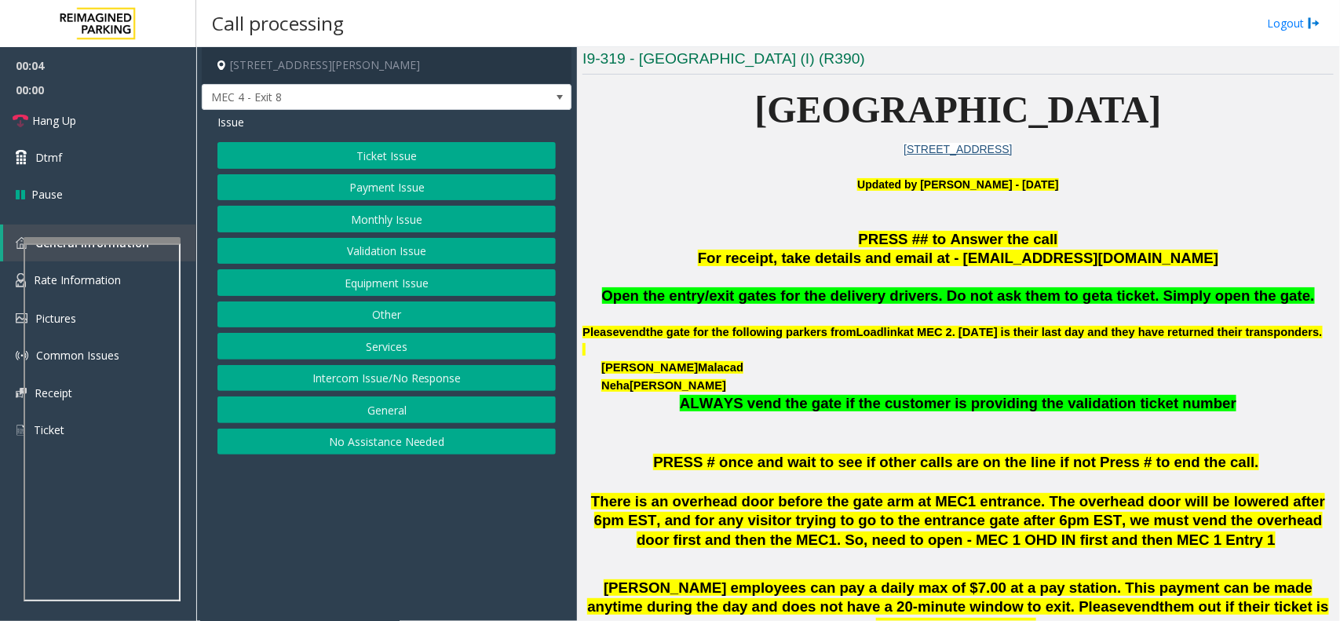
scroll to position [491, 0]
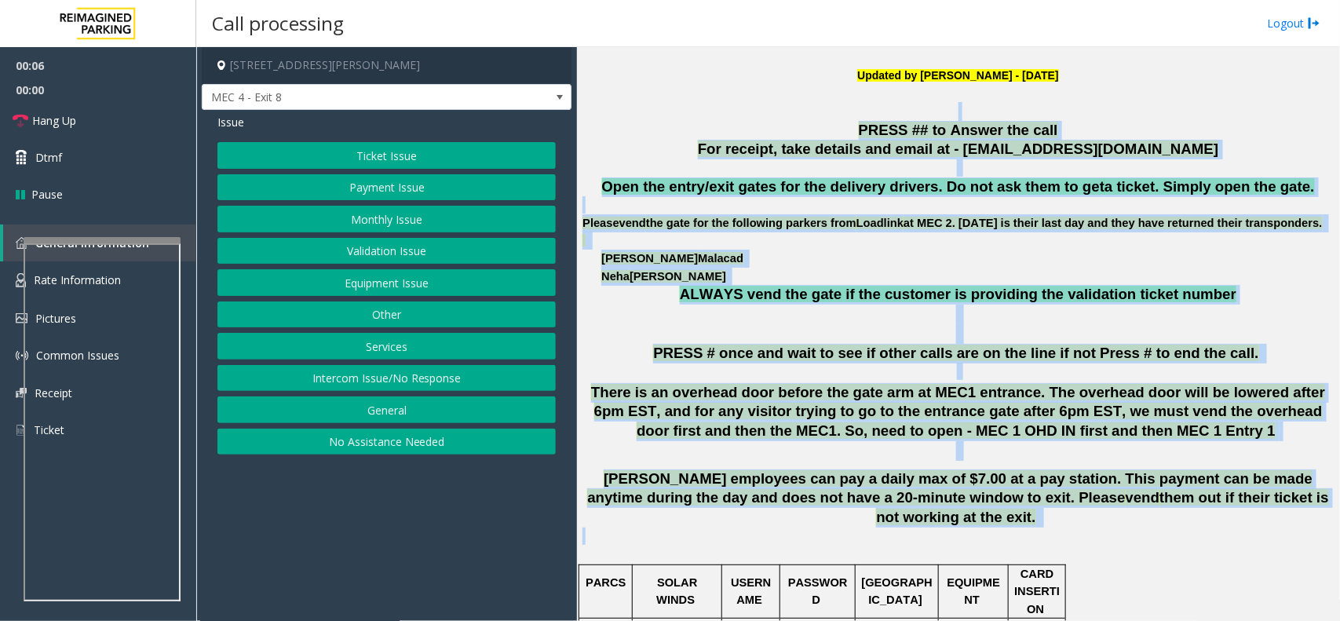
drag, startPoint x: 715, startPoint y: 112, endPoint x: 1340, endPoint y: 538, distance: 756.2
click at [1340, 538] on div "Main ← Move left → Move right ↑ Move up ↓ Move down + Zoom in - Zoom out Home J…" at bounding box center [958, 334] width 762 height 574
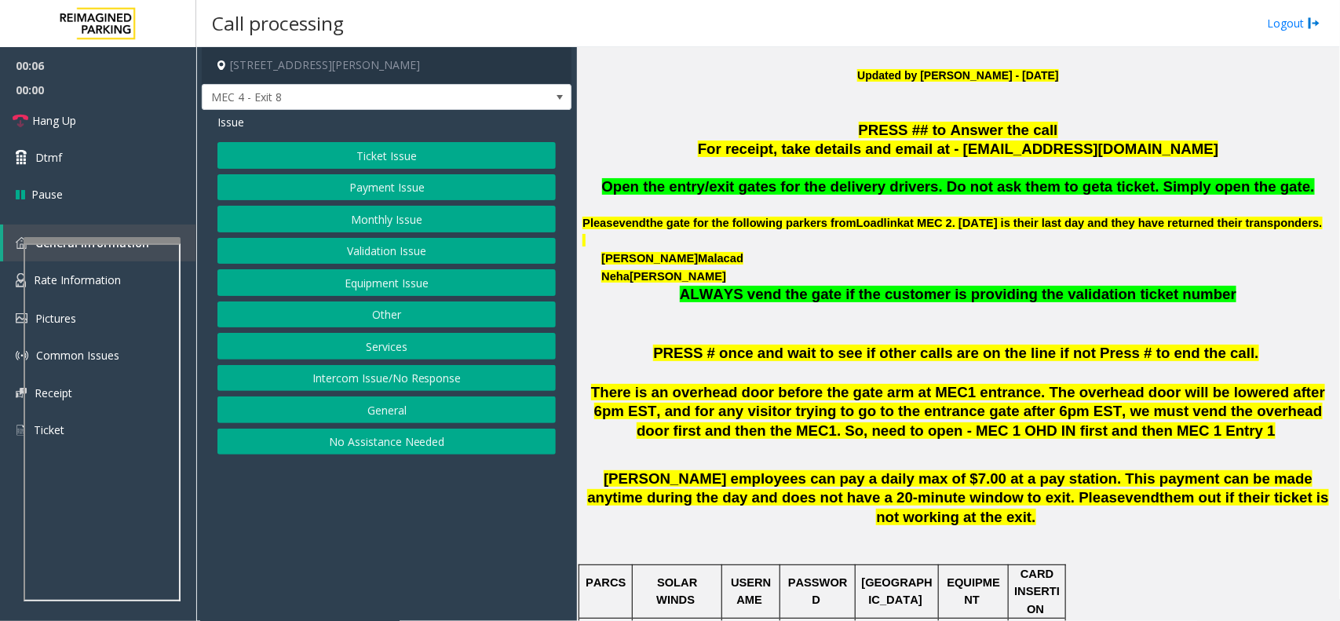
click at [1270, 556] on p at bounding box center [958, 545] width 751 height 35
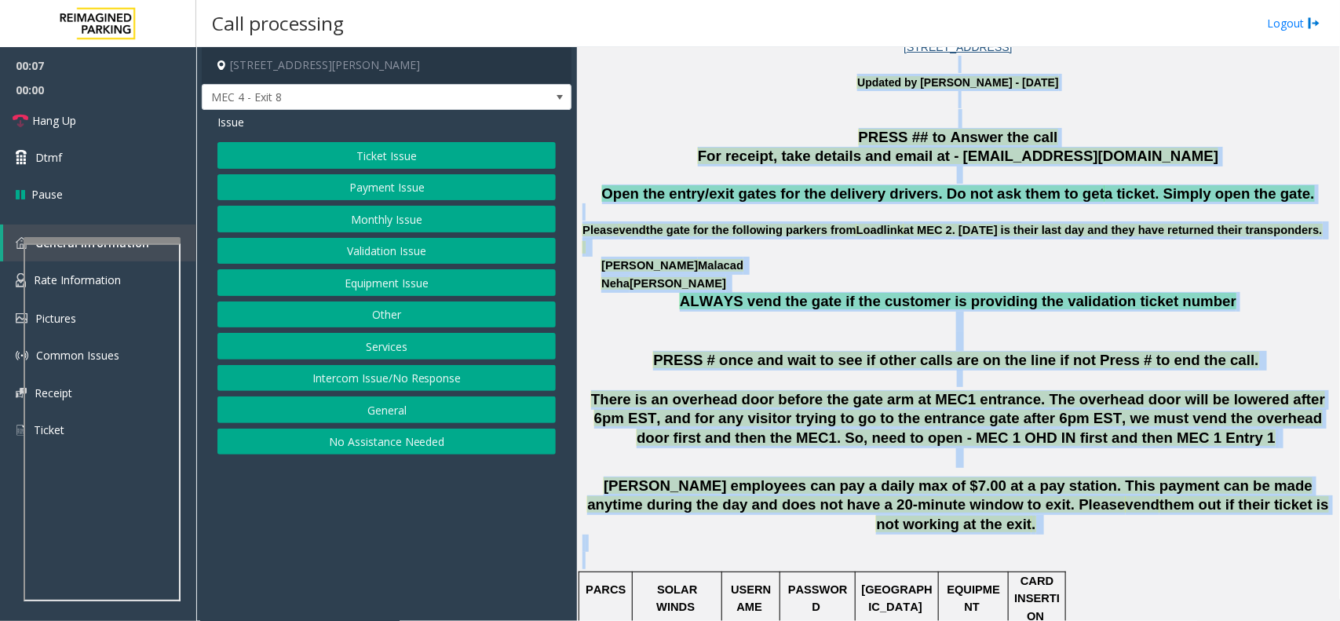
drag, startPoint x: 1269, startPoint y: 547, endPoint x: 777, endPoint y: 65, distance: 688.5
click at [780, 126] on p at bounding box center [958, 119] width 751 height 19
drag, startPoint x: 775, startPoint y: 104, endPoint x: 1246, endPoint y: 544, distance: 644.5
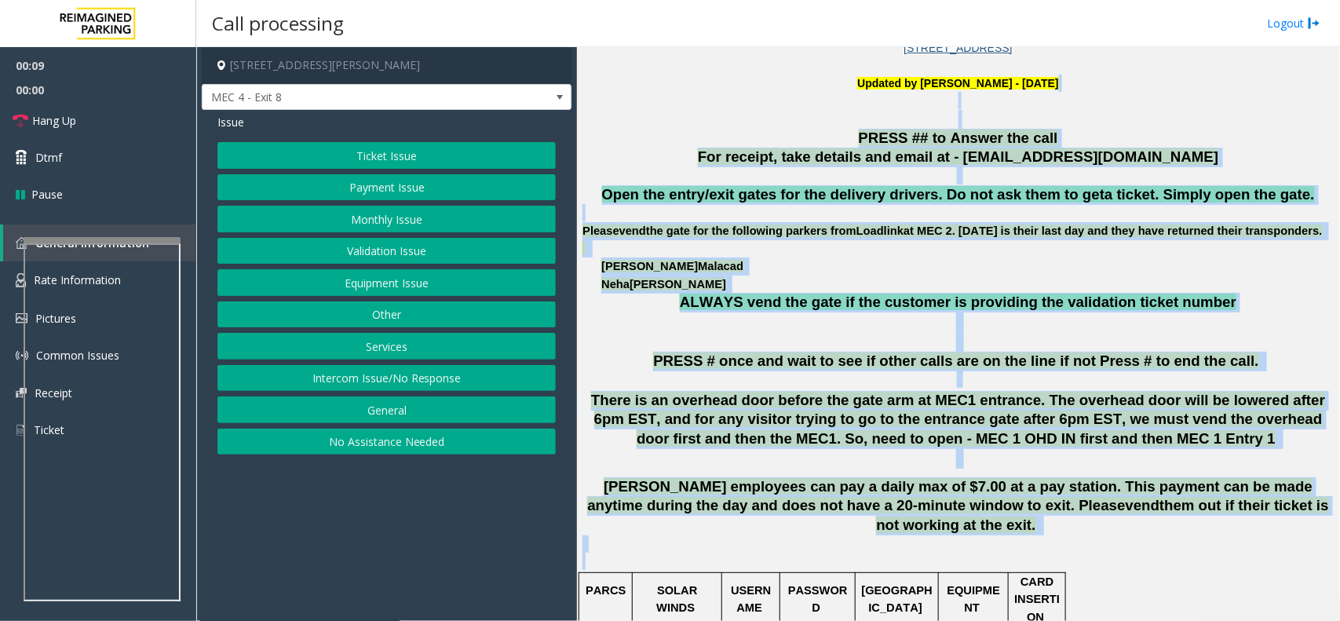
click at [1187, 469] on p "There is an overhead door before the gate arm at MEC1 entrance. The overhead do…" at bounding box center [958, 430] width 751 height 78
drag, startPoint x: 1282, startPoint y: 528, endPoint x: 819, endPoint y: 133, distance: 608.8
click at [819, 130] on p "PRESS ## to Answer the call" at bounding box center [958, 139] width 751 height 20
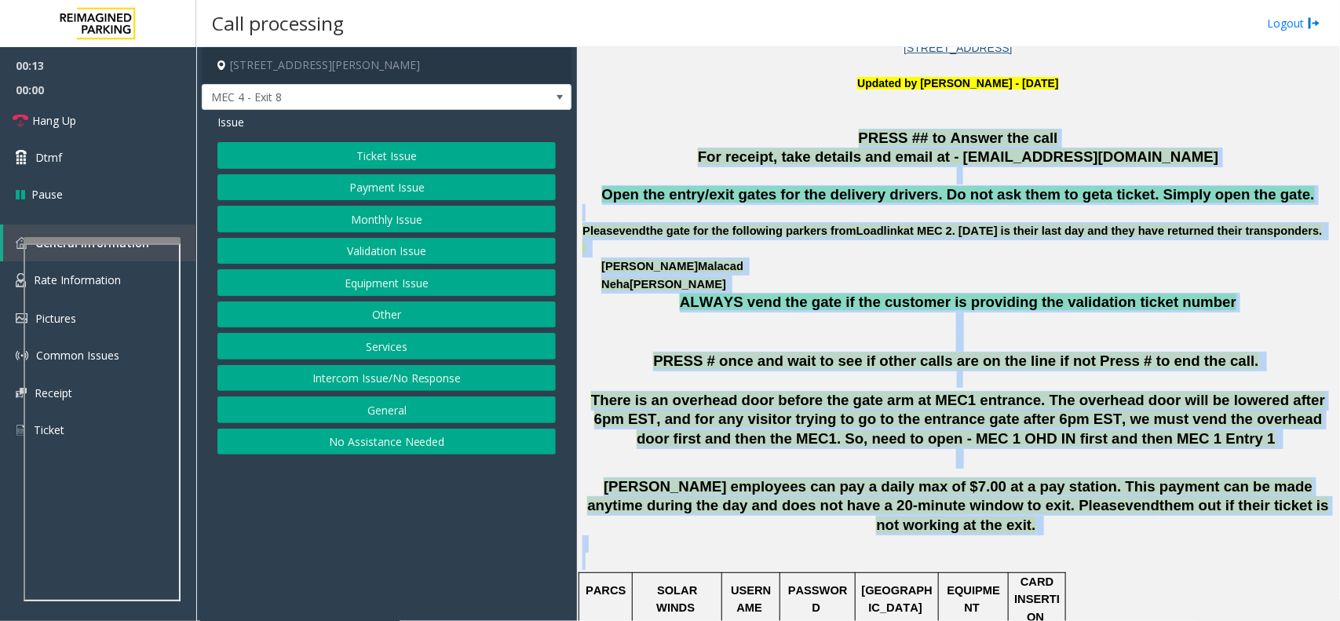
drag, startPoint x: 821, startPoint y: 130, endPoint x: 1219, endPoint y: 554, distance: 581.1
click at [1219, 554] on p at bounding box center [958, 553] width 751 height 35
drag, startPoint x: 1219, startPoint y: 554, endPoint x: 784, endPoint y: 138, distance: 601.5
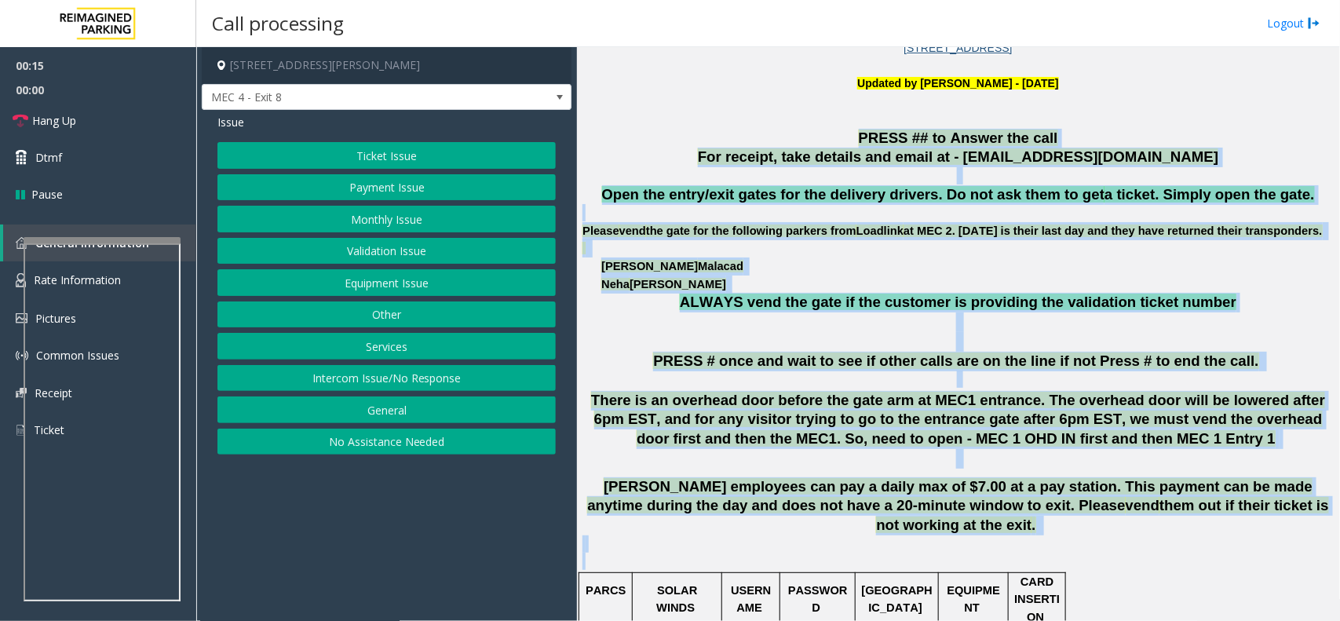
click at [780, 138] on p "PRESS ## to Answer the call" at bounding box center [958, 139] width 751 height 20
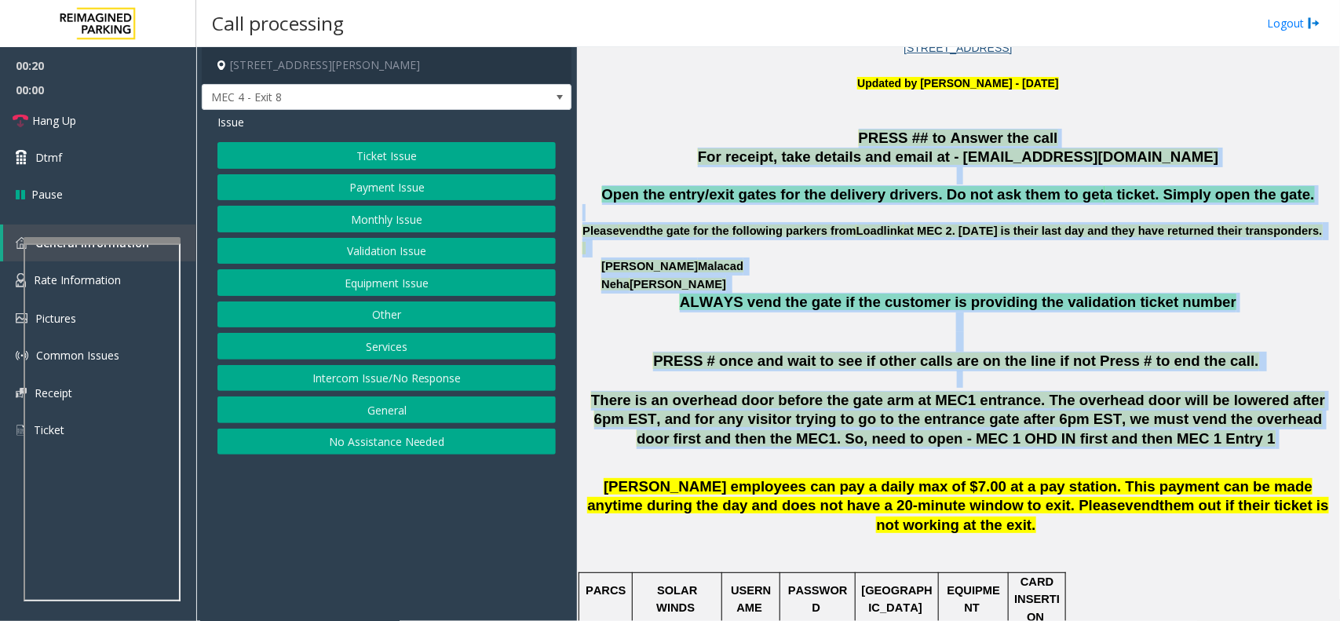
drag, startPoint x: 736, startPoint y: 134, endPoint x: 1179, endPoint y: 452, distance: 545.4
click at [1172, 456] on p "There is an overhead door before the gate arm at MEC1 entrance. The overhead do…" at bounding box center [958, 430] width 751 height 78
drag, startPoint x: 1172, startPoint y: 456, endPoint x: 660, endPoint y: 83, distance: 632.8
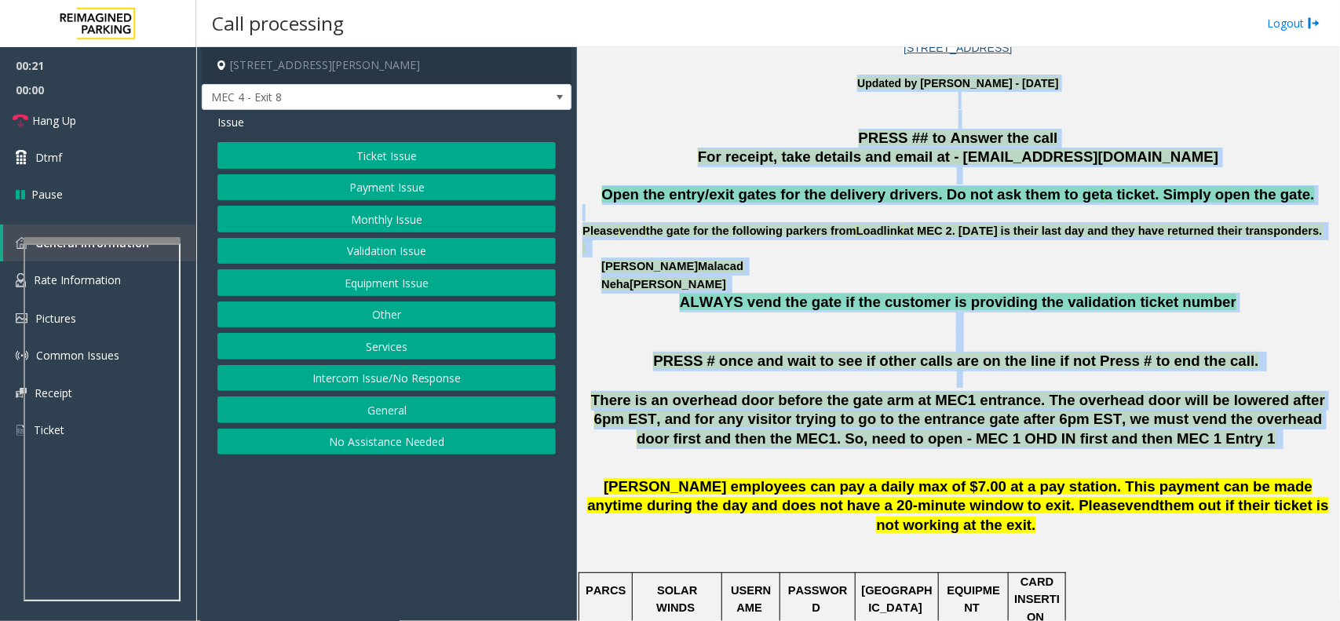
click at [768, 126] on p at bounding box center [958, 119] width 751 height 19
drag, startPoint x: 725, startPoint y: 126, endPoint x: 1148, endPoint y: 455, distance: 536.6
click at [1148, 455] on p "There is an overhead door before the gate arm at MEC1 entrance. The overhead do…" at bounding box center [958, 430] width 751 height 78
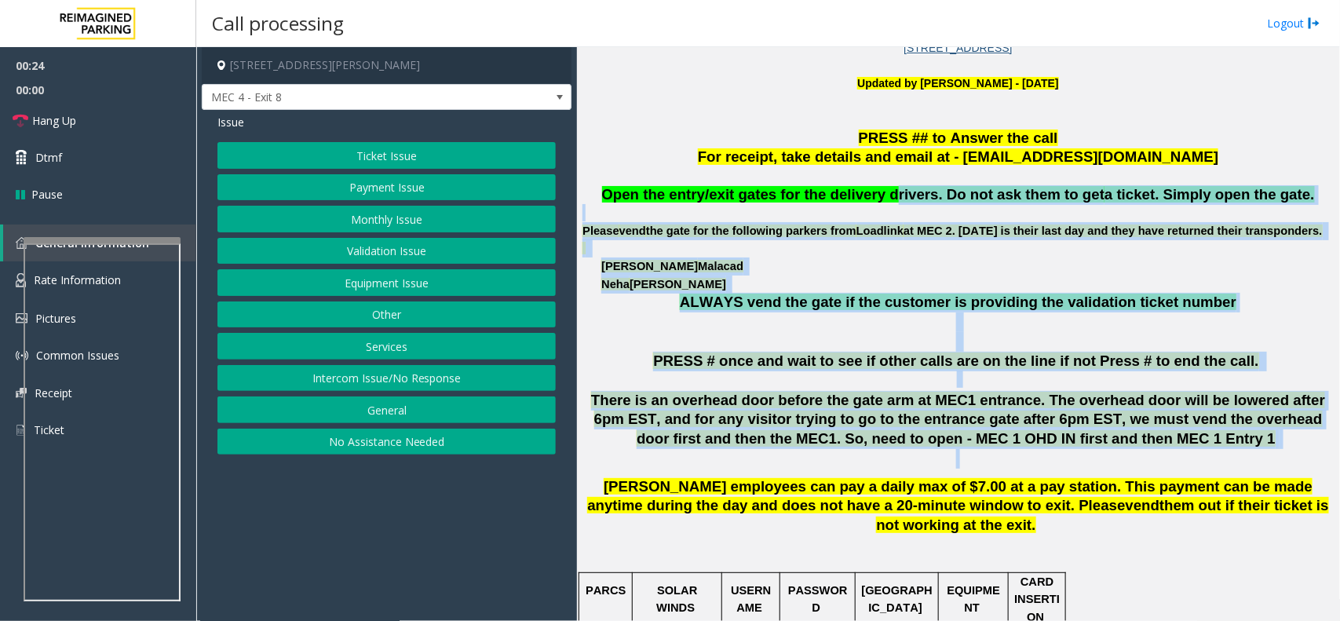
drag, startPoint x: 1149, startPoint y: 469, endPoint x: 897, endPoint y: 197, distance: 370.6
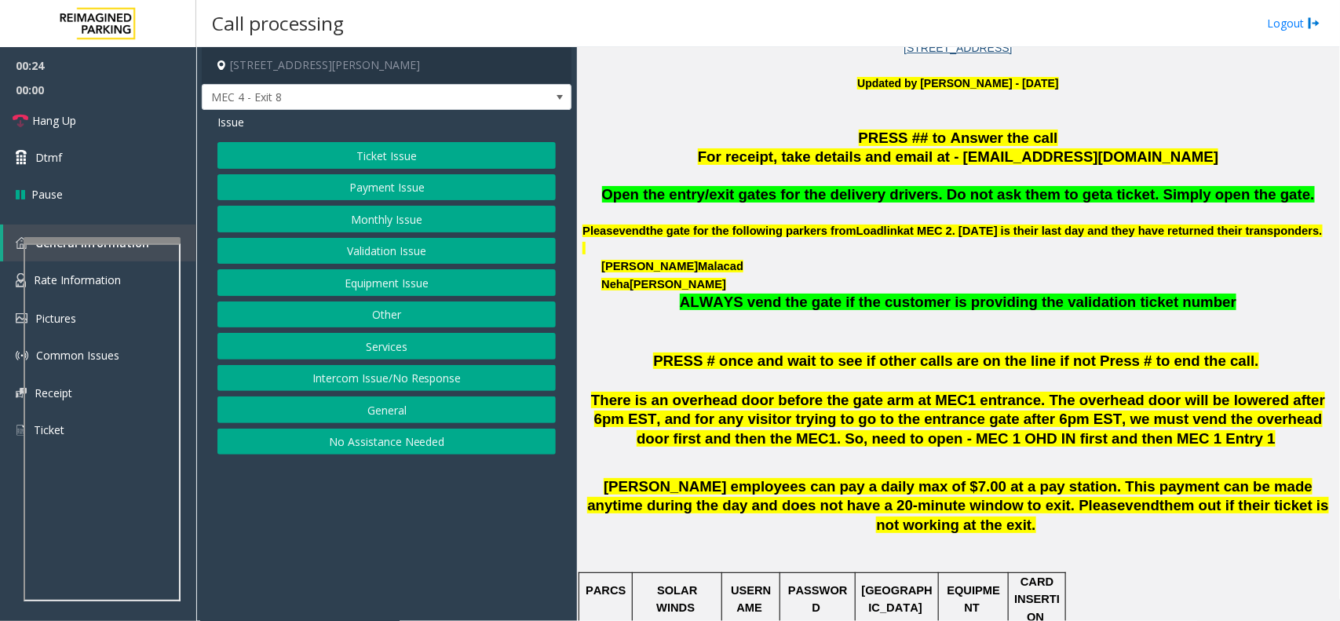
click at [760, 119] on p at bounding box center [958, 119] width 751 height 19
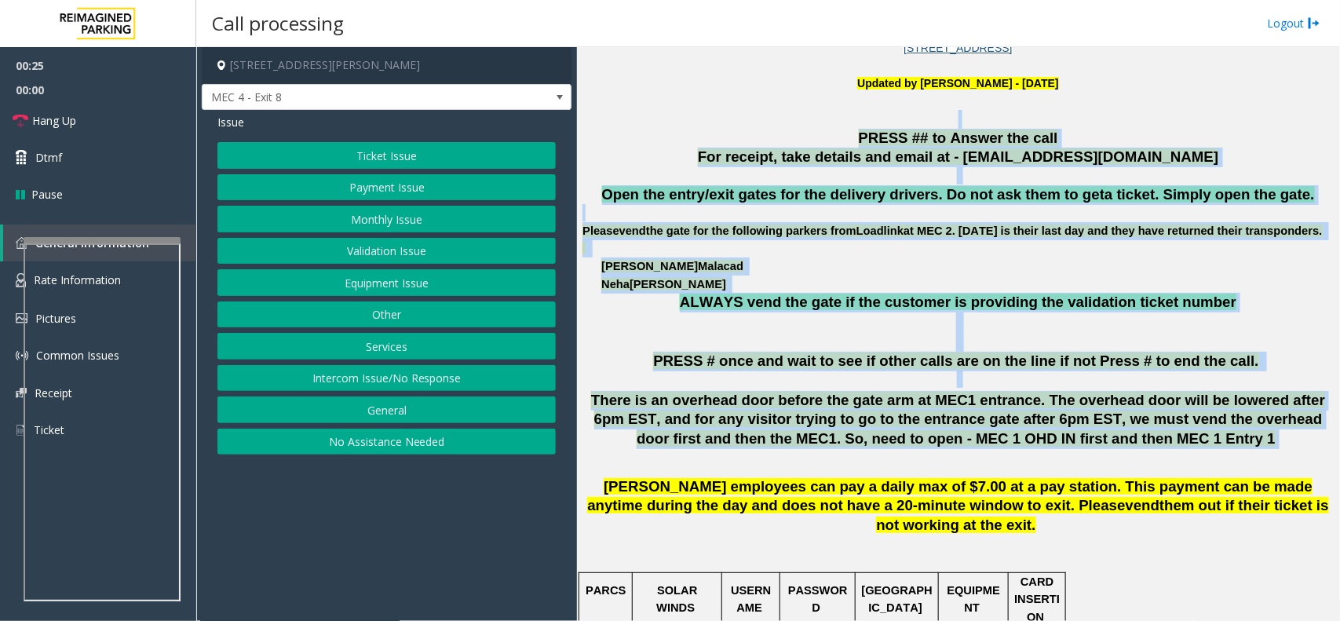
drag, startPoint x: 777, startPoint y: 163, endPoint x: 1172, endPoint y: 466, distance: 497.9
click at [1172, 466] on p "There is an overhead door before the gate arm at MEC1 entrance. The overhead do…" at bounding box center [958, 430] width 751 height 78
drag, startPoint x: 1172, startPoint y: 466, endPoint x: 803, endPoint y: 155, distance: 483.2
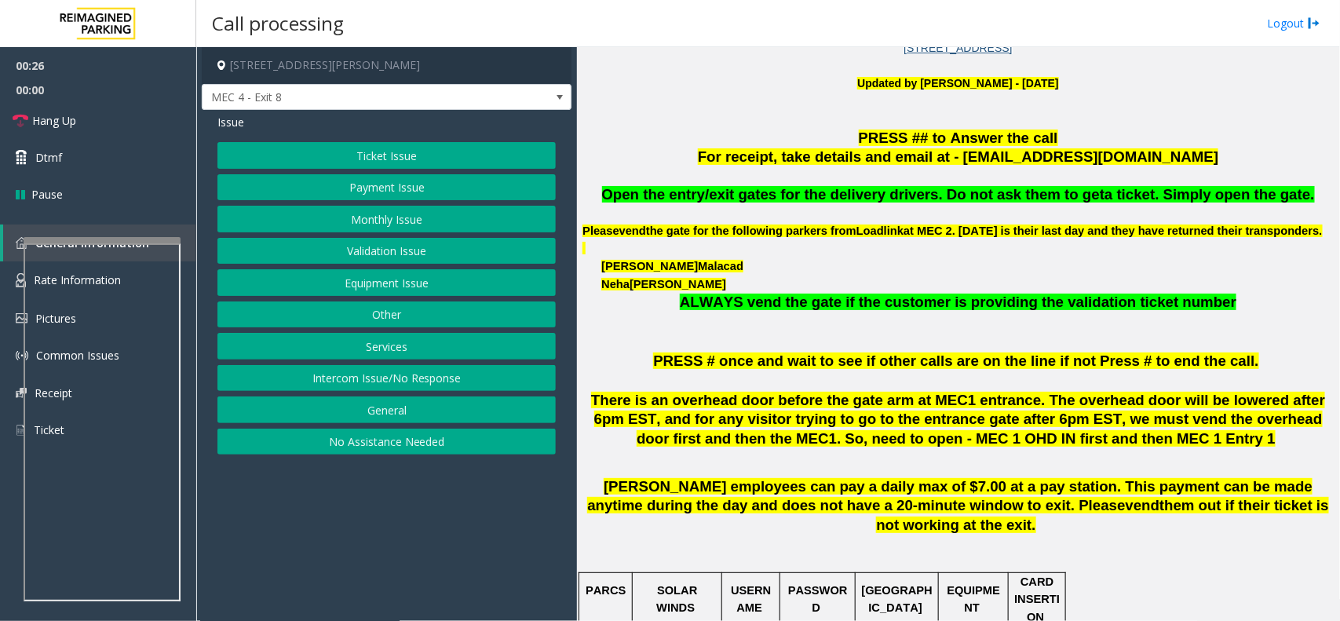
click at [731, 129] on p "PRESS ## to Answer the call" at bounding box center [958, 139] width 751 height 20
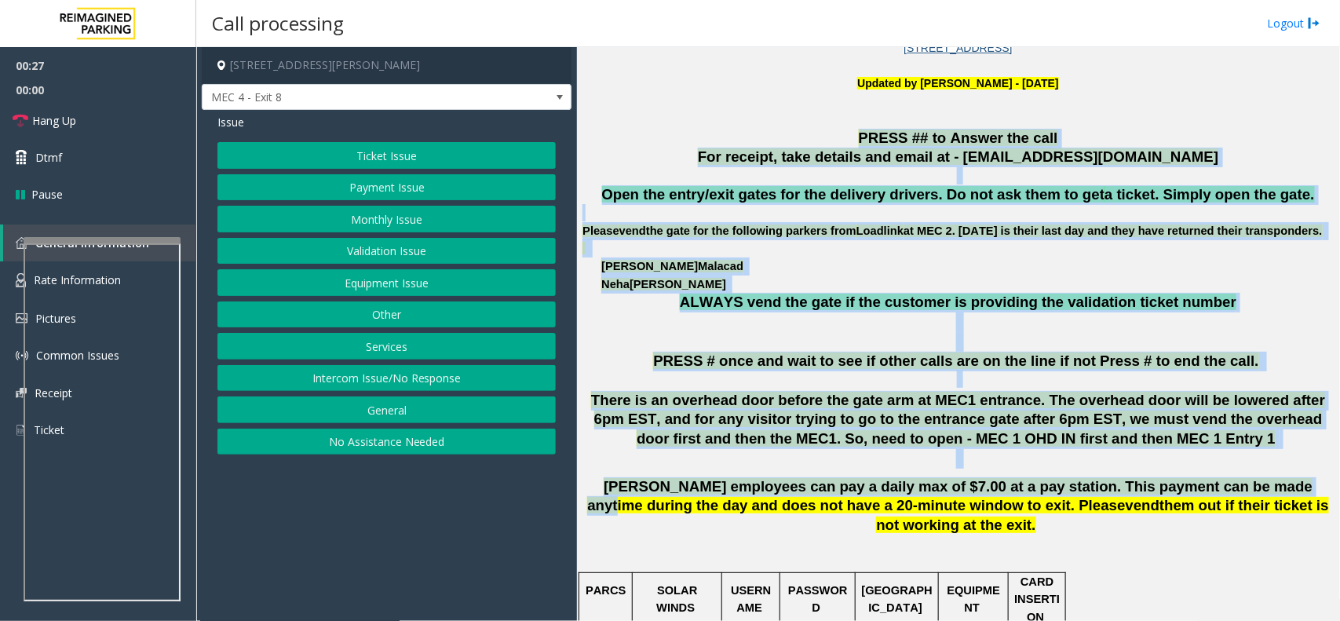
drag, startPoint x: 731, startPoint y: 128, endPoint x: 1206, endPoint y: 492, distance: 598.2
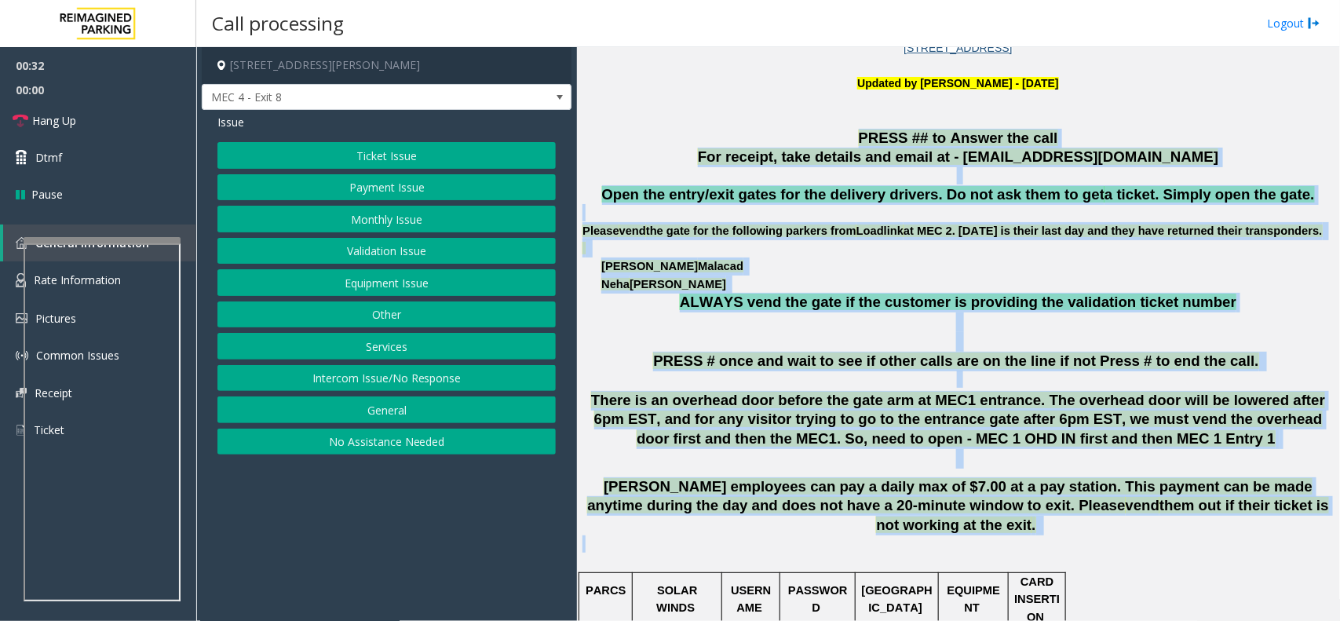
drag, startPoint x: 1300, startPoint y: 534, endPoint x: 778, endPoint y: 130, distance: 659.8
click at [778, 130] on p "PRESS ## to Answer the call" at bounding box center [958, 139] width 751 height 20
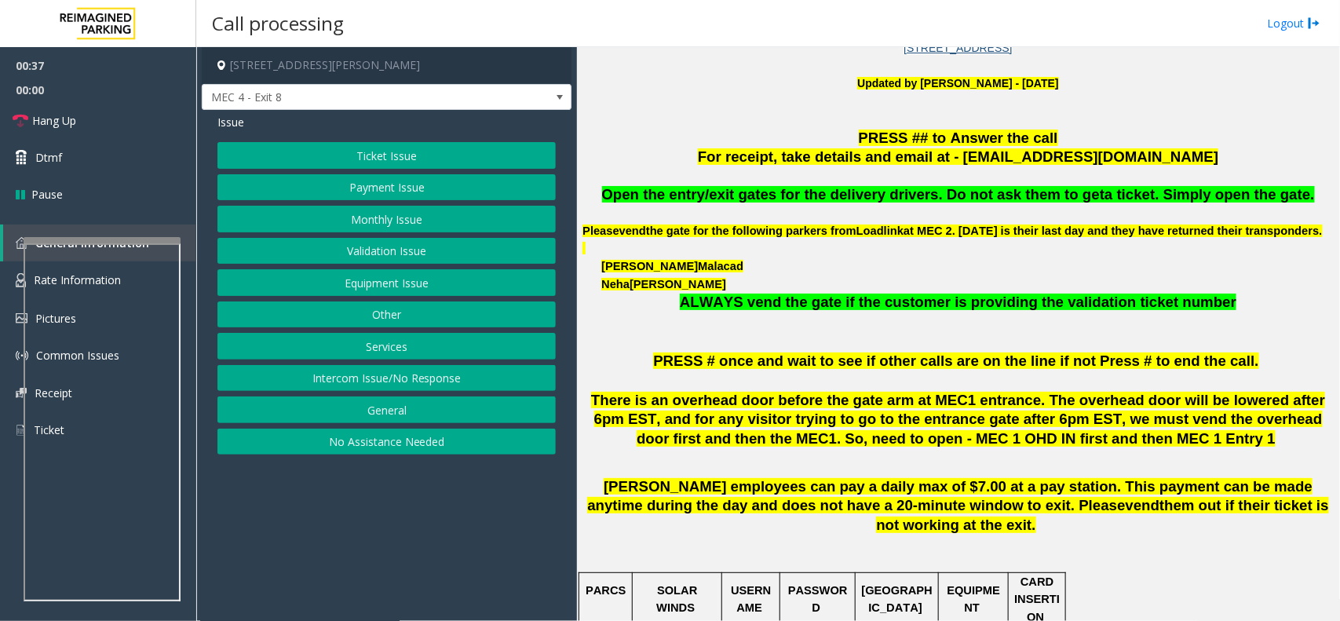
click at [785, 133] on p "PRESS ## to Answer the call" at bounding box center [958, 139] width 751 height 20
click at [445, 390] on button "Intercom Issue/No Response" at bounding box center [387, 378] width 338 height 27
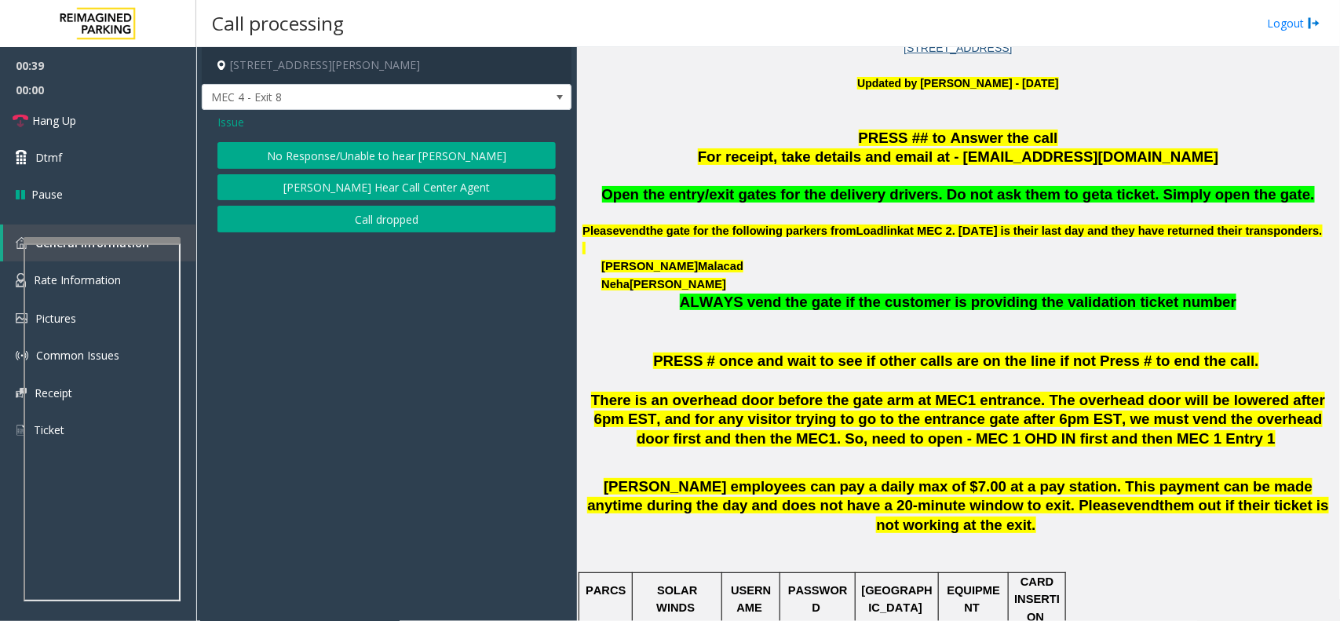
click at [393, 153] on button "No Response/Unable to hear [PERSON_NAME]" at bounding box center [387, 155] width 338 height 27
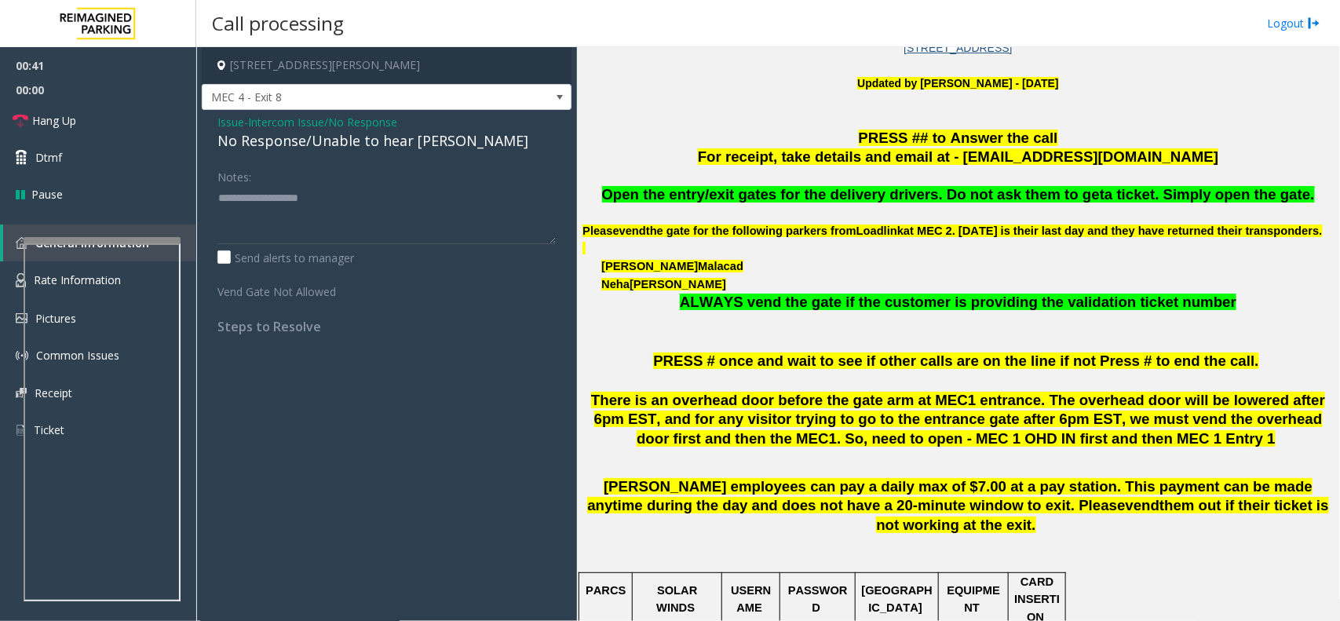
click at [245, 123] on span "- Intercom Issue/No Response" at bounding box center [320, 122] width 153 height 15
click at [237, 119] on span "Issue" at bounding box center [231, 122] width 27 height 16
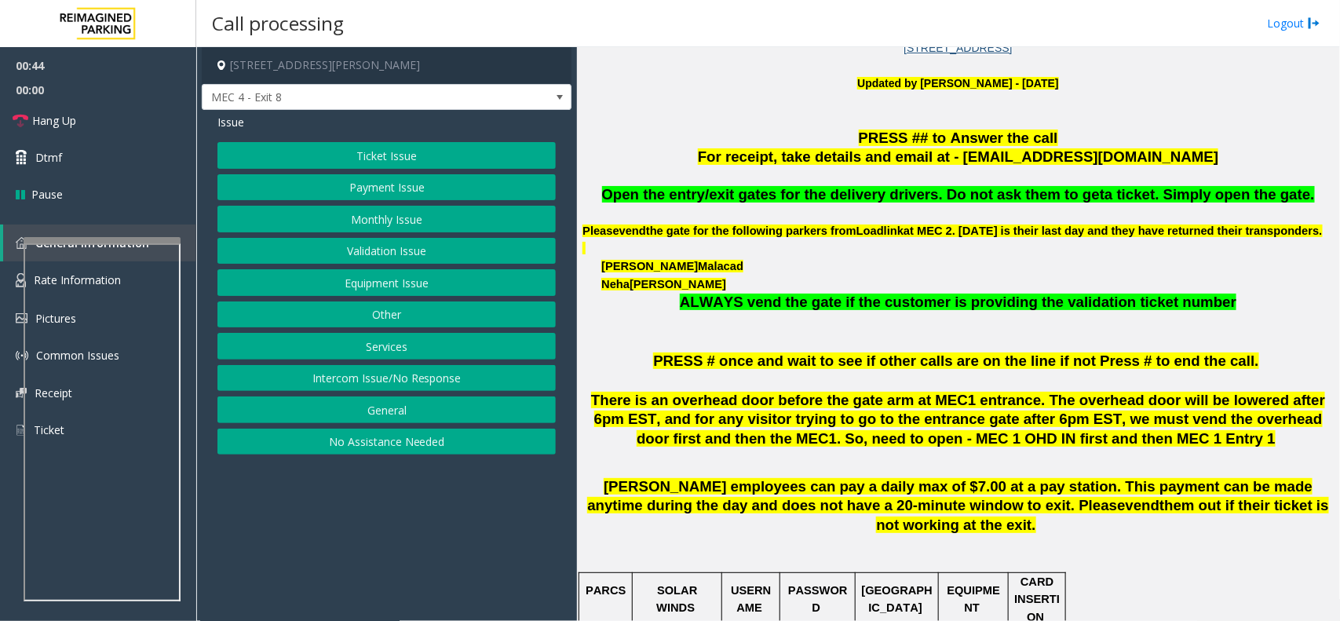
click at [411, 374] on button "Intercom Issue/No Response" at bounding box center [387, 378] width 338 height 27
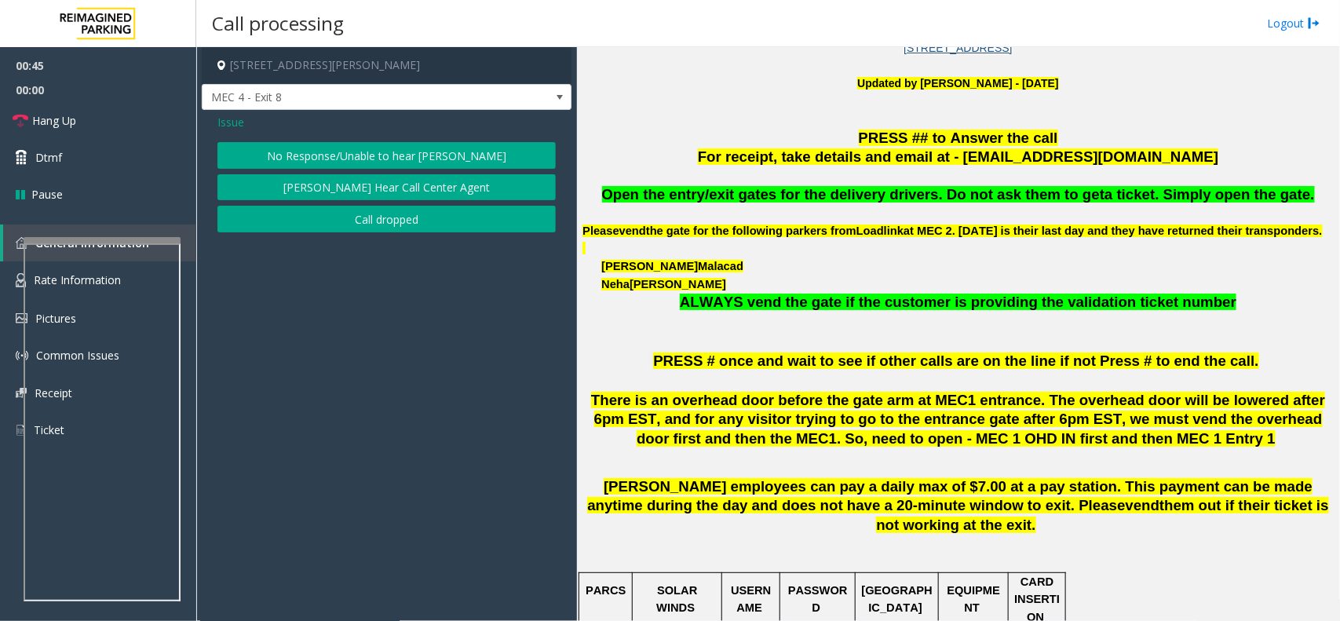
click at [402, 178] on button "[PERSON_NAME] Hear Call Center Agent" at bounding box center [387, 187] width 338 height 27
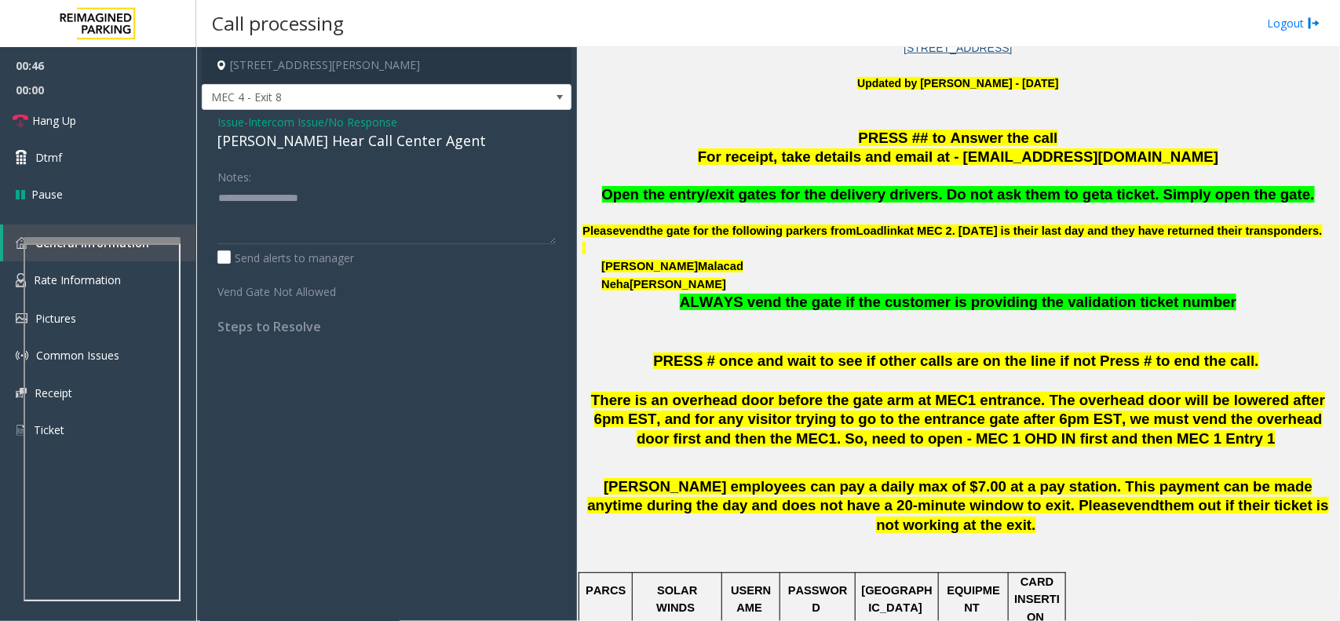
click at [426, 136] on div "[PERSON_NAME] Hear Call Center Agent" at bounding box center [387, 140] width 338 height 21
click at [517, 196] on textarea at bounding box center [387, 214] width 338 height 59
type textarea "**********"
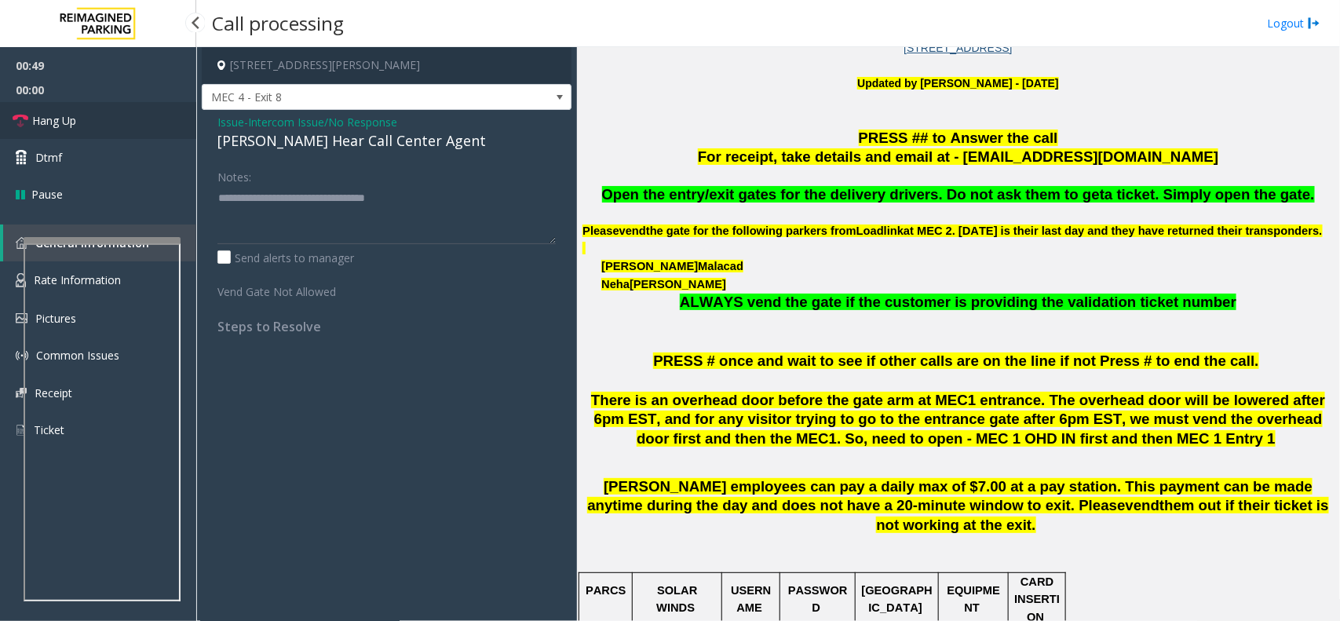
click at [112, 126] on link "Hang Up" at bounding box center [98, 120] width 196 height 37
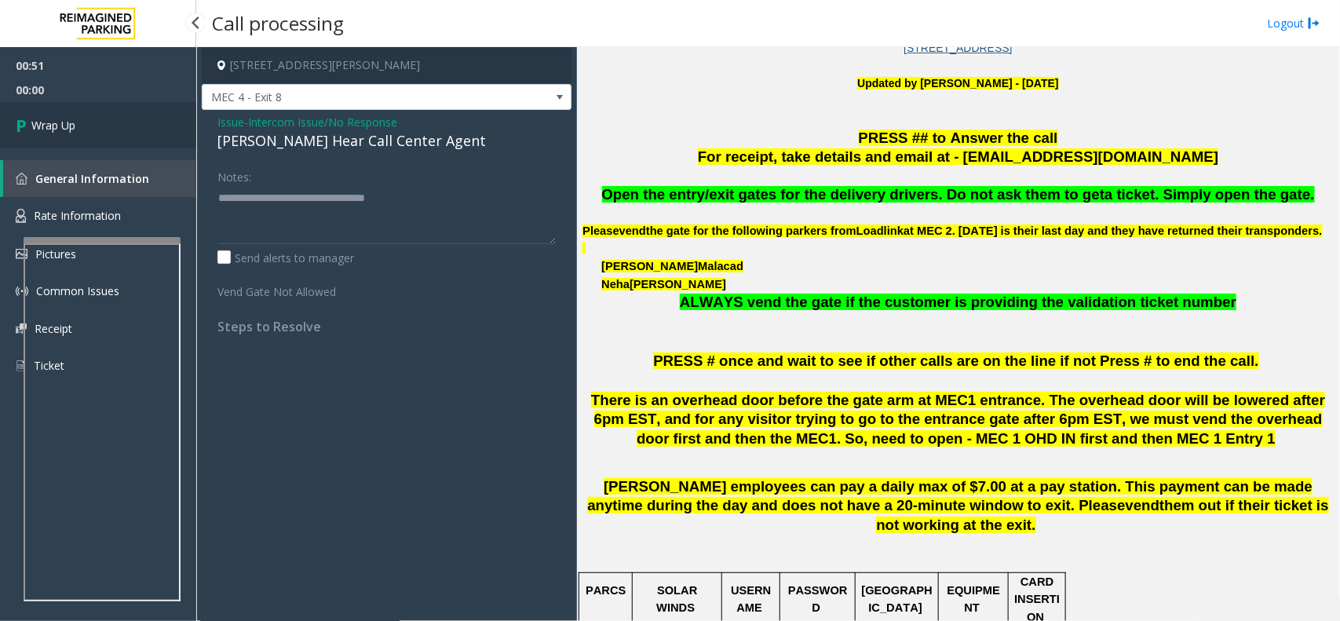
click at [112, 126] on link "Wrap Up" at bounding box center [98, 125] width 196 height 46
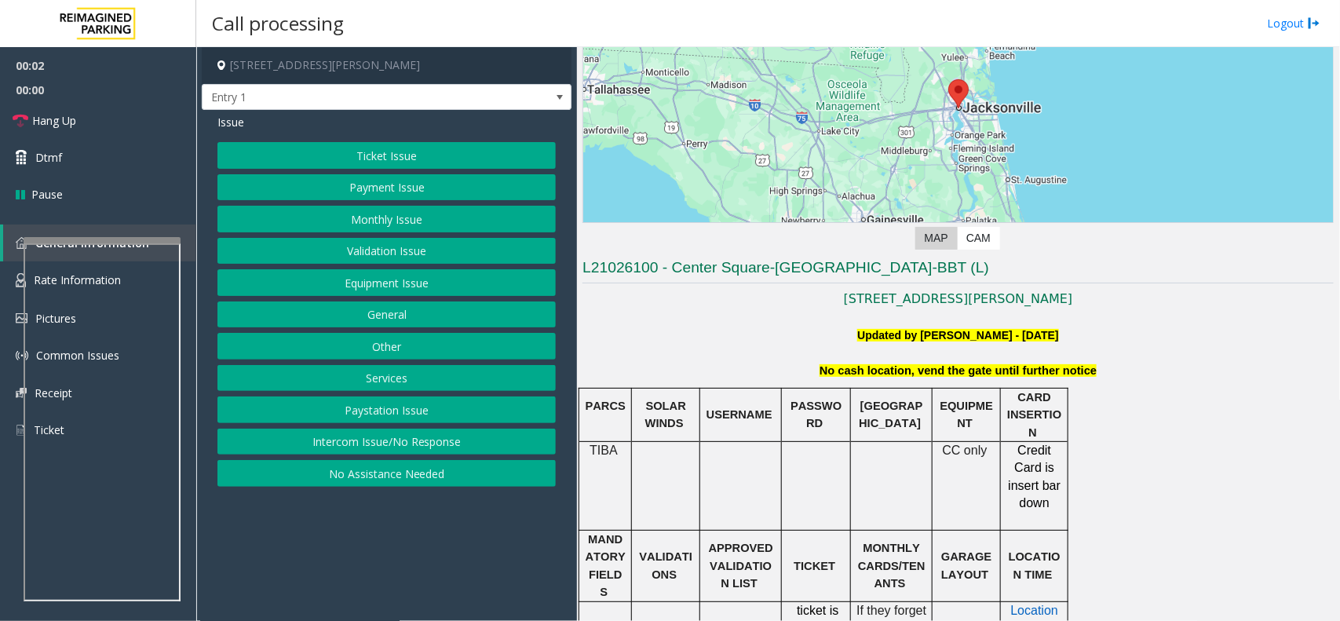
scroll to position [196, 0]
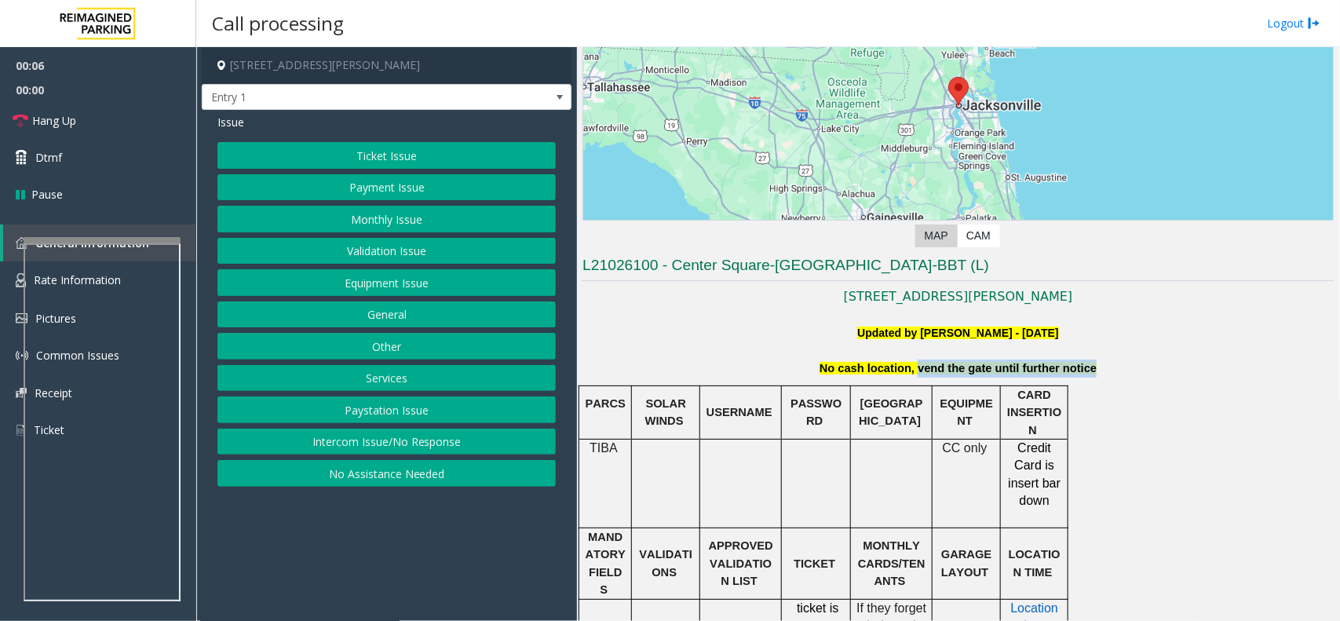
drag, startPoint x: 908, startPoint y: 369, endPoint x: 1183, endPoint y: 370, distance: 275.6
click at [1183, 370] on p "No cash location, vend the gate until further notice" at bounding box center [958, 369] width 751 height 18
click at [367, 291] on button "Equipment Issue" at bounding box center [387, 282] width 338 height 27
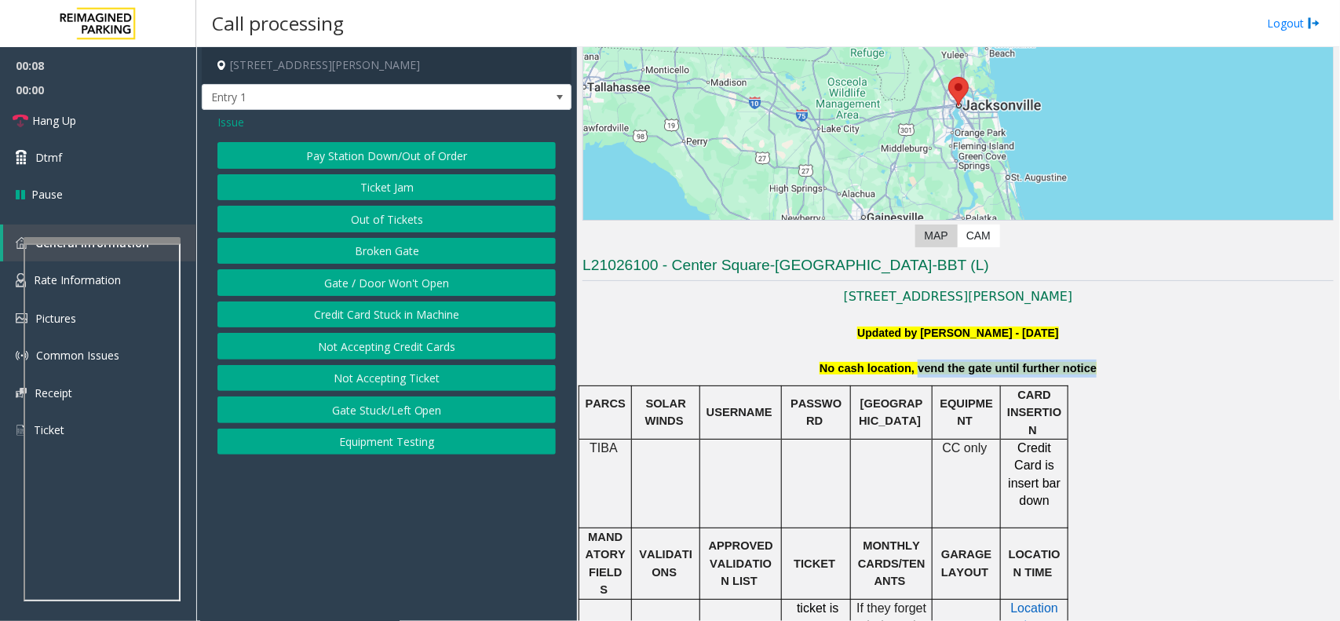
click at [367, 291] on button "Gate / Door Won't Open" at bounding box center [387, 282] width 338 height 27
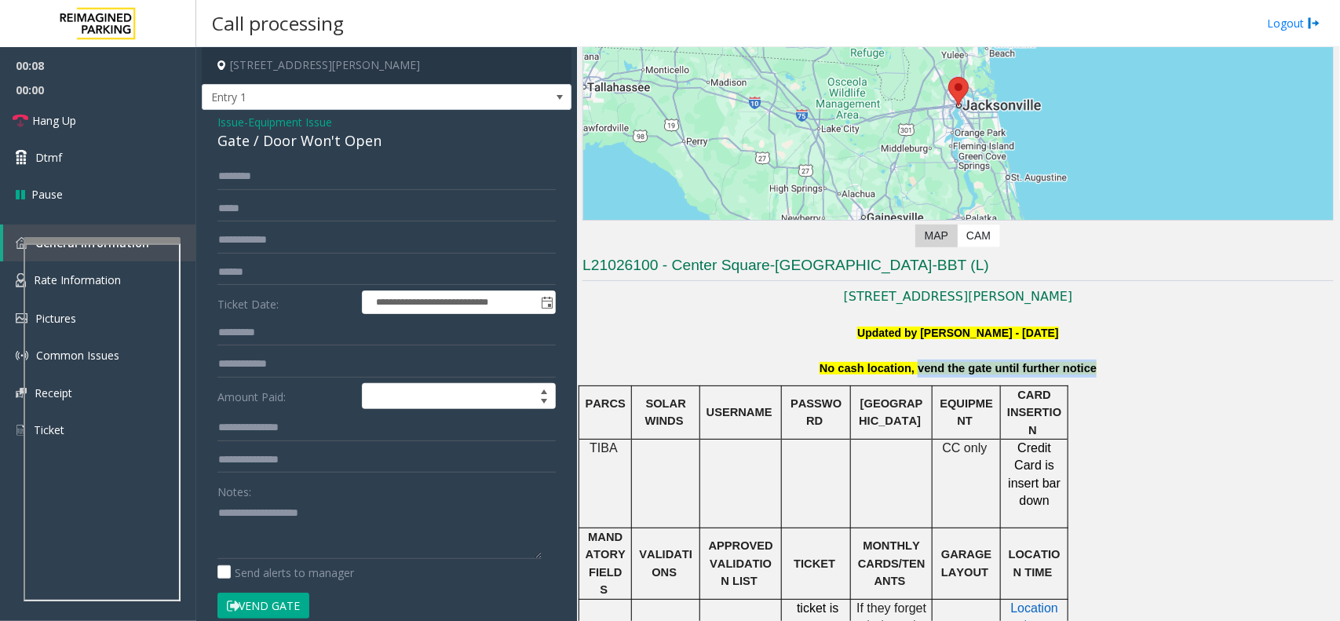
click at [296, 603] on button "Vend Gate" at bounding box center [264, 606] width 92 height 27
click at [324, 543] on textarea at bounding box center [380, 529] width 324 height 59
paste textarea "**********"
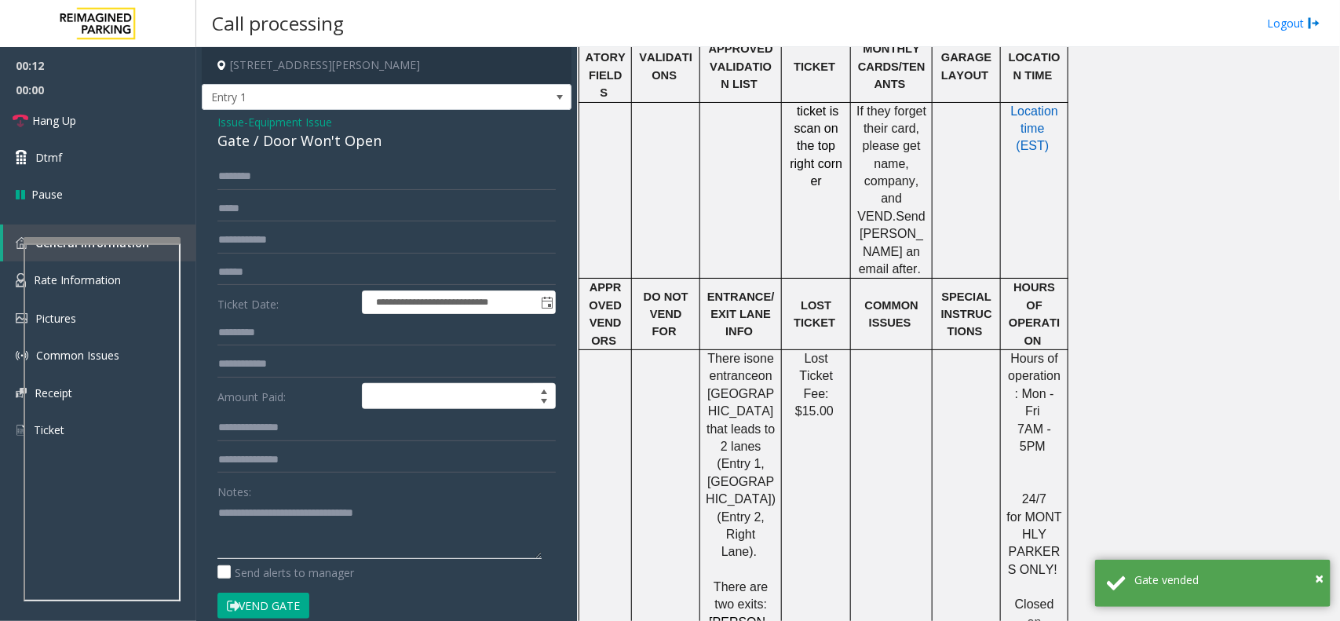
scroll to position [104, 0]
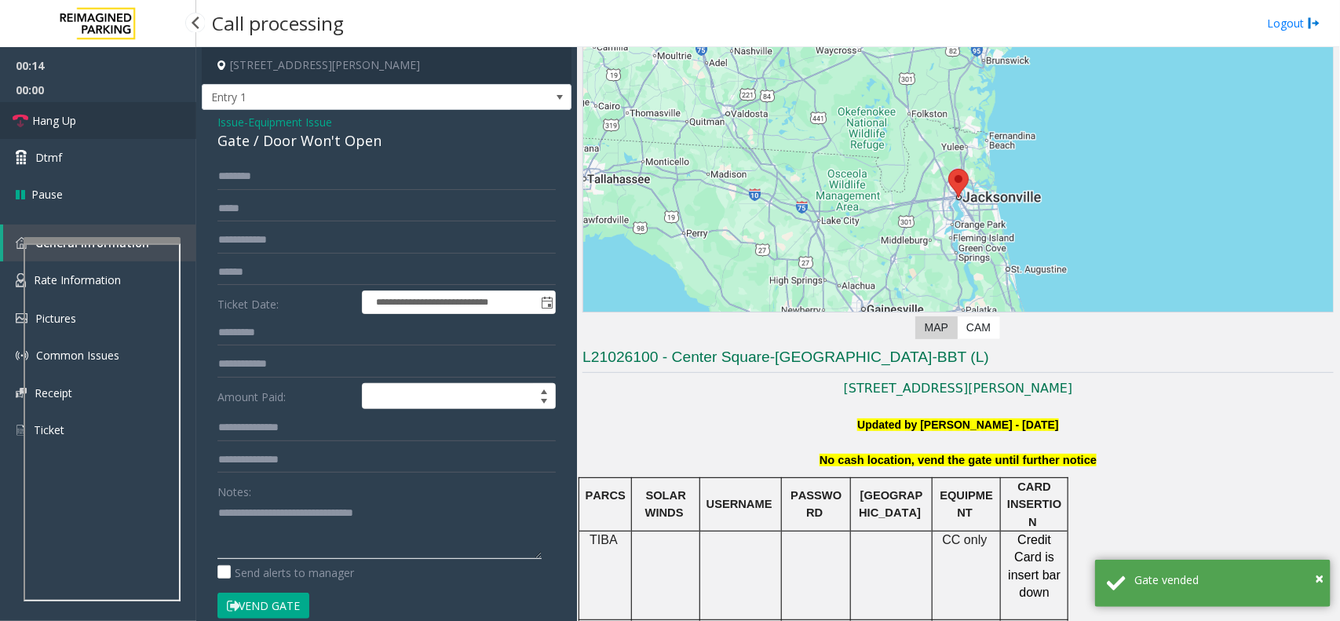
type textarea "**********"
click at [88, 106] on link "Hang Up" at bounding box center [98, 120] width 196 height 37
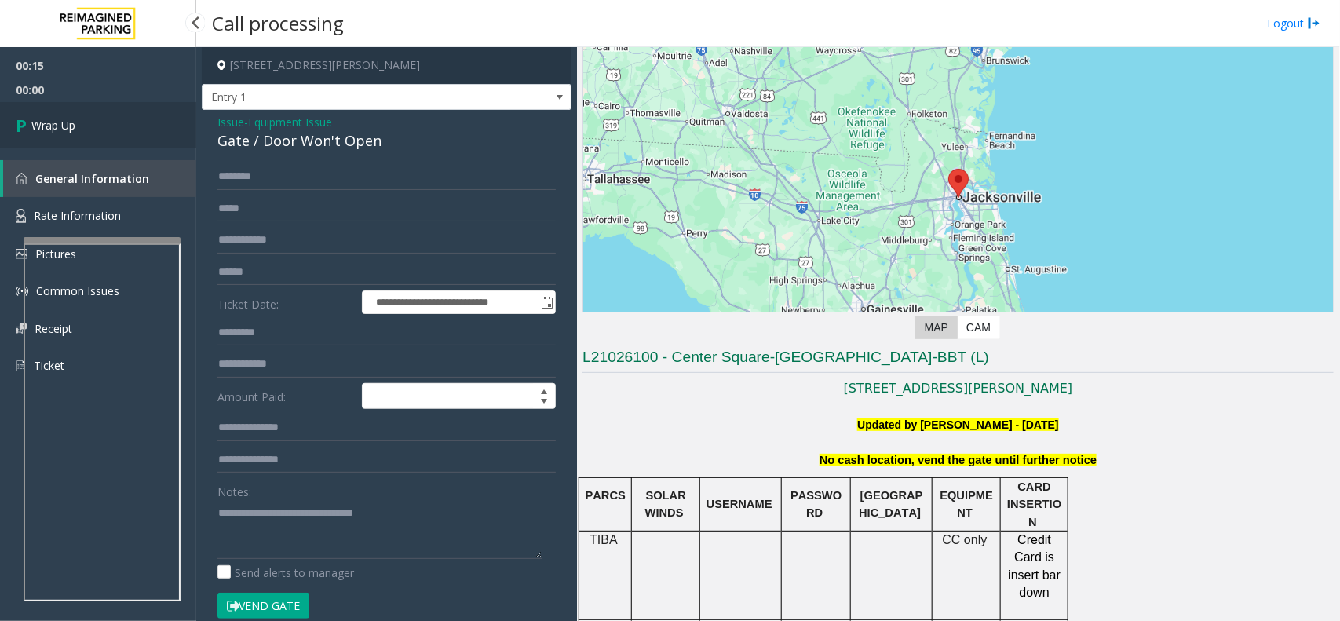
click at [88, 106] on link "Wrap Up" at bounding box center [98, 125] width 196 height 46
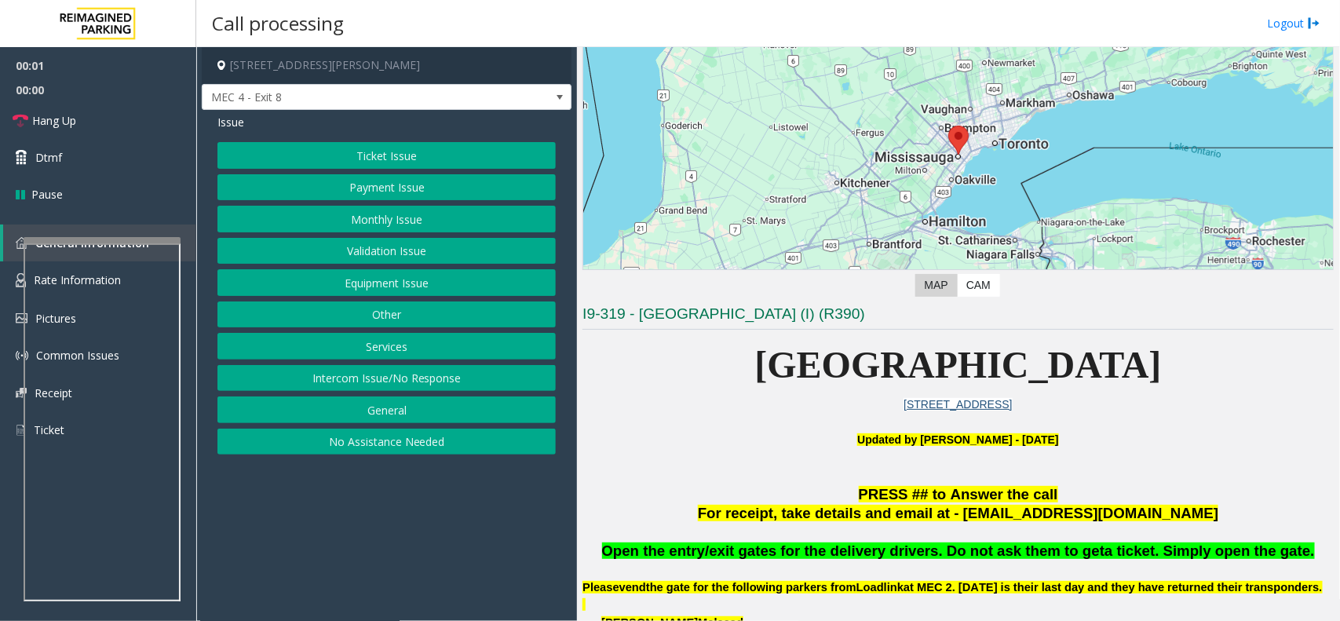
scroll to position [294, 0]
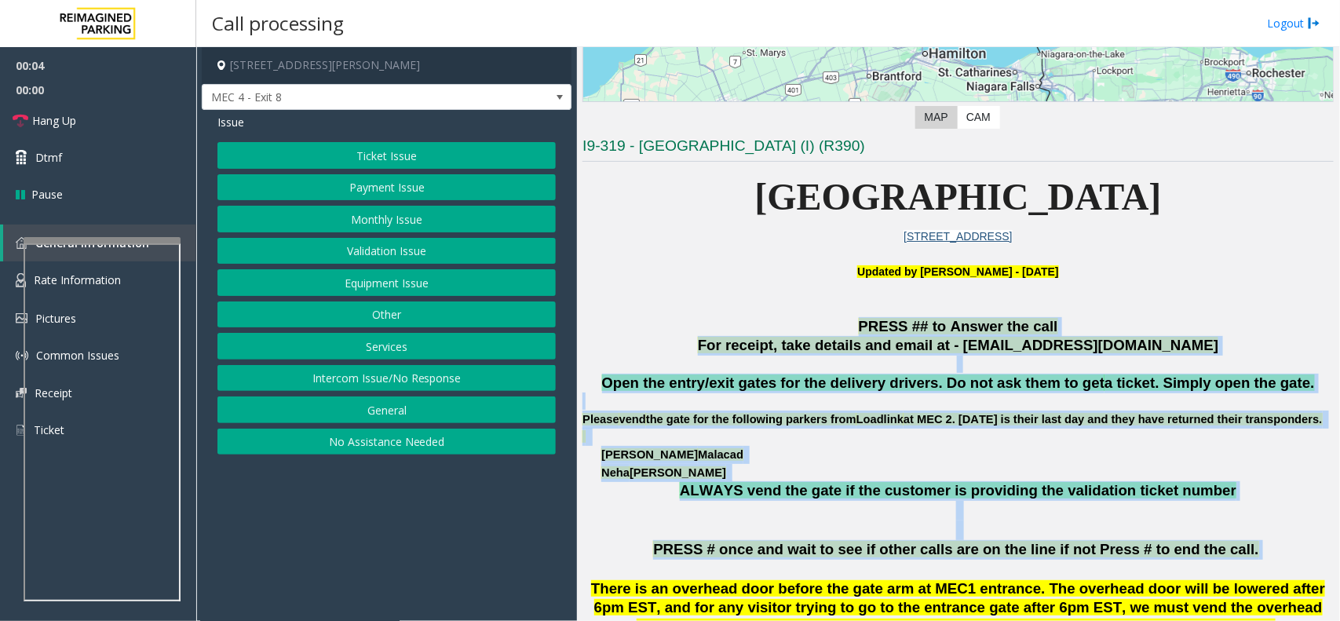
drag, startPoint x: 715, startPoint y: 327, endPoint x: 1234, endPoint y: 574, distance: 575.0
click at [1234, 560] on p "PRESS # once and wait to see if other calls are on the line if not Press # to e…" at bounding box center [958, 550] width 751 height 20
drag, startPoint x: 1234, startPoint y: 574, endPoint x: 683, endPoint y: 306, distance: 612.8
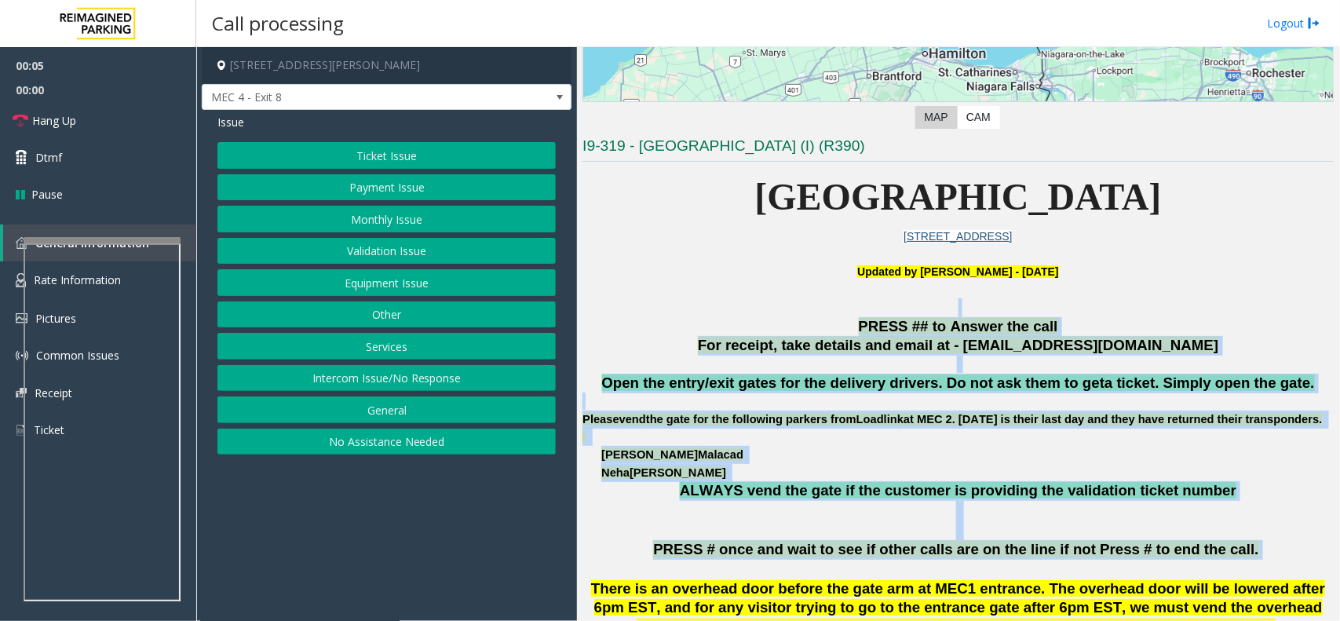
click at [683, 306] on p at bounding box center [958, 307] width 751 height 19
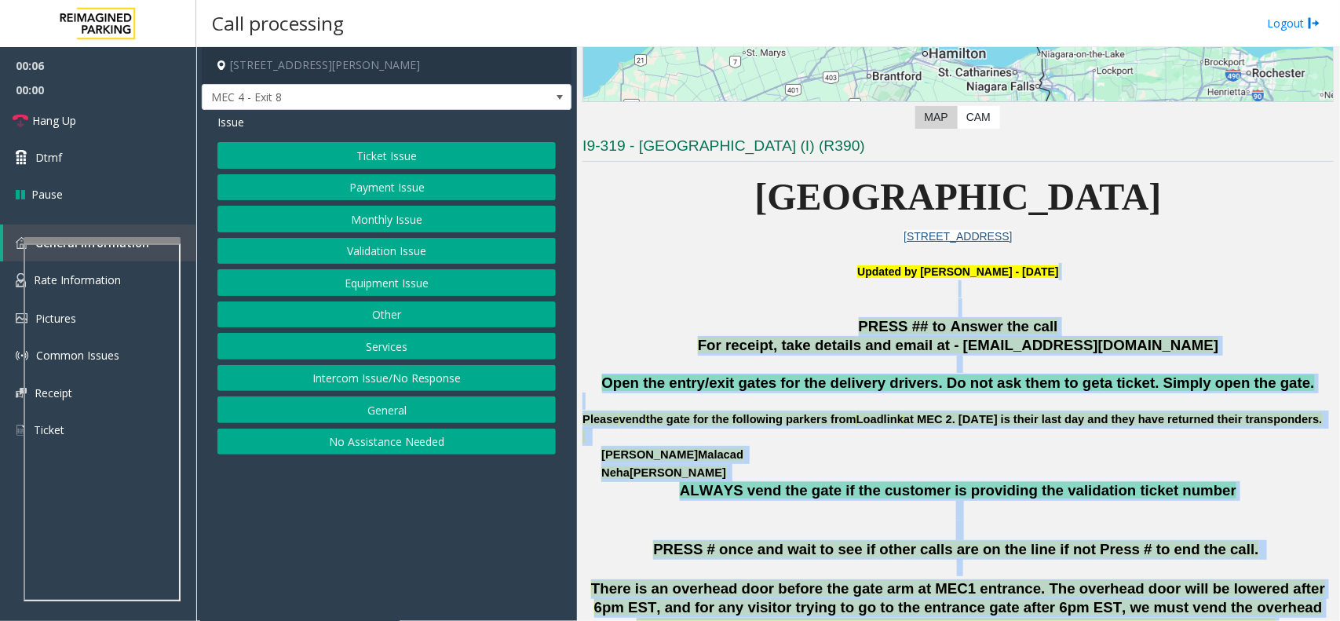
scroll to position [391, 0]
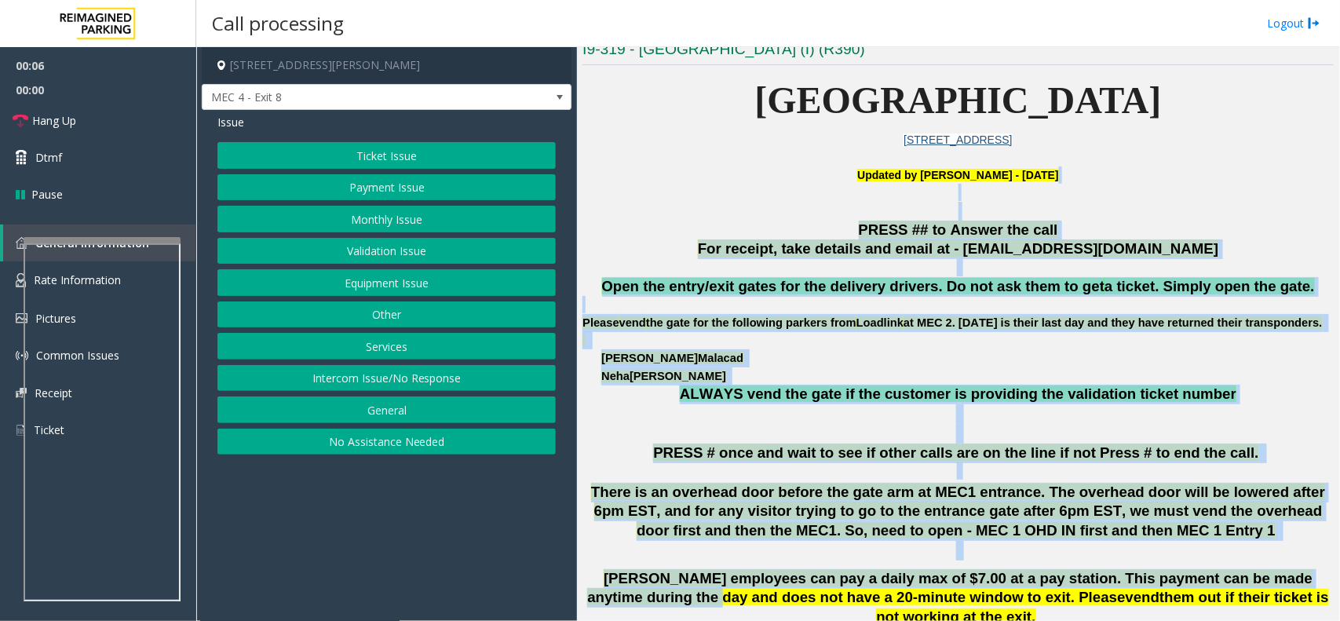
drag, startPoint x: 707, startPoint y: 291, endPoint x: 1340, endPoint y: 615, distance: 711.1
click at [1340, 615] on div "Main ← Move left → Move right ↑ Move up ↓ Move down + Zoom in - Zoom out Home J…" at bounding box center [958, 334] width 762 height 574
click at [976, 402] on span "ALWAYS vend the gate if the customer is providing the validation ticket number" at bounding box center [958, 394] width 557 height 16
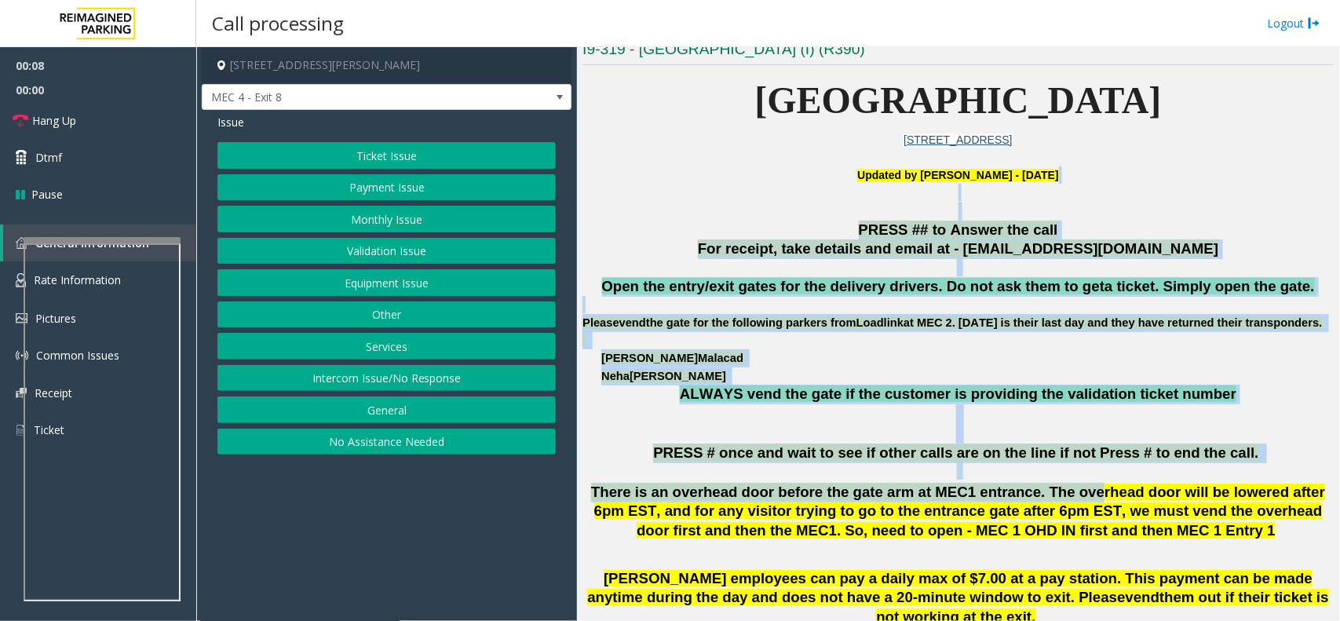
drag, startPoint x: 740, startPoint y: 197, endPoint x: 1033, endPoint y: 509, distance: 428.3
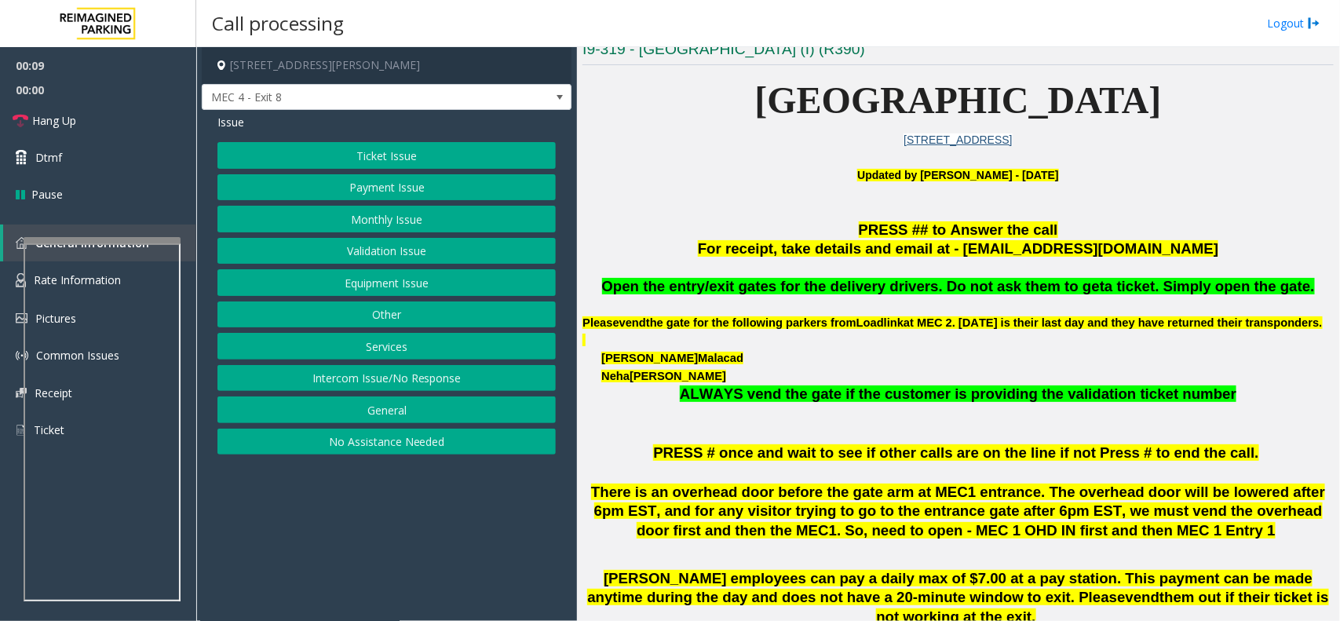
click at [1089, 510] on span "There is an overhead door before the gate arm at MEC1 entrance. The overhead do…" at bounding box center [958, 512] width 734 height 56
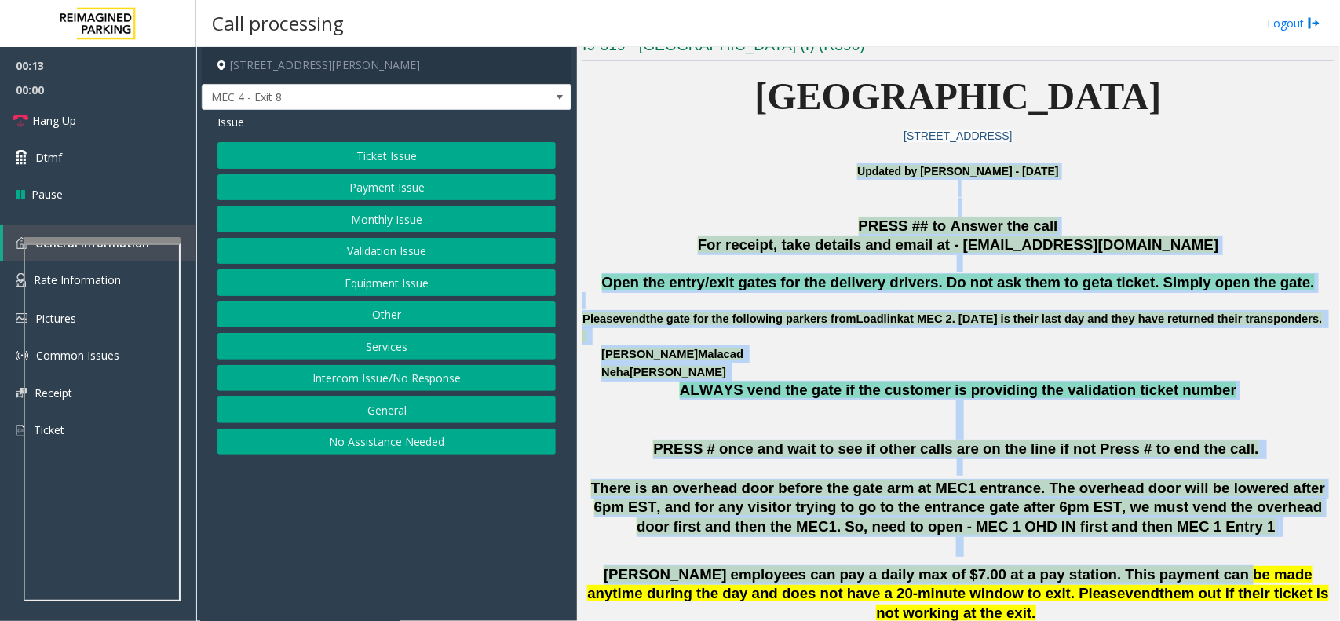
drag, startPoint x: 795, startPoint y: 378, endPoint x: 1135, endPoint y: 646, distance: 433.3
click at [1135, 620] on html "00:13 00:00 Hang Up Dtmf Pause General Information Rate Information Pictures Co…" at bounding box center [670, 310] width 1340 height 621
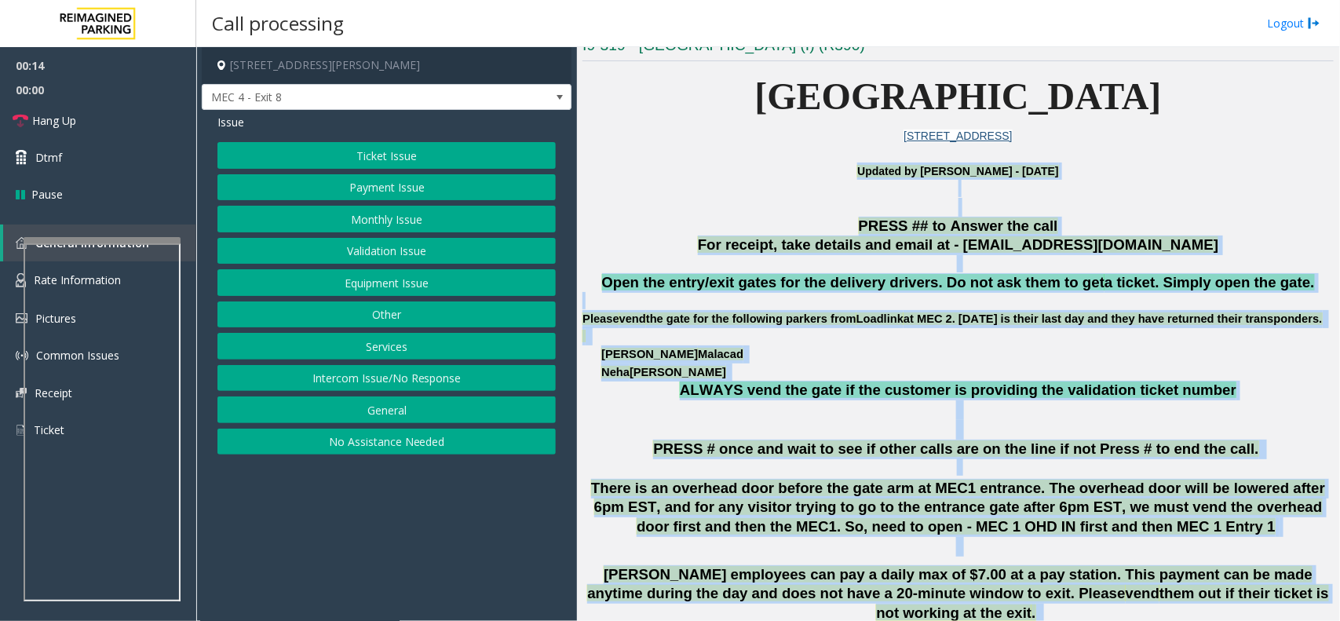
scroll to position [534, 0]
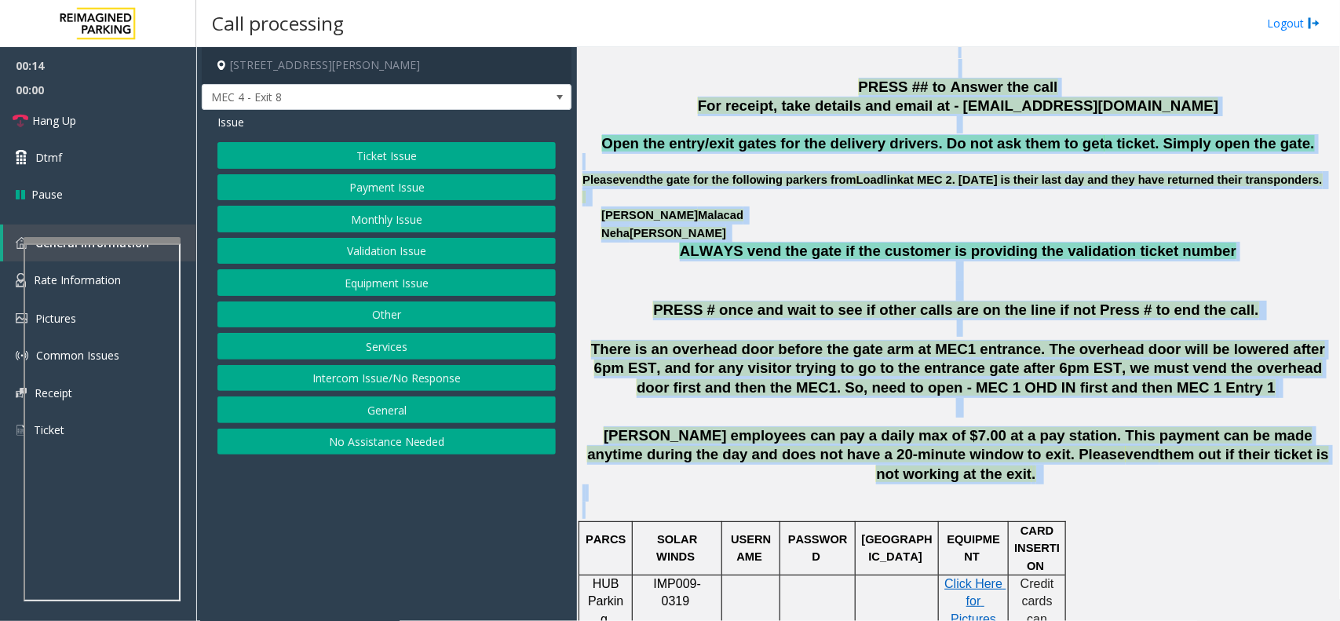
click at [1104, 390] on span "There is an overhead door before the gate arm at MEC1 entrance. The overhead do…" at bounding box center [958, 369] width 734 height 56
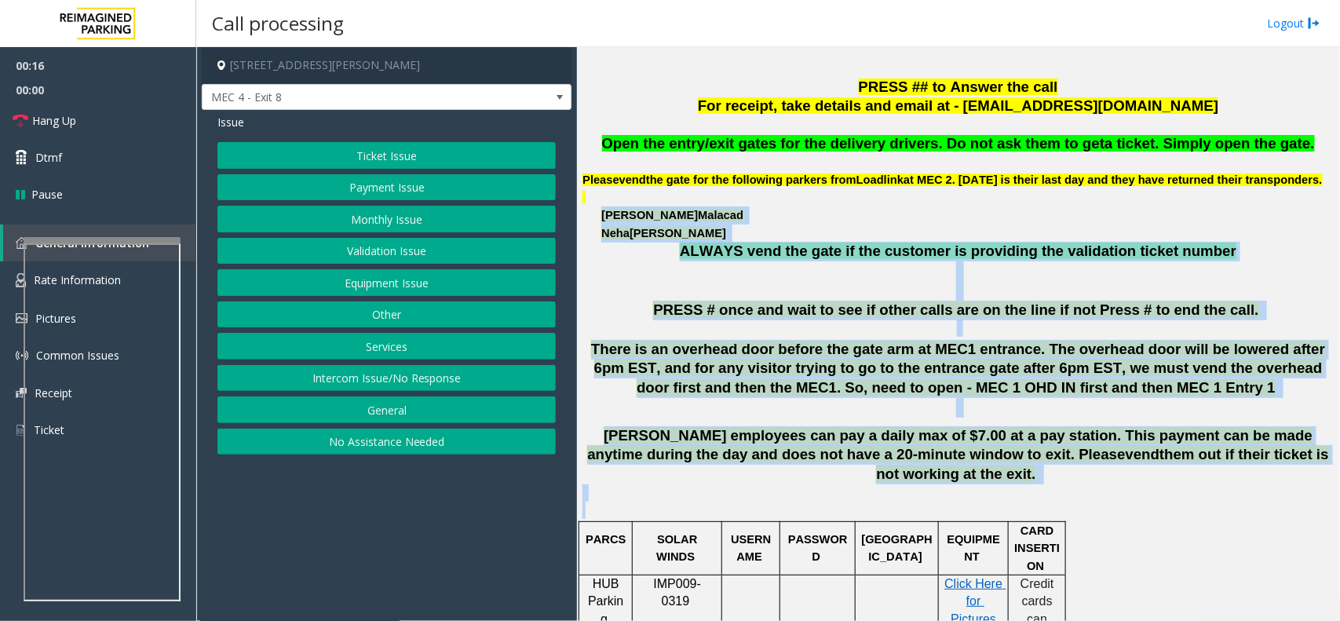
drag, startPoint x: 1188, startPoint y: 503, endPoint x: 909, endPoint y: 208, distance: 406.0
click at [909, 207] on p at bounding box center [958, 197] width 751 height 18
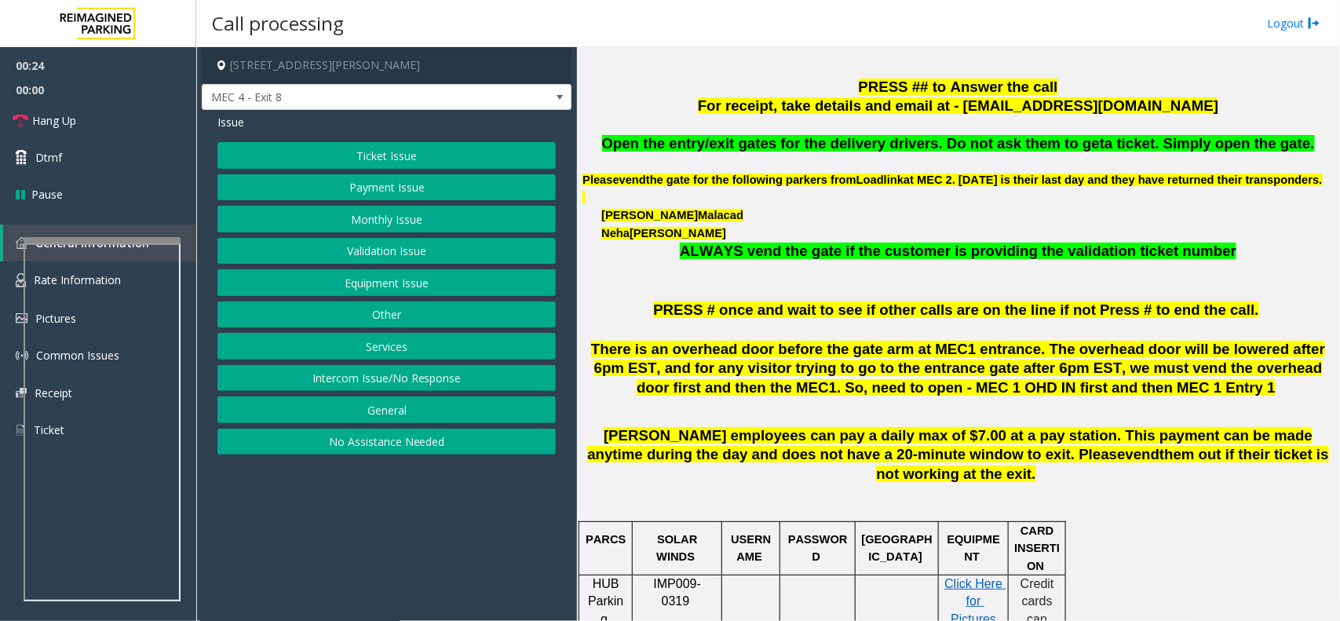
click at [405, 287] on button "Equipment Issue" at bounding box center [387, 282] width 338 height 27
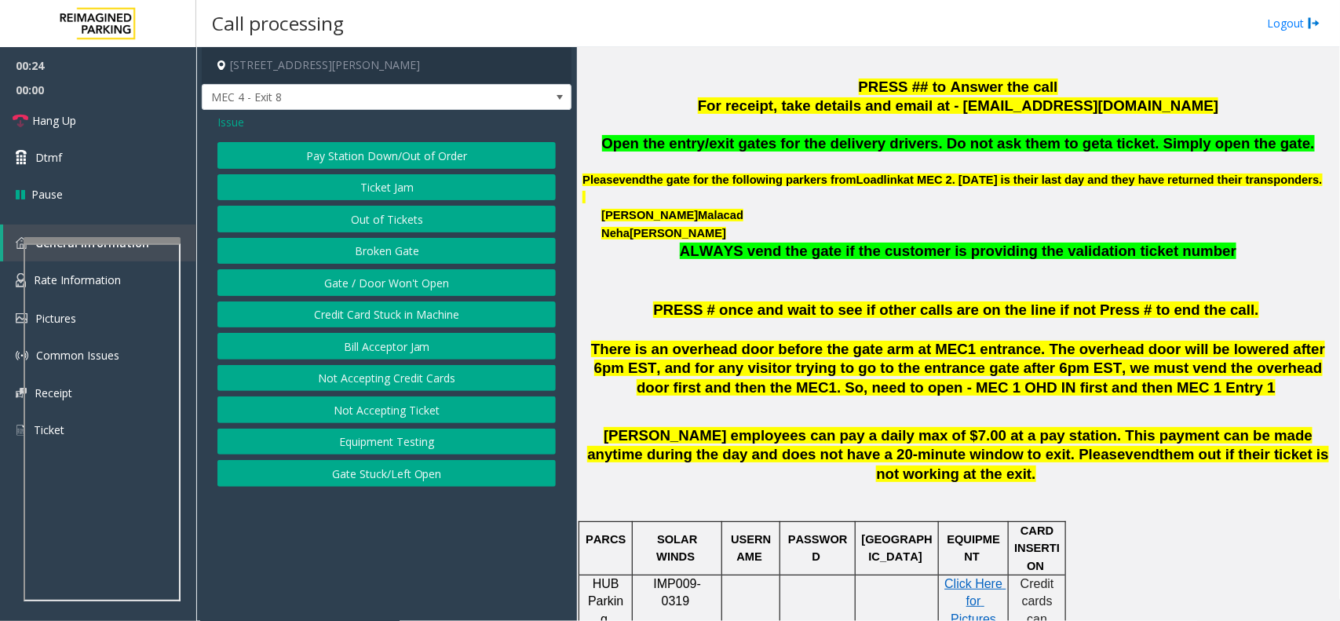
click at [405, 287] on button "Gate / Door Won't Open" at bounding box center [387, 282] width 338 height 27
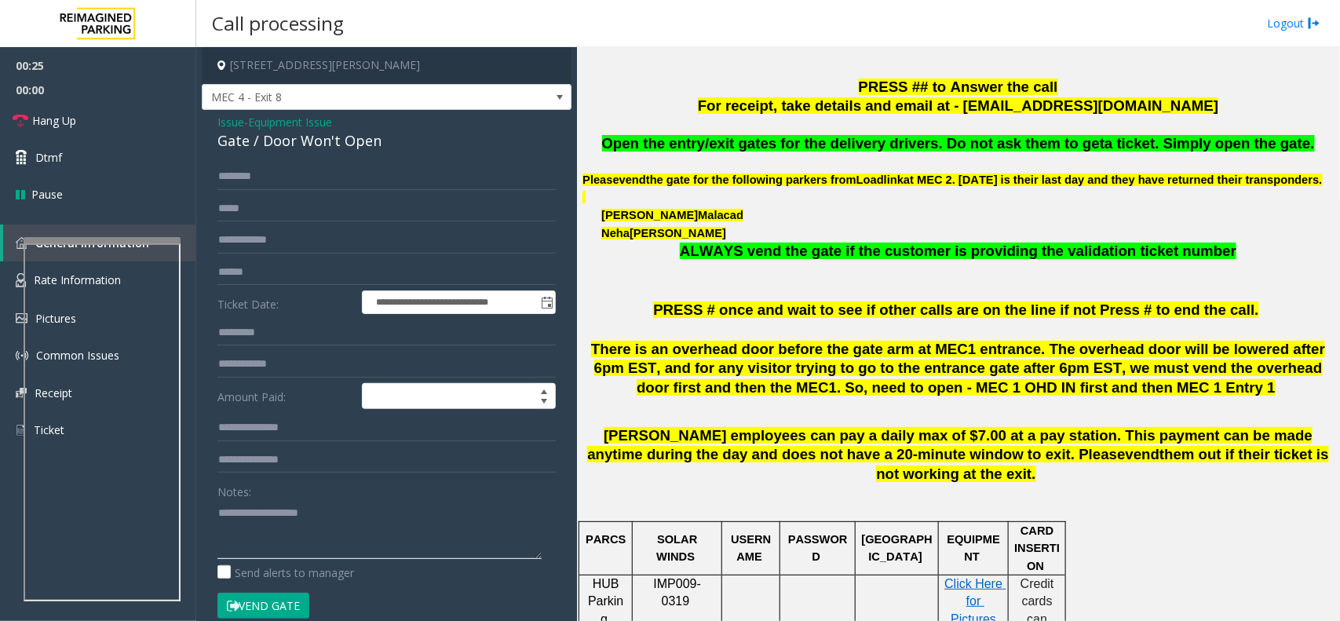
click at [338, 519] on textarea at bounding box center [380, 529] width 324 height 59
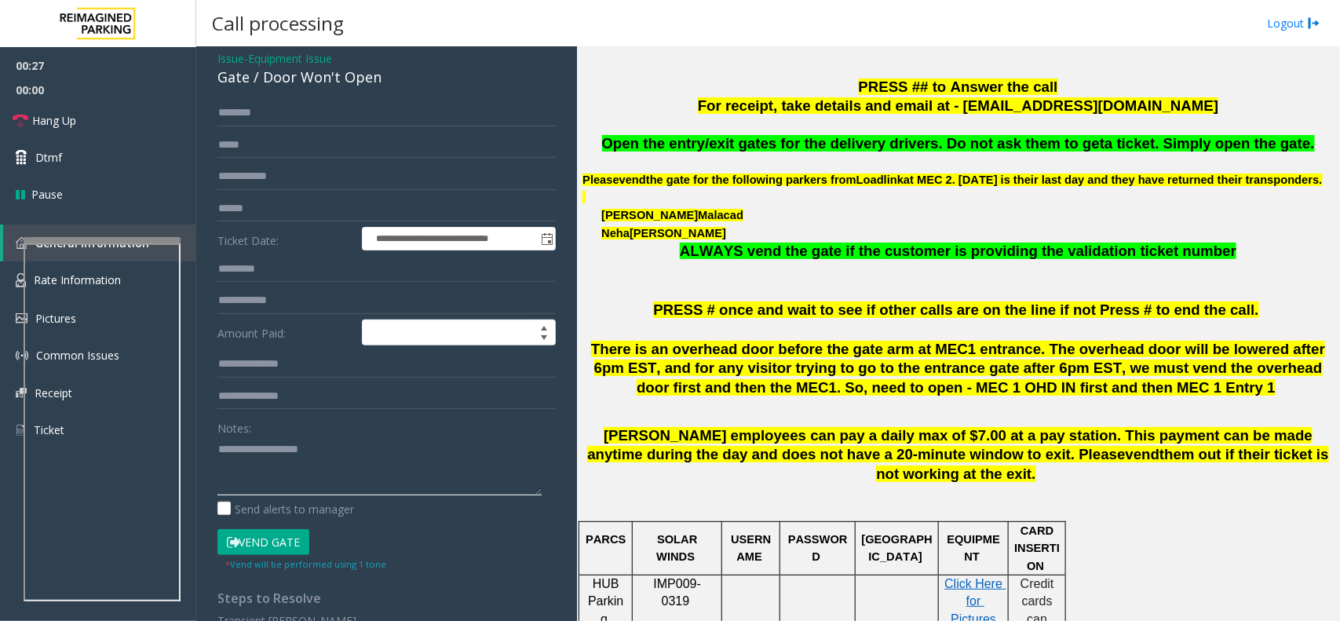
scroll to position [98, 0]
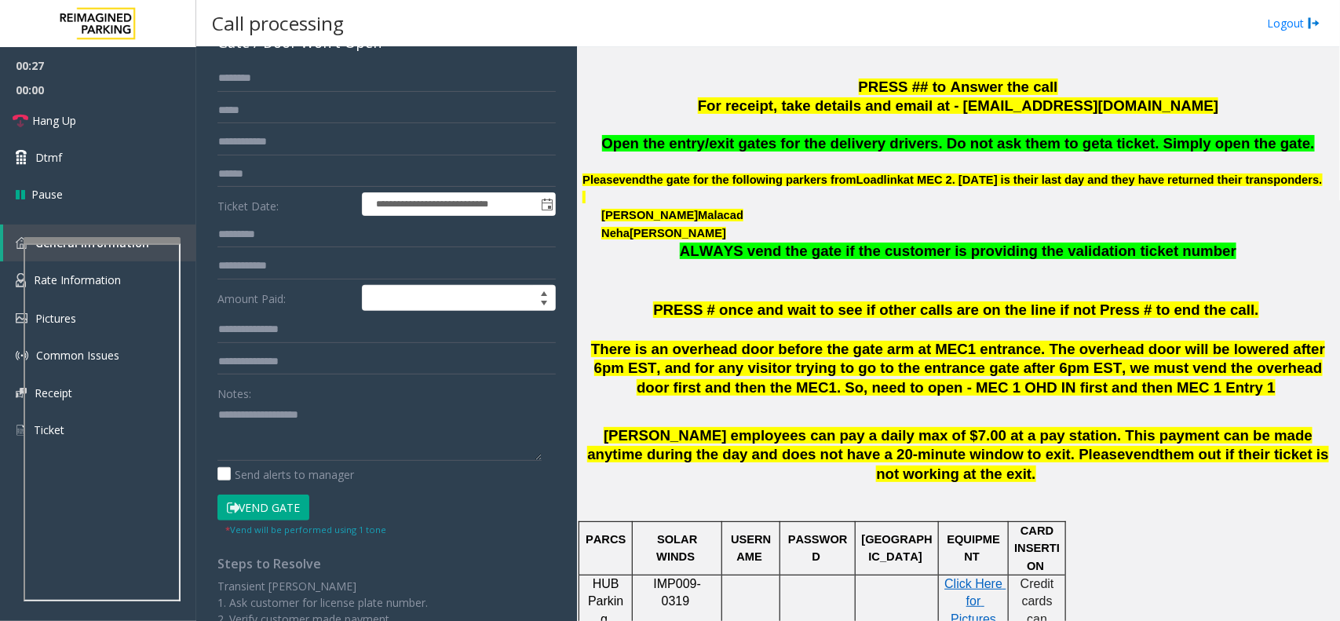
click at [322, 382] on div "Notes:" at bounding box center [387, 420] width 338 height 81
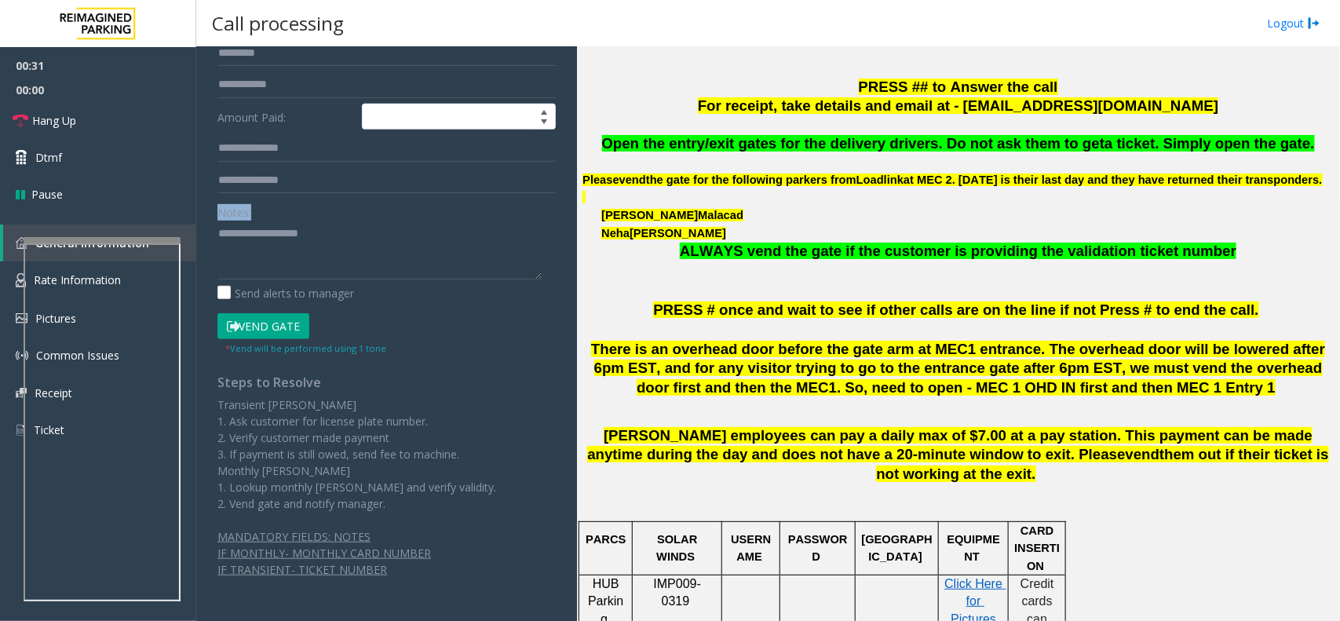
scroll to position [285, 0]
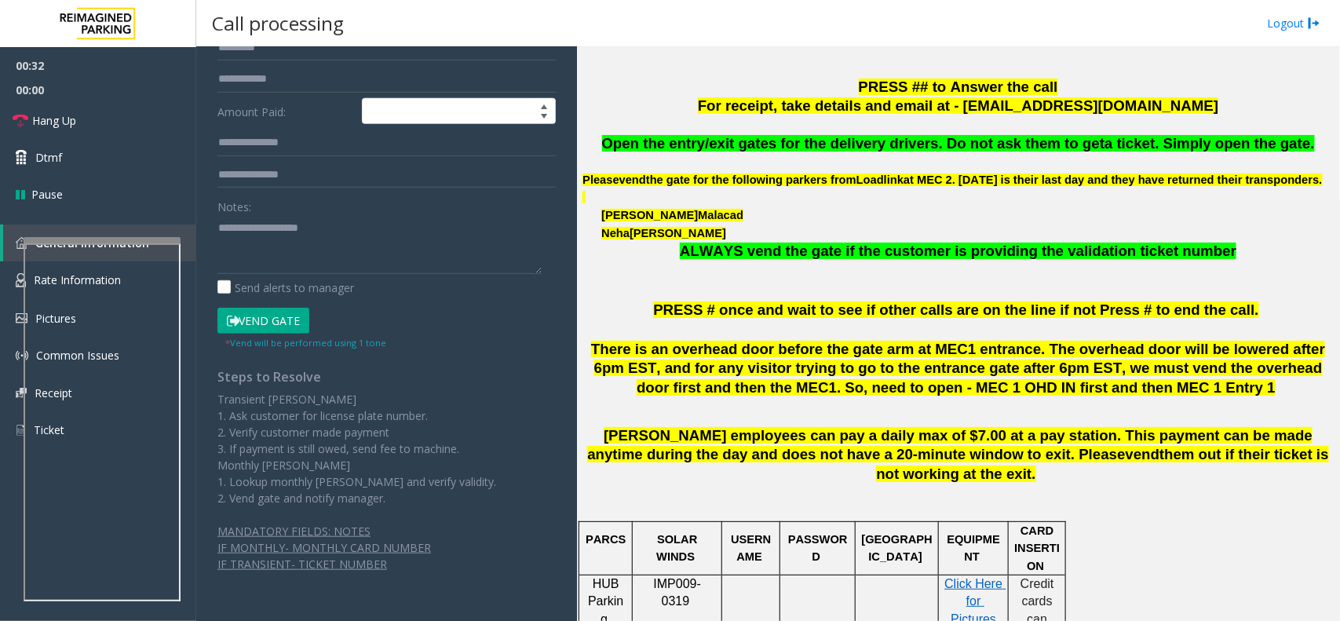
click at [281, 192] on form "**********" at bounding box center [387, 114] width 338 height 472
click at [293, 237] on textarea at bounding box center [380, 244] width 324 height 59
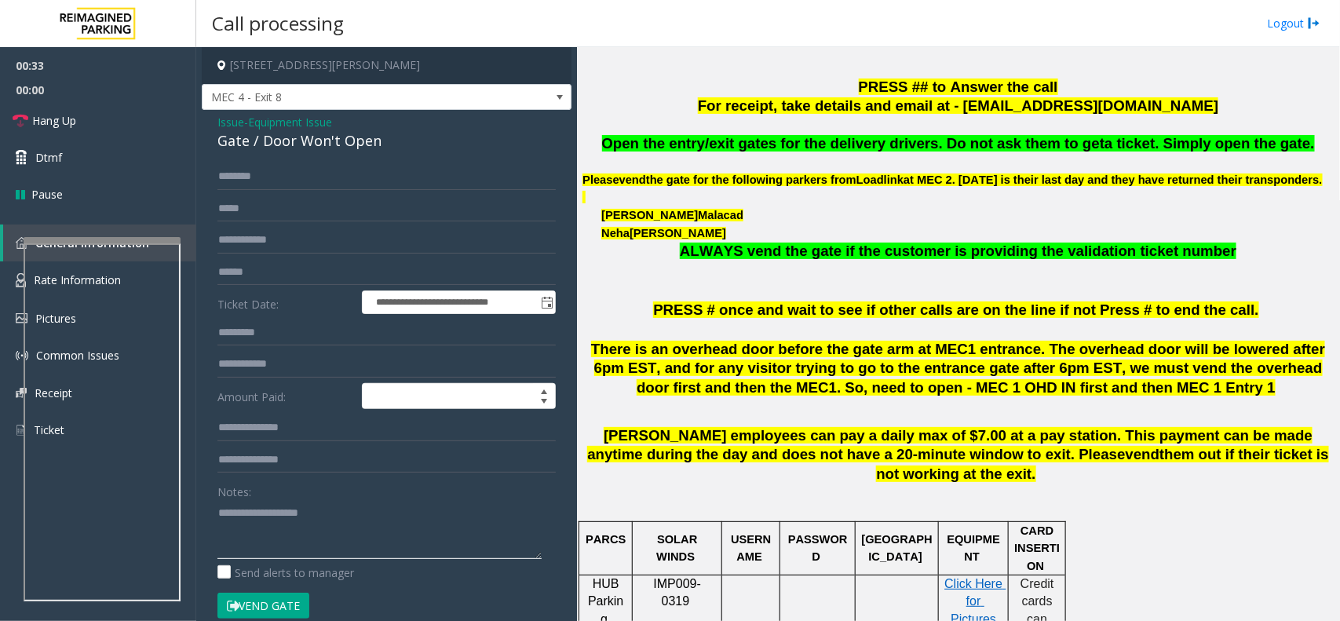
scroll to position [98, 0]
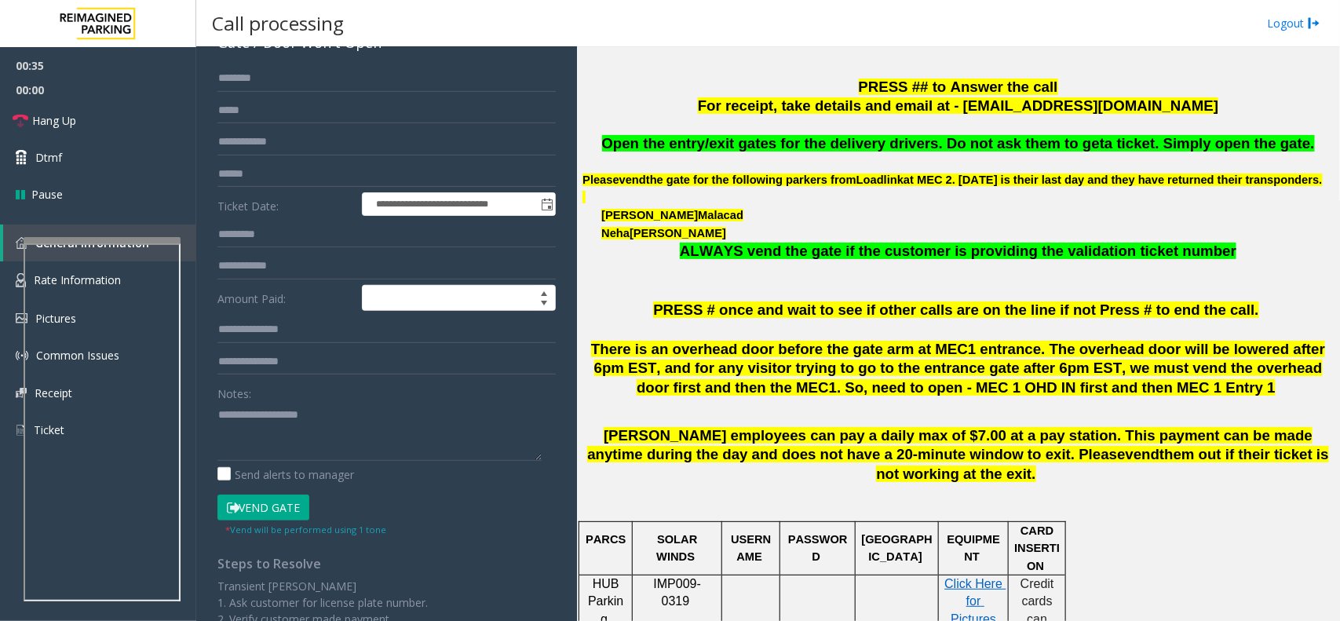
click at [268, 513] on button "Vend Gate" at bounding box center [264, 508] width 92 height 27
click at [310, 421] on textarea at bounding box center [380, 431] width 324 height 59
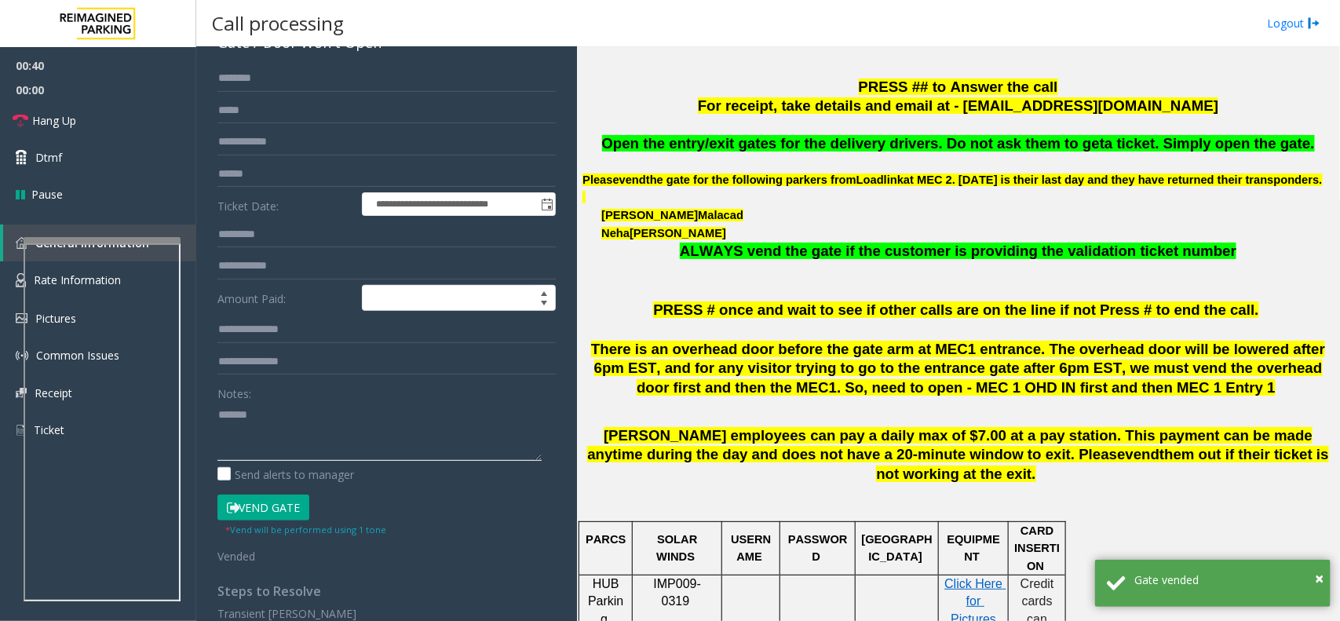
scroll to position [0, 0]
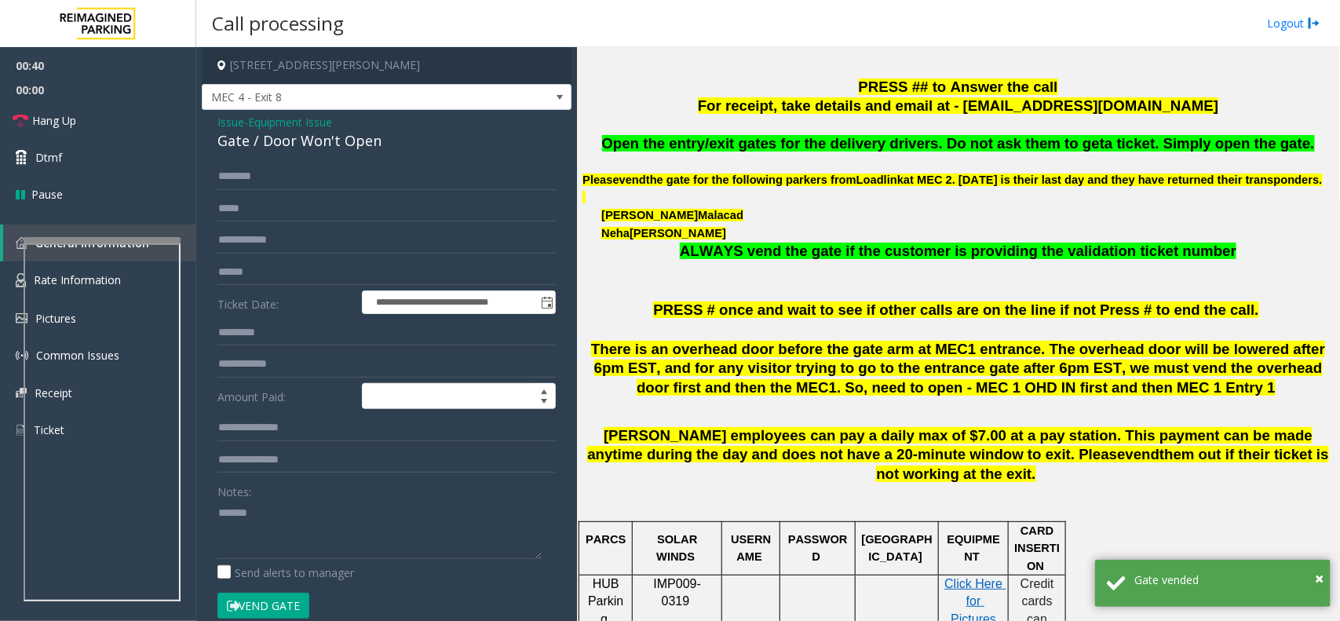
click at [348, 161] on div "**********" at bounding box center [387, 521] width 370 height 823
click at [359, 148] on div "Gate / Door Won't Open" at bounding box center [387, 140] width 338 height 21
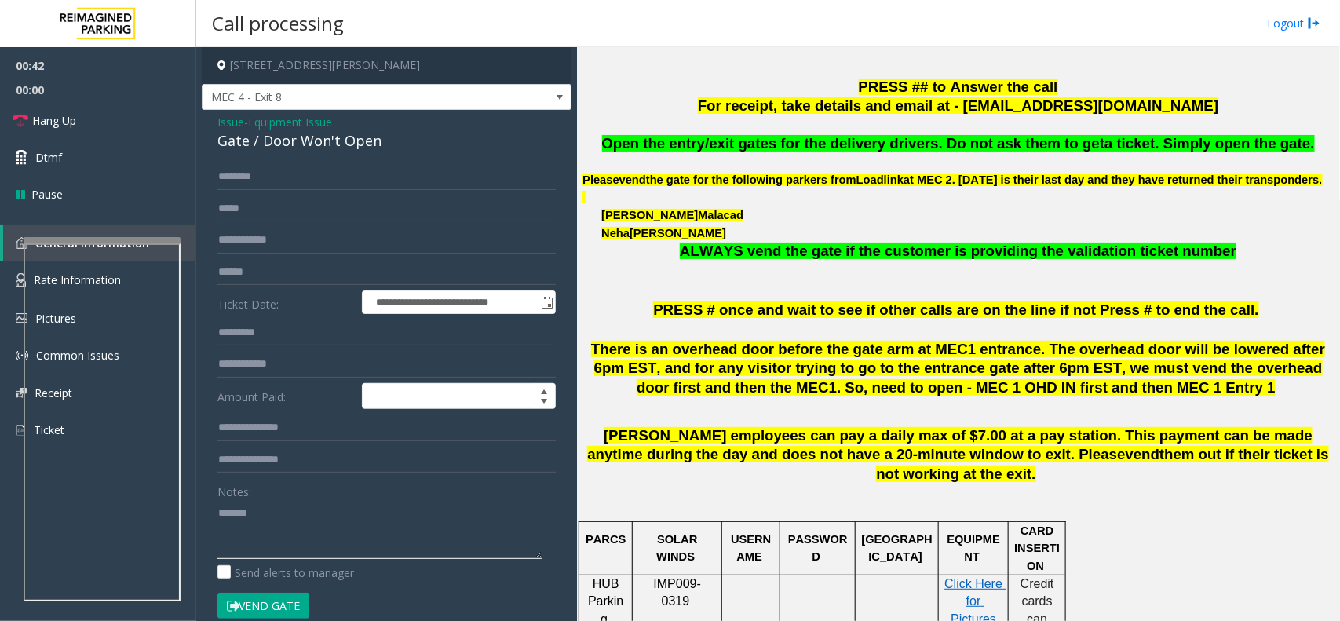
click at [328, 540] on textarea at bounding box center [380, 529] width 324 height 59
paste textarea "**********"
click at [106, 134] on link "Hang Up" at bounding box center [98, 120] width 196 height 37
click at [300, 532] on textarea at bounding box center [380, 529] width 324 height 59
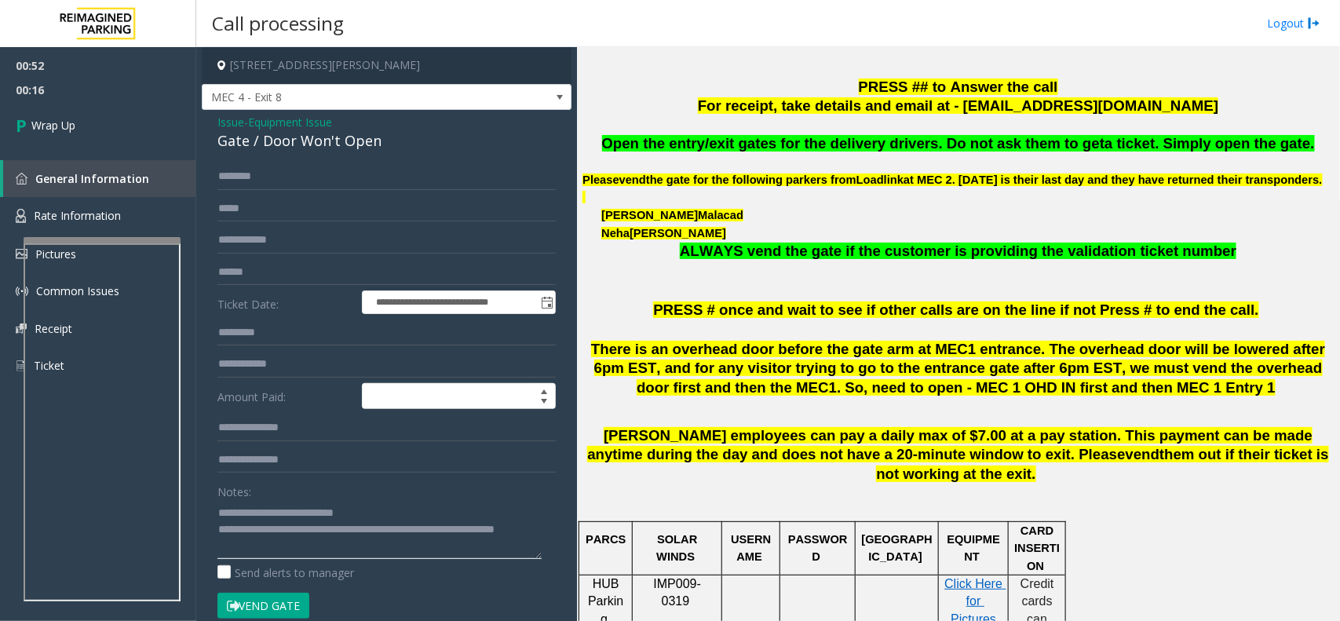
click at [346, 546] on textarea at bounding box center [380, 529] width 324 height 59
type textarea "**********"
click at [115, 130] on link "Wrap Up" at bounding box center [98, 125] width 196 height 46
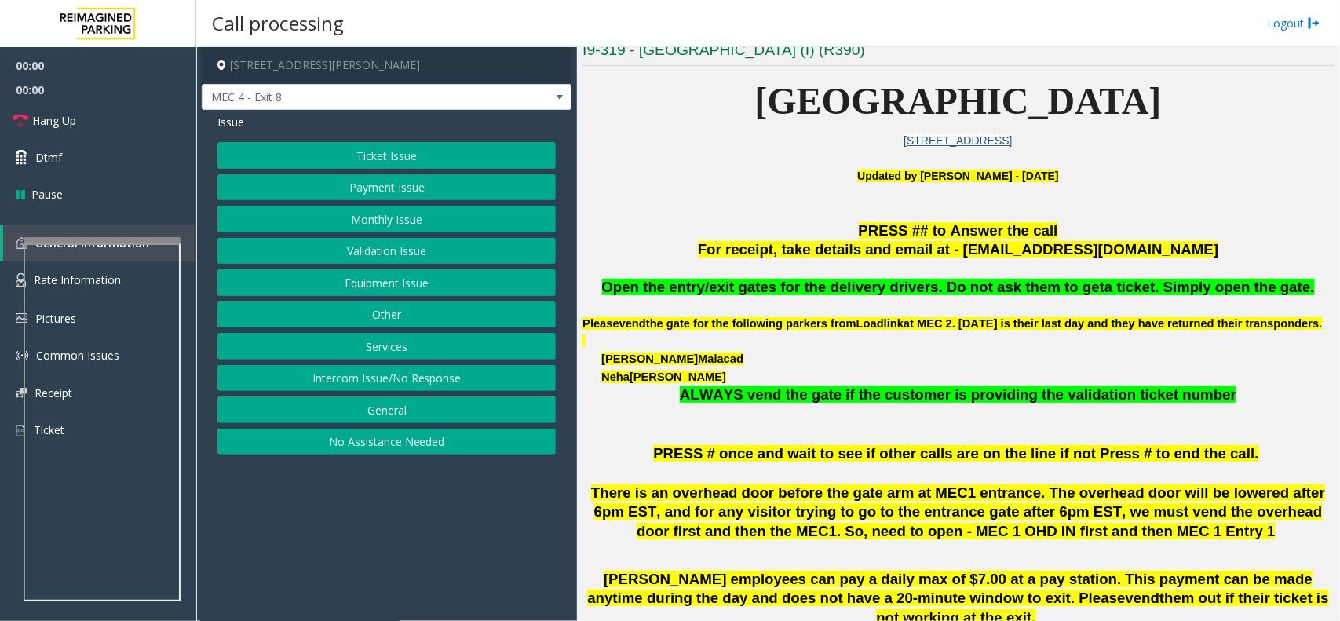
scroll to position [393, 0]
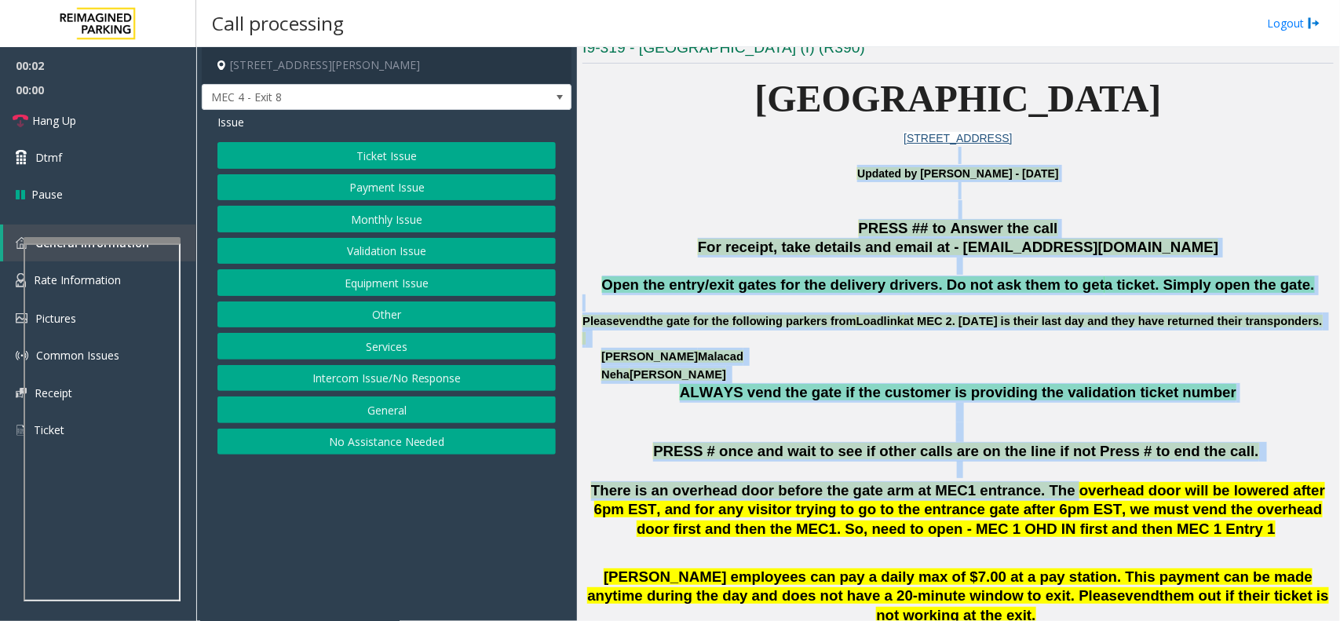
drag, startPoint x: 718, startPoint y: 158, endPoint x: 1015, endPoint y: 499, distance: 451.4
click at [1015, 499] on span "There is an overhead door before the gate arm at MEC1 entrance. The overhead do…" at bounding box center [958, 510] width 734 height 56
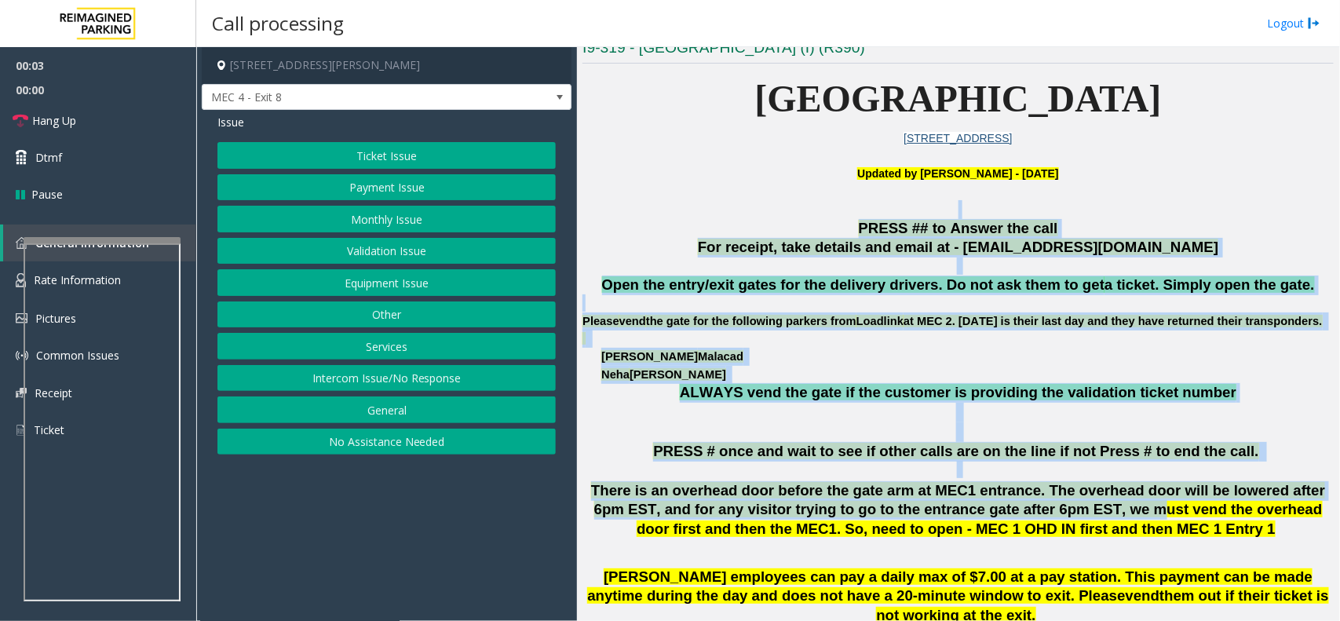
drag, startPoint x: 711, startPoint y: 200, endPoint x: 997, endPoint y: 521, distance: 429.9
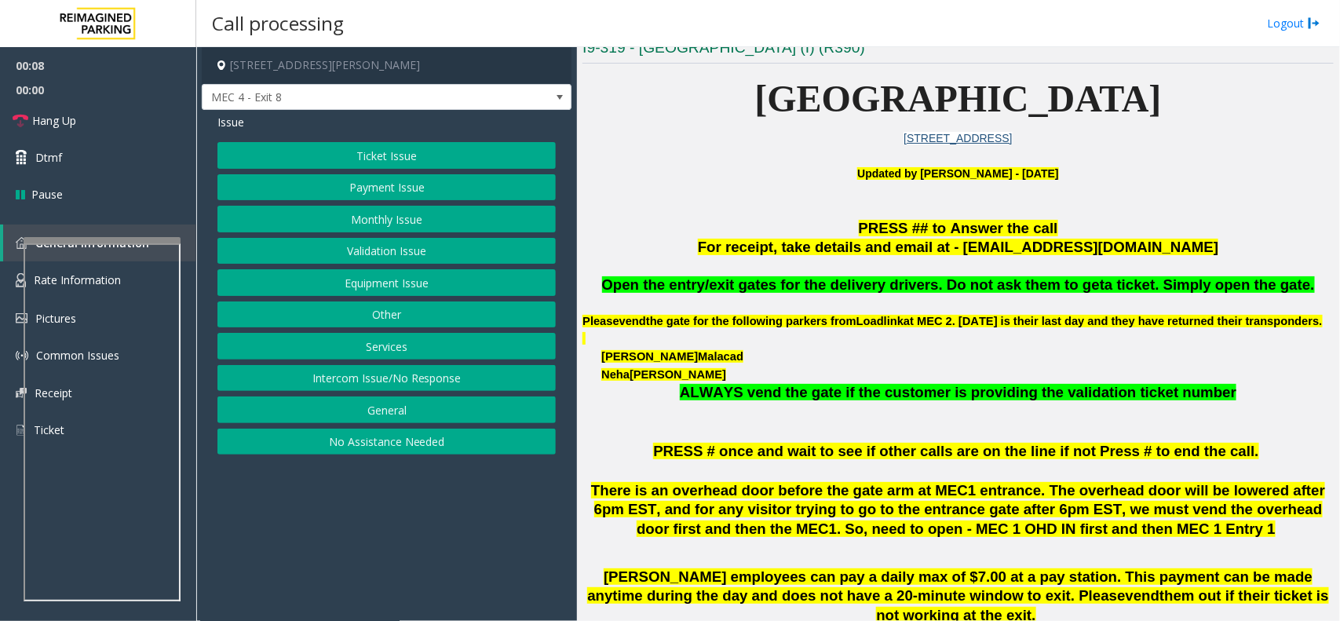
click at [729, 195] on p "Updated by [PERSON_NAME] - [DATE]" at bounding box center [958, 182] width 751 height 35
click at [366, 375] on button "Intercom Issue/No Response" at bounding box center [387, 378] width 338 height 27
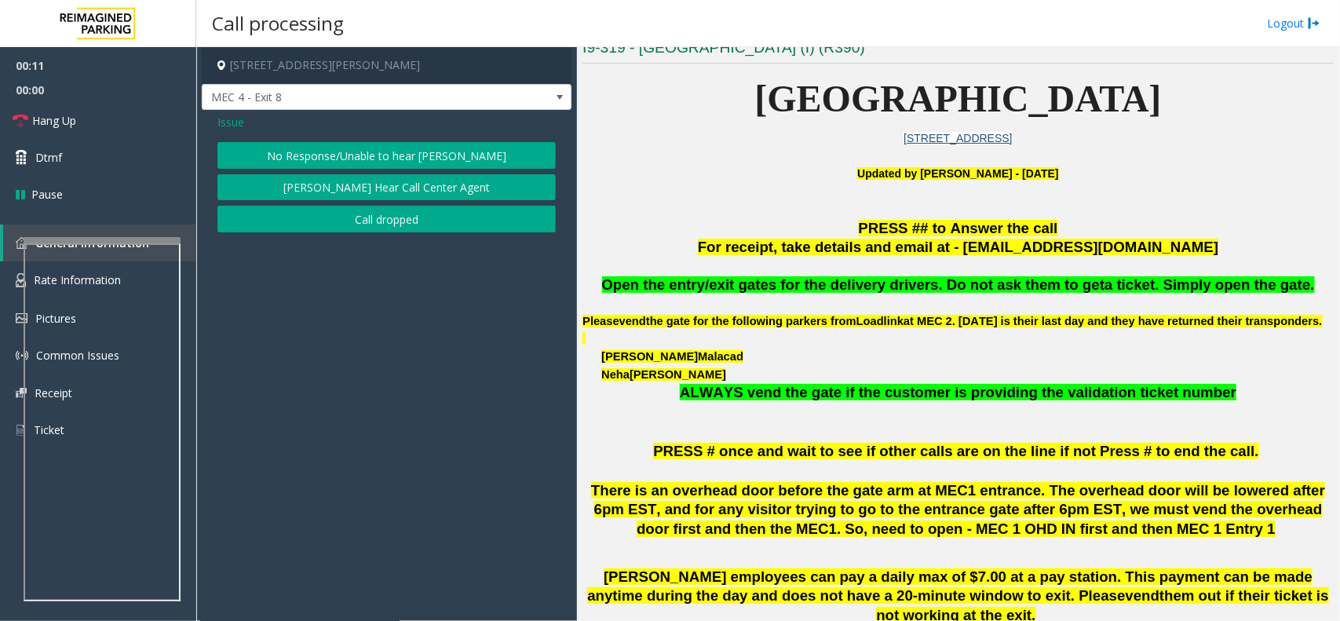
click at [324, 147] on button "No Response/Unable to hear [PERSON_NAME]" at bounding box center [387, 155] width 338 height 27
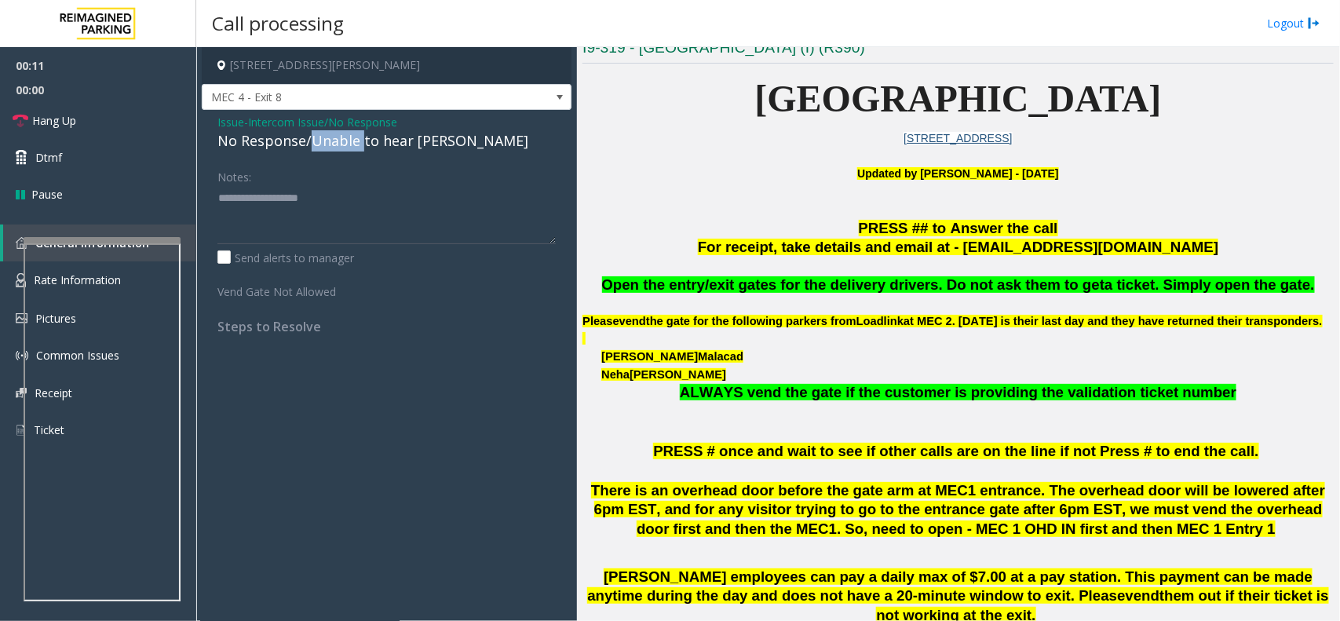
click at [324, 147] on div "No Response/Unable to hear [PERSON_NAME]" at bounding box center [387, 140] width 338 height 21
click at [419, 206] on textarea at bounding box center [387, 214] width 338 height 59
type textarea "**********"
click at [102, 112] on link "Hang Up" at bounding box center [98, 120] width 196 height 37
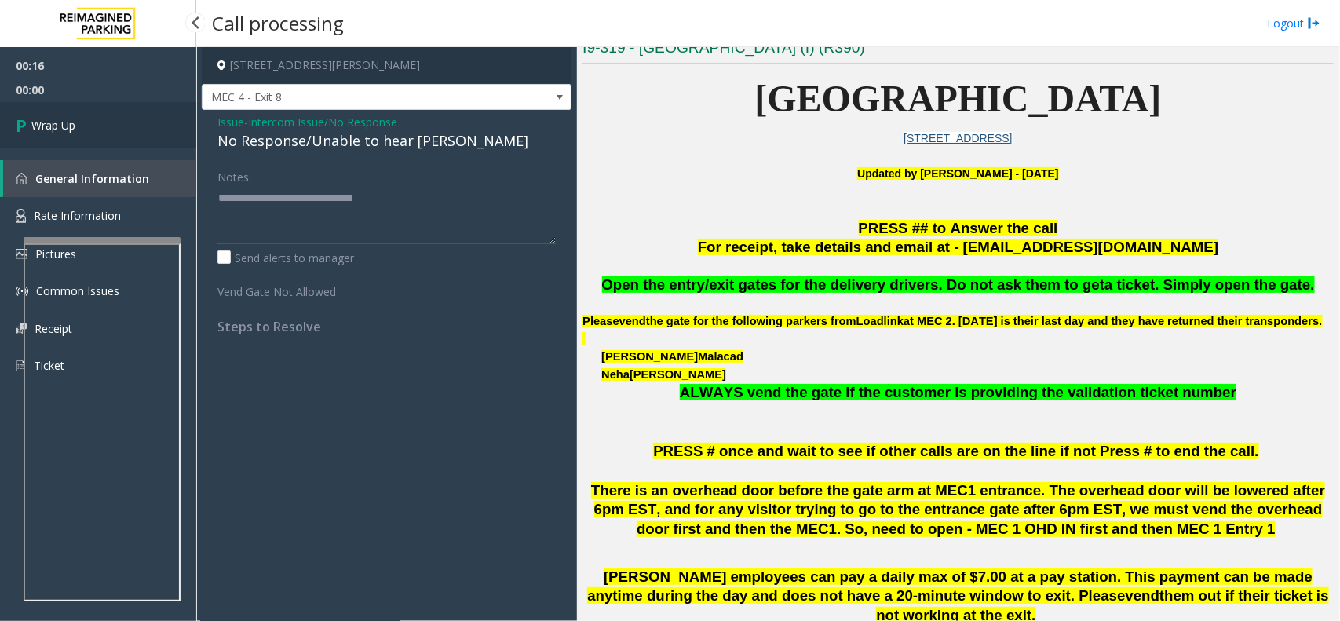
click at [102, 112] on link "Wrap Up" at bounding box center [98, 125] width 196 height 46
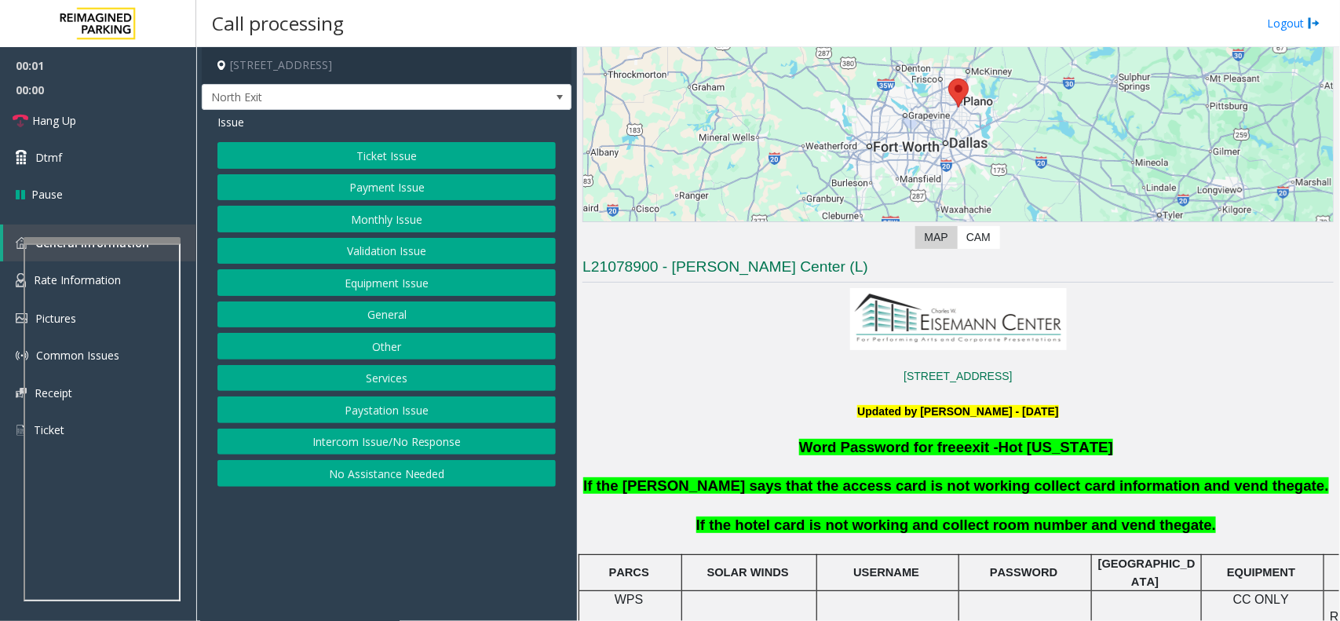
scroll to position [196, 0]
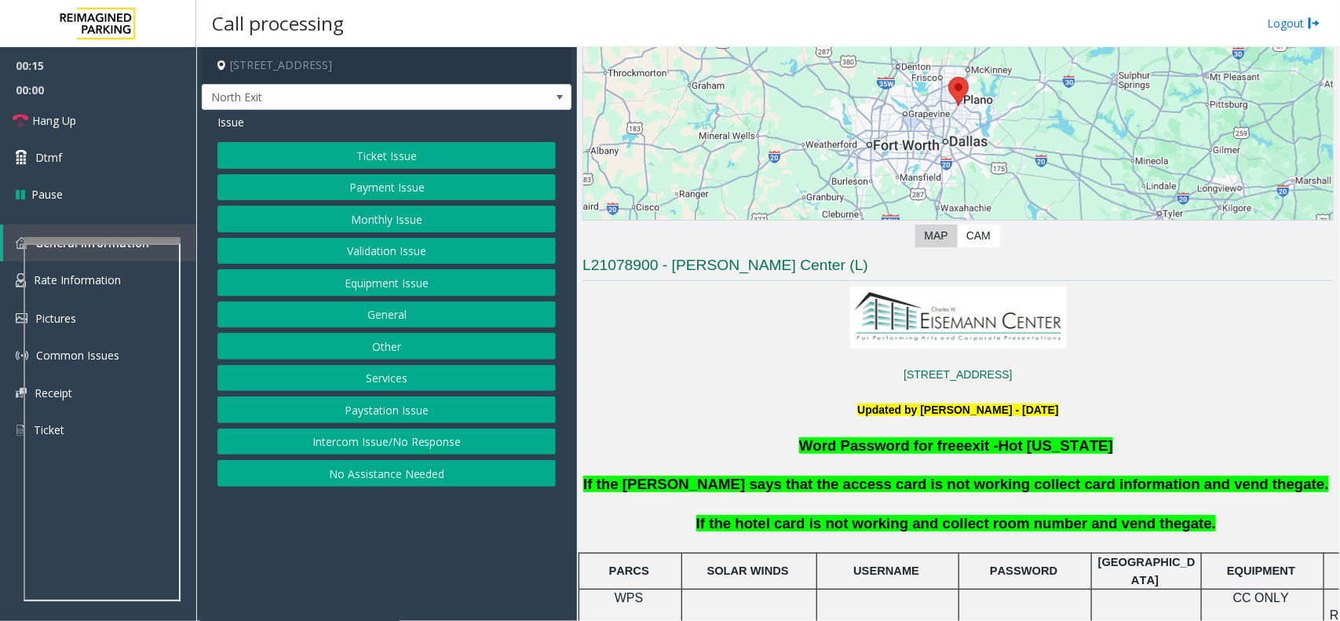
click at [407, 382] on button "Services" at bounding box center [387, 378] width 338 height 27
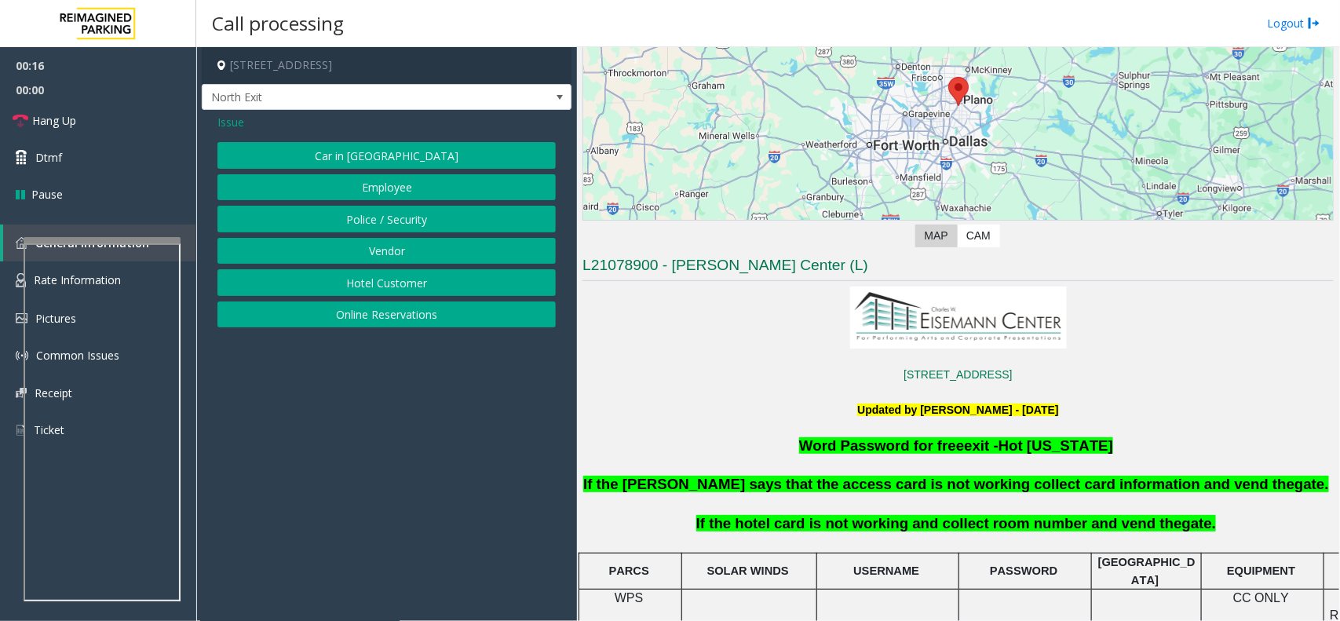
click at [386, 287] on button "Hotel Customer" at bounding box center [387, 282] width 338 height 27
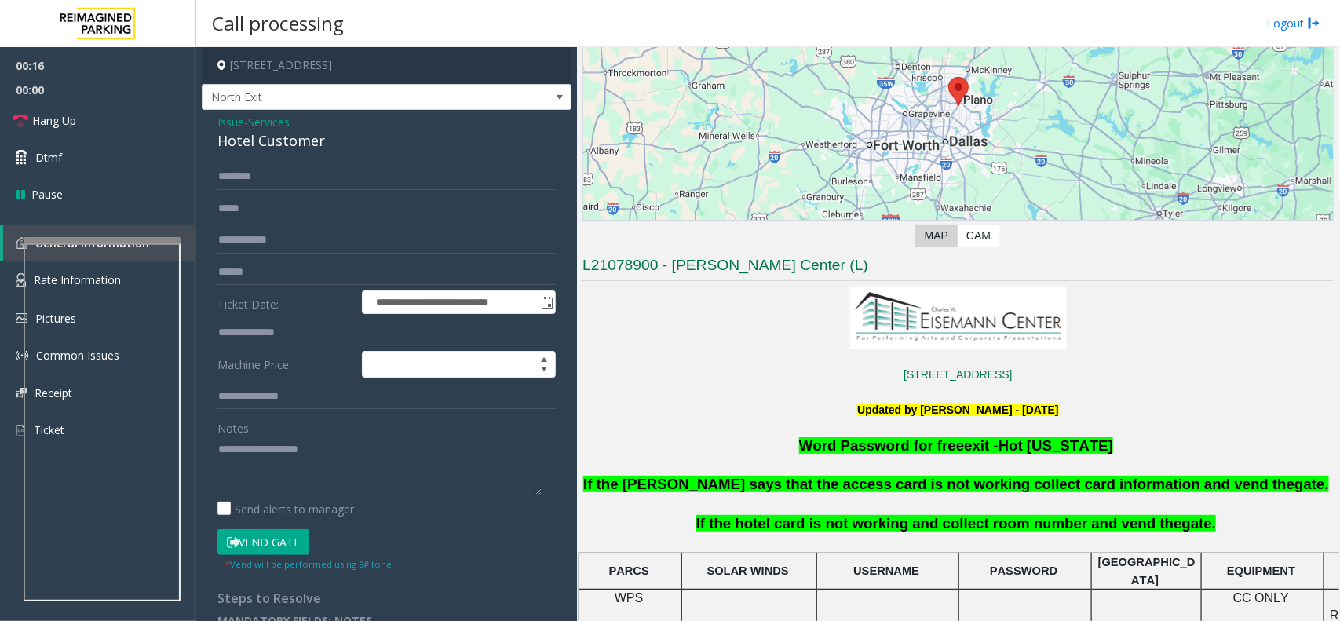
click at [314, 437] on div "Notes:" at bounding box center [387, 455] width 338 height 81
click at [313, 448] on textarea at bounding box center [380, 466] width 324 height 59
type textarea "******"
click at [287, 134] on div "Hotel Customer" at bounding box center [387, 140] width 338 height 21
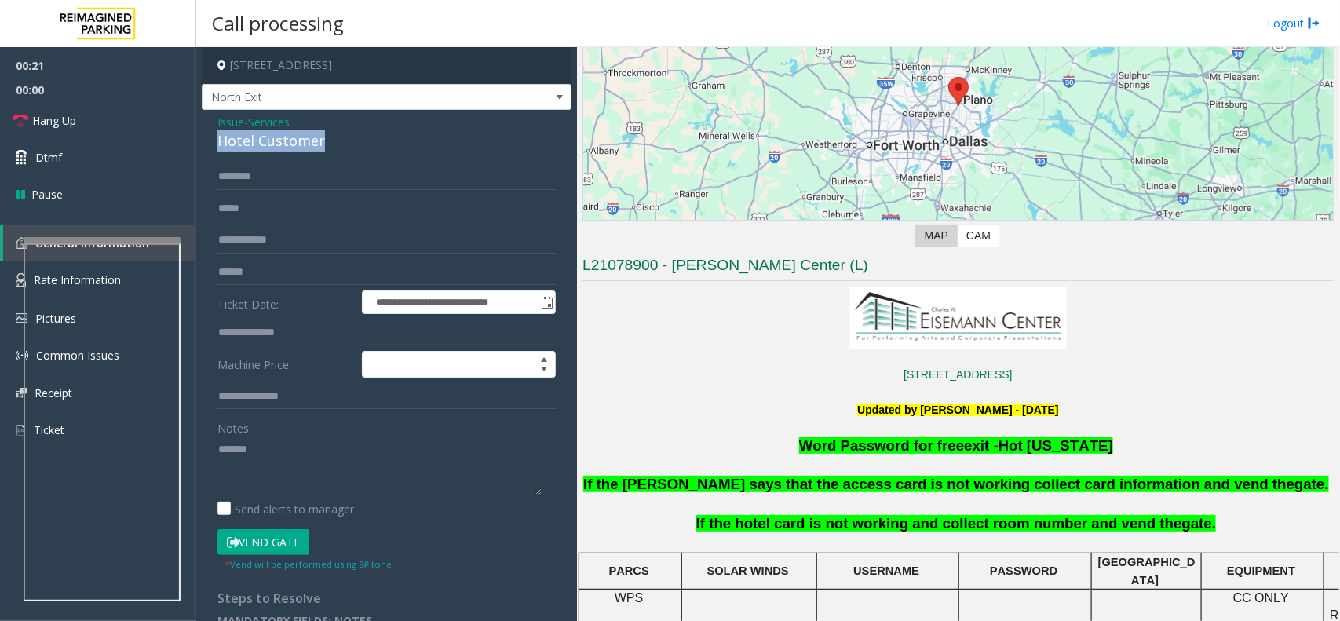
click at [287, 134] on div "Hotel Customer" at bounding box center [387, 140] width 338 height 21
click at [316, 336] on input "text" at bounding box center [387, 333] width 338 height 27
type input "***"
click at [265, 547] on button "Vend Gate" at bounding box center [264, 542] width 92 height 27
click at [298, 466] on textarea at bounding box center [380, 466] width 324 height 59
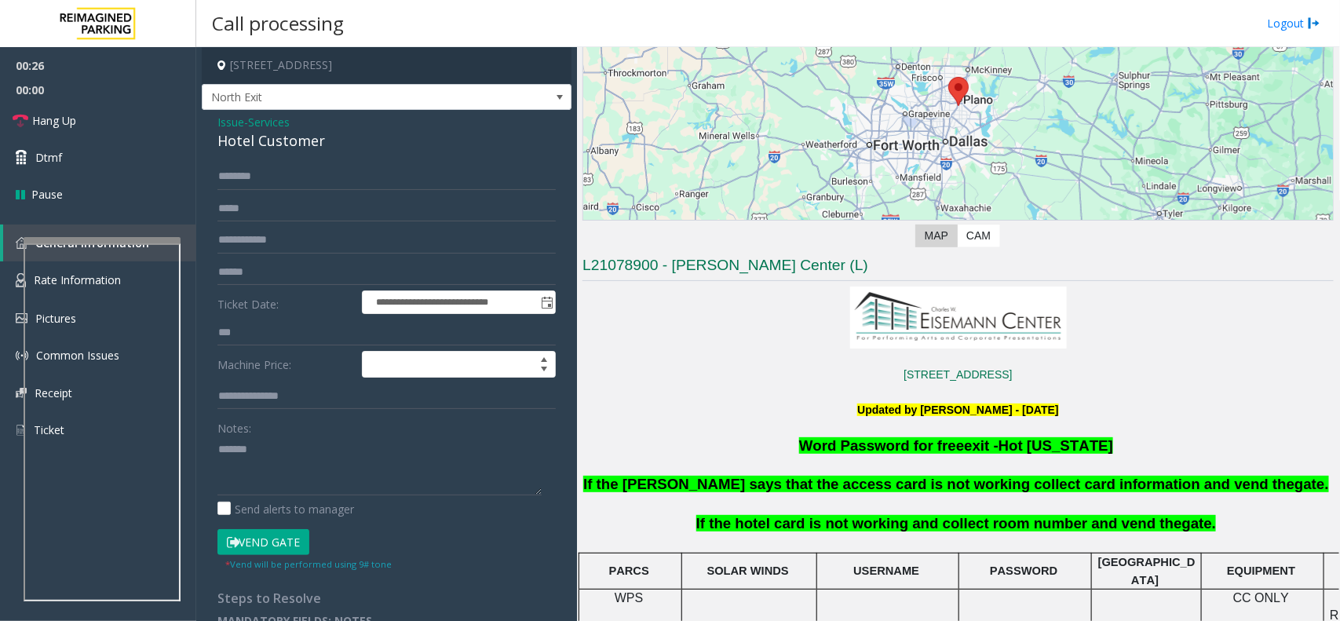
click at [296, 140] on div "Hotel Customer" at bounding box center [387, 140] width 338 height 21
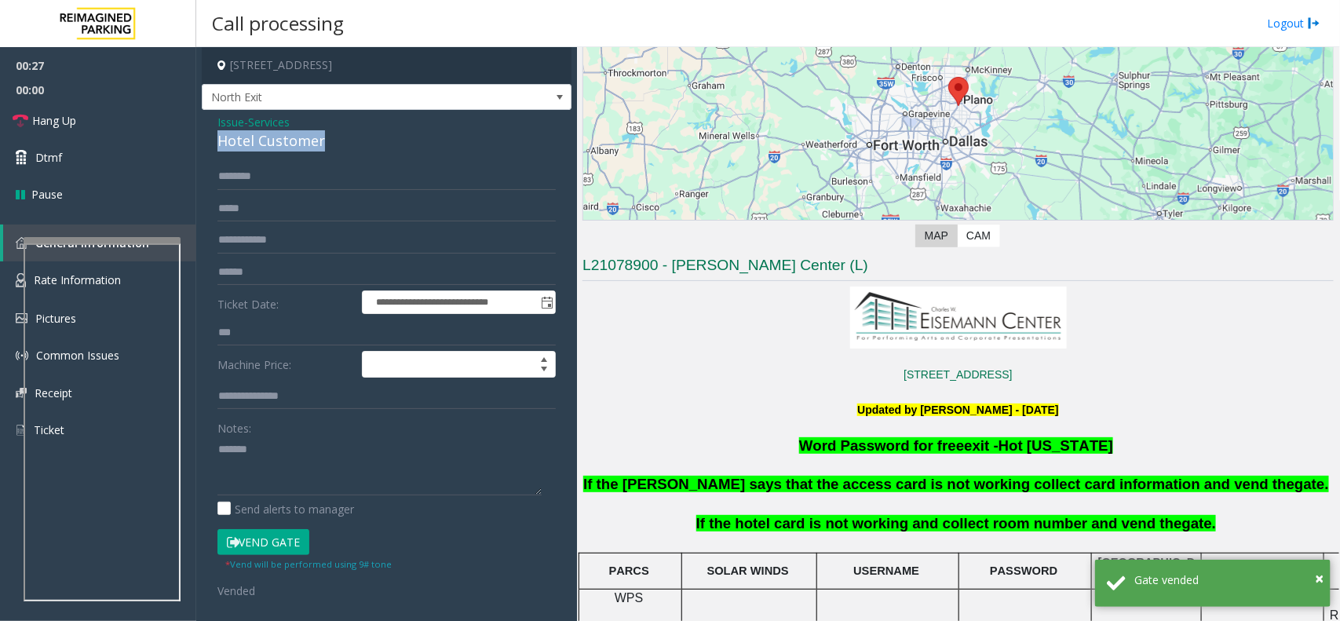
click at [296, 140] on div "Hotel Customer" at bounding box center [387, 140] width 338 height 21
paste textarea "**********"
click at [305, 473] on textarea at bounding box center [380, 466] width 324 height 59
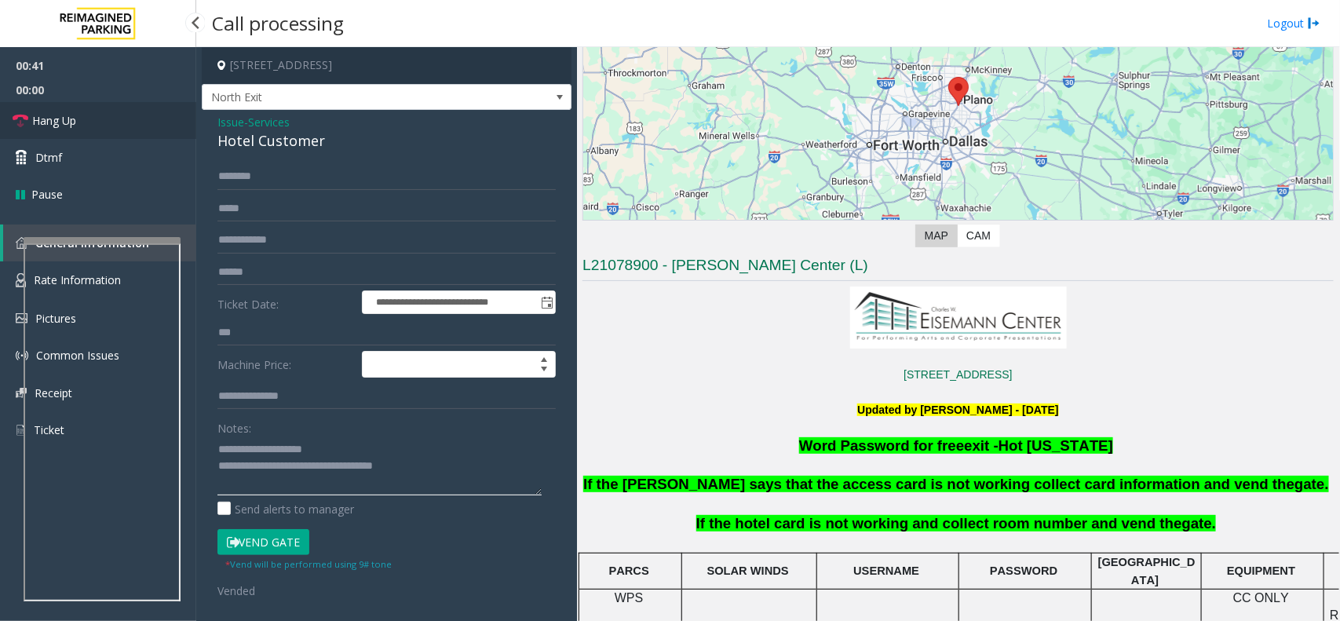
type textarea "**********"
click at [135, 131] on link "Hang Up" at bounding box center [98, 120] width 196 height 37
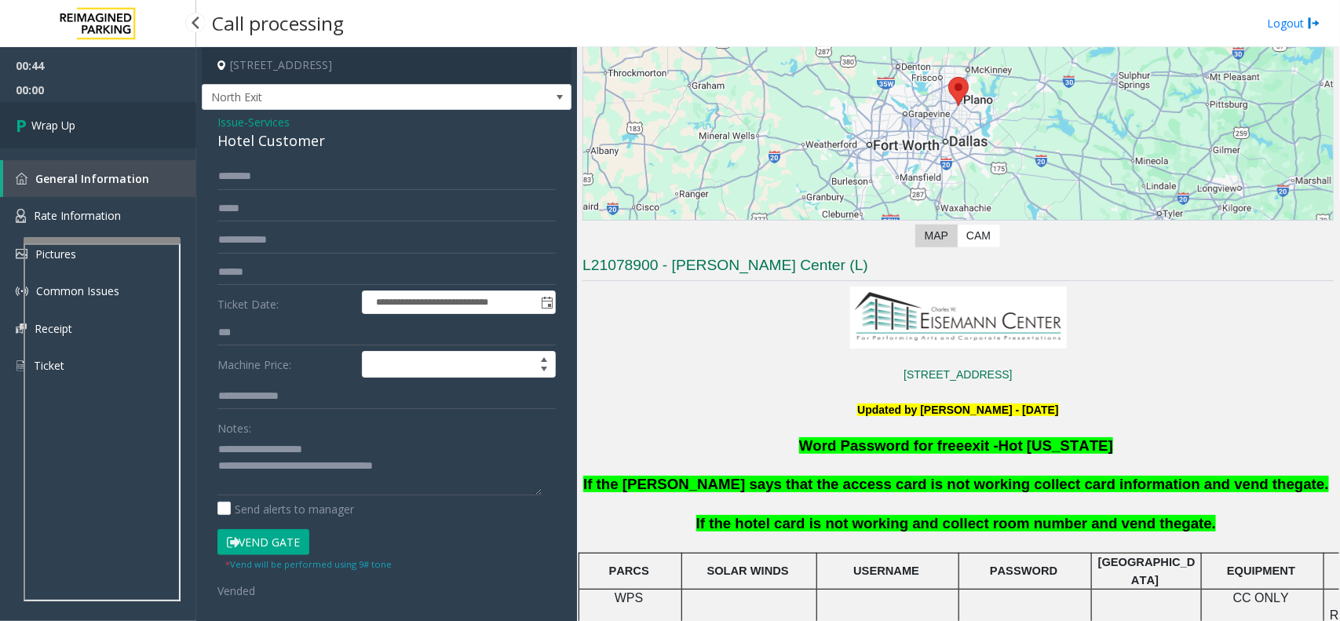
click at [135, 131] on link "Wrap Up" at bounding box center [98, 125] width 196 height 46
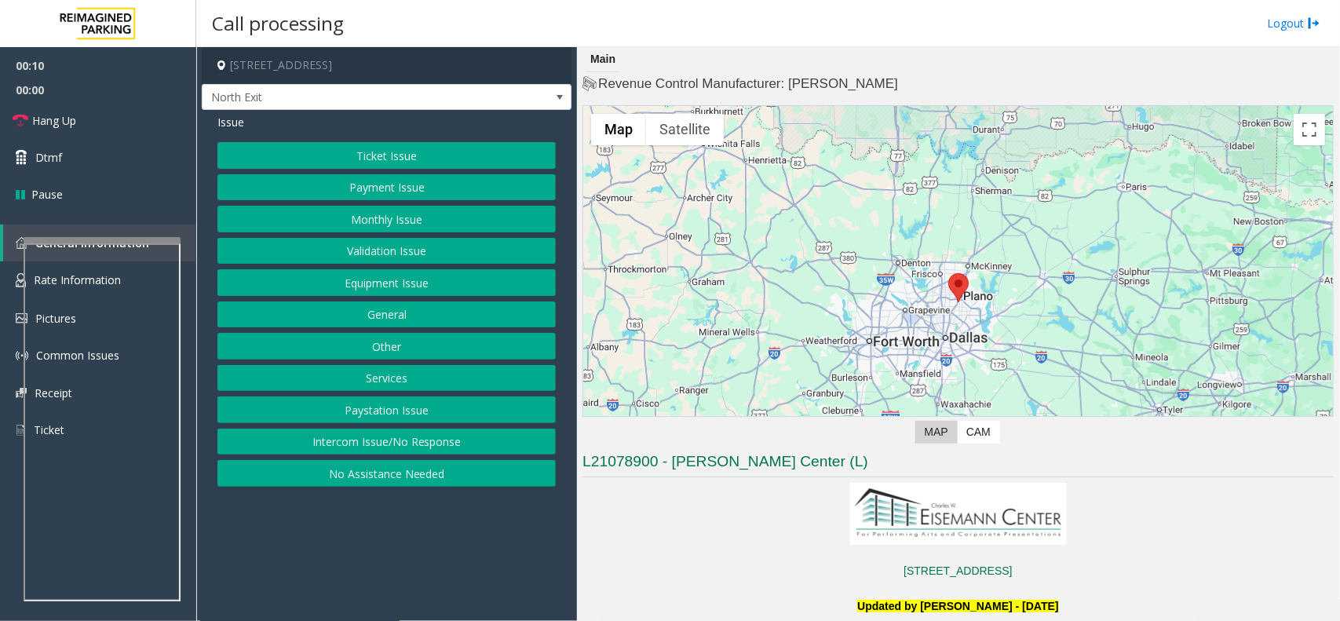
click at [441, 378] on button "Services" at bounding box center [387, 378] width 338 height 27
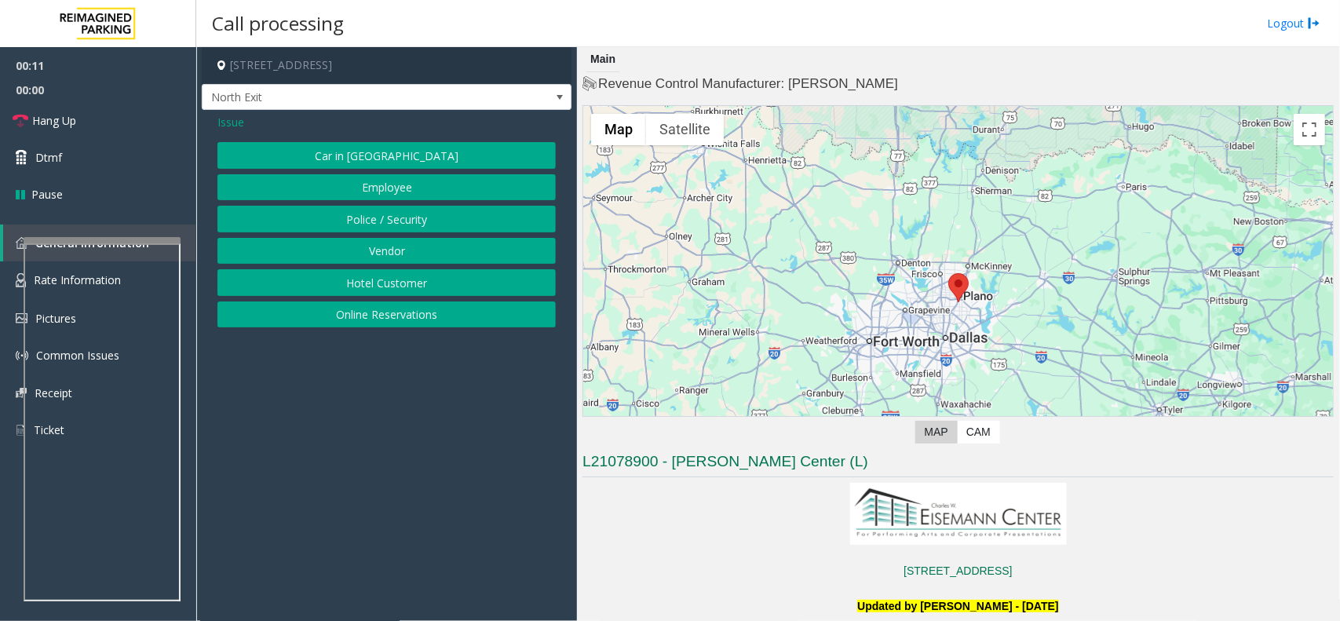
click at [405, 284] on button "Hotel Customer" at bounding box center [387, 282] width 338 height 27
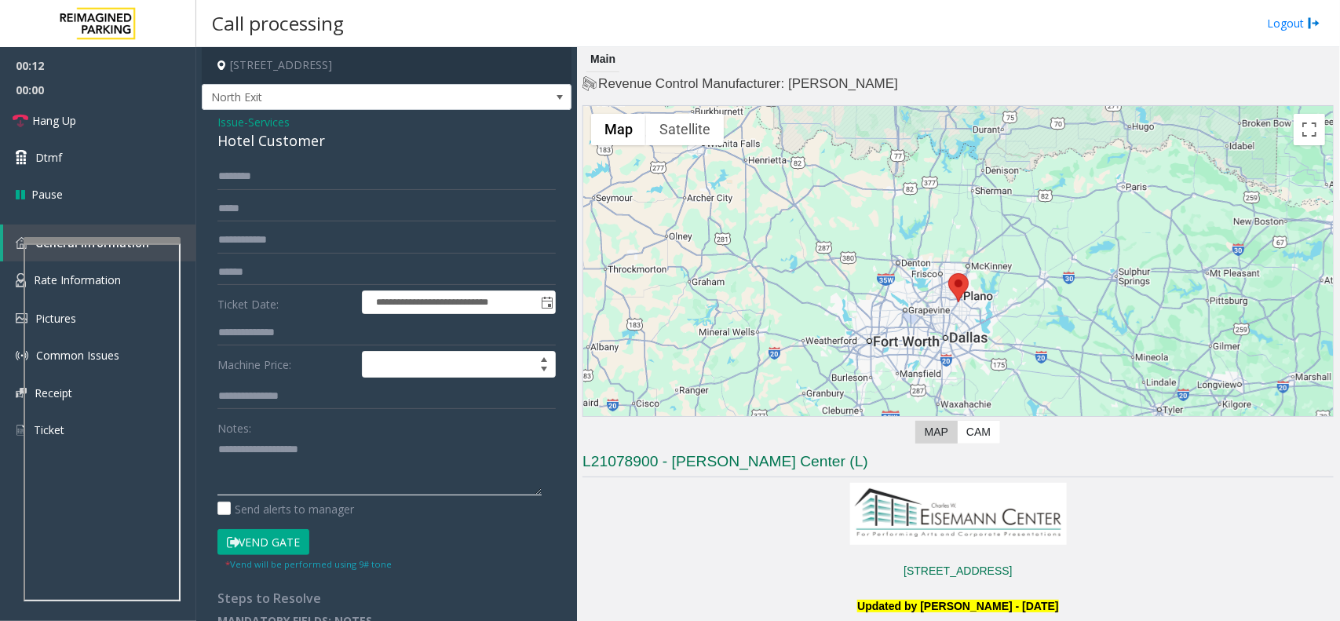
click at [309, 438] on textarea at bounding box center [380, 466] width 324 height 59
type textarea "******"
click at [304, 331] on input "text" at bounding box center [387, 333] width 338 height 27
type input "***"
click at [281, 465] on textarea at bounding box center [380, 466] width 324 height 59
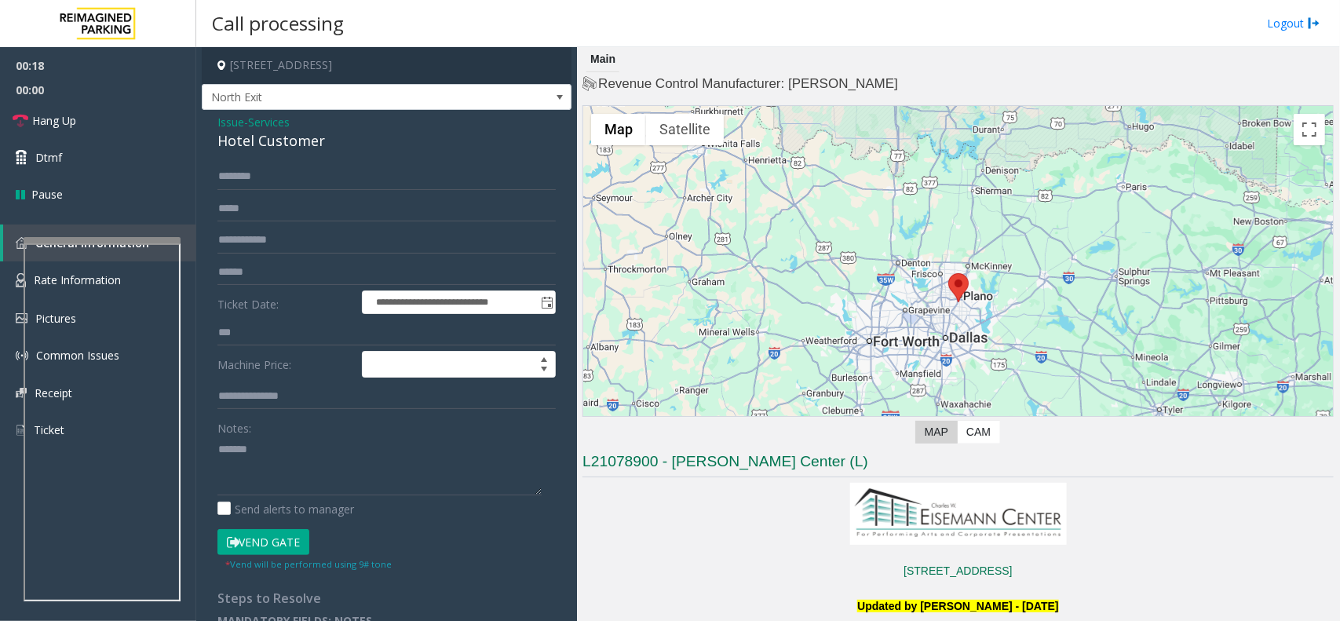
click at [297, 142] on div "Hotel Customer" at bounding box center [387, 140] width 338 height 21
click at [285, 446] on textarea at bounding box center [380, 466] width 324 height 59
paste textarea "**********"
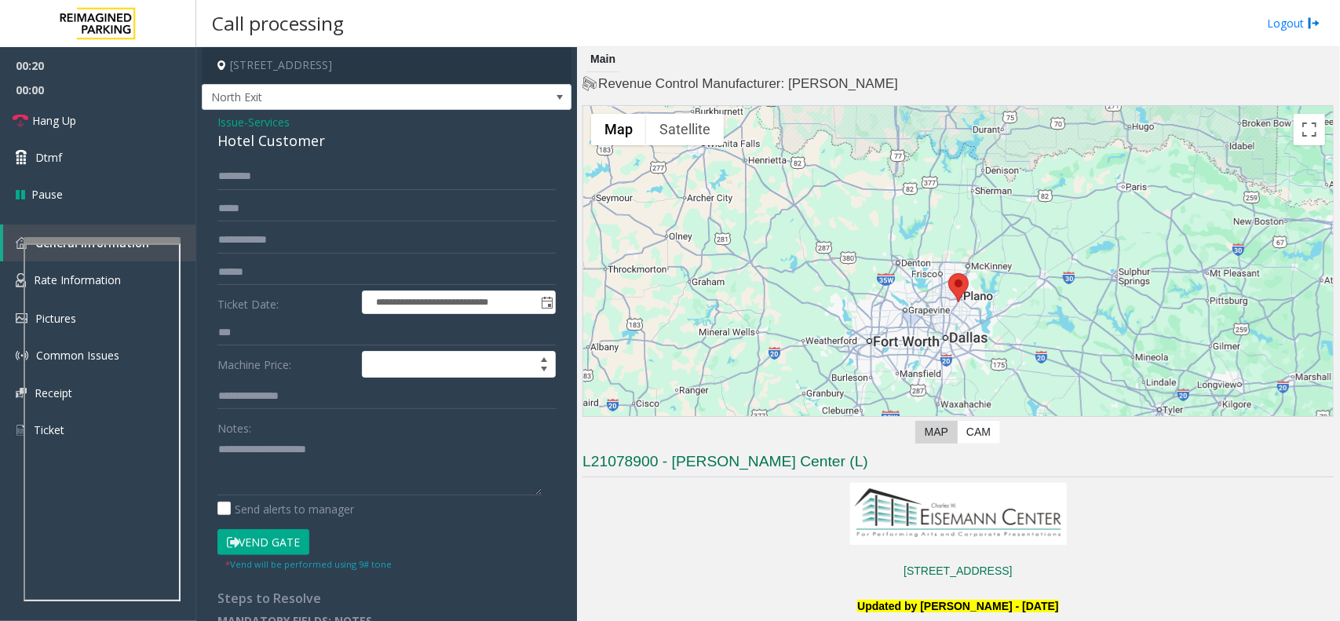
click at [265, 562] on small "* Vend will be performed using 9# tone" at bounding box center [308, 564] width 166 height 12
click at [269, 554] on button "Vend Gate" at bounding box center [264, 542] width 92 height 27
click at [261, 552] on button "Vend Gate" at bounding box center [264, 542] width 92 height 27
click at [265, 543] on button "Vend Gate" at bounding box center [264, 542] width 92 height 27
click at [273, 499] on div "Notes: Send alerts to manager" at bounding box center [387, 466] width 338 height 103
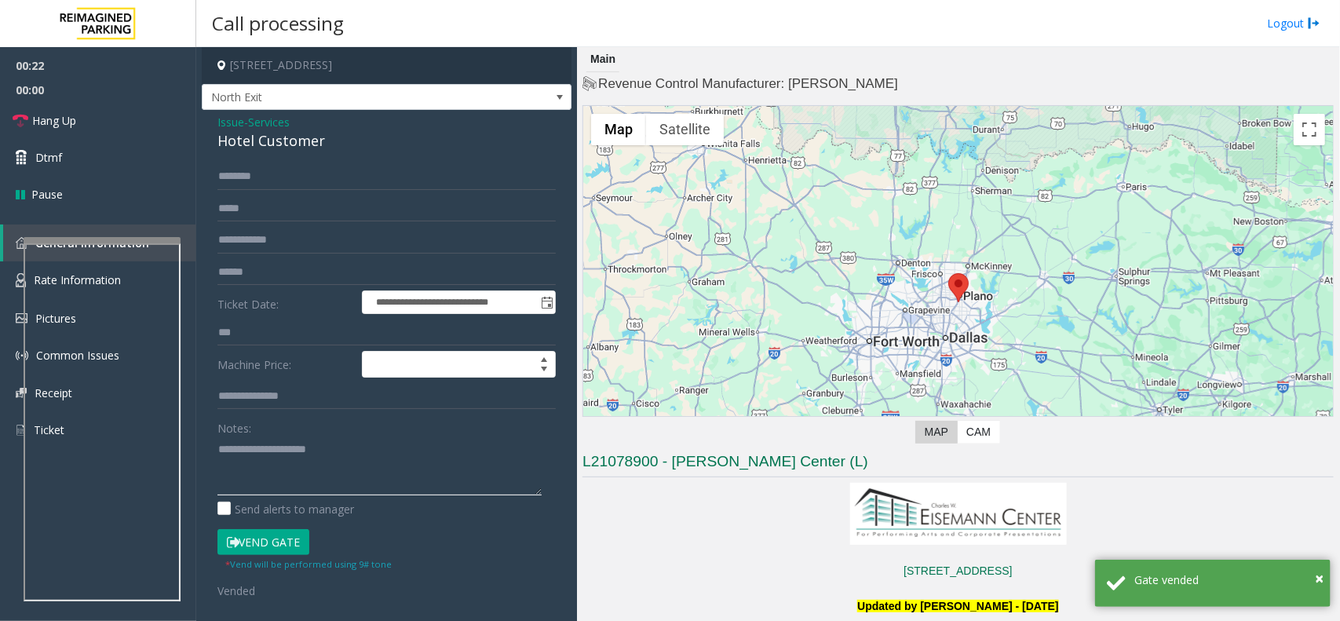
click at [276, 477] on textarea at bounding box center [380, 466] width 324 height 59
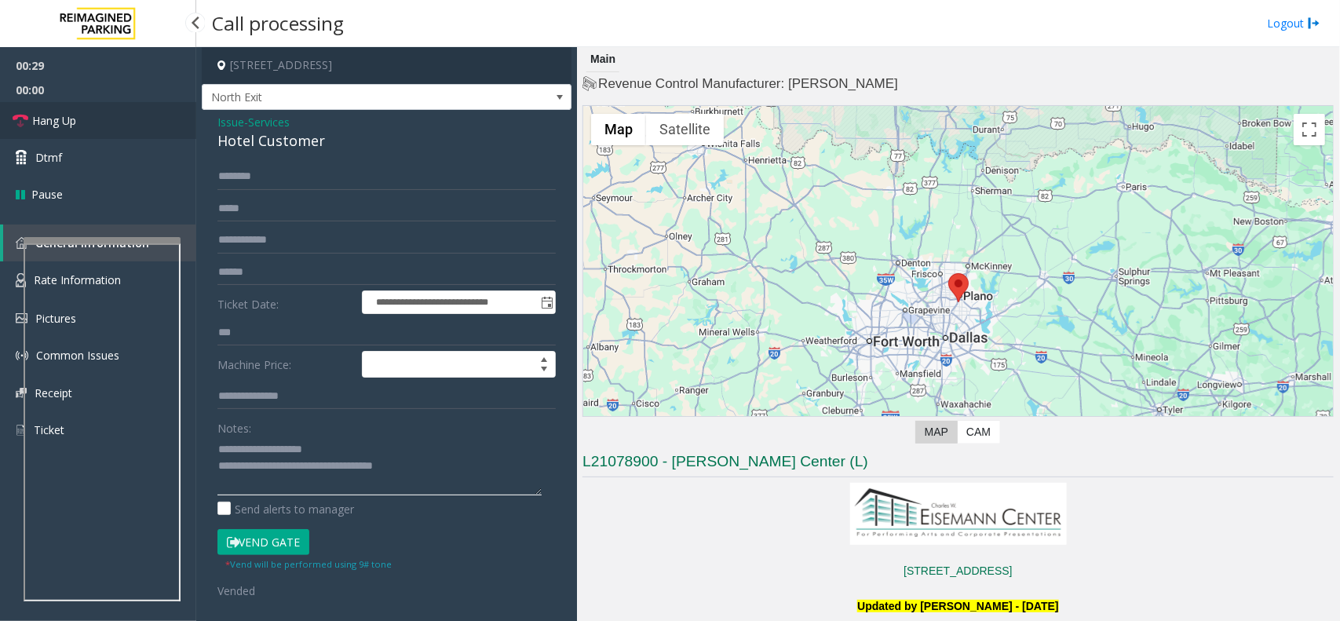
type textarea "**********"
click at [130, 118] on link "Hang Up" at bounding box center [98, 120] width 196 height 37
click at [130, 118] on link "Wrap Up" at bounding box center [98, 120] width 196 height 37
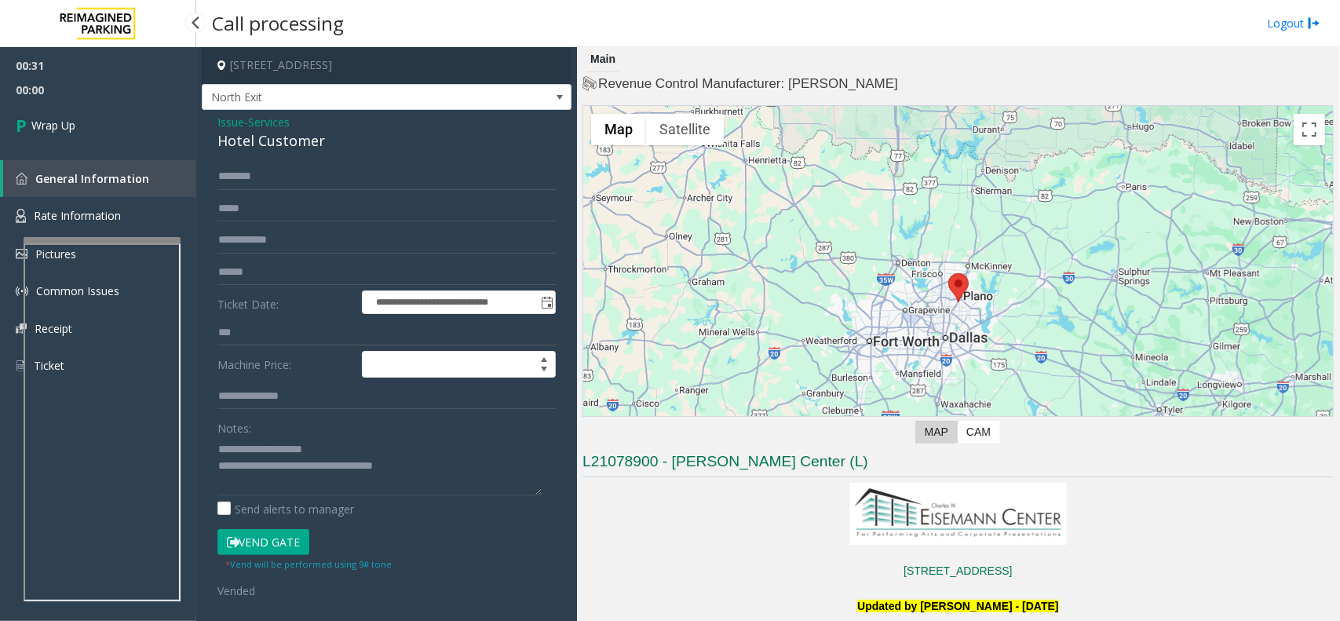
click at [130, 118] on link "Wrap Up" at bounding box center [98, 125] width 196 height 46
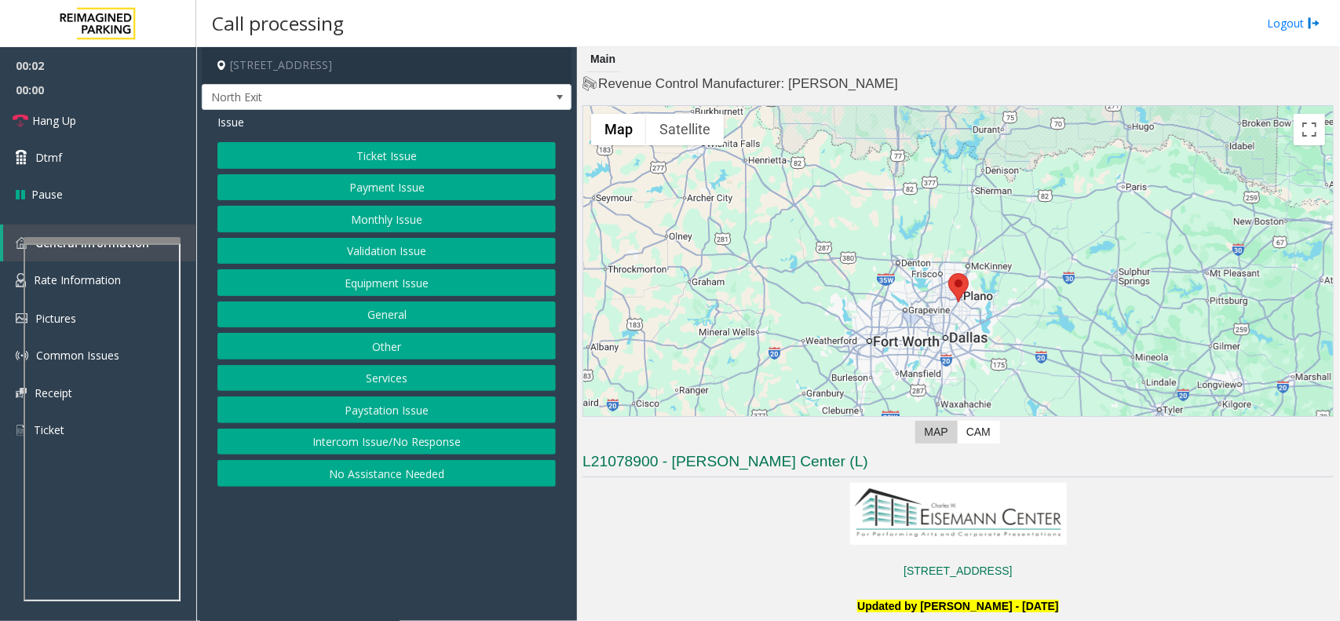
click at [397, 382] on button "Services" at bounding box center [387, 378] width 338 height 27
